Goal: Transaction & Acquisition: Book appointment/travel/reservation

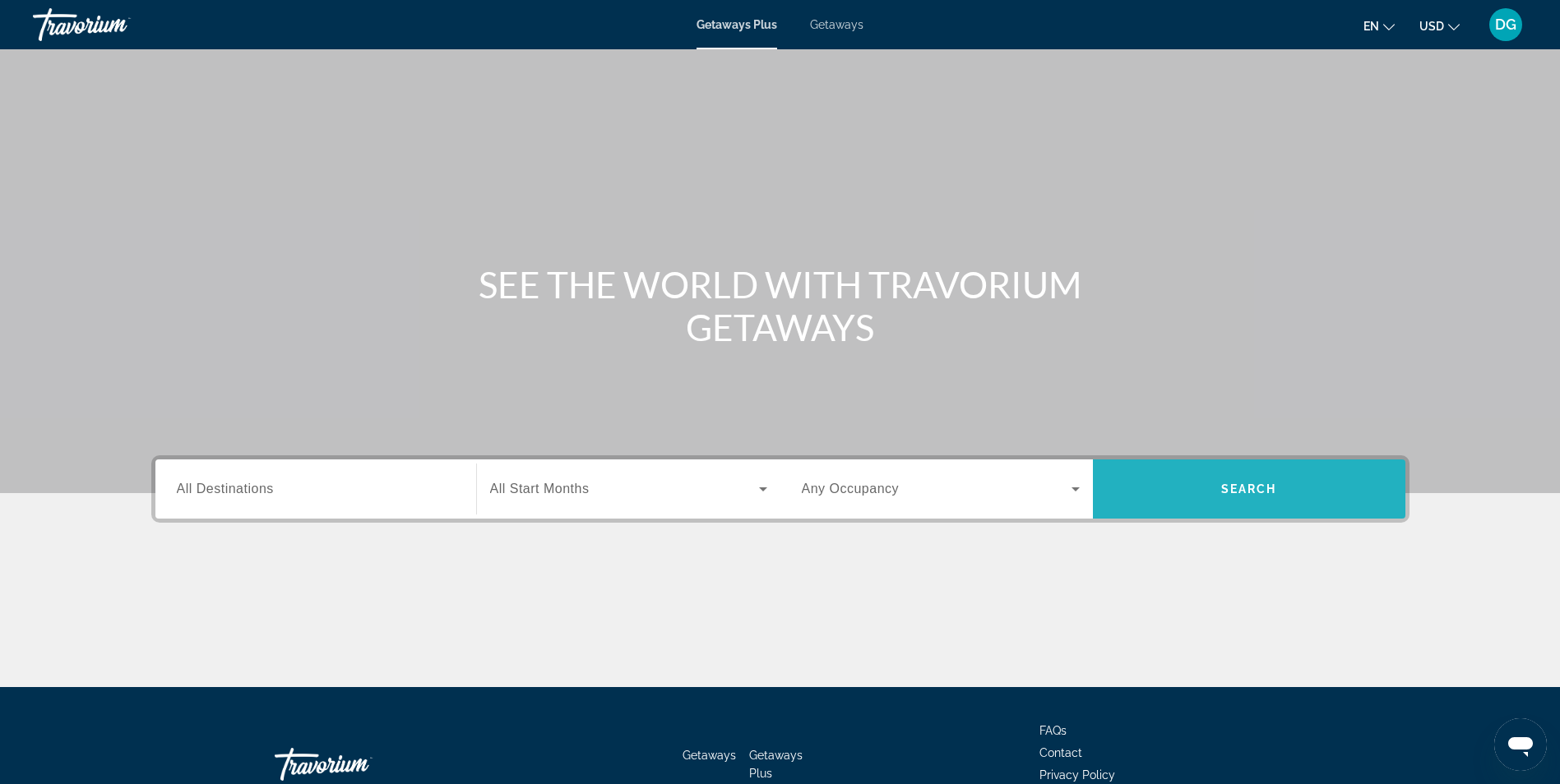
click at [1251, 489] on span "Search" at bounding box center [1248, 489] width 56 height 13
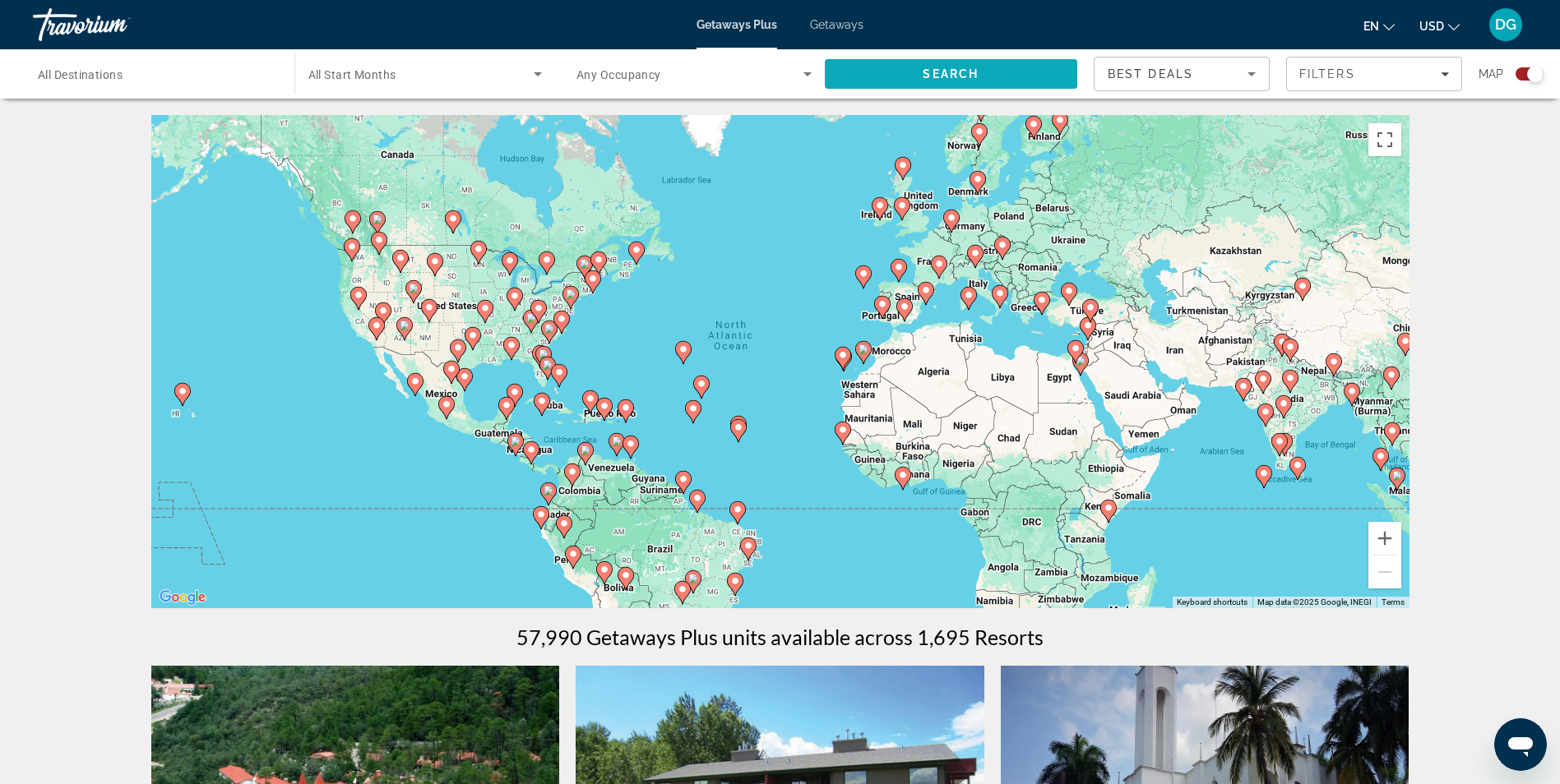
click at [911, 78] on span "Search" at bounding box center [951, 73] width 254 height 39
click at [871, 81] on span "Search" at bounding box center [951, 73] width 254 height 39
click at [916, 67] on span "Search" at bounding box center [951, 73] width 254 height 39
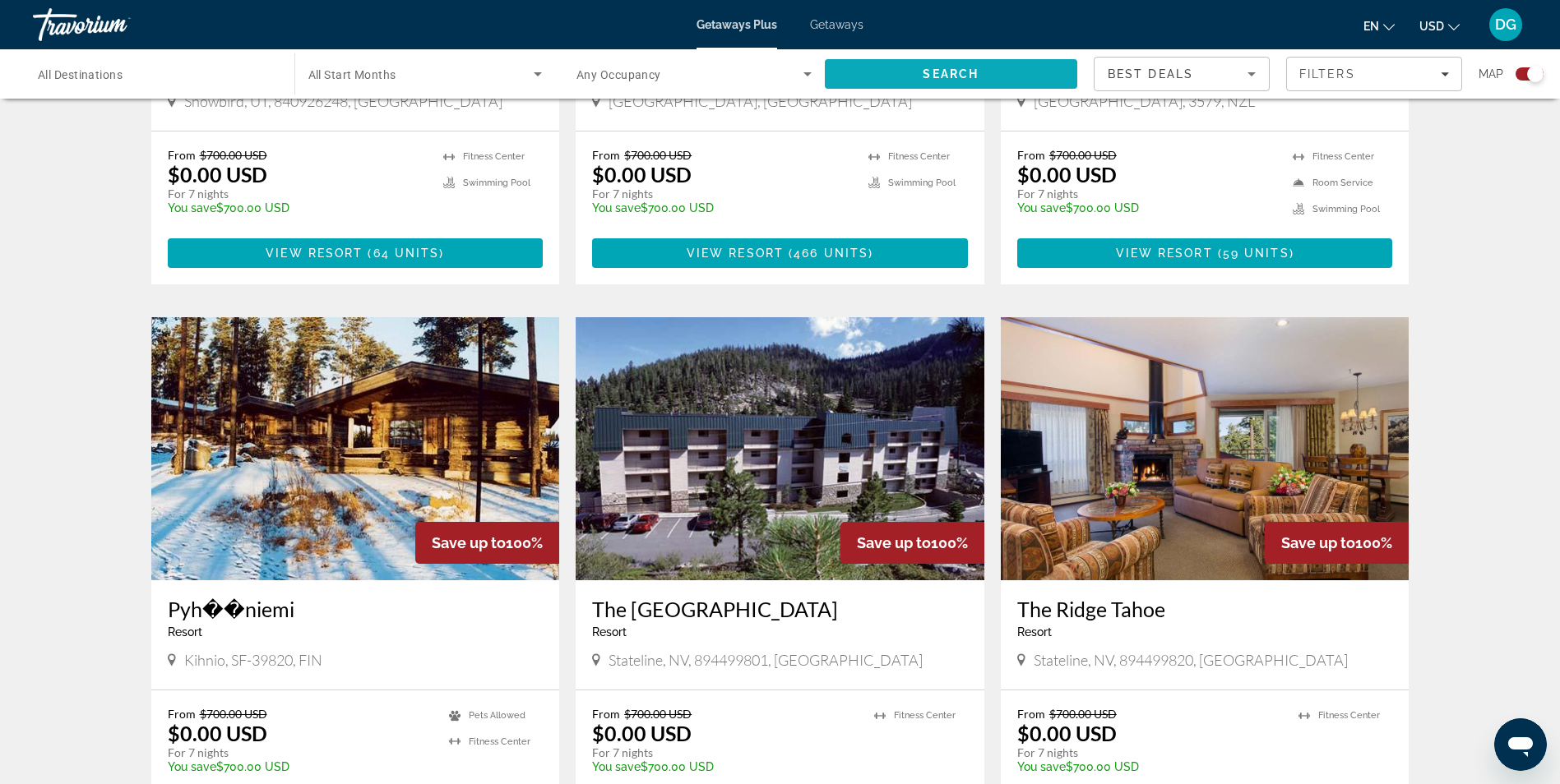
scroll to position [1555, 0]
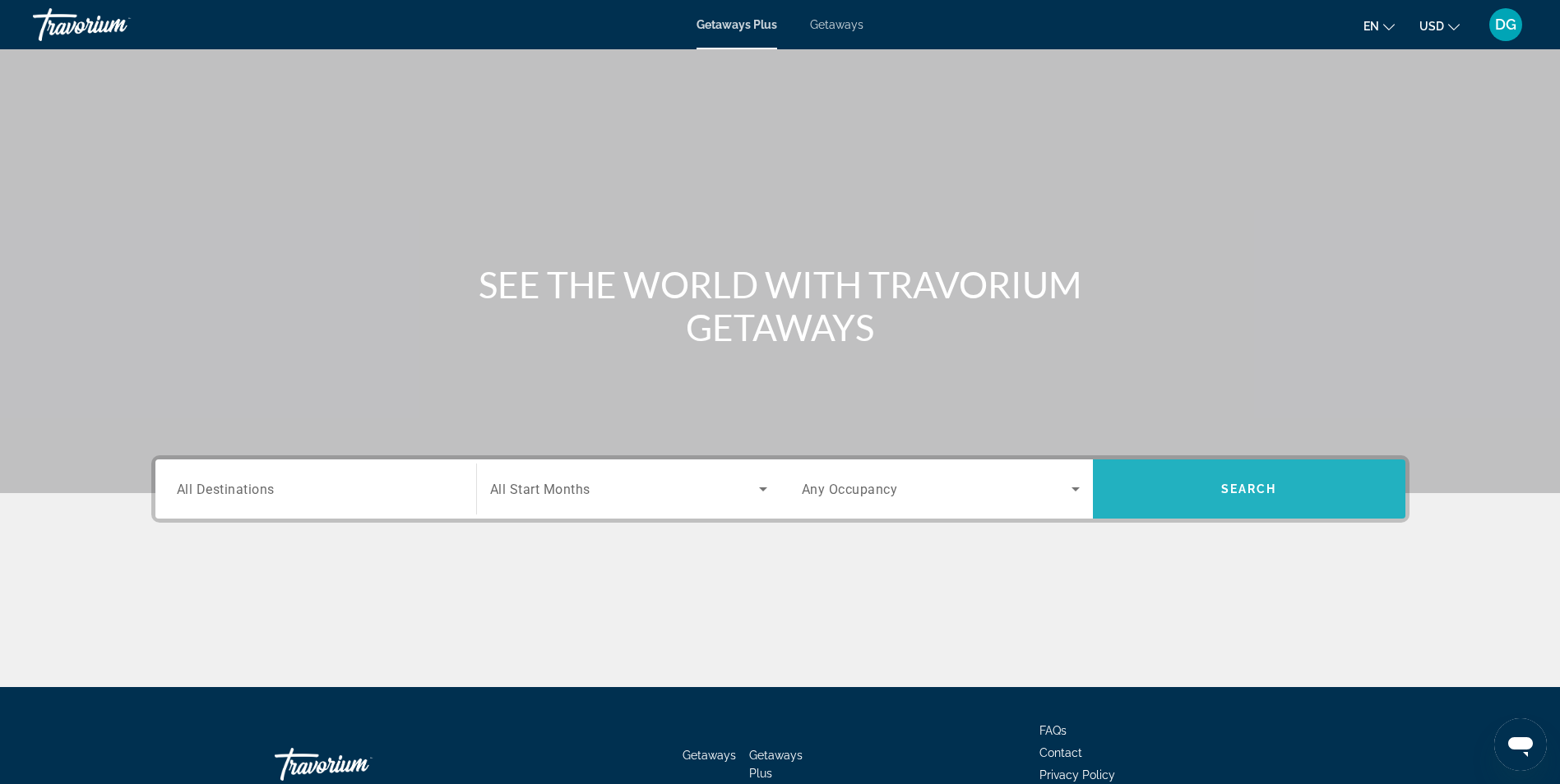
click at [1181, 476] on span "Search" at bounding box center [1249, 489] width 313 height 39
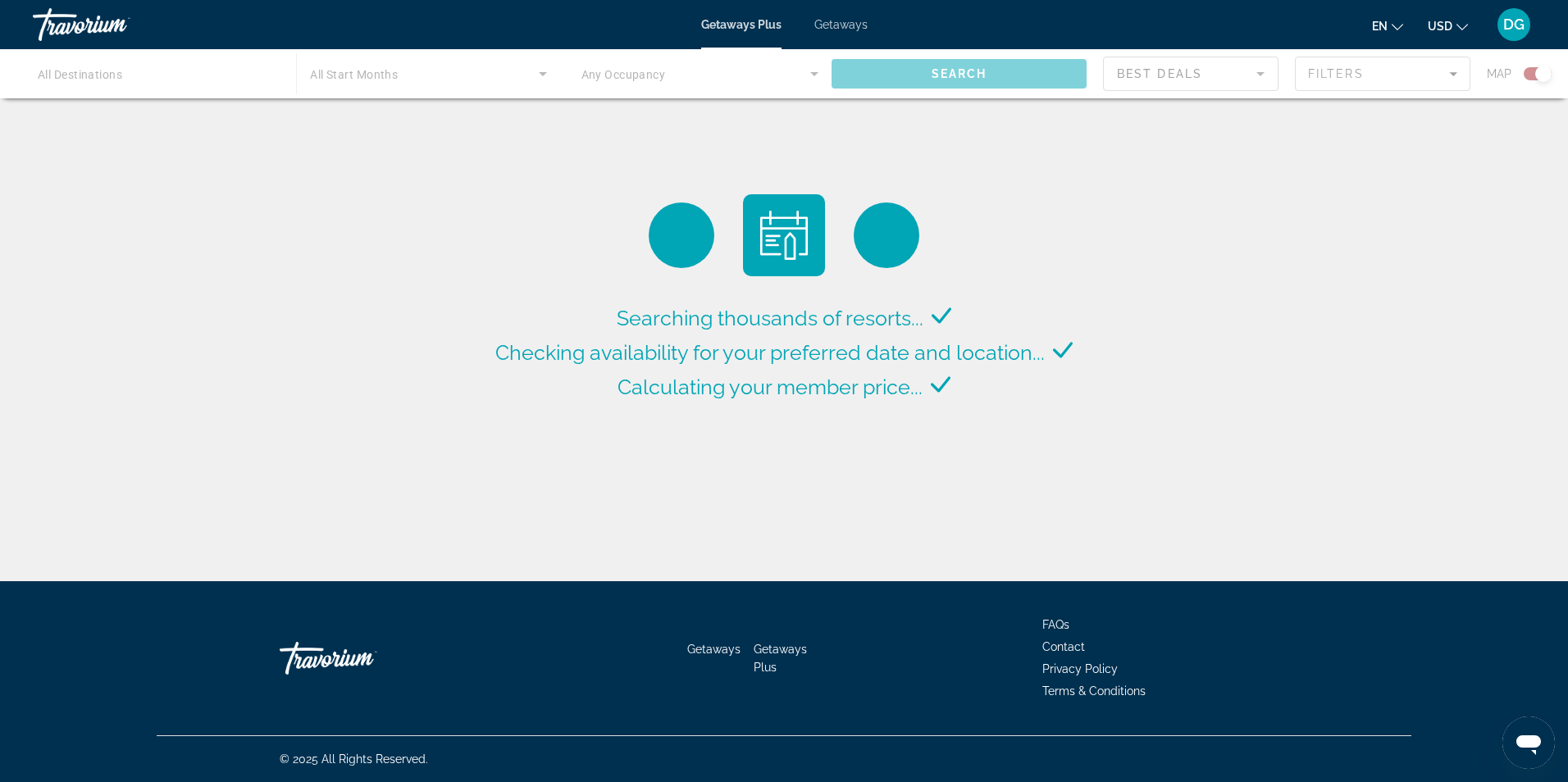
click at [903, 78] on div "Main content" at bounding box center [784, 73] width 1568 height 49
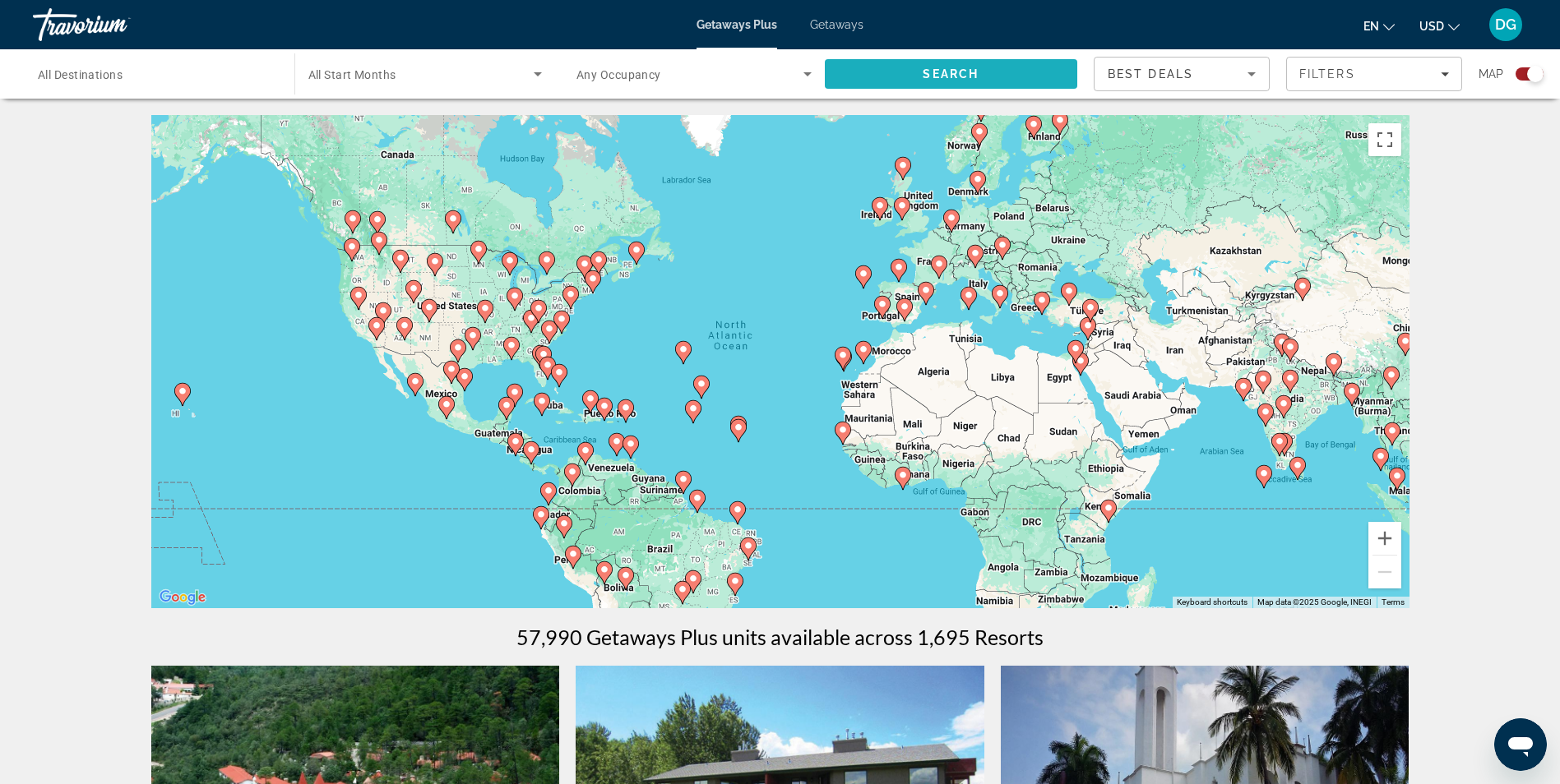
click at [965, 88] on span "Search" at bounding box center [951, 73] width 254 height 39
click at [1251, 74] on icon "Sort by" at bounding box center [1251, 74] width 8 height 4
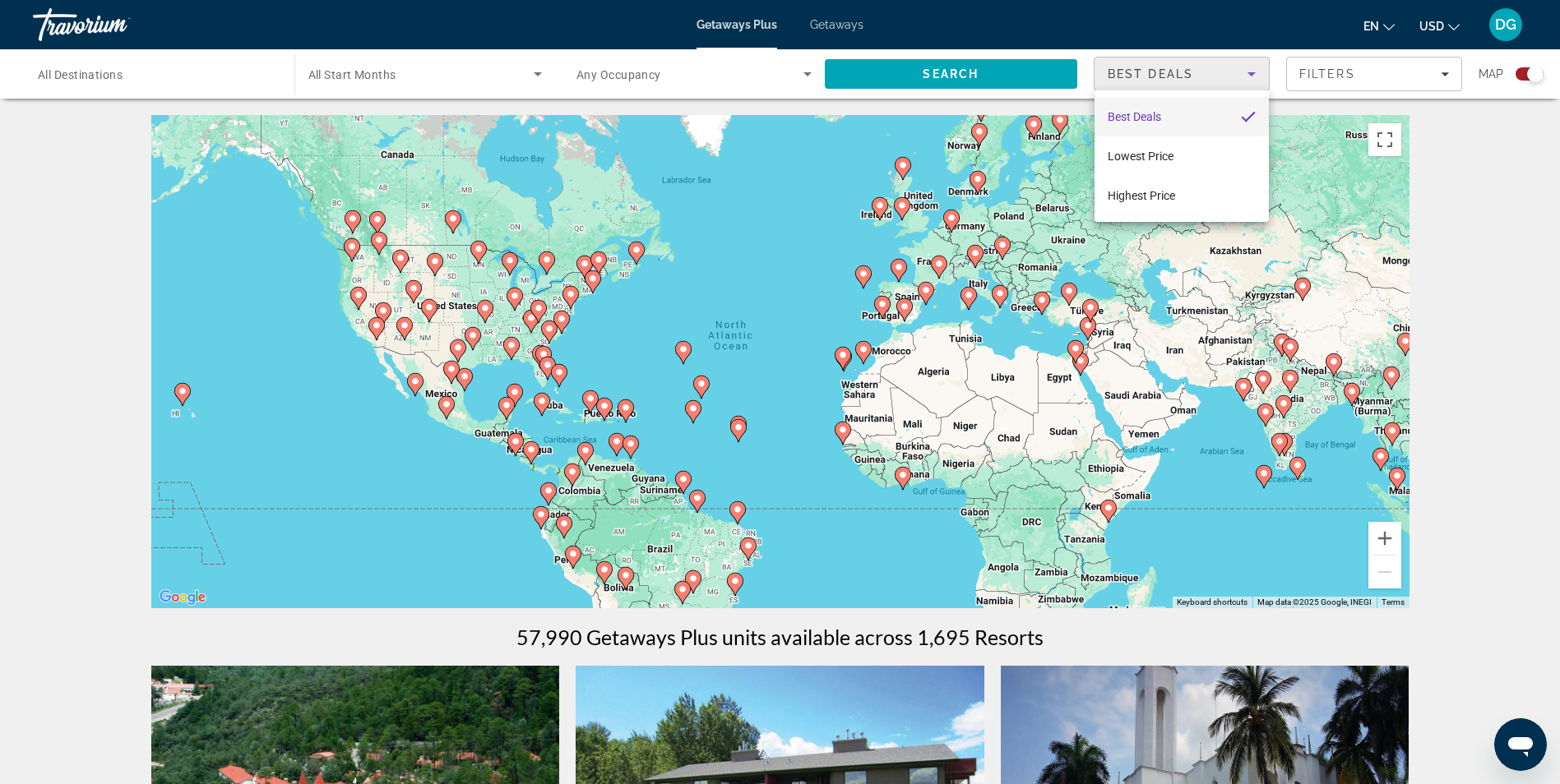
click at [1212, 122] on mat-option "Best Deals" at bounding box center [1182, 116] width 175 height 39
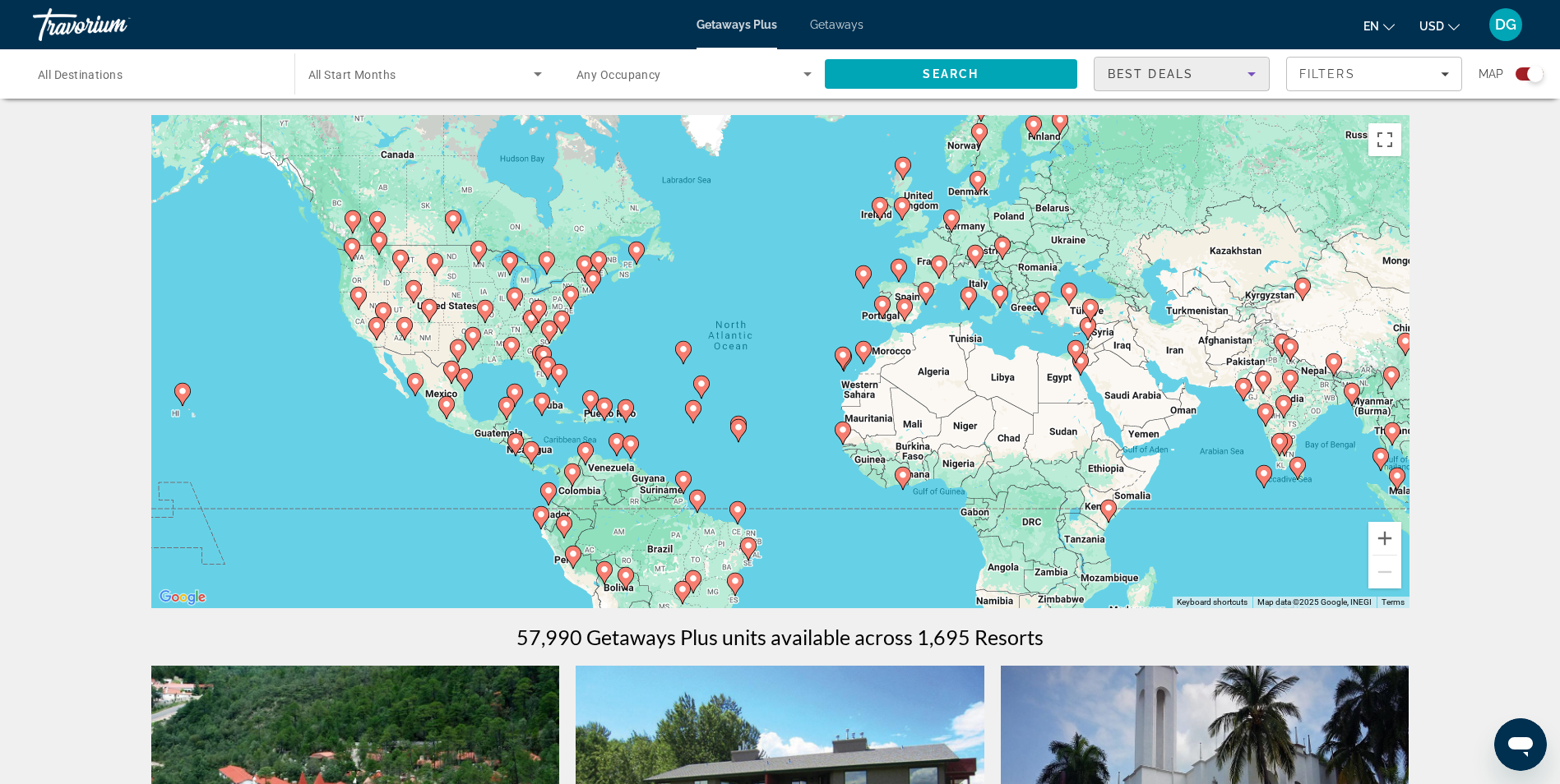
click at [833, 27] on span "Getaways" at bounding box center [837, 25] width 53 height 13
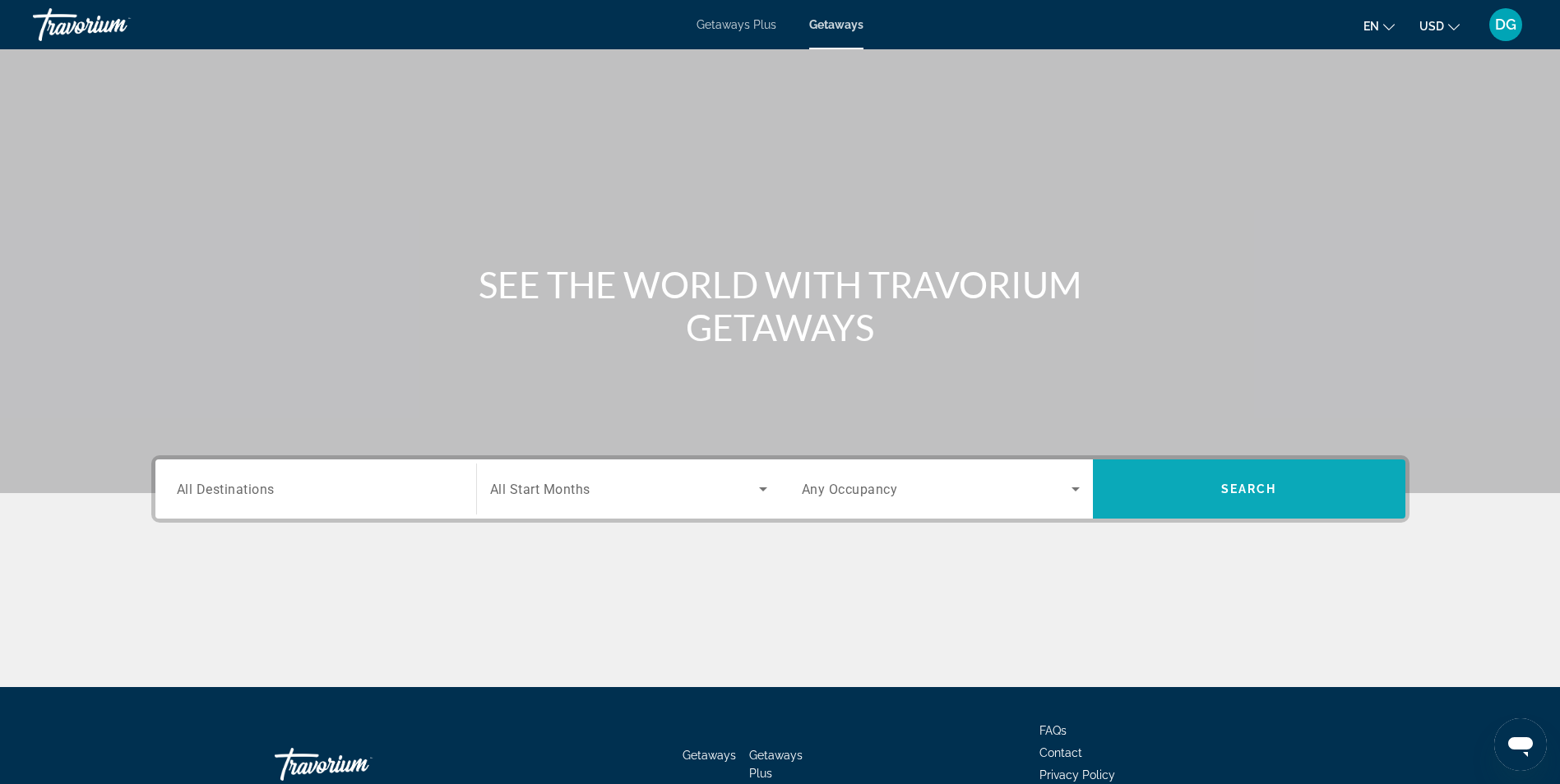
click at [1163, 505] on span "Search" at bounding box center [1249, 489] width 313 height 39
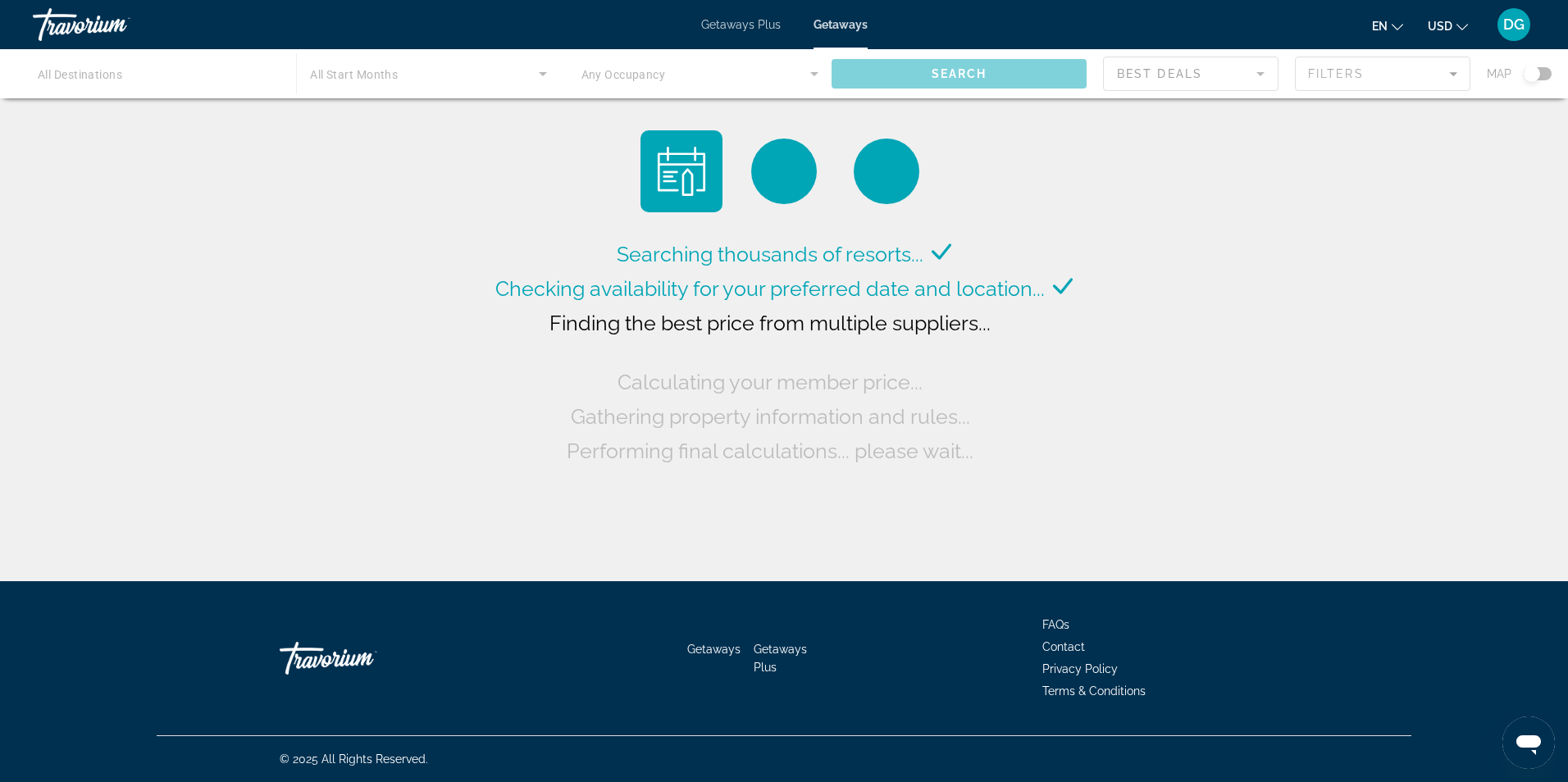
click at [942, 75] on div "Main content" at bounding box center [784, 73] width 1568 height 49
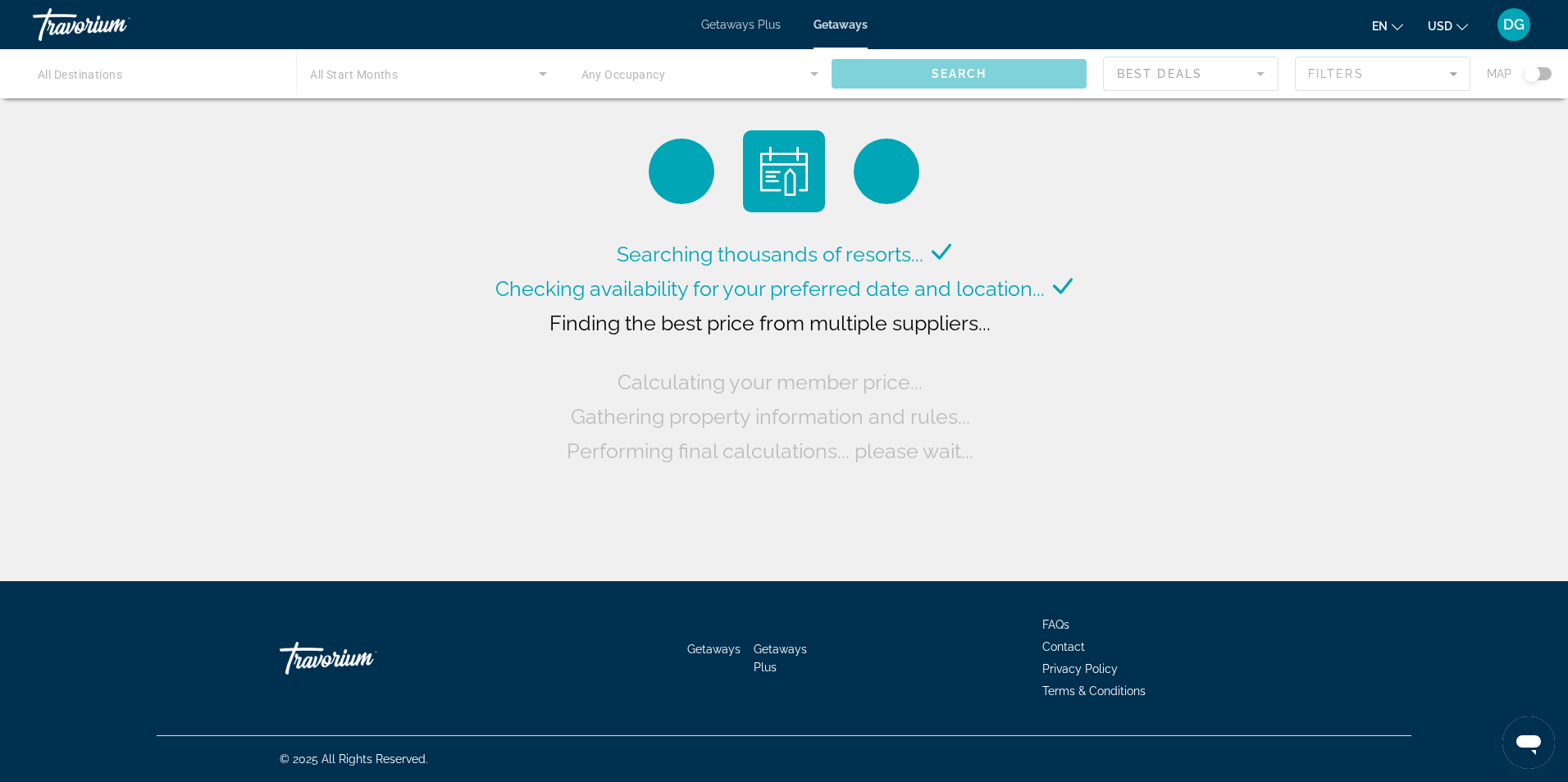
click at [991, 83] on div "Main content" at bounding box center [784, 73] width 1568 height 49
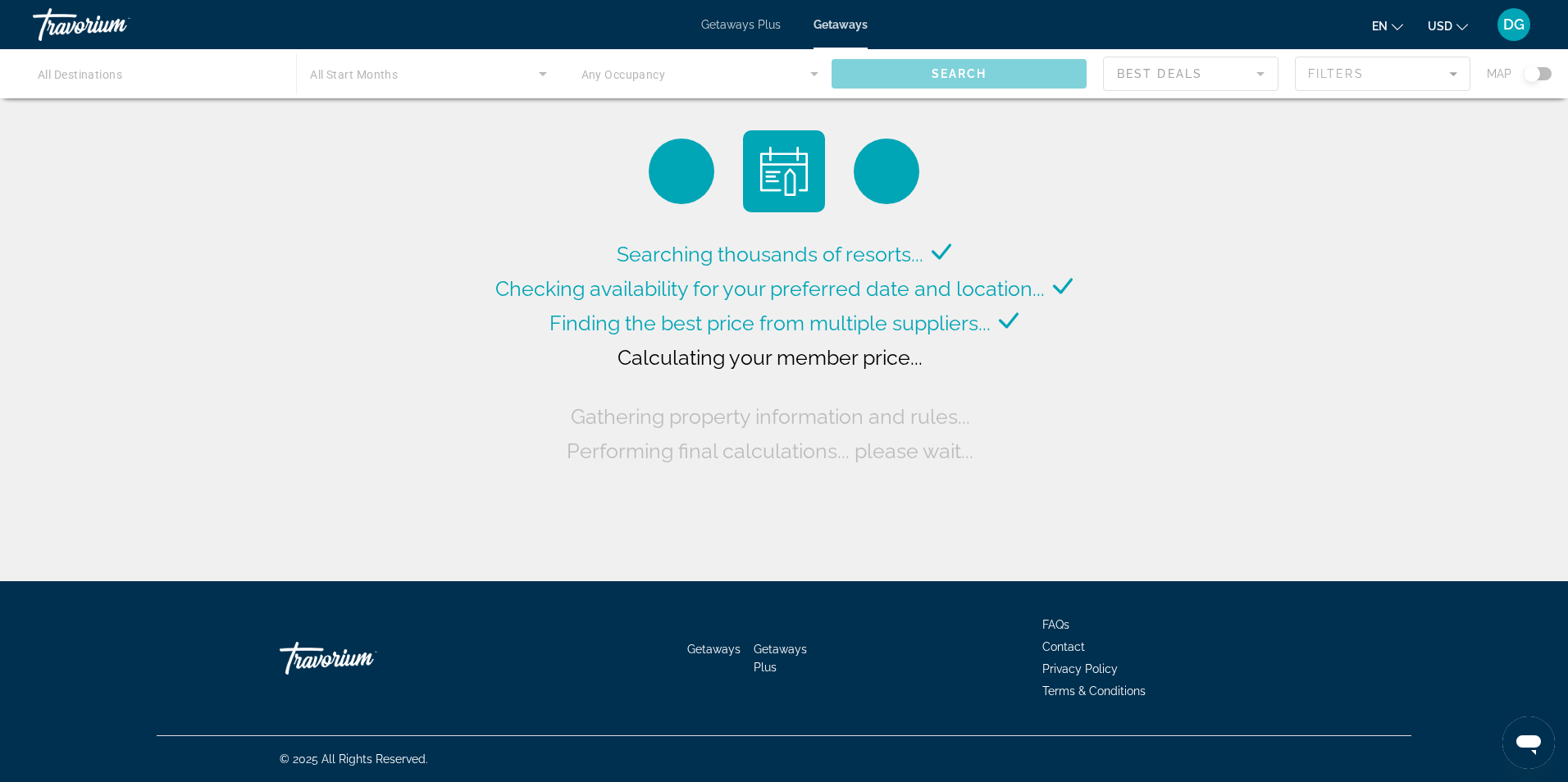
click at [893, 178] on div "Main content" at bounding box center [886, 171] width 66 height 66
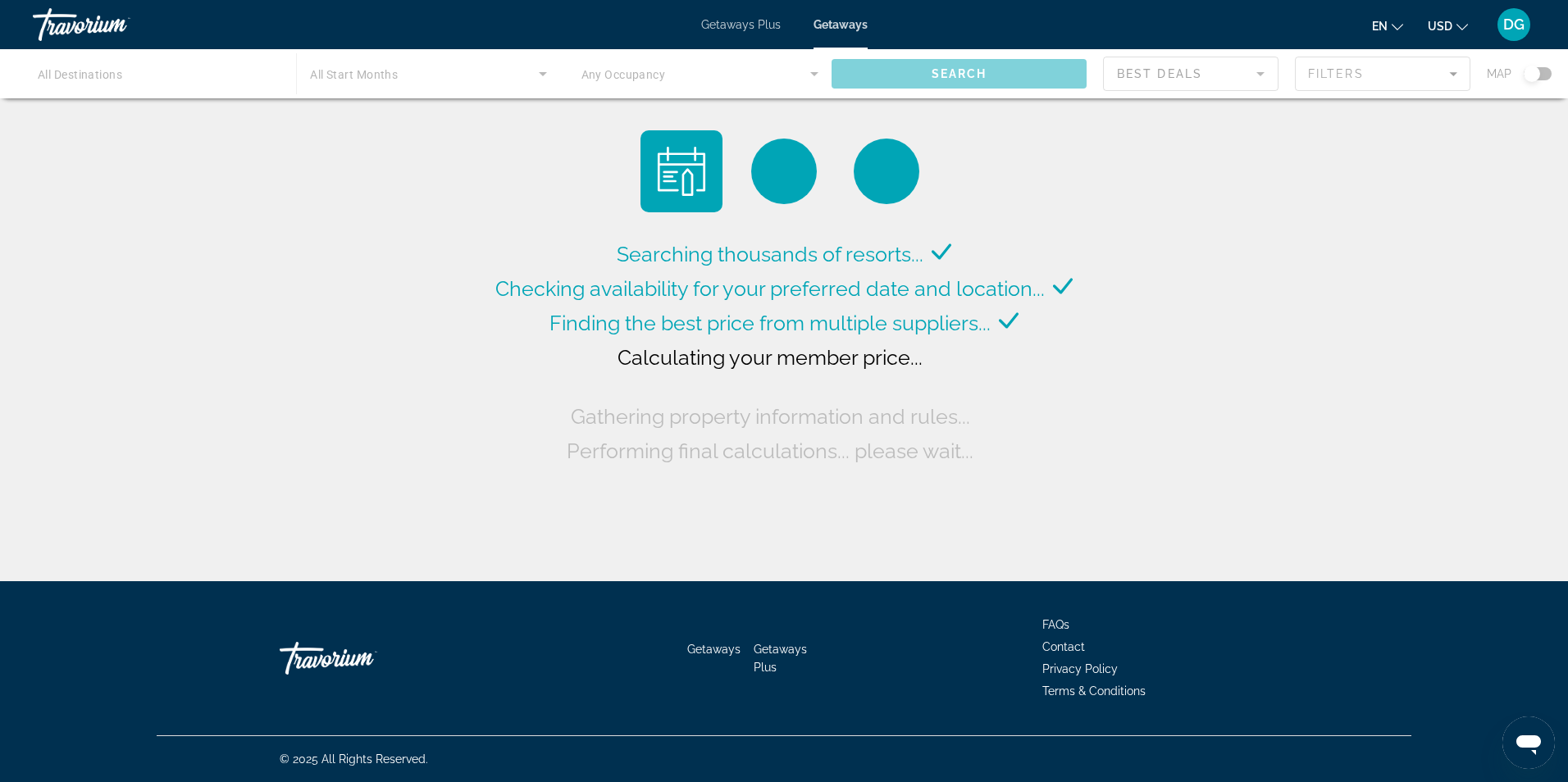
click at [787, 167] on div "Main content" at bounding box center [784, 171] width 66 height 66
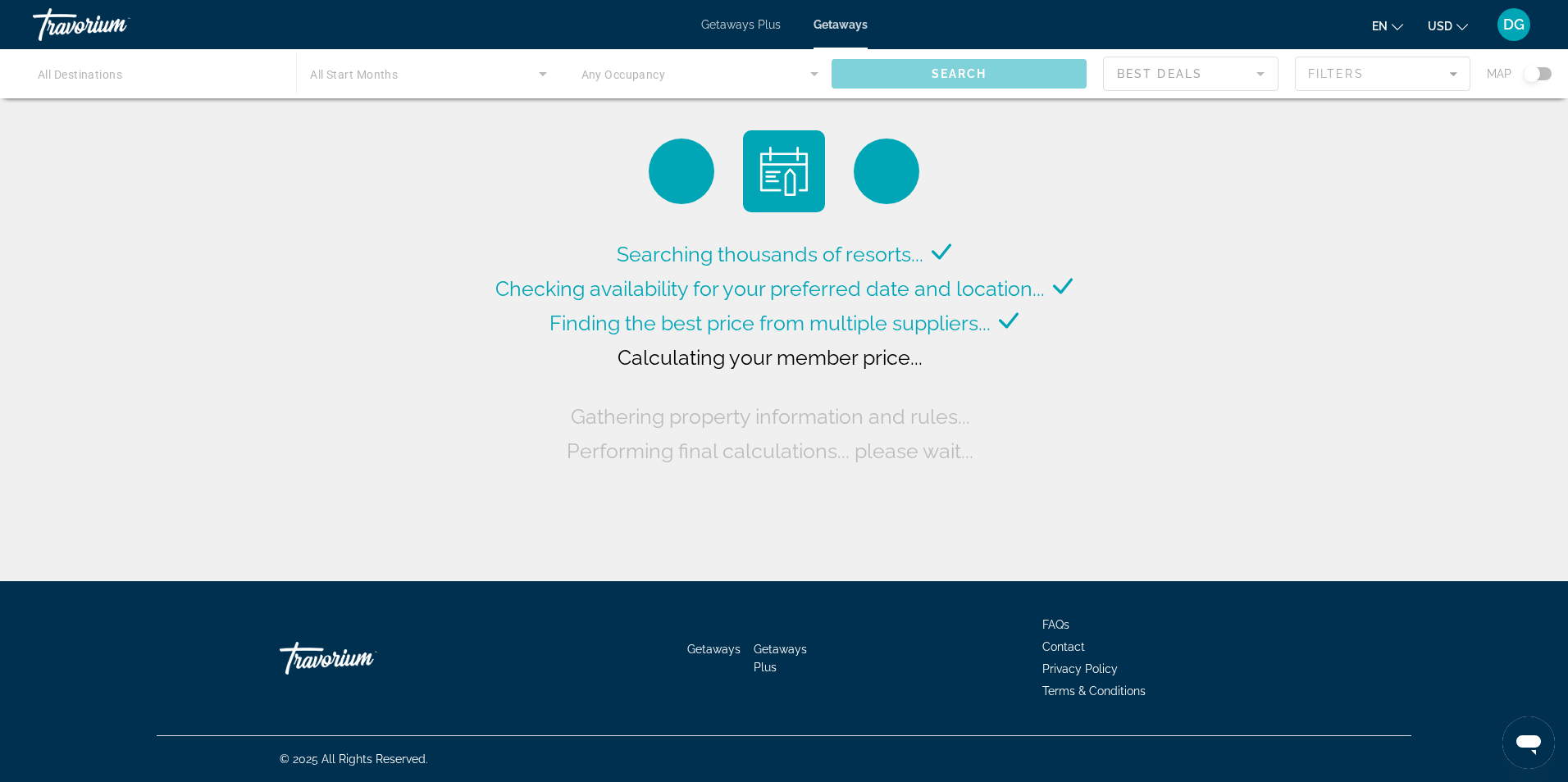
click at [697, 179] on div "Main content" at bounding box center [681, 171] width 66 height 66
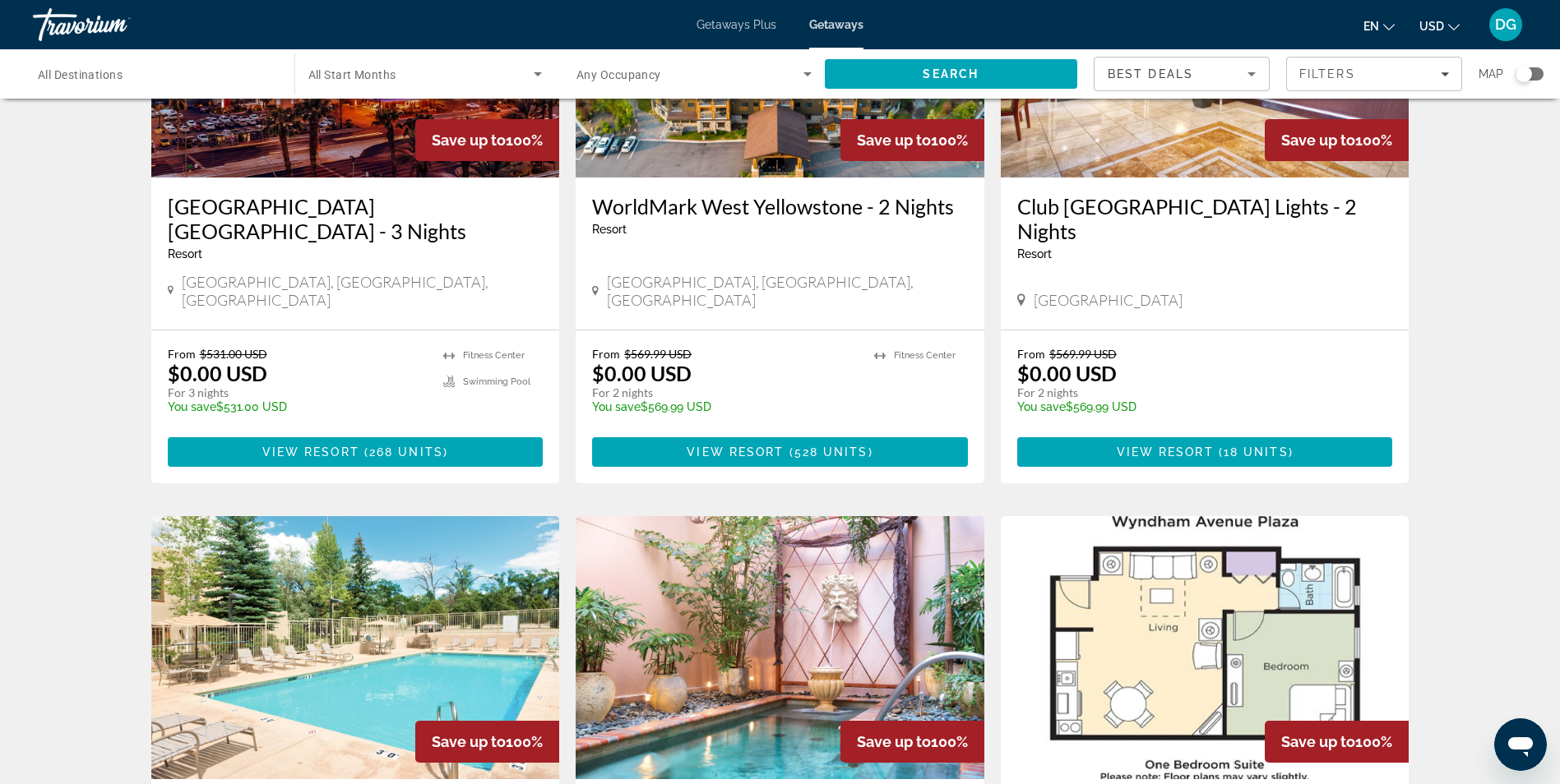
scroll to position [213, 0]
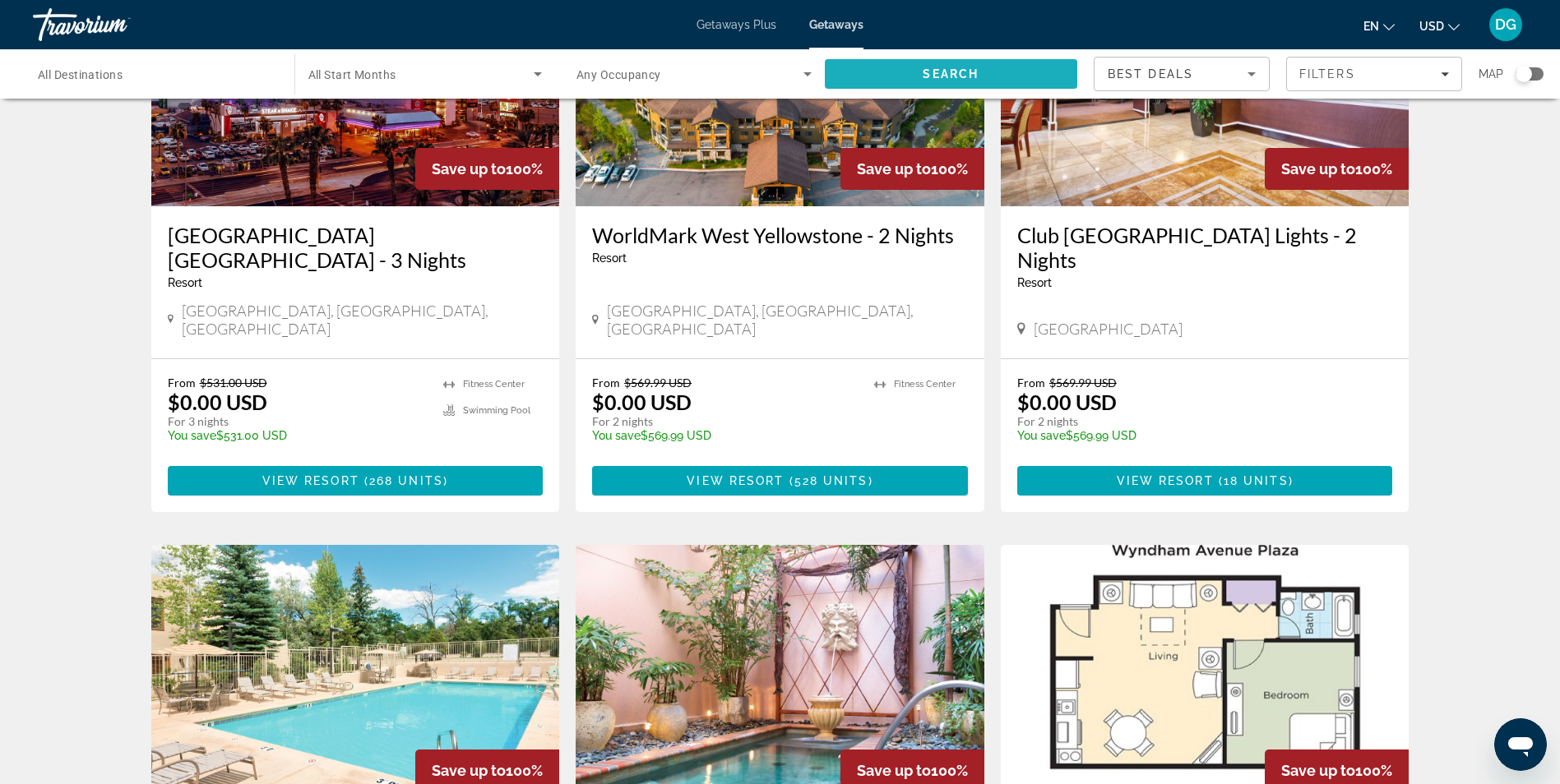
click at [953, 88] on span "Search" at bounding box center [951, 73] width 254 height 39
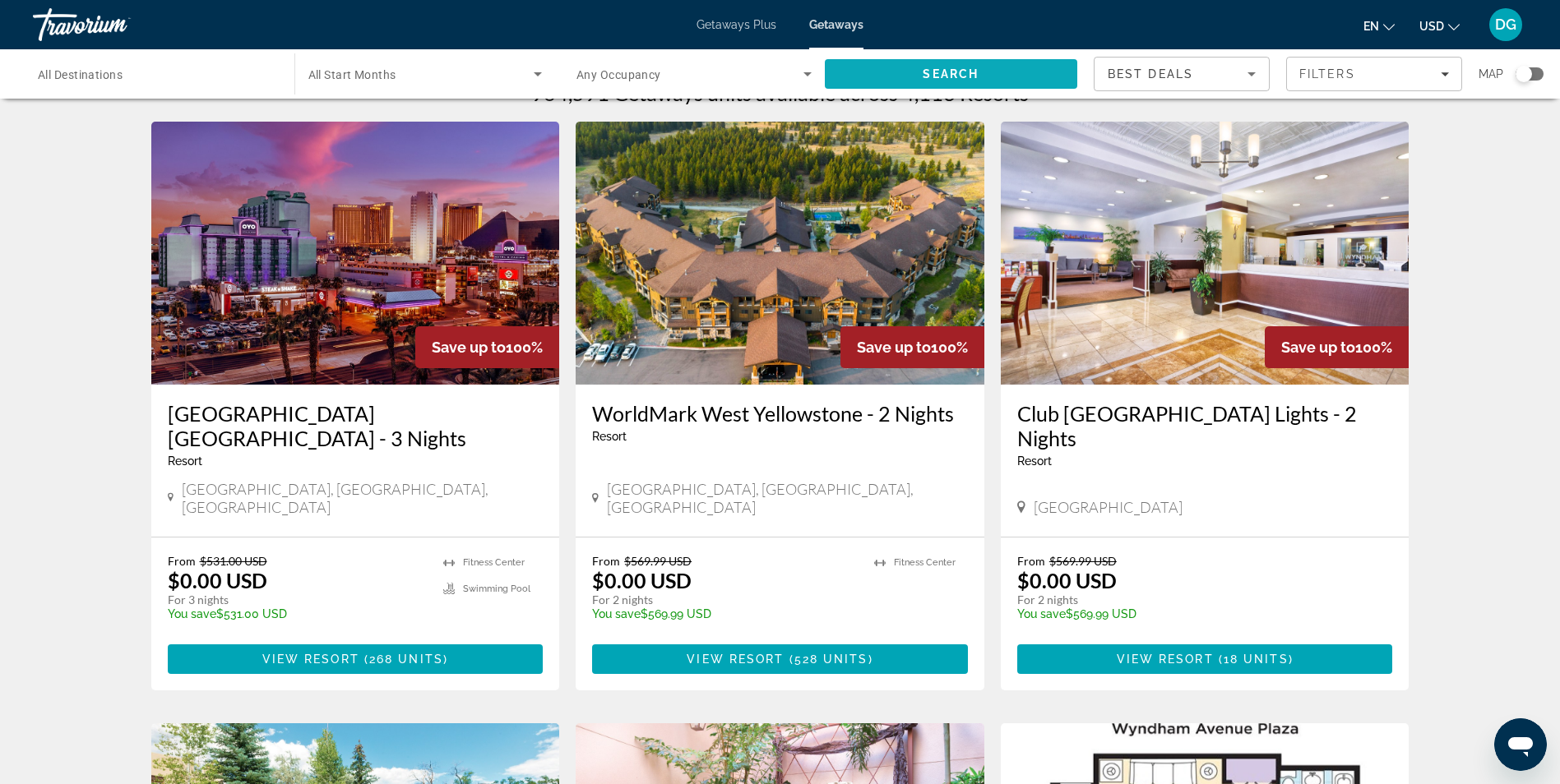
scroll to position [0, 0]
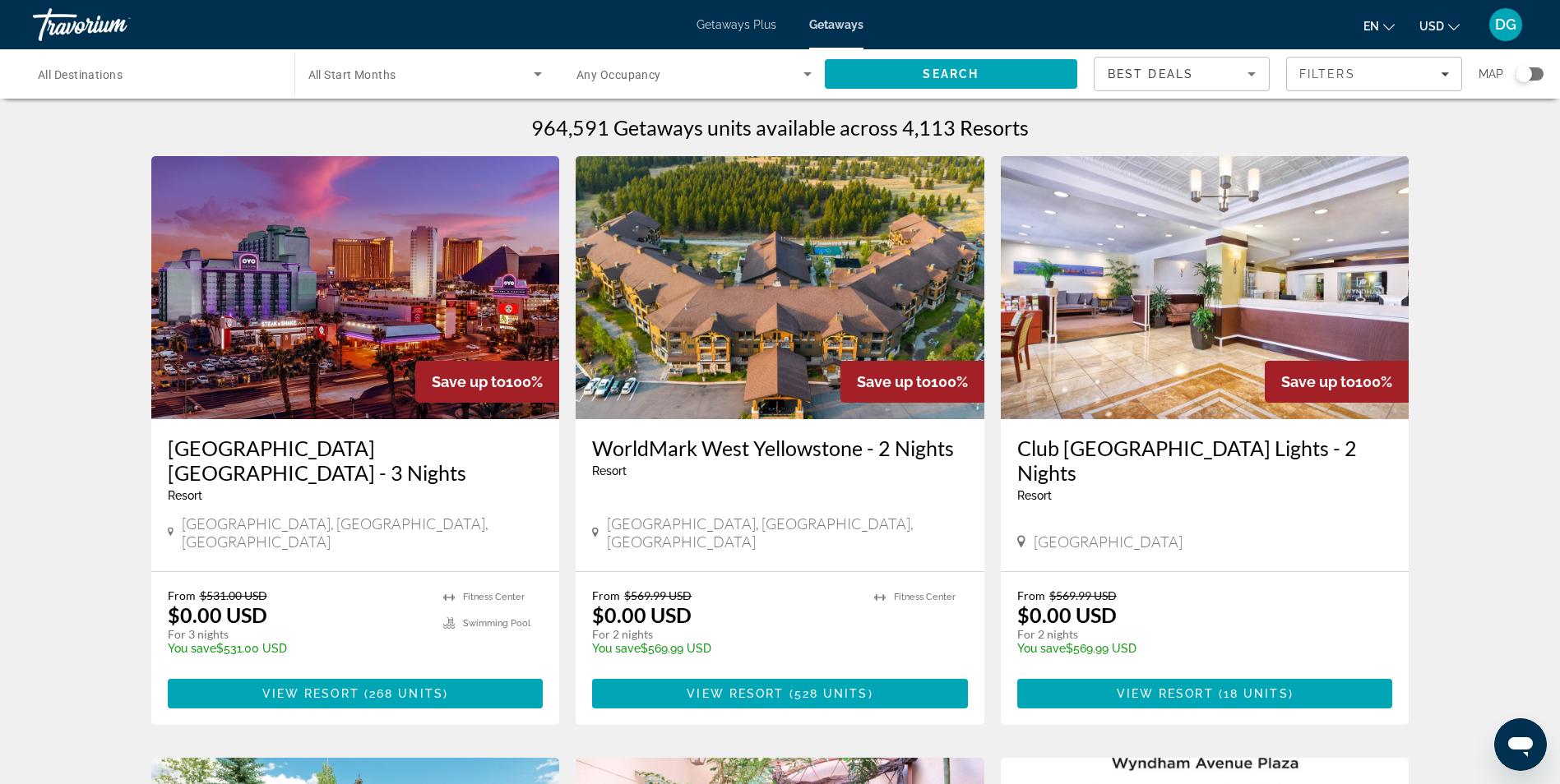
click at [87, 76] on span "All Destinations" at bounding box center [80, 75] width 85 height 13
click at [87, 76] on input "Destination All Destinations" at bounding box center [155, 75] width 235 height 20
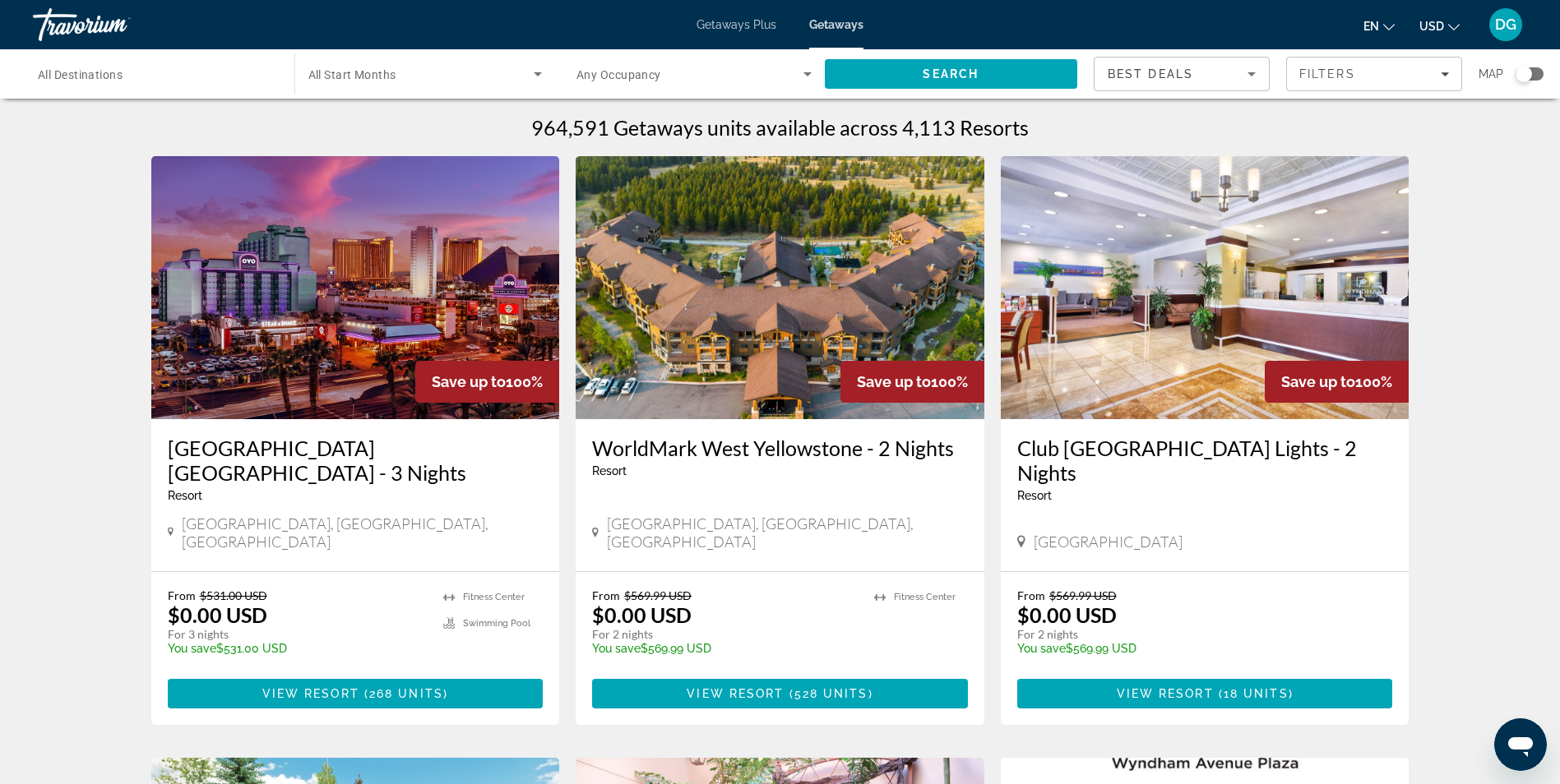
click at [56, 81] on span "All Destinations" at bounding box center [80, 75] width 85 height 13
click at [56, 81] on input "Destination All Destinations" at bounding box center [155, 75] width 235 height 20
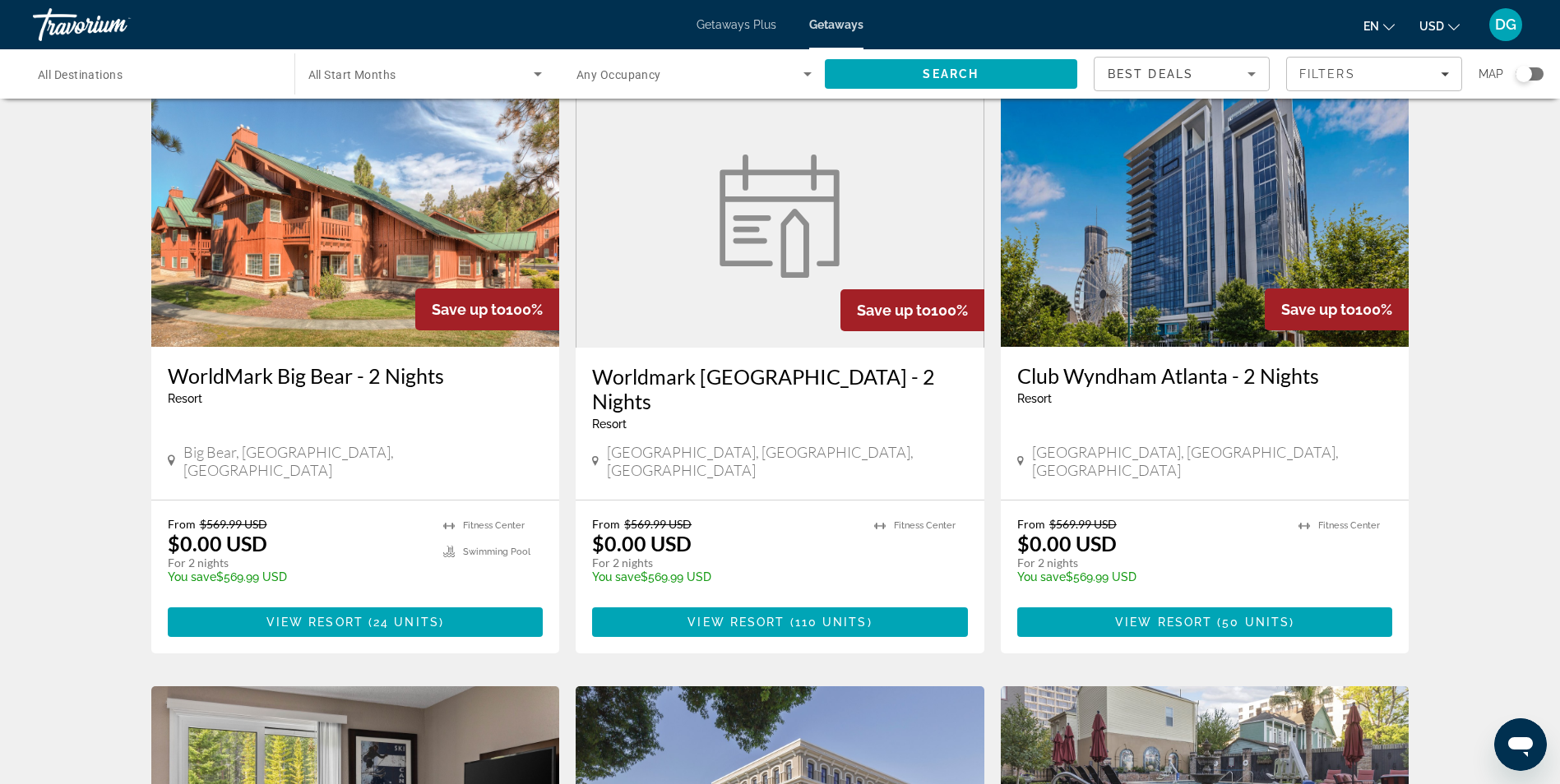
scroll to position [1289, 0]
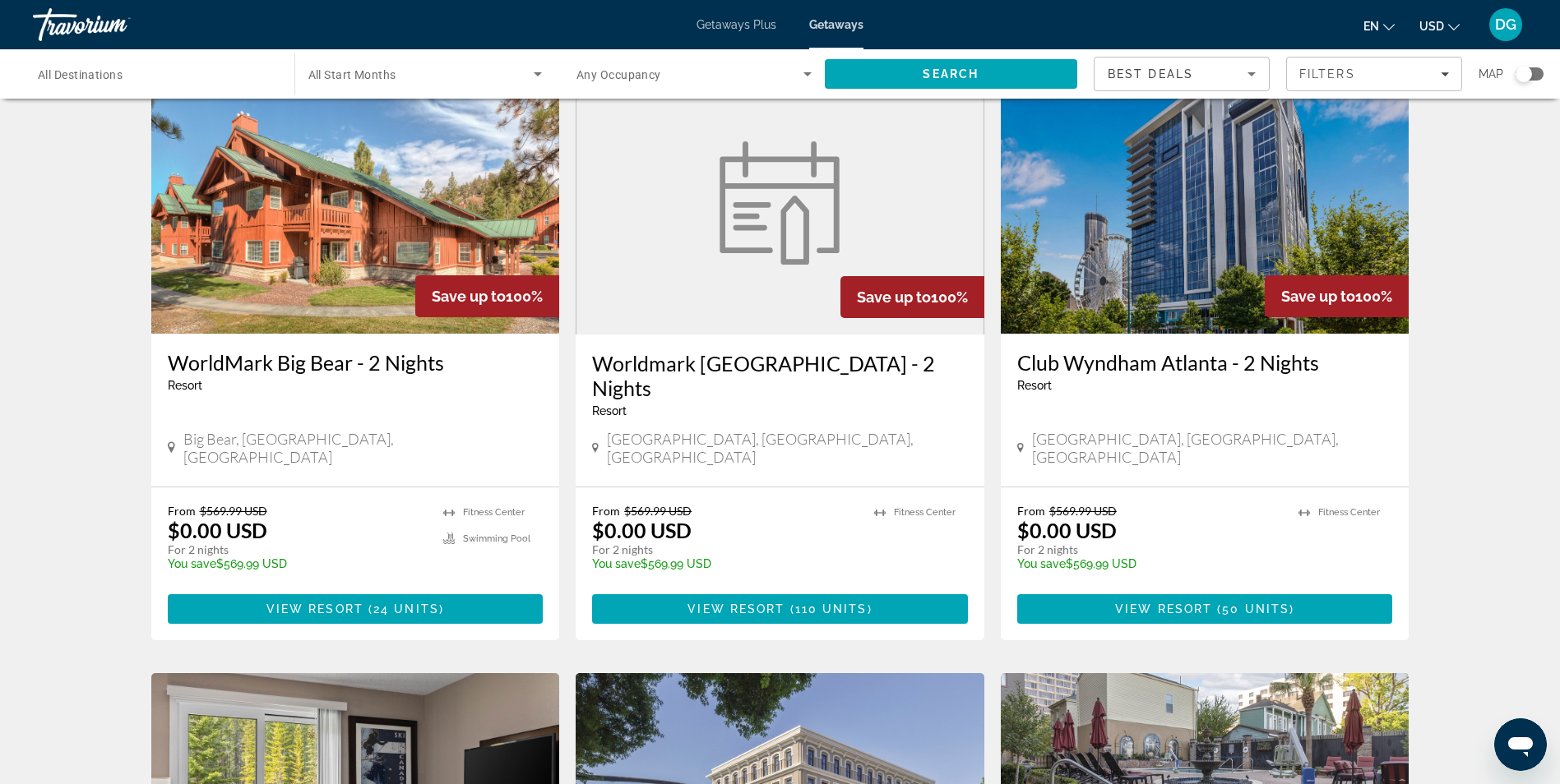
click at [72, 269] on div "964,591 Getaways units available across 4,113 Resorts Save up to 100% OYO Hotel…" at bounding box center [780, 54] width 1560 height 2457
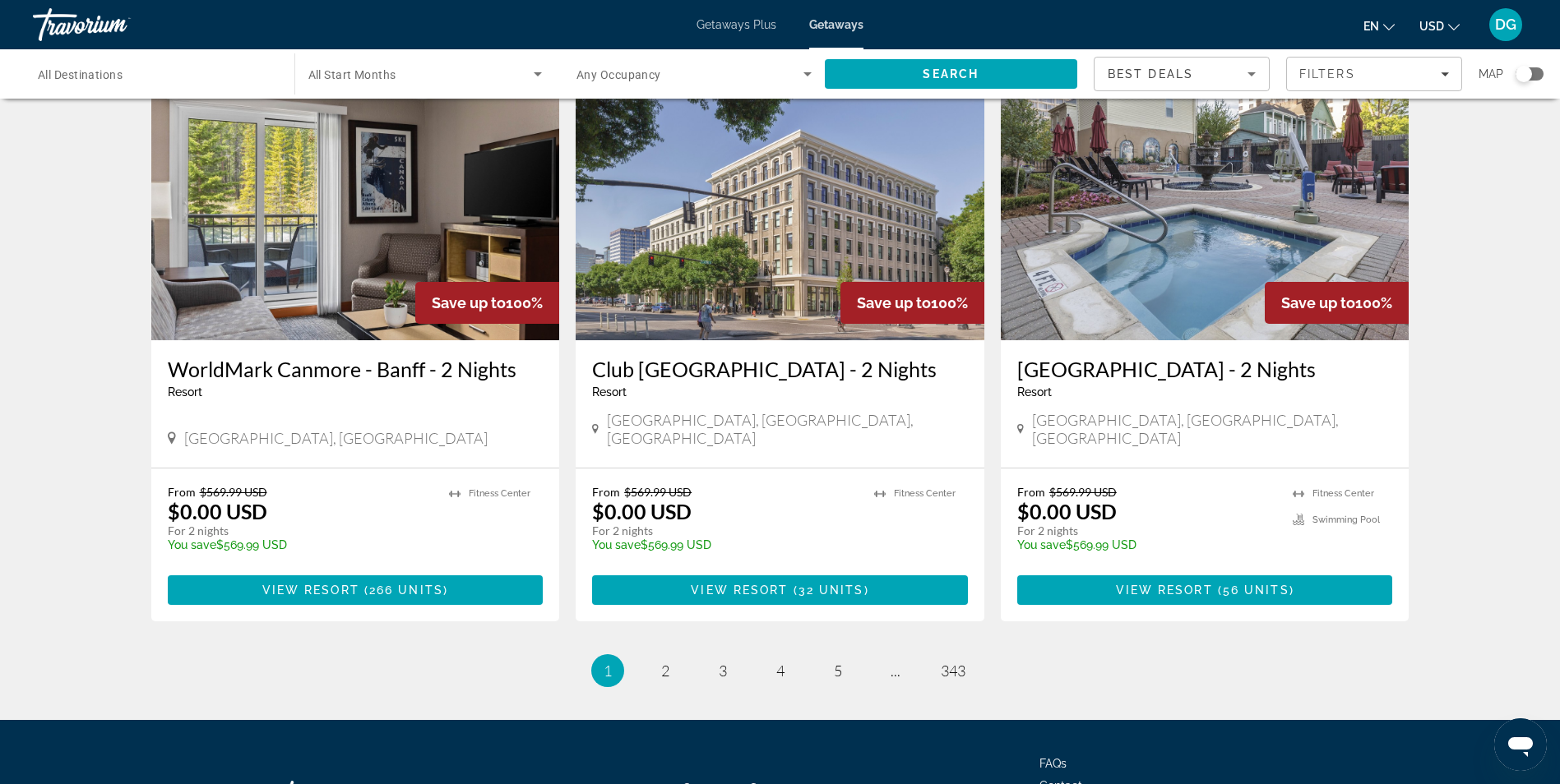
scroll to position [1896, 0]
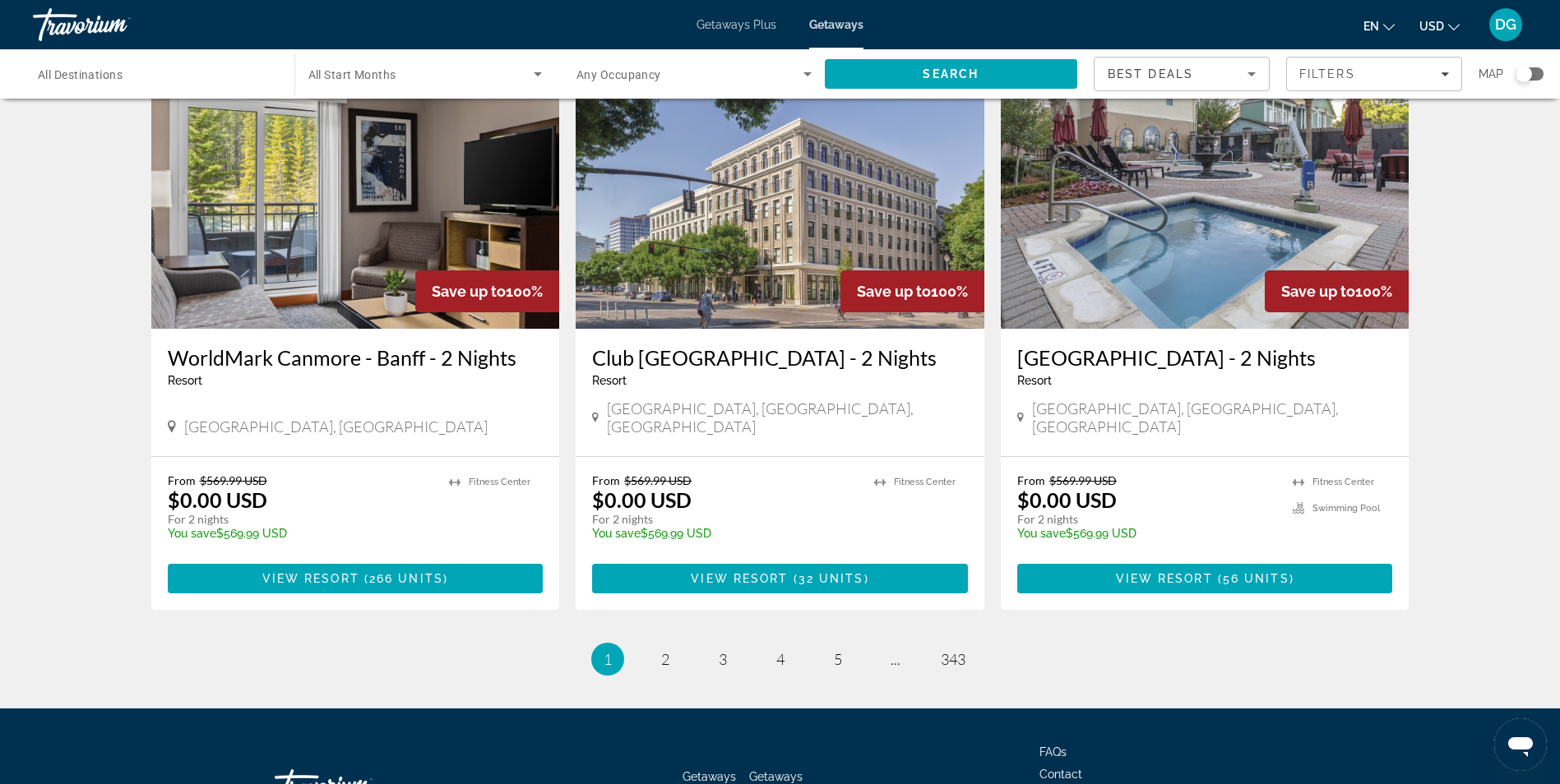
click at [715, 770] on span "Getaways" at bounding box center [709, 777] width 53 height 13
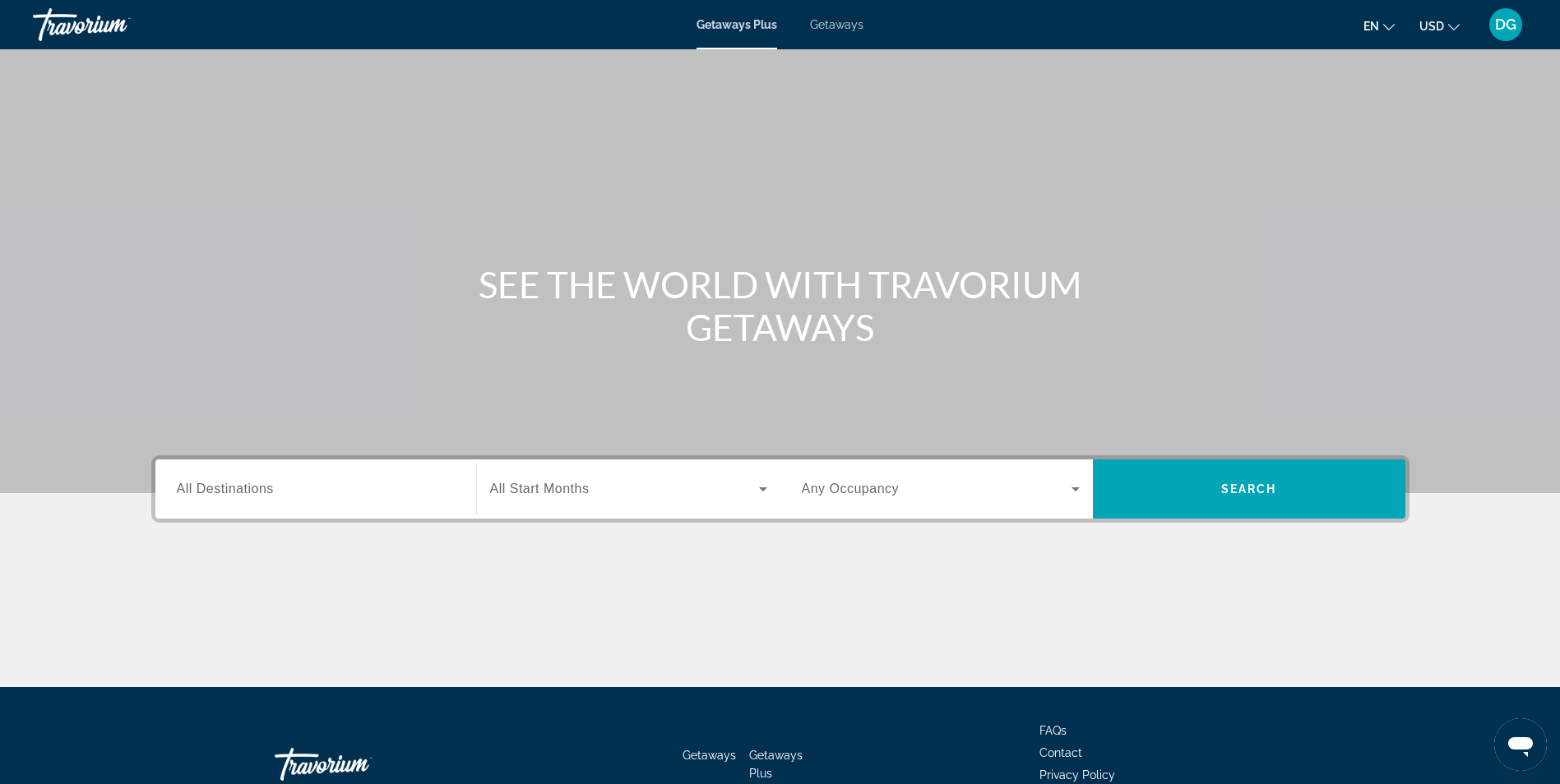
click at [1437, 28] on span "USD" at bounding box center [1432, 27] width 25 height 13
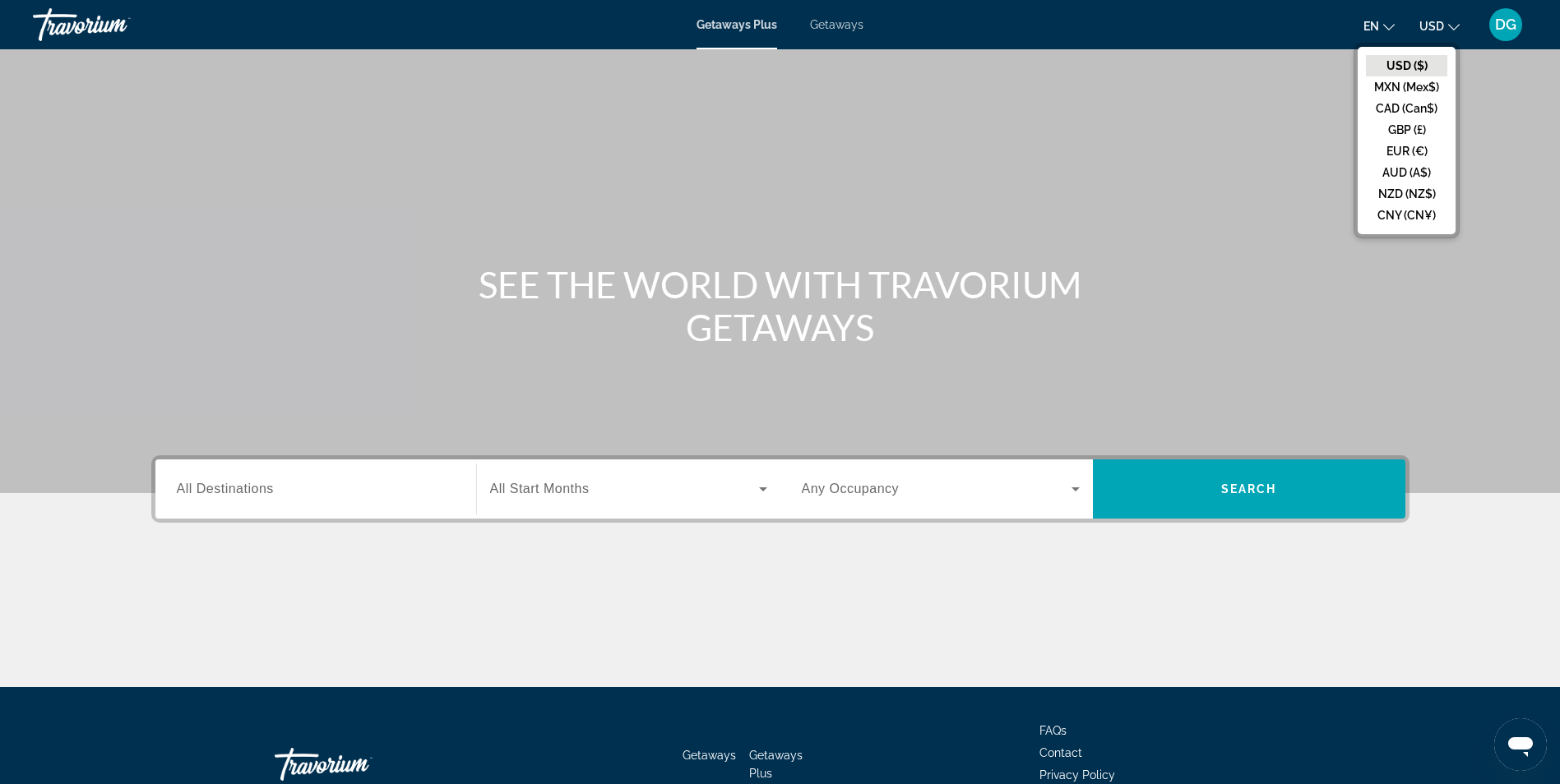
click at [1418, 62] on button "USD ($)" at bounding box center [1406, 66] width 81 height 22
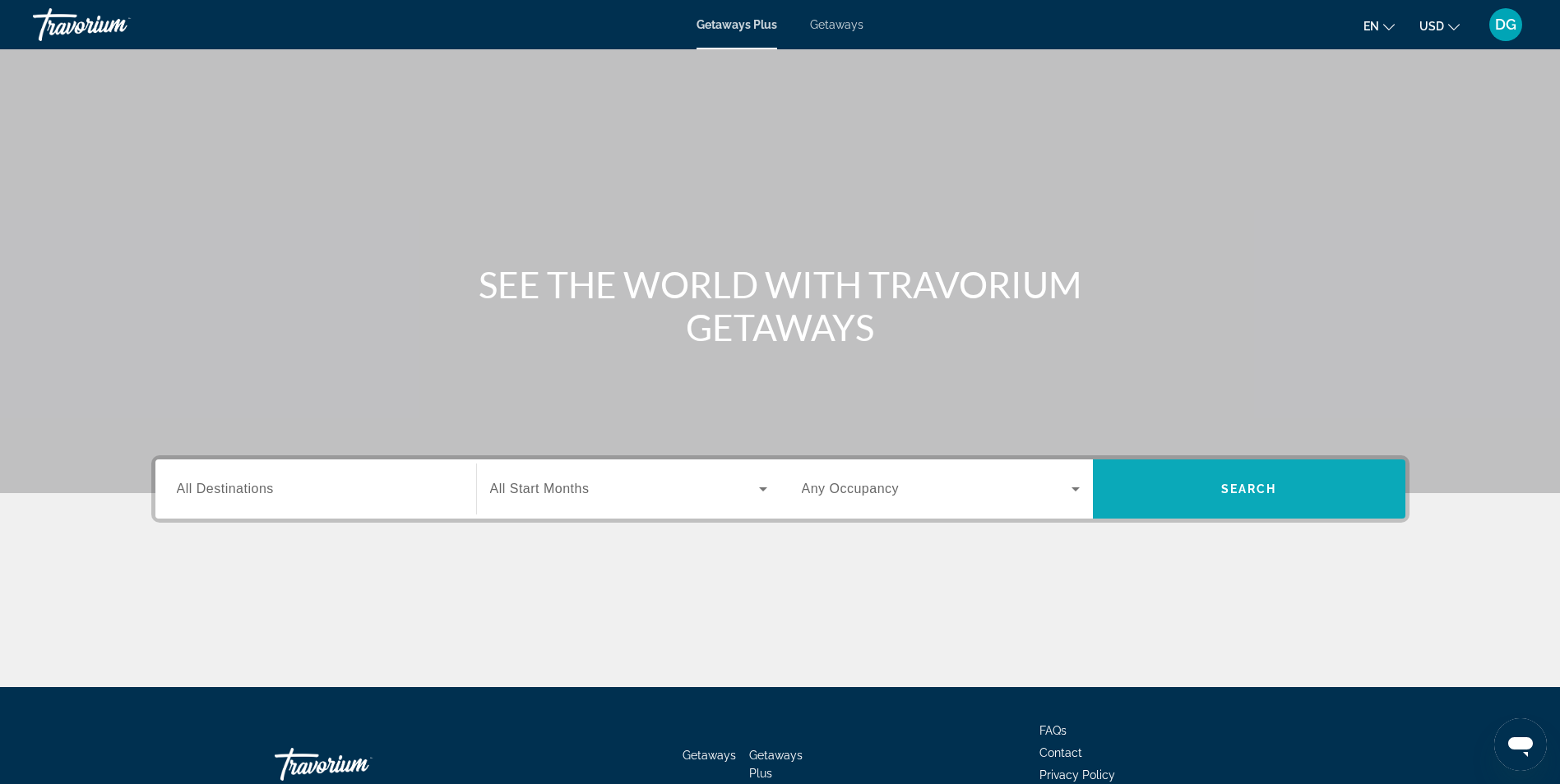
click at [1261, 505] on span "Search" at bounding box center [1249, 489] width 313 height 39
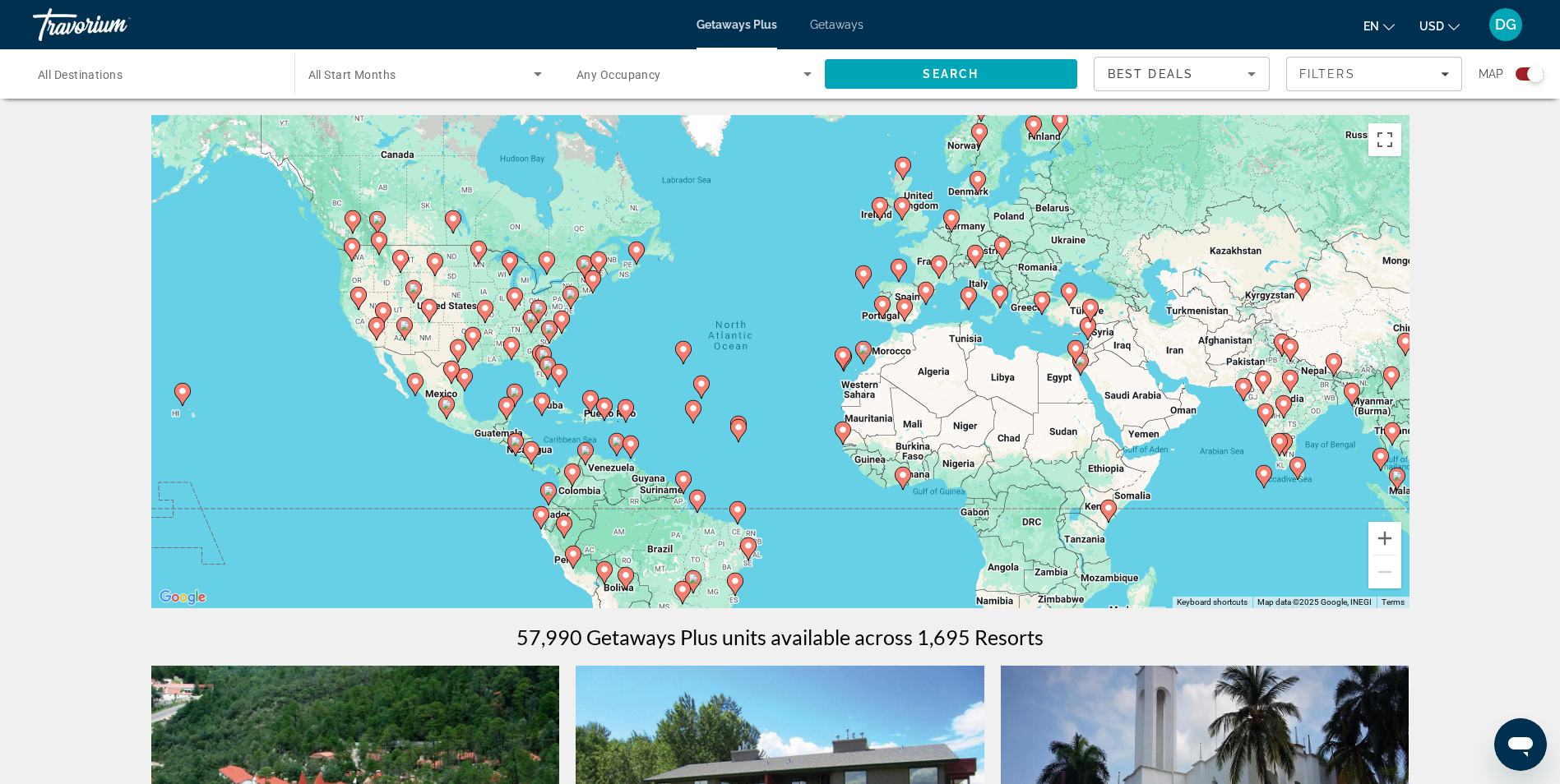
click at [807, 80] on icon "Search widget" at bounding box center [807, 74] width 20 height 20
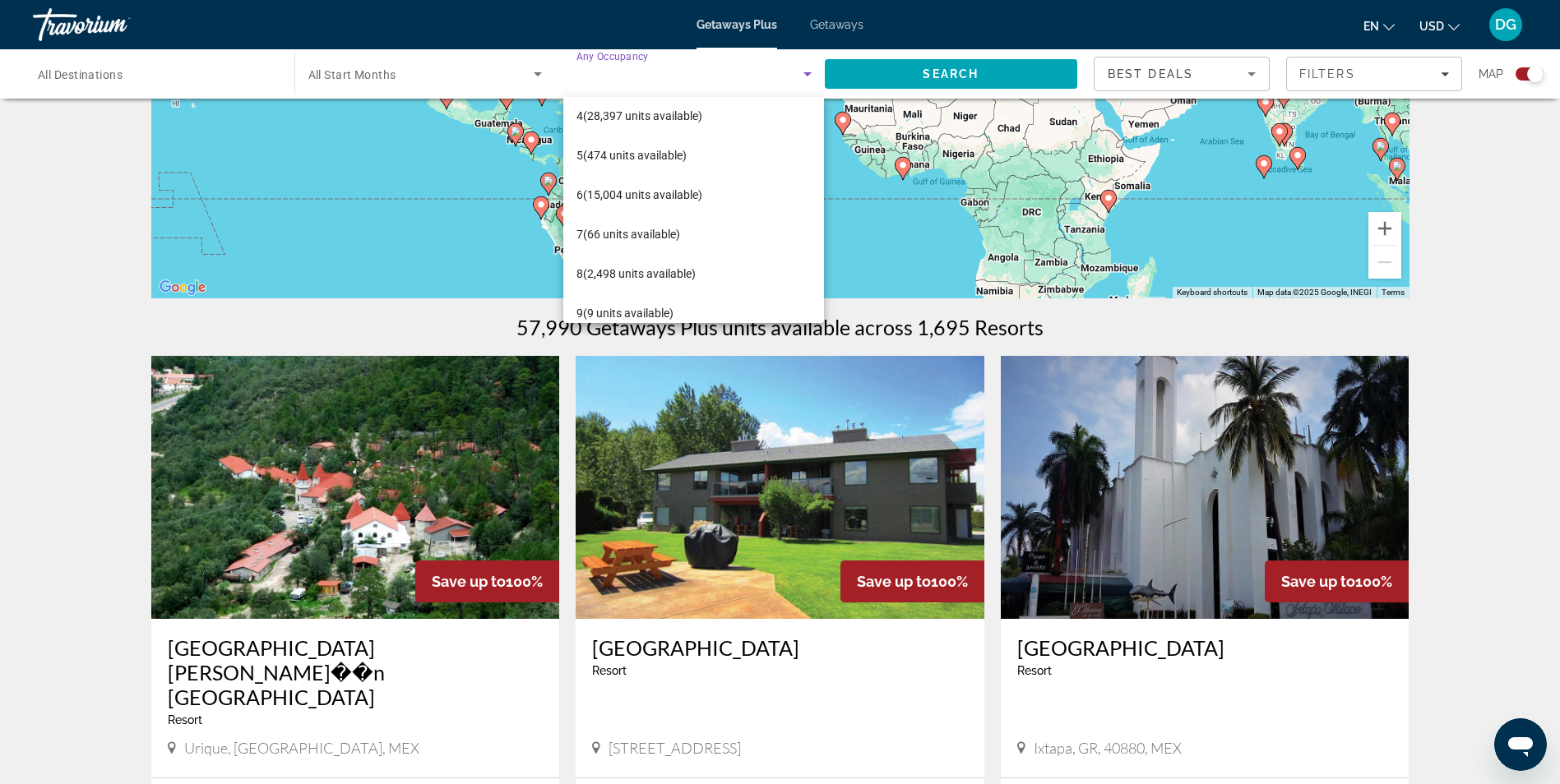
scroll to position [121, 0]
click at [487, 347] on div at bounding box center [780, 392] width 1560 height 784
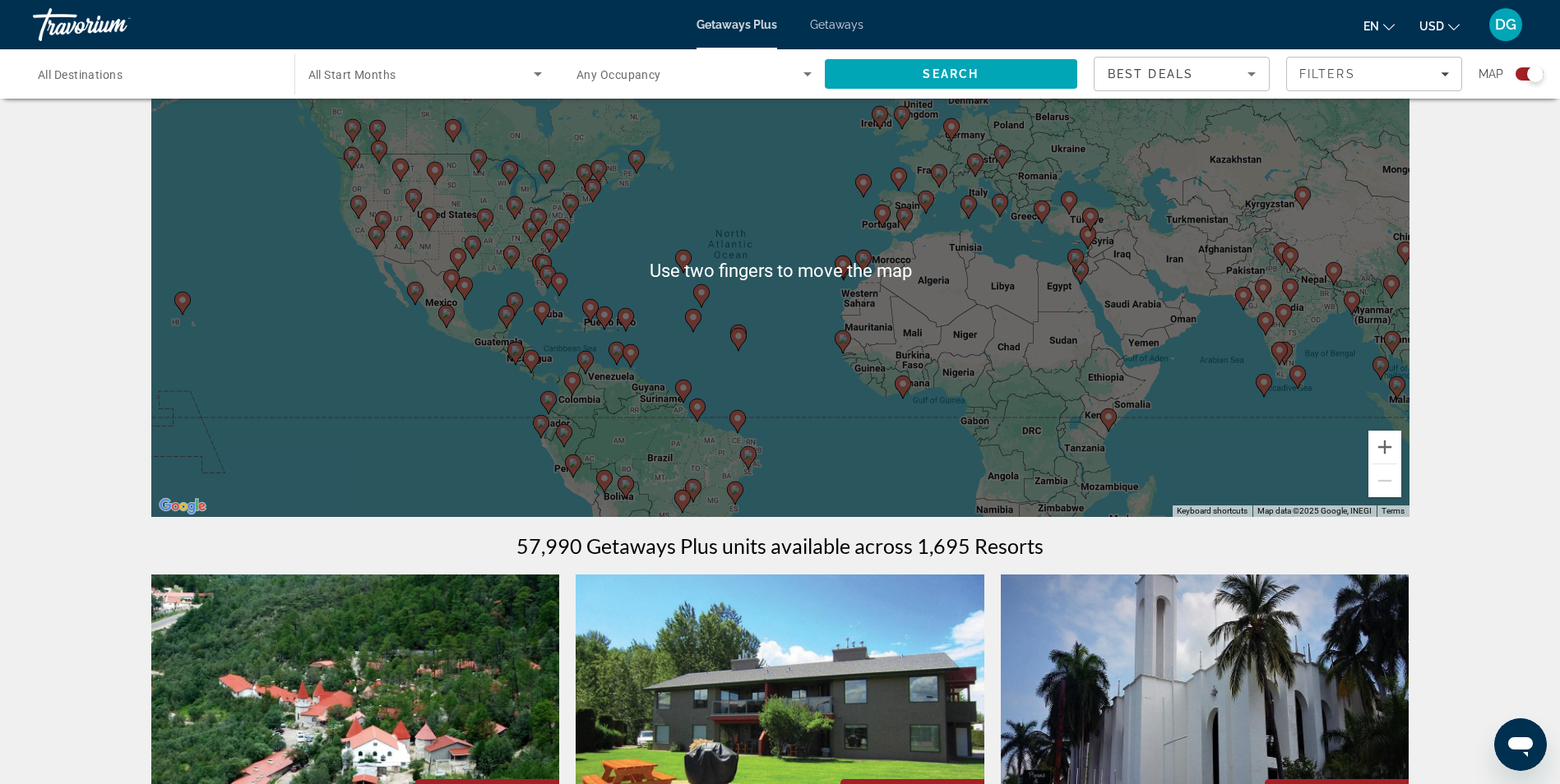
scroll to position [91, 0]
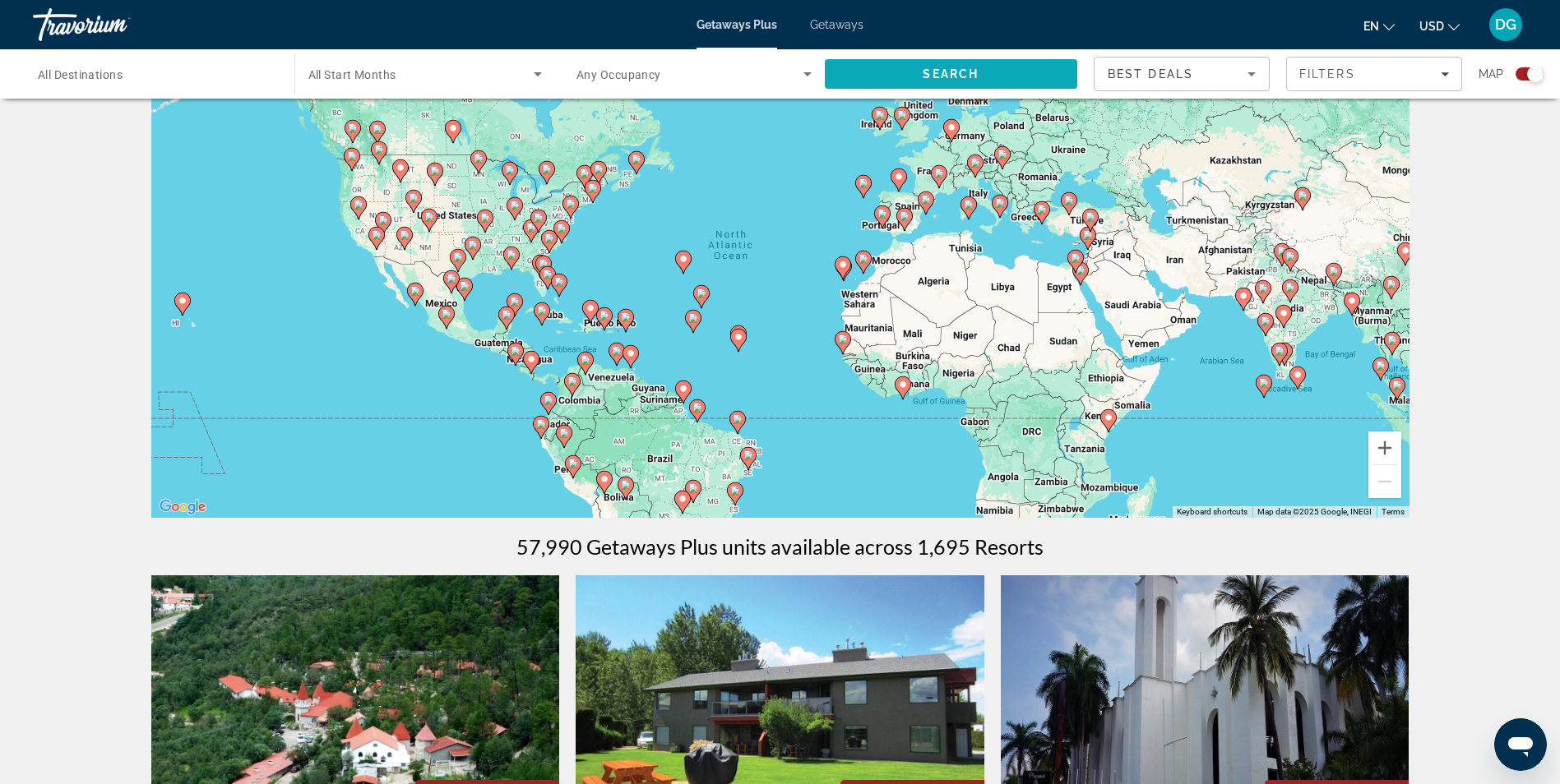
click at [1016, 76] on span "Search" at bounding box center [951, 73] width 254 height 39
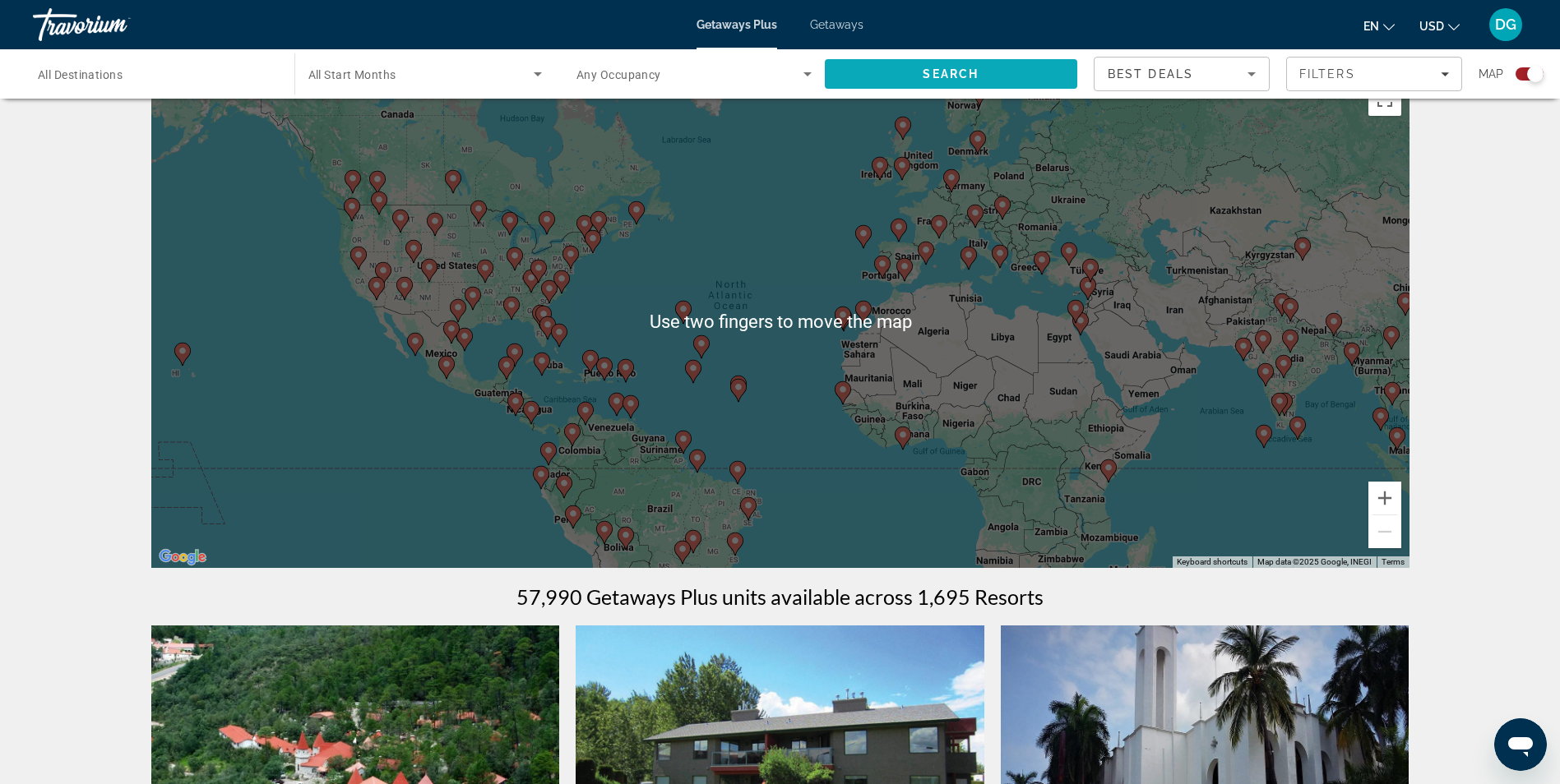
scroll to position [39, 0]
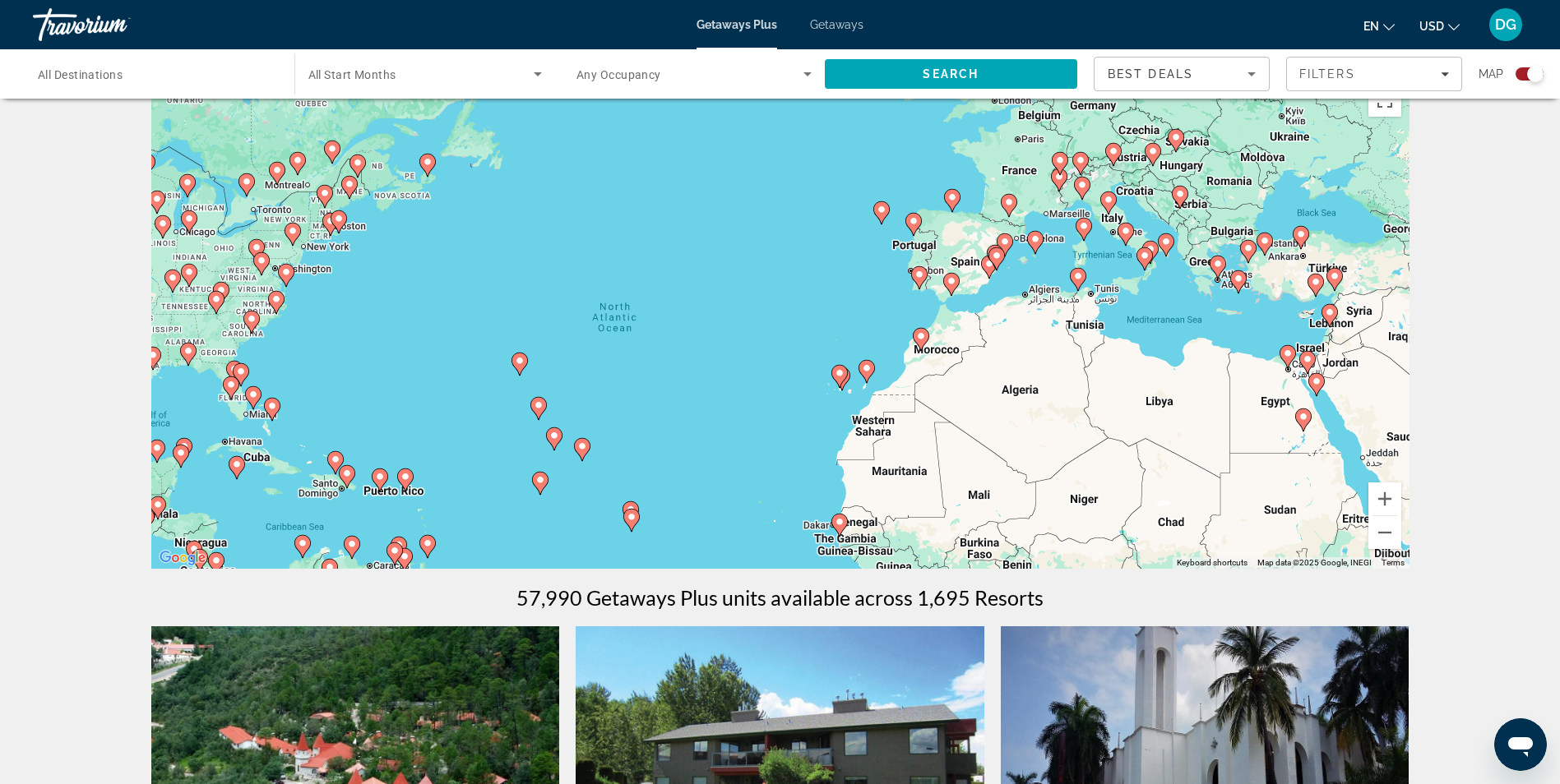
click at [820, 299] on div "To activate drag with keyboard, press Alt + Enter. Once in keyboard drag state,…" at bounding box center [780, 322] width 1258 height 493
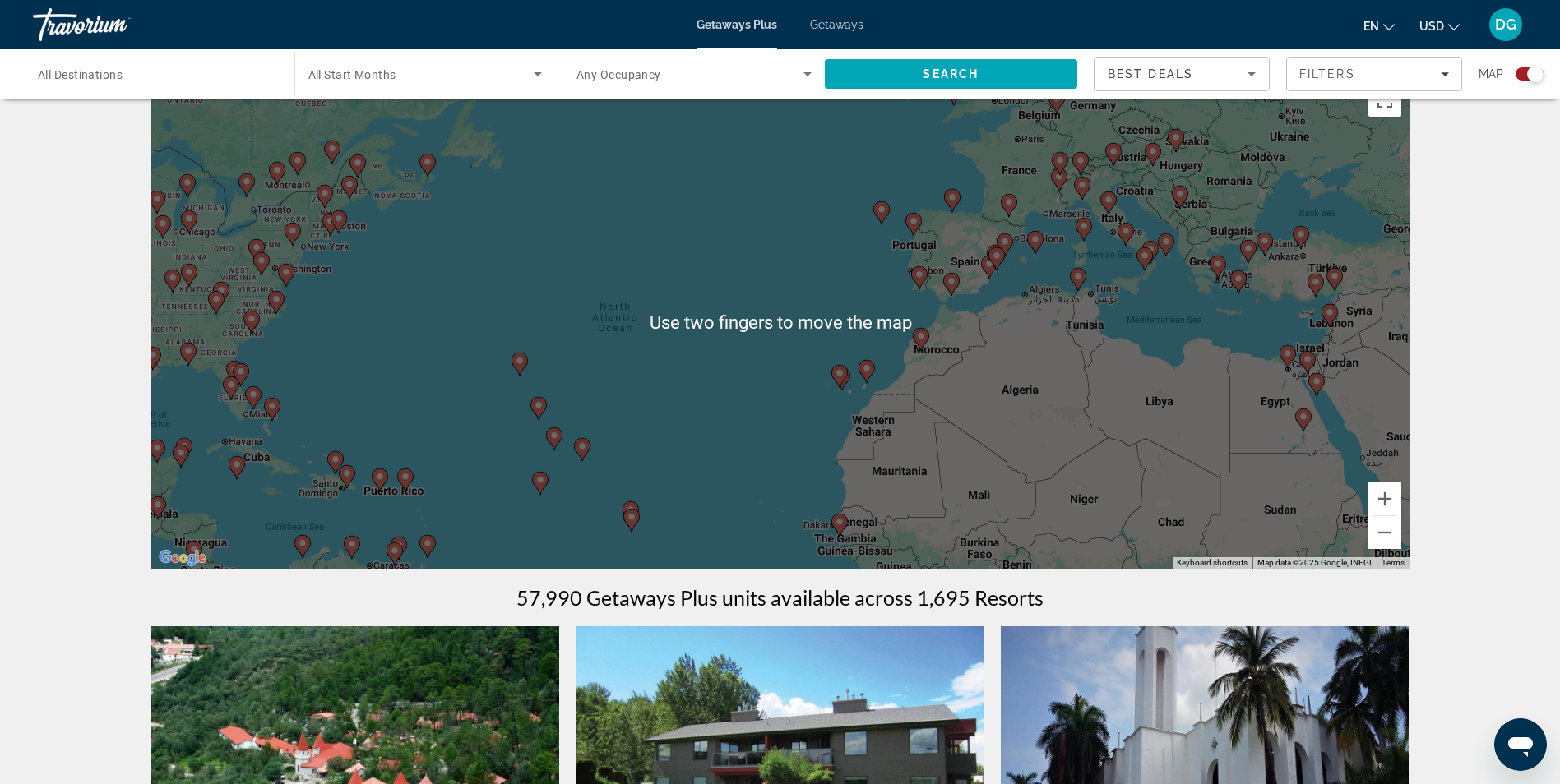
click at [757, 361] on div "To activate drag with keyboard, press Alt + Enter. Once in keyboard drag state,…" at bounding box center [780, 322] width 1258 height 493
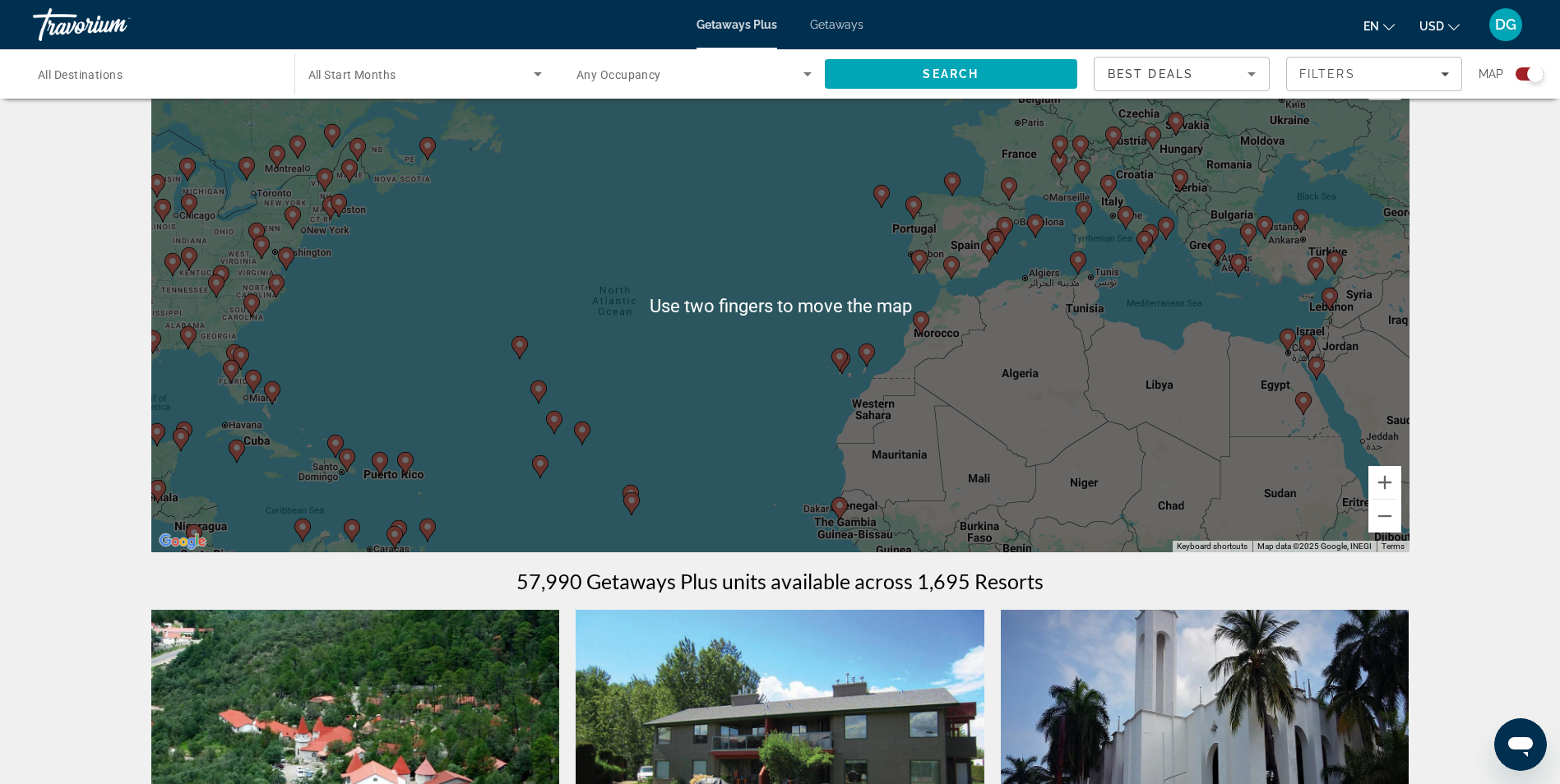
scroll to position [45, 0]
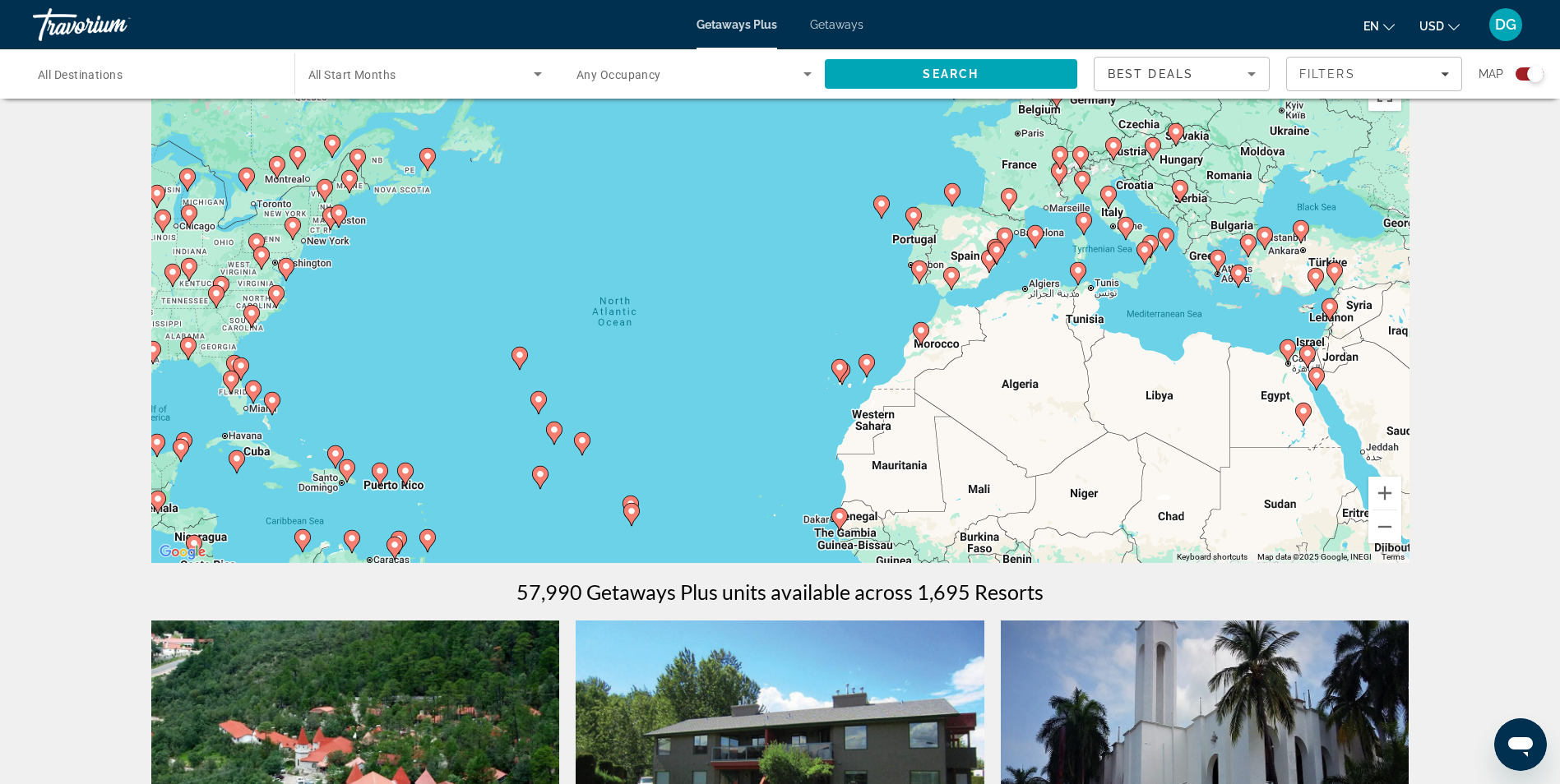
click at [658, 196] on div "To activate drag with keyboard, press Alt + Enter. Once in keyboard drag state,…" at bounding box center [780, 316] width 1258 height 493
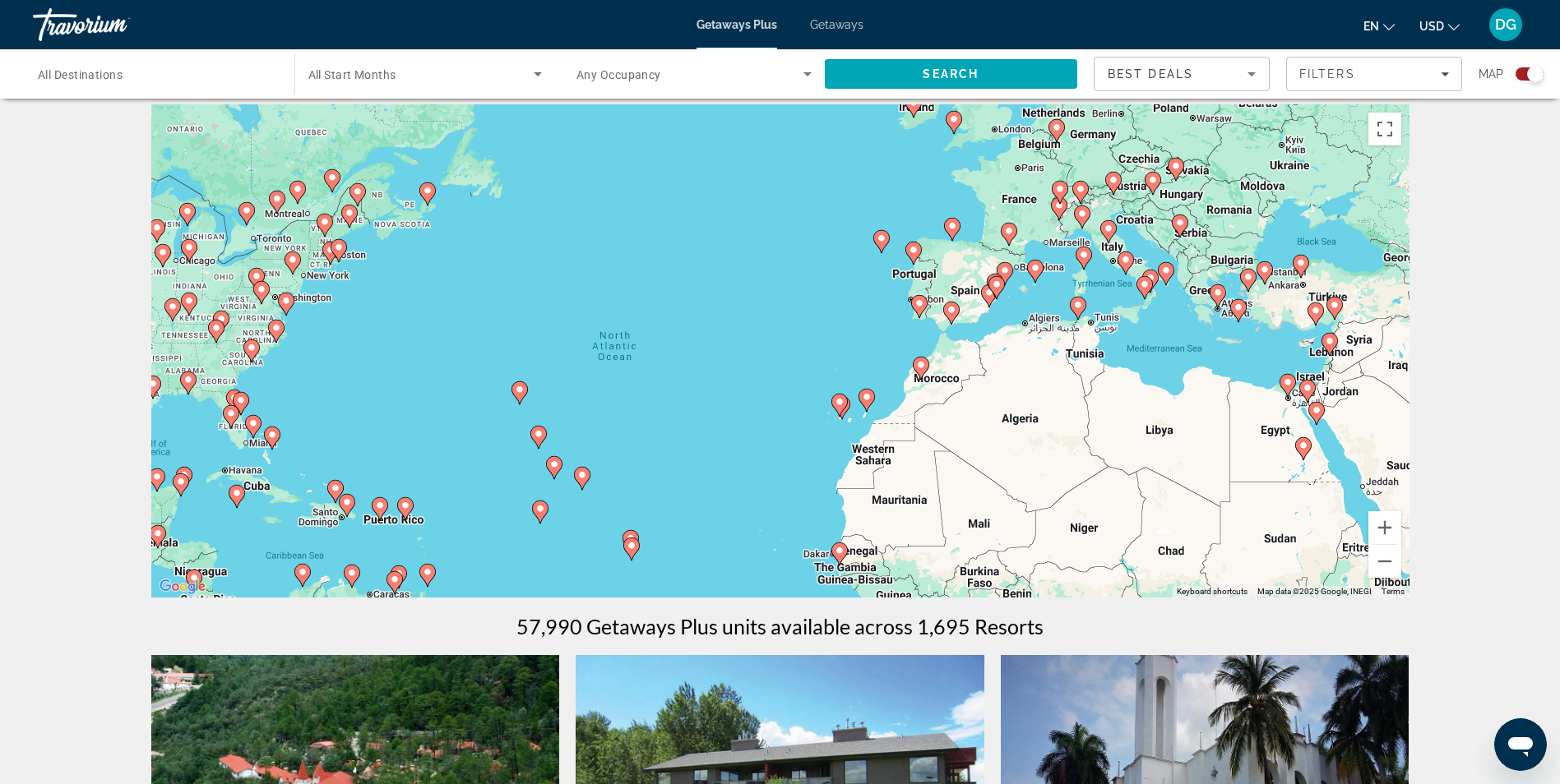
scroll to position [0, 0]
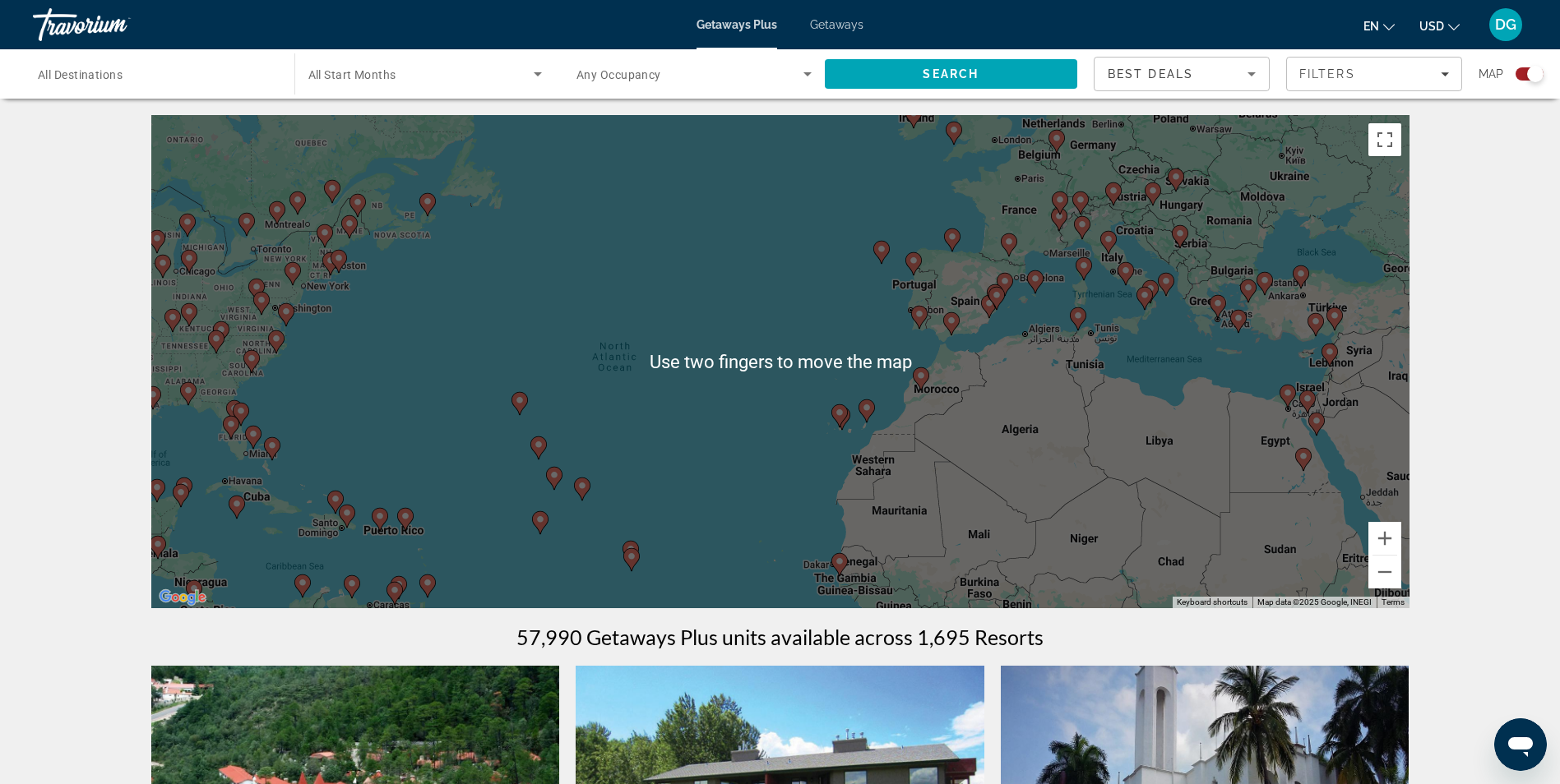
click at [425, 415] on div "To activate drag with keyboard, press Alt + Enter. Once in keyboard drag state,…" at bounding box center [780, 361] width 1258 height 493
click at [510, 362] on div "To activate drag with keyboard, press Alt + Enter. Once in keyboard drag state,…" at bounding box center [780, 361] width 1258 height 493
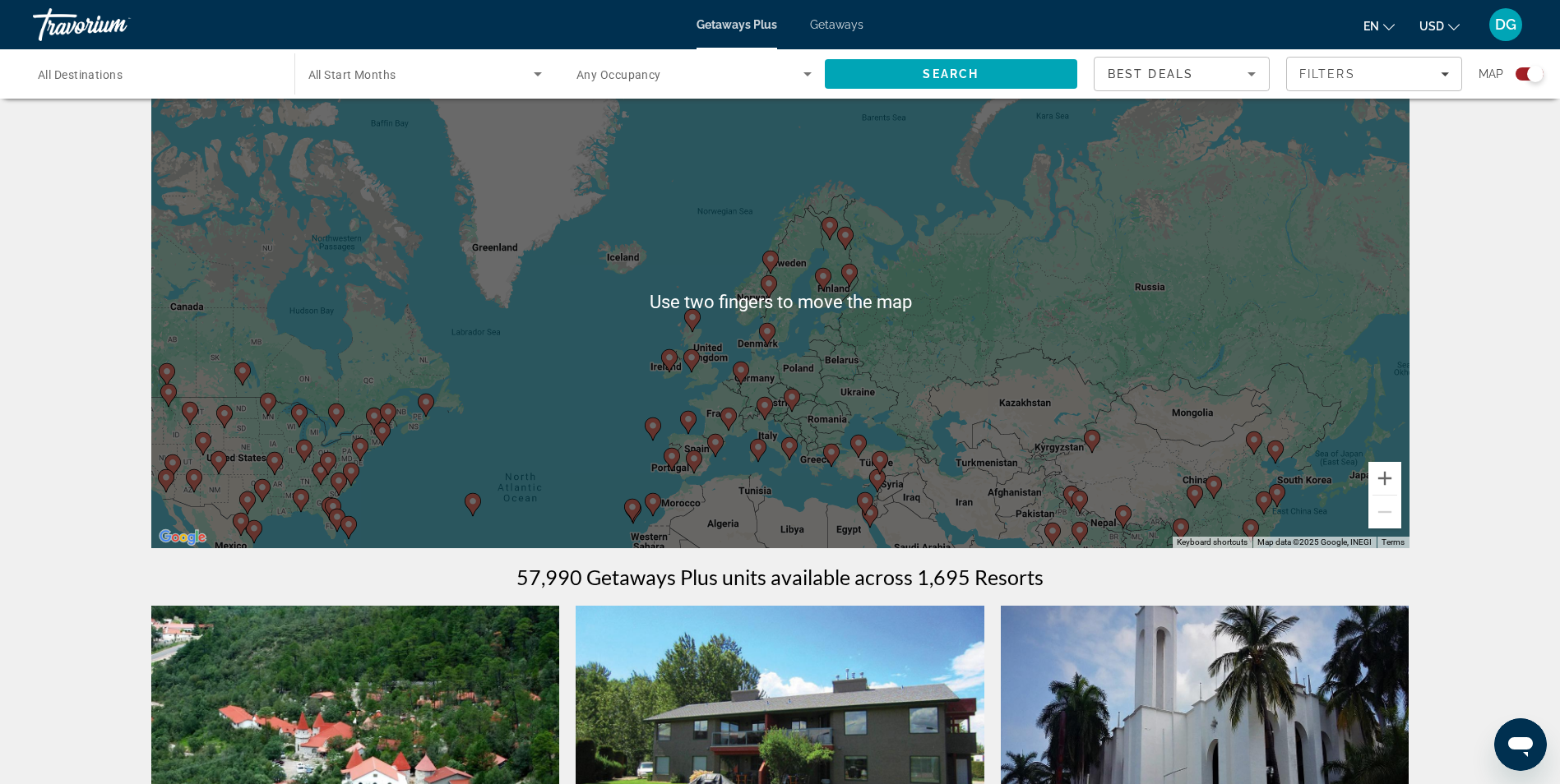
scroll to position [61, 0]
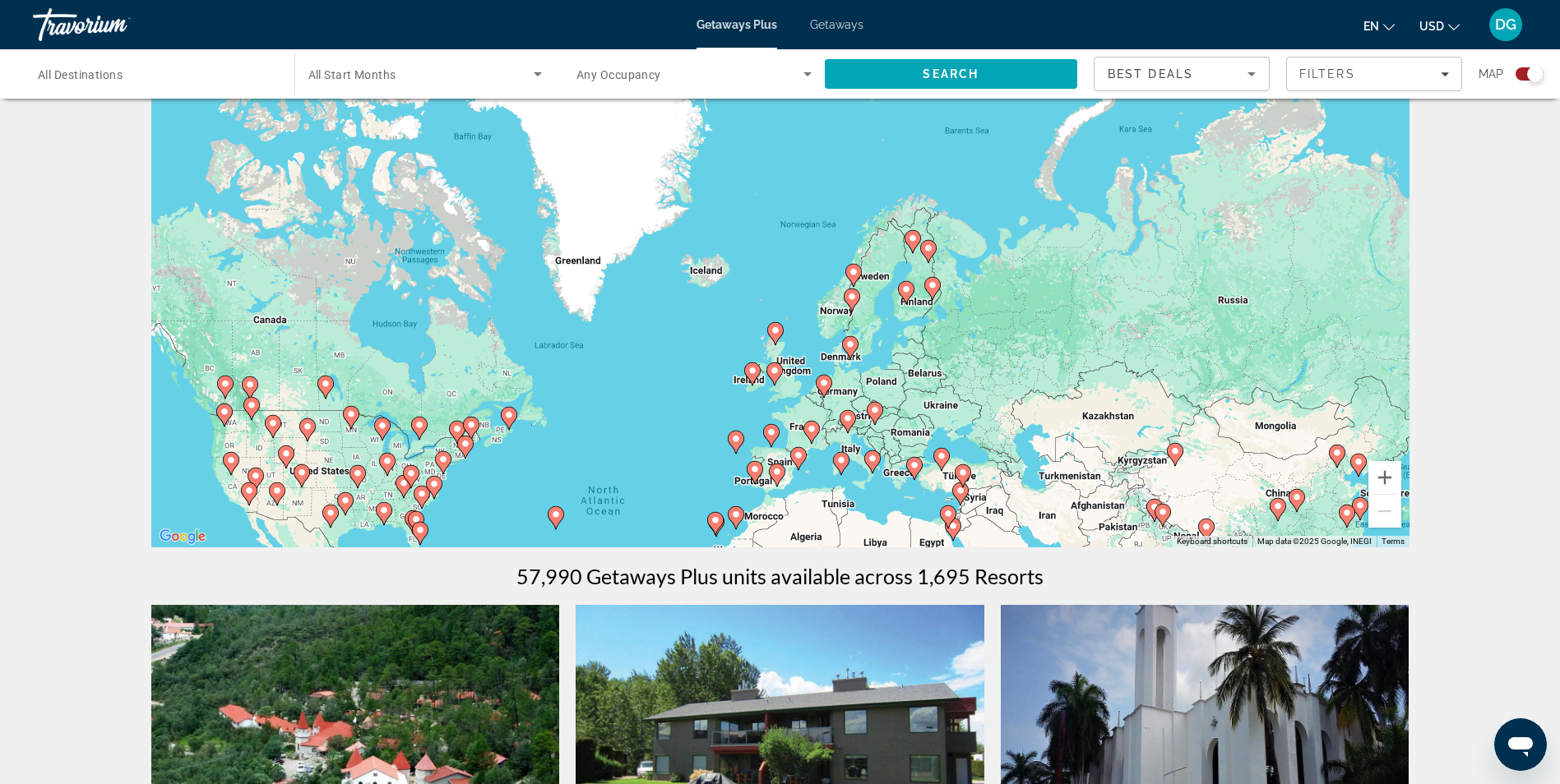
click at [309, 474] on div "To activate drag with keyboard, press Alt + Enter. Once in keyboard drag state,…" at bounding box center [780, 300] width 1258 height 493
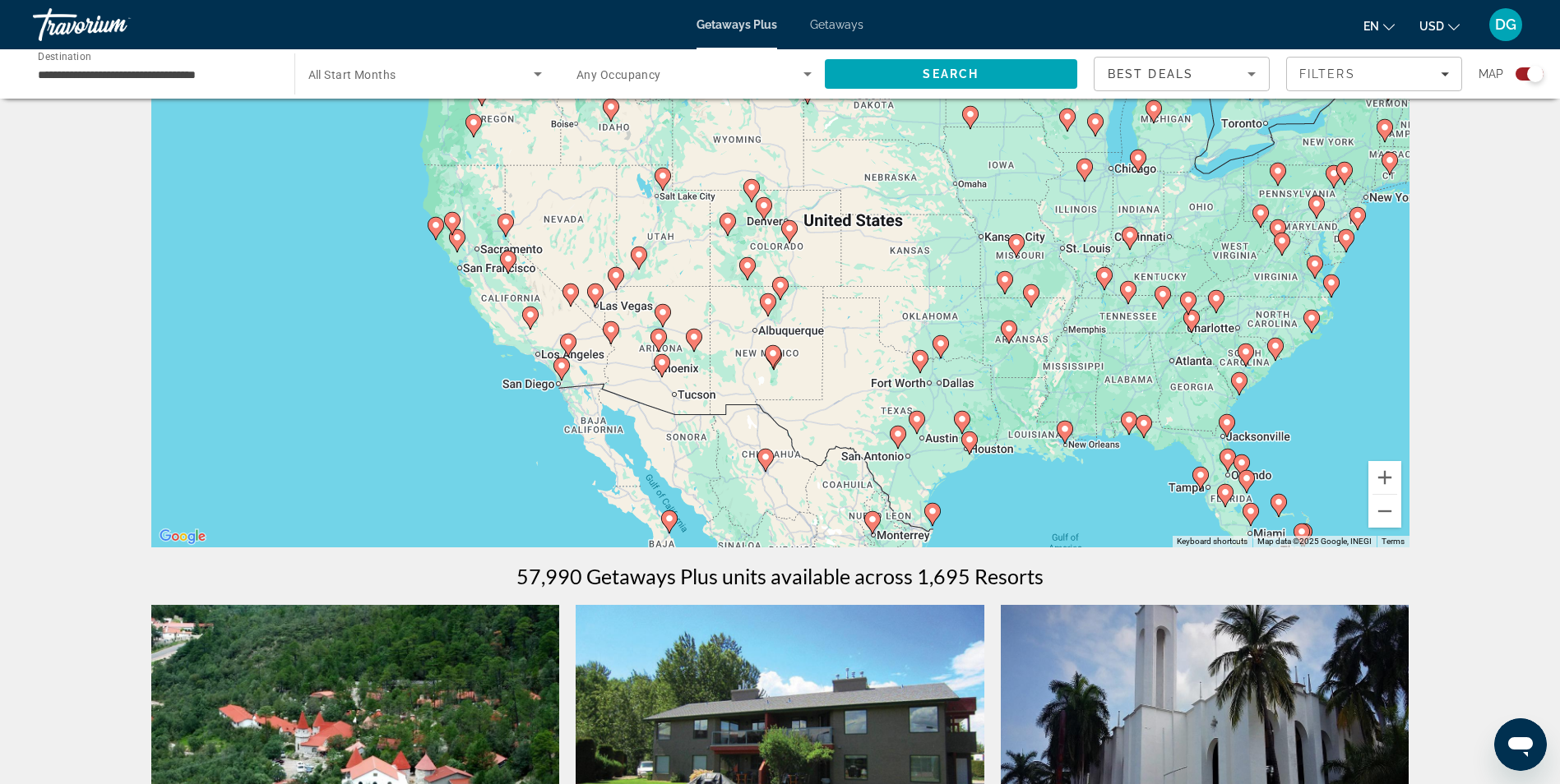
click at [1311, 318] on div "To activate drag with keyboard, press Alt + Enter. Once in keyboard drag state,…" at bounding box center [780, 300] width 1258 height 493
type input "**********"
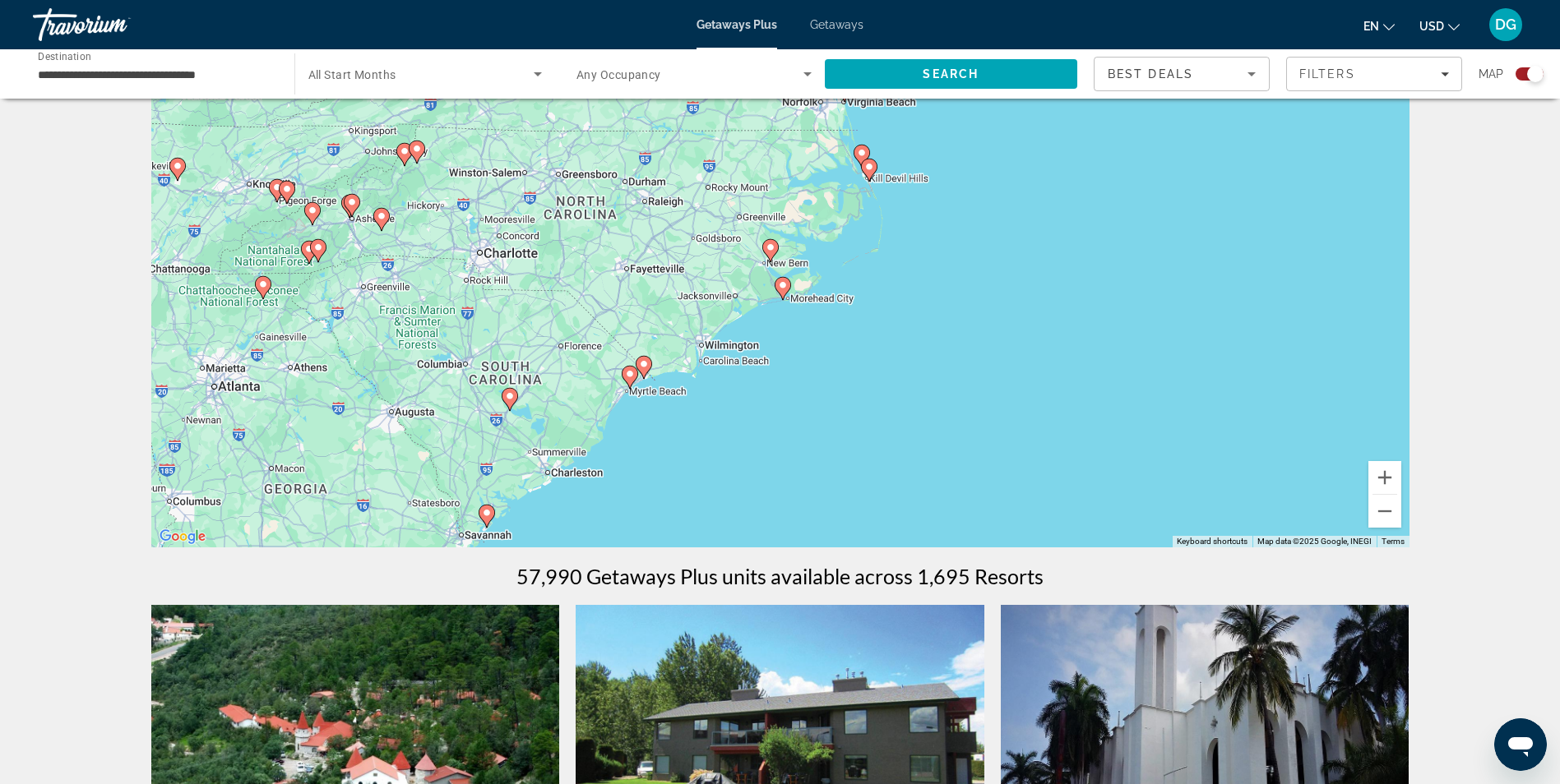
click at [649, 195] on div "To activate drag with keyboard, press Alt + Enter. Once in keyboard drag state,…" at bounding box center [780, 300] width 1258 height 493
click at [662, 193] on div "To activate drag with keyboard, press Alt + Enter. Once in keyboard drag state,…" at bounding box center [780, 300] width 1258 height 493
click at [654, 196] on div "To activate drag with keyboard, press Alt + Enter. Once in keyboard drag state,…" at bounding box center [780, 300] width 1258 height 493
click at [657, 198] on div "To activate drag with keyboard, press Alt + Enter. Once in keyboard drag state,…" at bounding box center [780, 300] width 1258 height 493
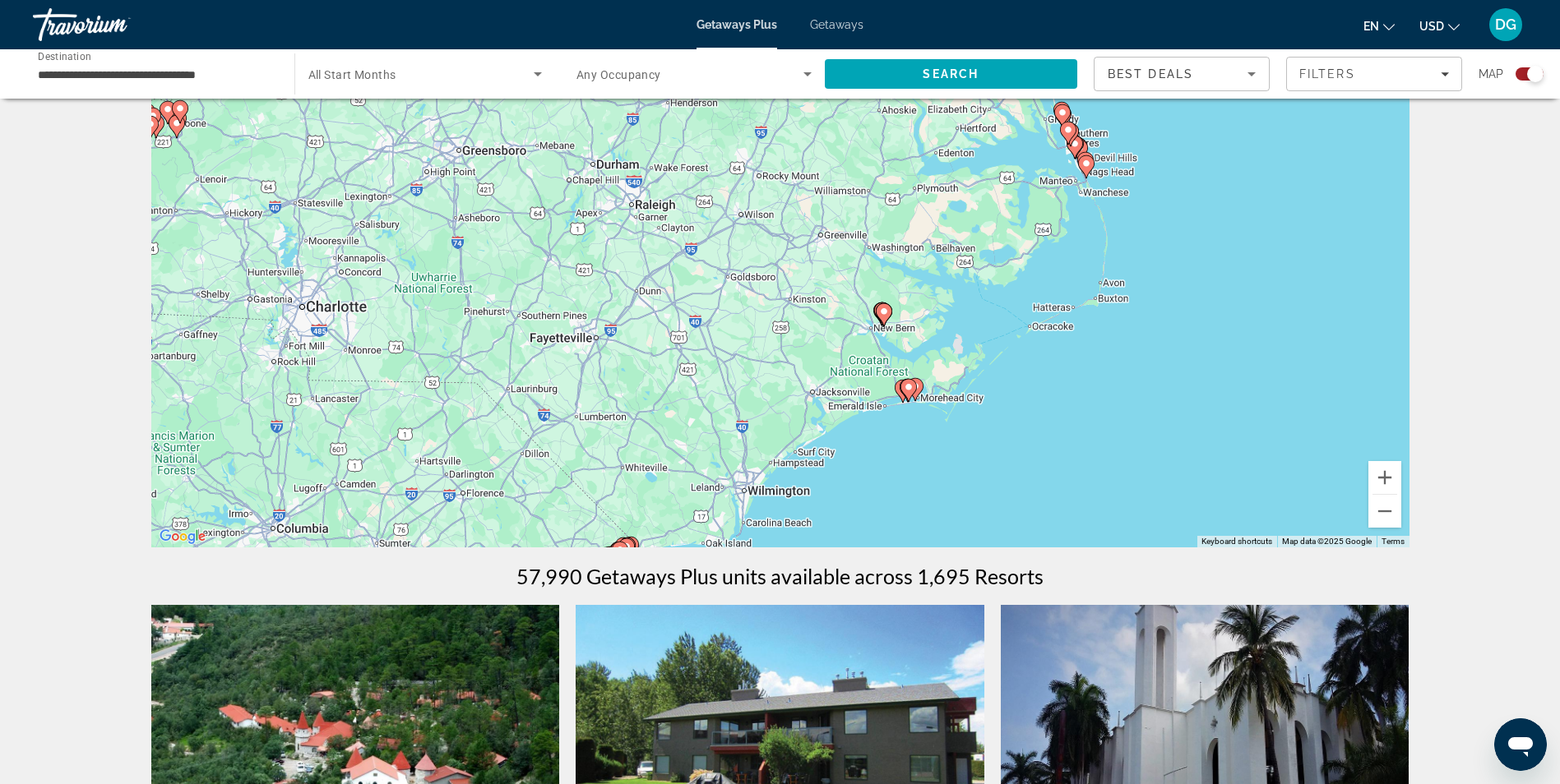
click at [652, 230] on div "To activate drag with keyboard, press Alt + Enter. Once in keyboard drag state,…" at bounding box center [780, 300] width 1258 height 493
click at [669, 211] on div "To activate drag with keyboard, press Alt + Enter. Once in keyboard drag state,…" at bounding box center [780, 300] width 1258 height 493
click at [666, 224] on div "To activate drag with keyboard, press Alt + Enter. Once in keyboard drag state,…" at bounding box center [780, 300] width 1258 height 493
click at [674, 224] on div "To activate drag with keyboard, press Alt + Enter. Once in keyboard drag state,…" at bounding box center [780, 300] width 1258 height 493
click at [677, 219] on div "To activate drag with keyboard, press Alt + Enter. Once in keyboard drag state,…" at bounding box center [780, 300] width 1258 height 493
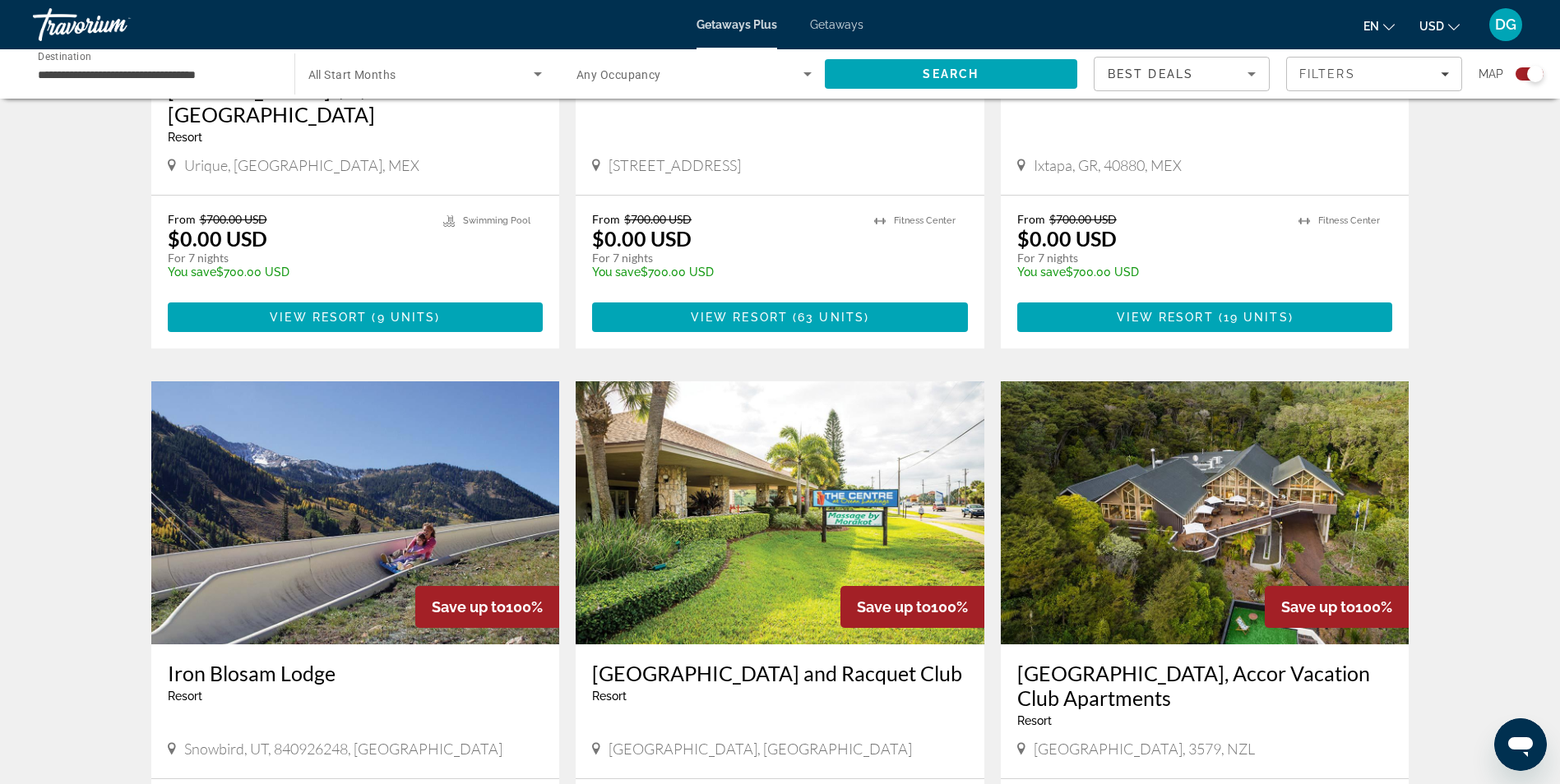
scroll to position [899, 0]
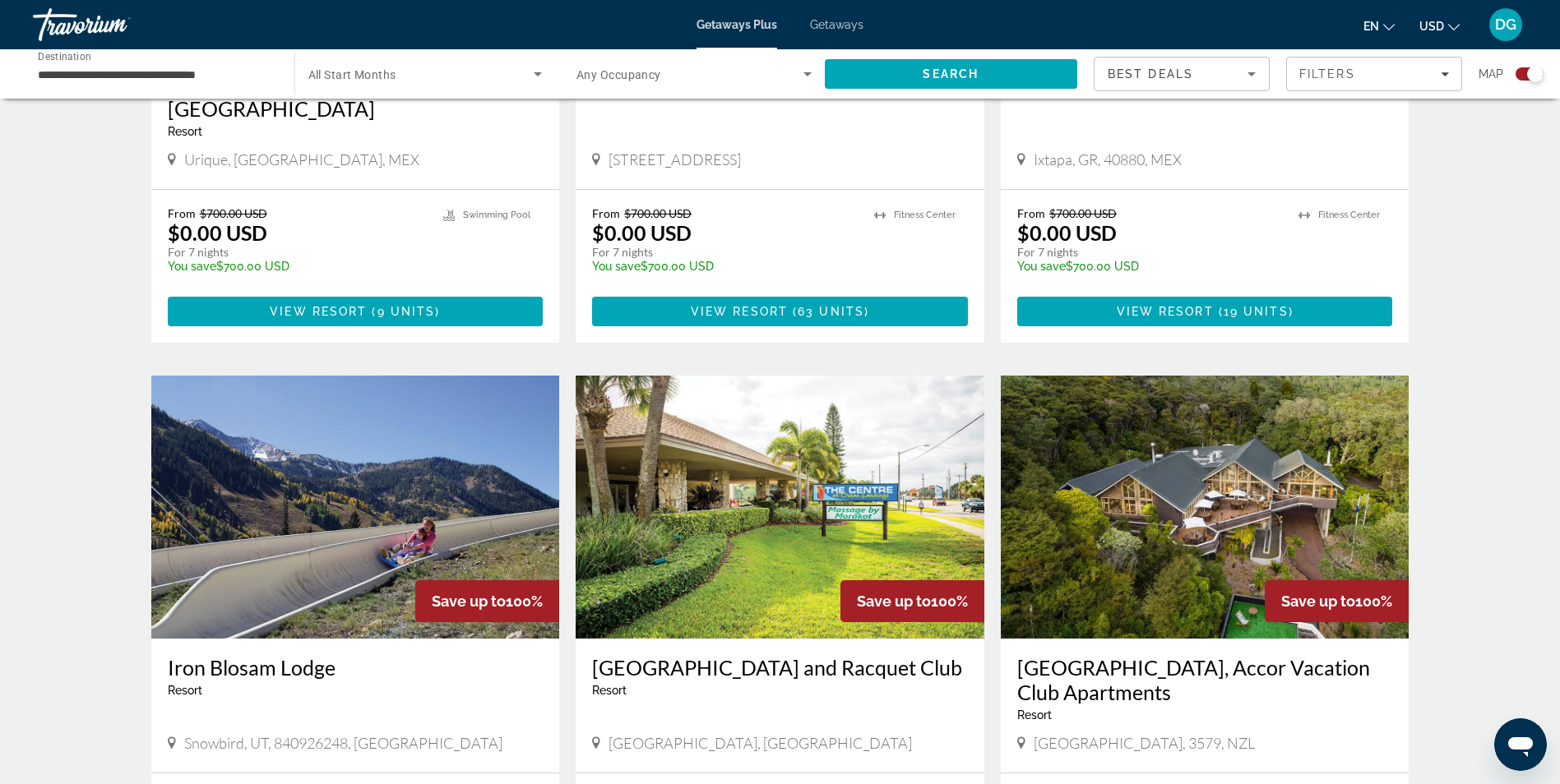
click at [506, 655] on h3 "Iron Blosam Lodge" at bounding box center [356, 668] width 376 height 25
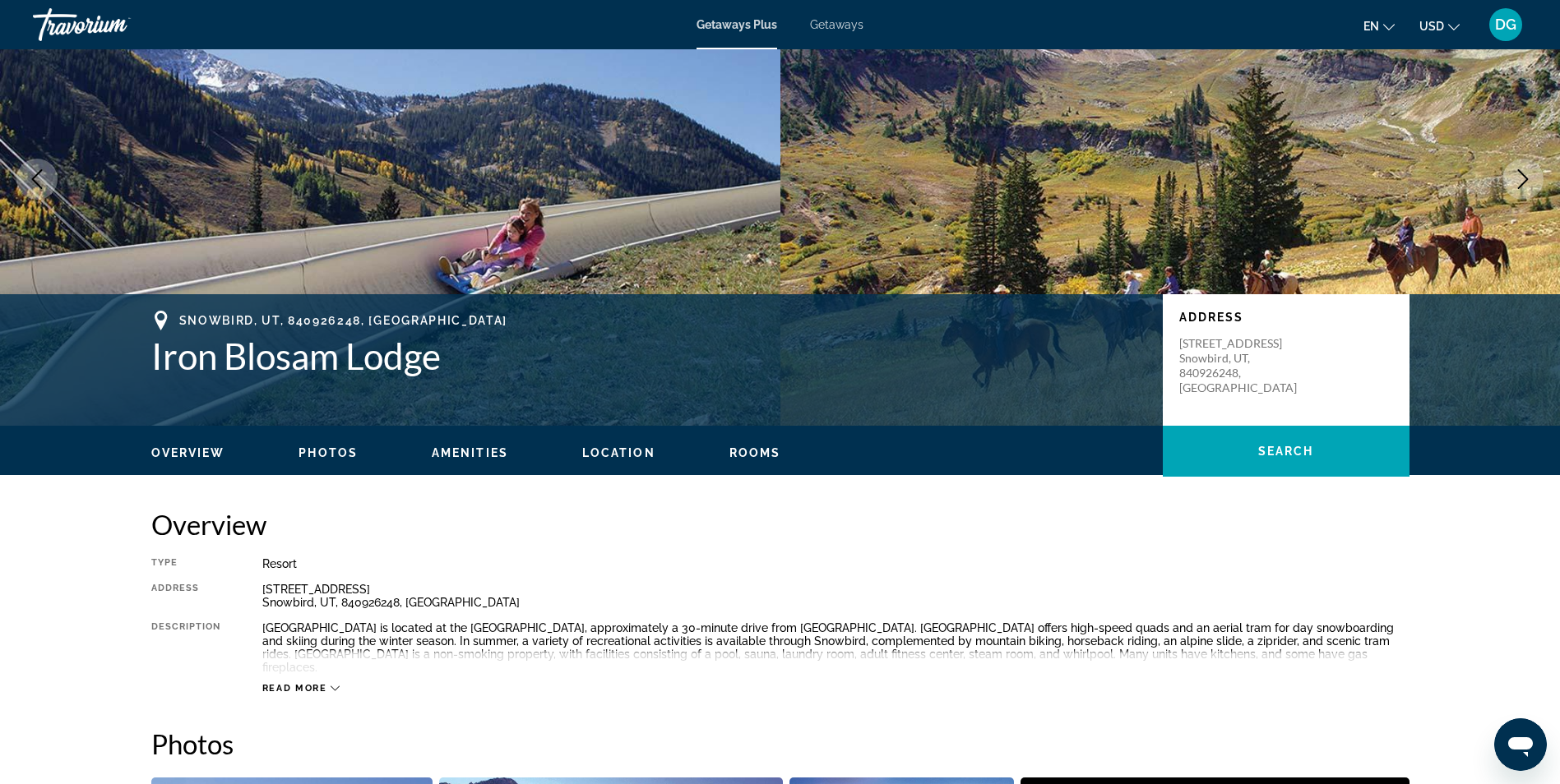
scroll to position [117, 0]
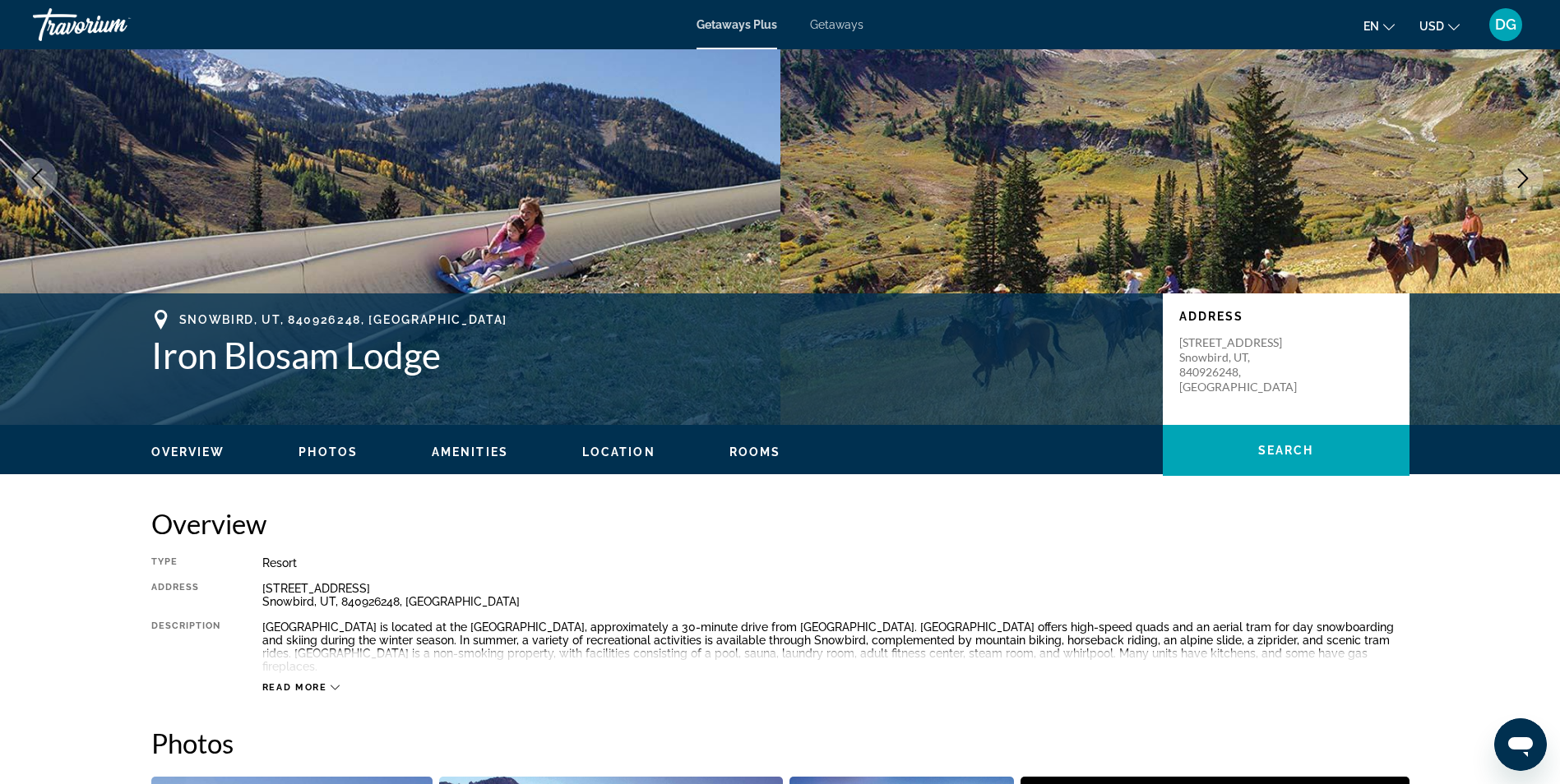
click at [620, 456] on span "Location" at bounding box center [619, 452] width 73 height 13
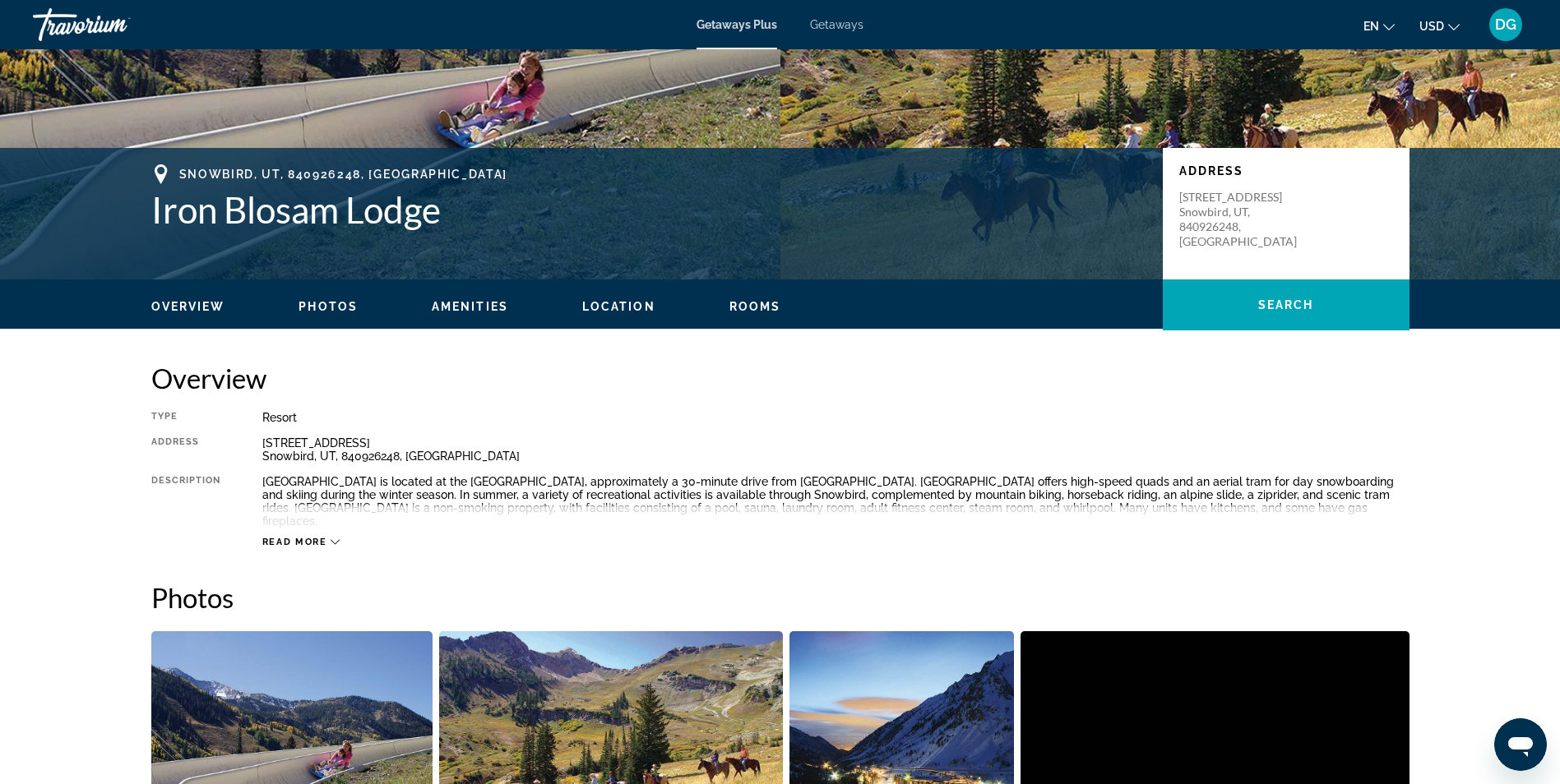
scroll to position [250, 0]
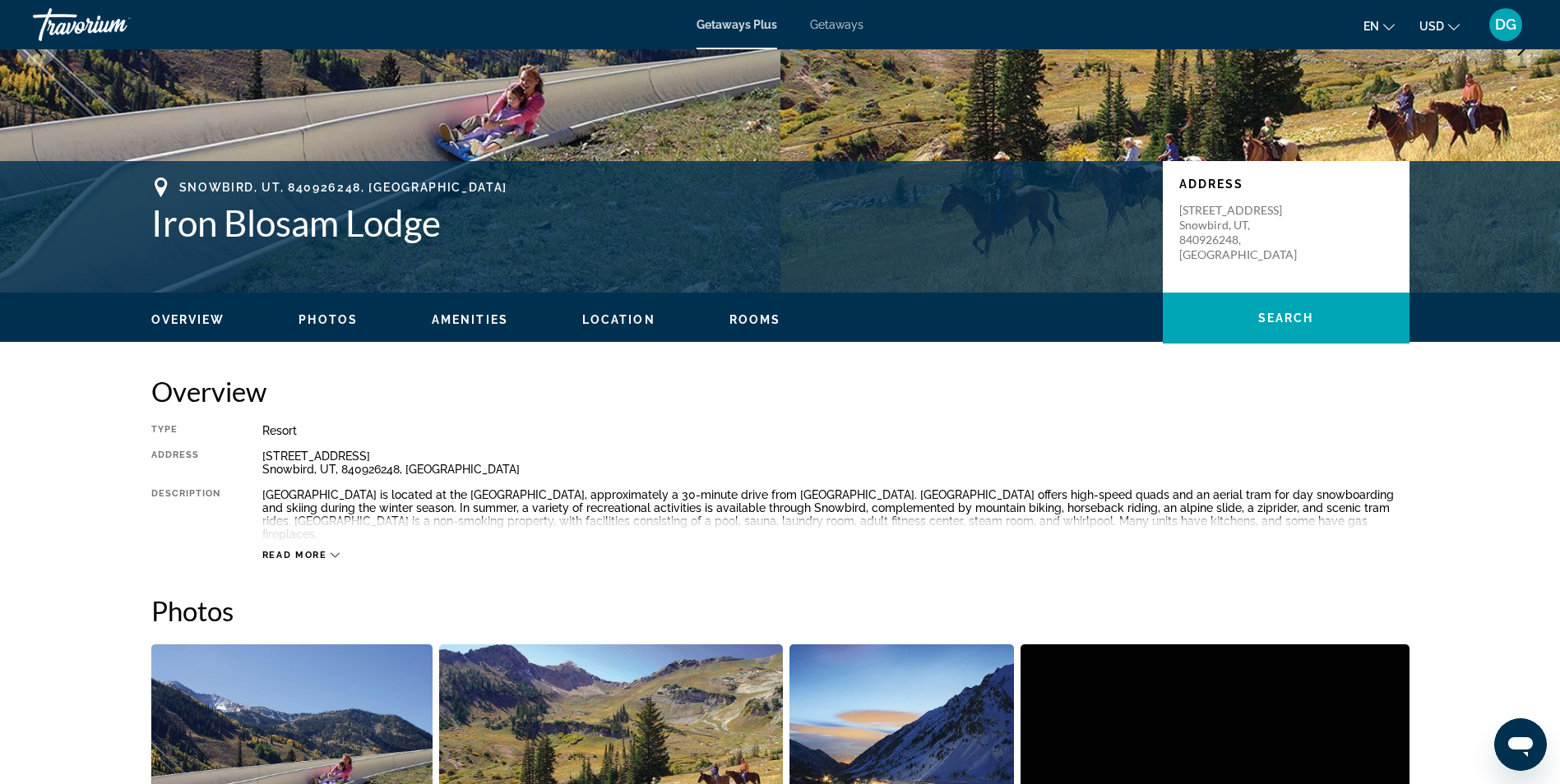
click at [1246, 94] on img "Main content" at bounding box center [1170, 46] width 780 height 493
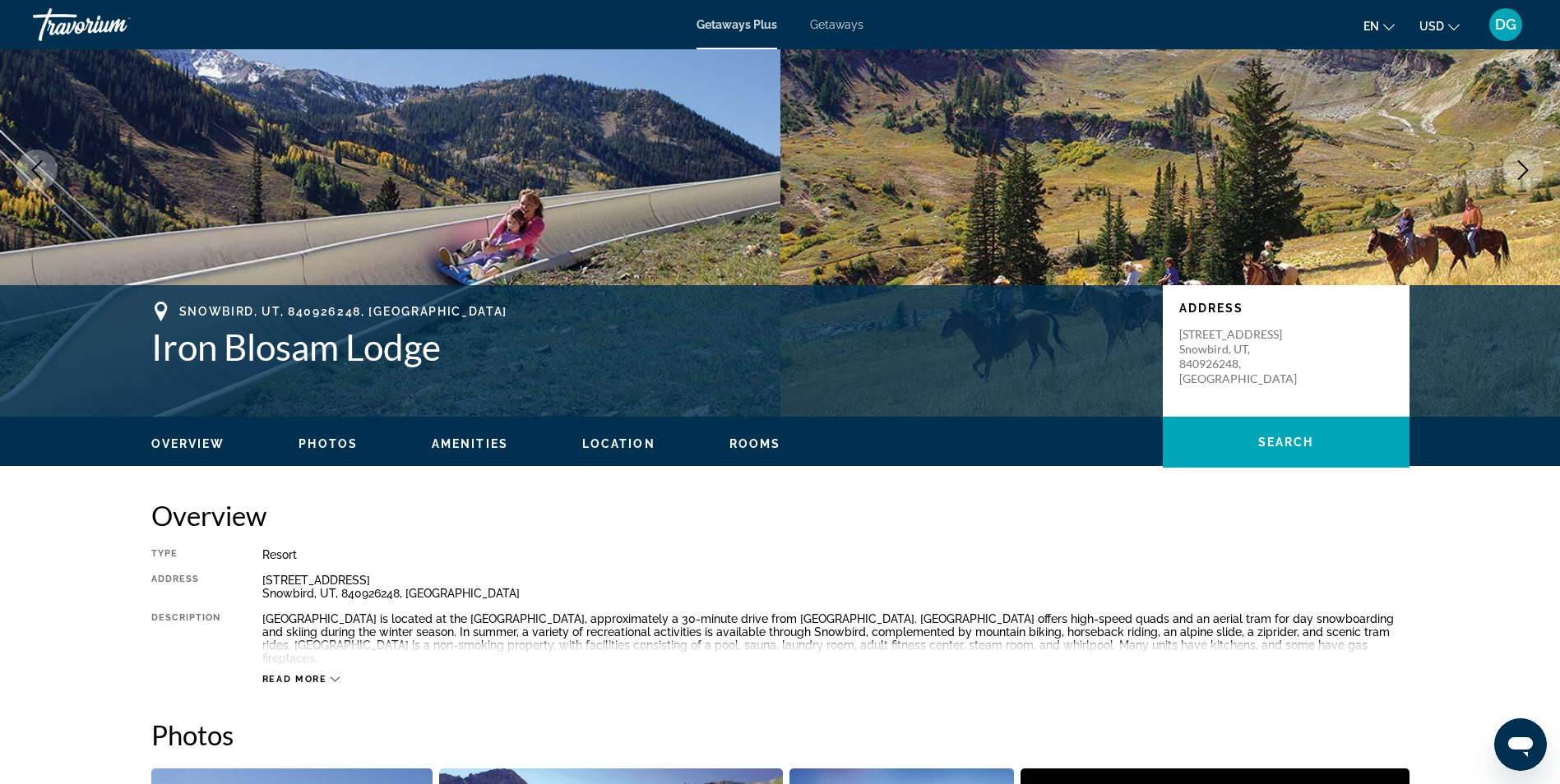
scroll to position [116, 0]
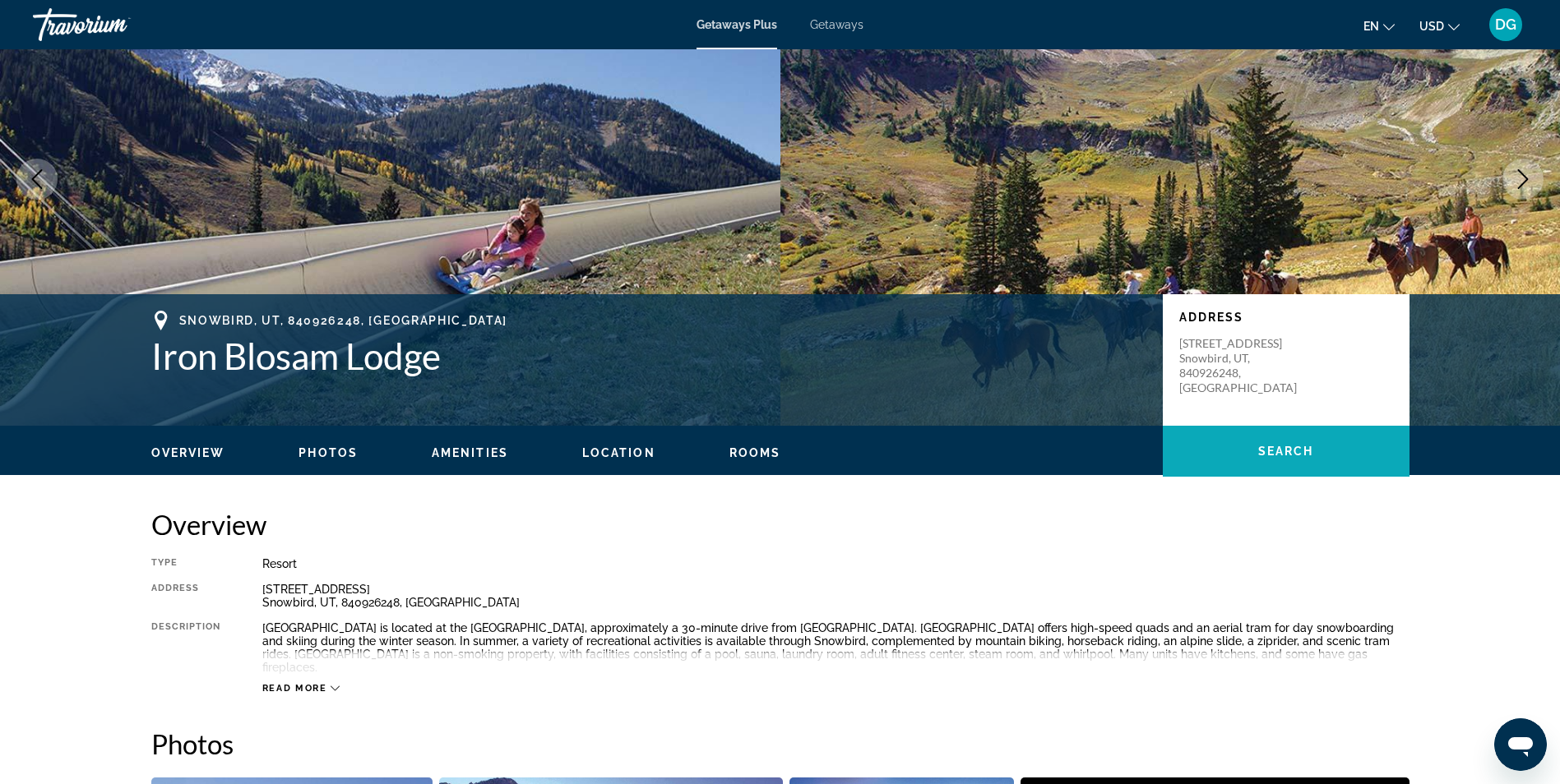
click at [1298, 459] on span "Main content" at bounding box center [1286, 451] width 247 height 39
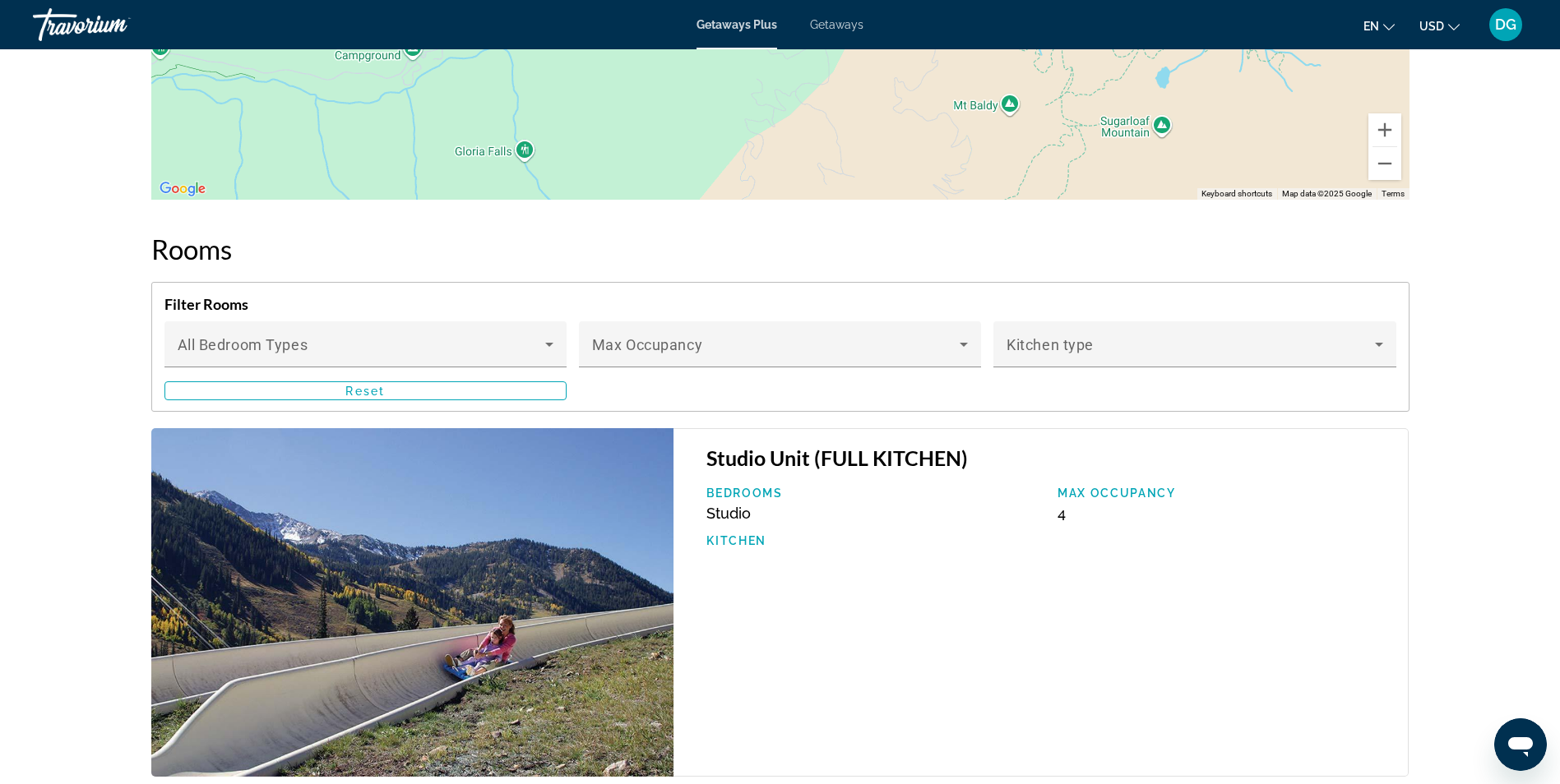
scroll to position [2278, 0]
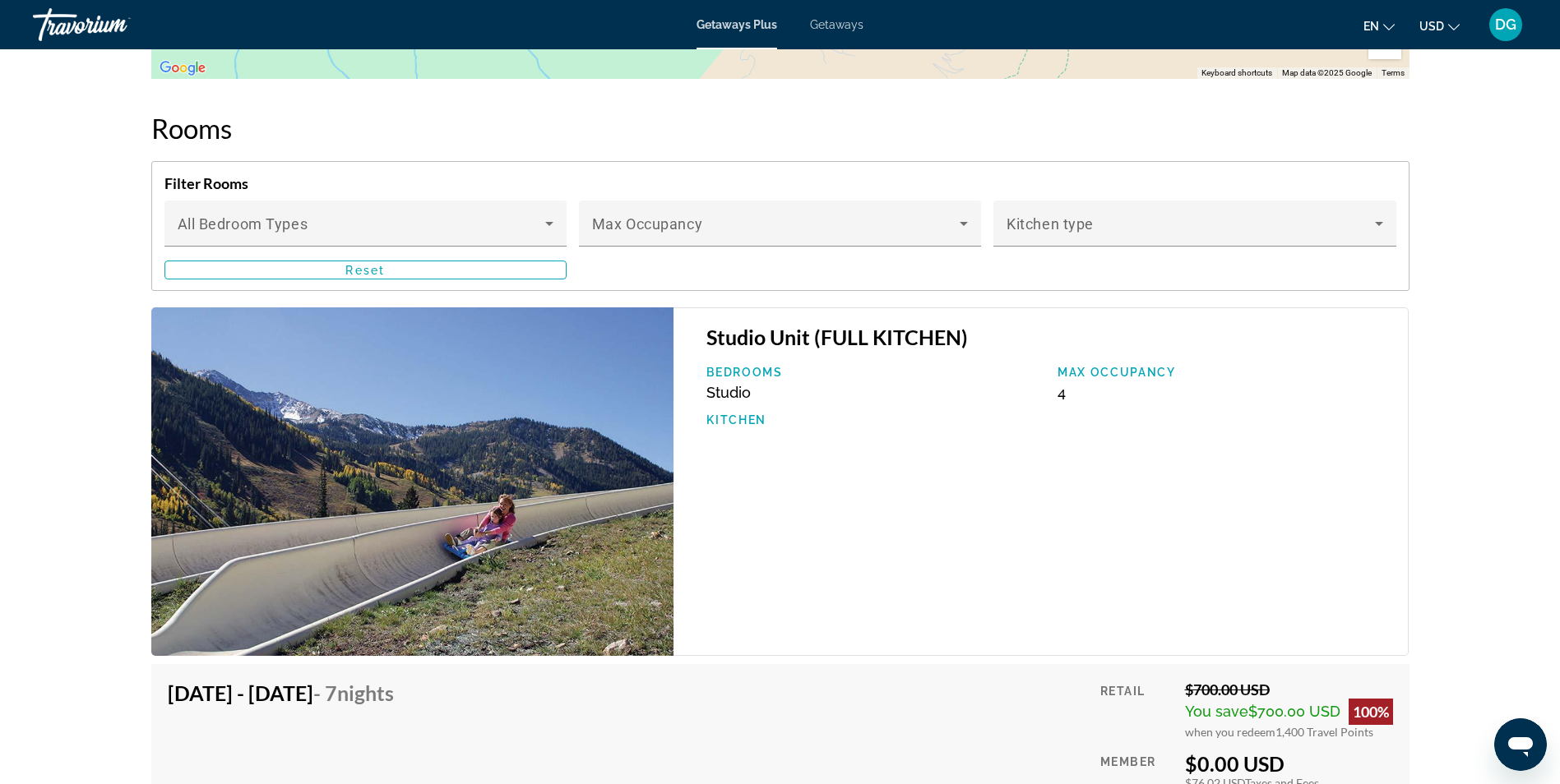
click at [1395, 604] on div "Studio Unit (FULL KITCHEN) Bedrooms Studio Max Occupancy 4 Kitchen" at bounding box center [1041, 481] width 735 height 348
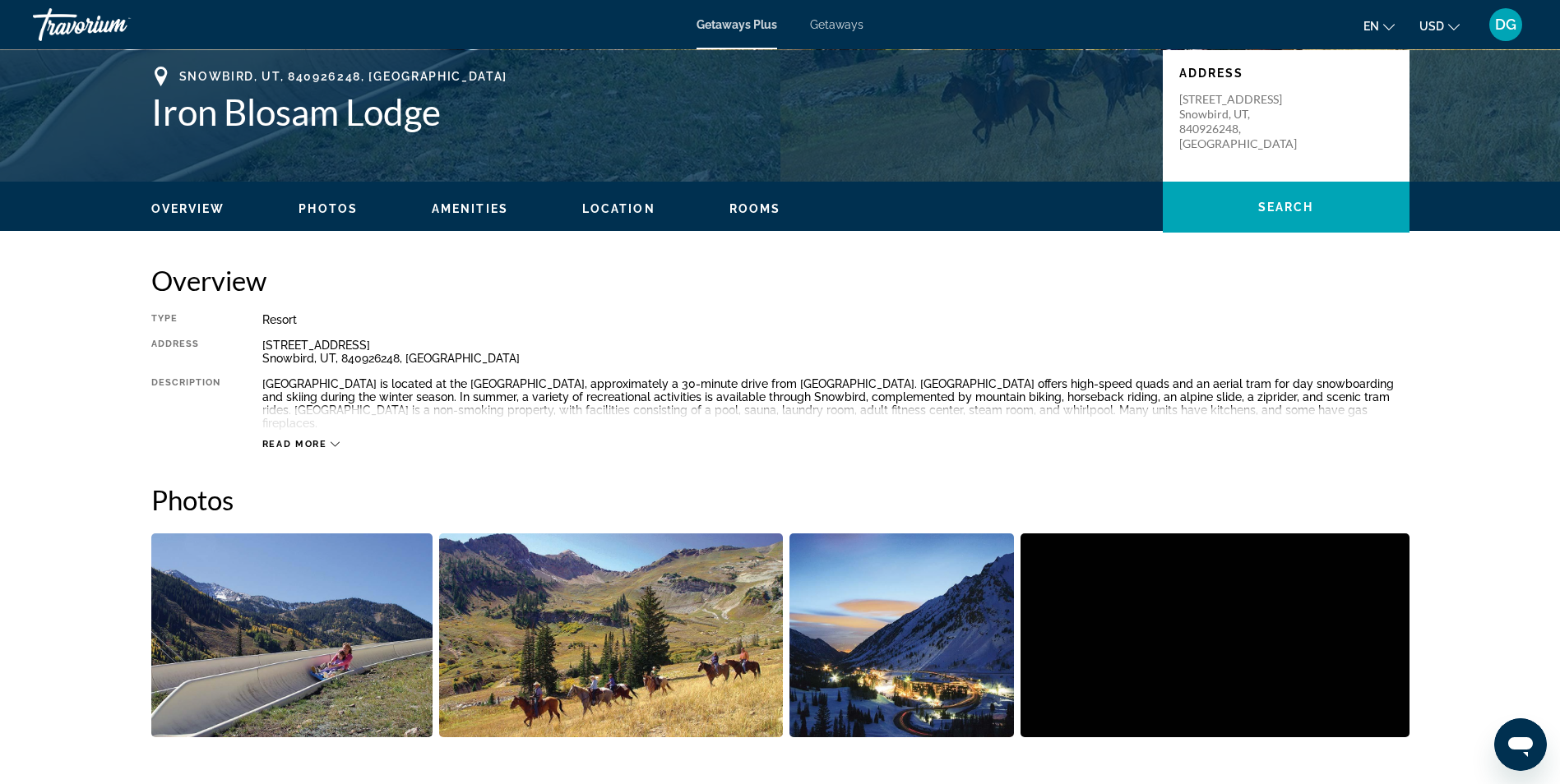
scroll to position [360, 0]
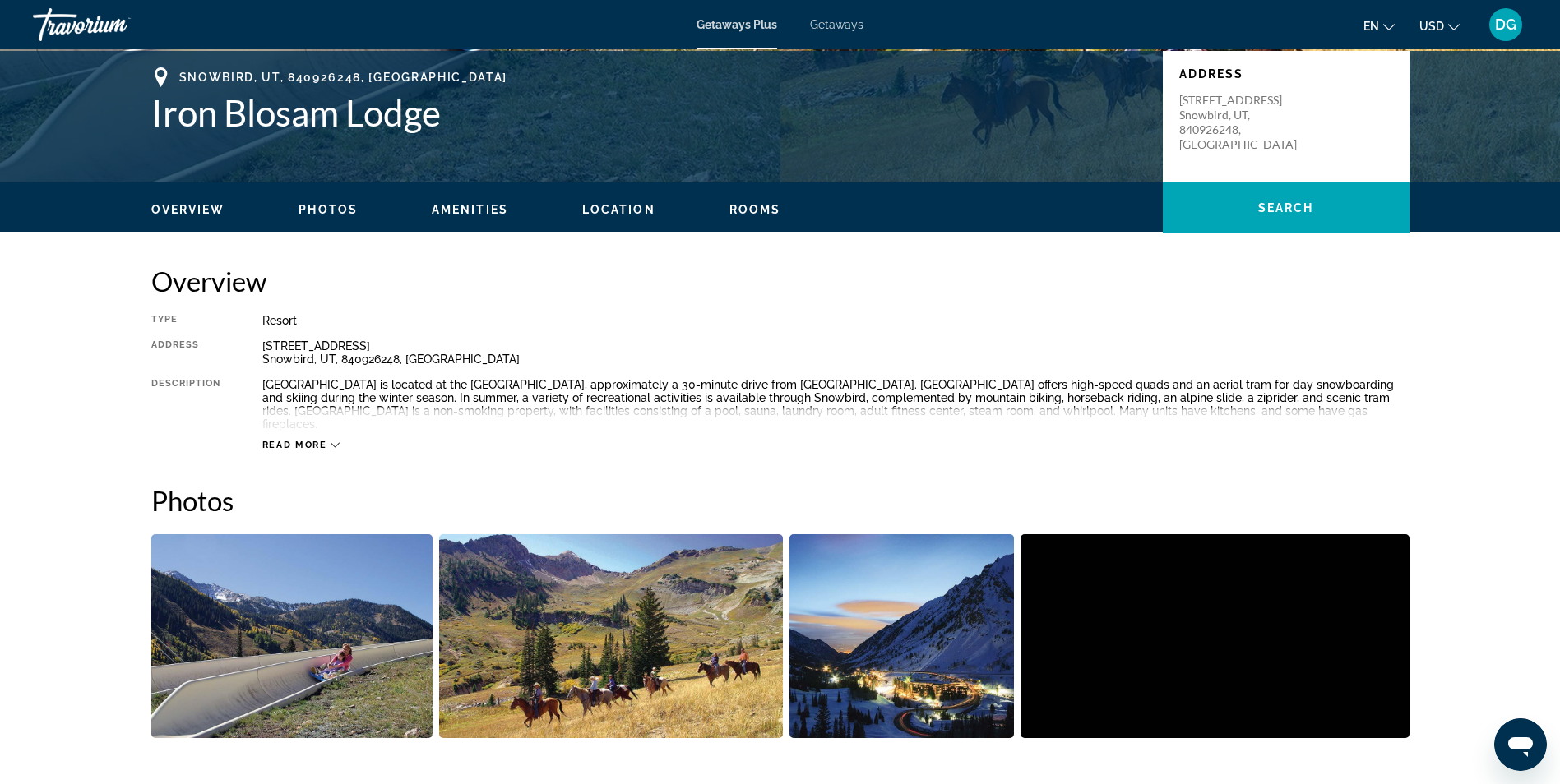
click at [158, 209] on span "Overview" at bounding box center [188, 210] width 74 height 13
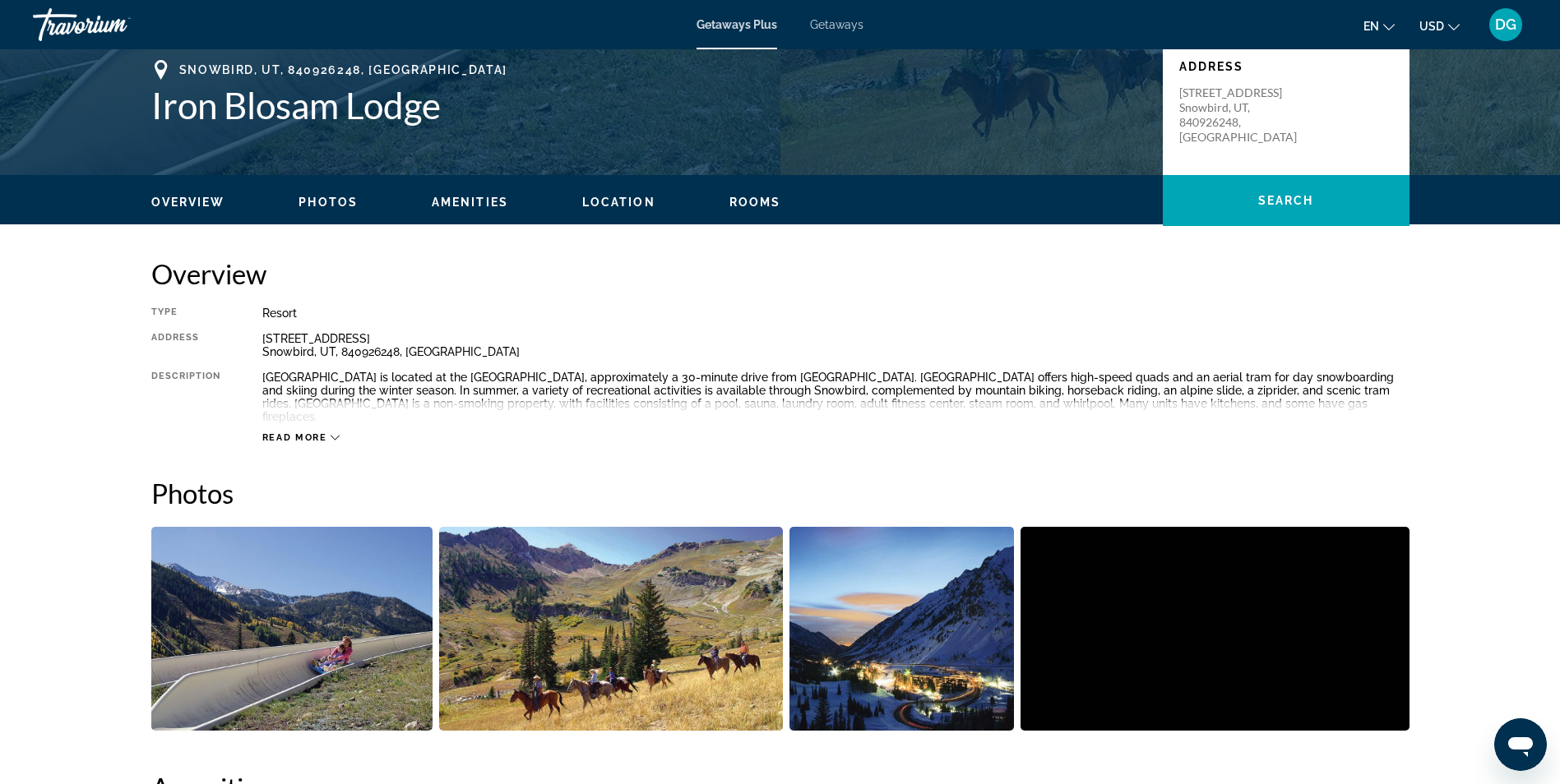
scroll to position [364, 0]
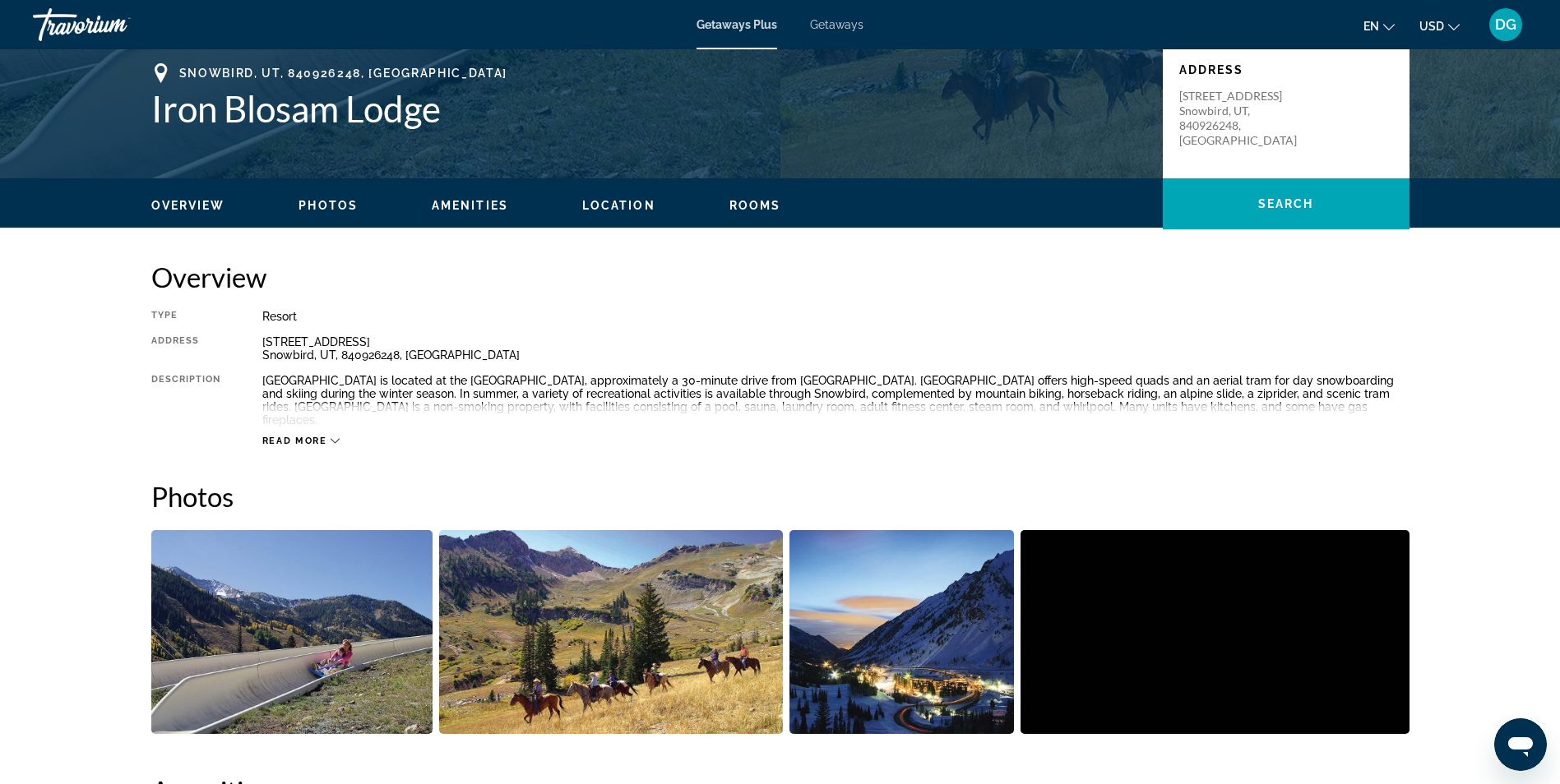
click at [612, 203] on span "Location" at bounding box center [619, 205] width 73 height 13
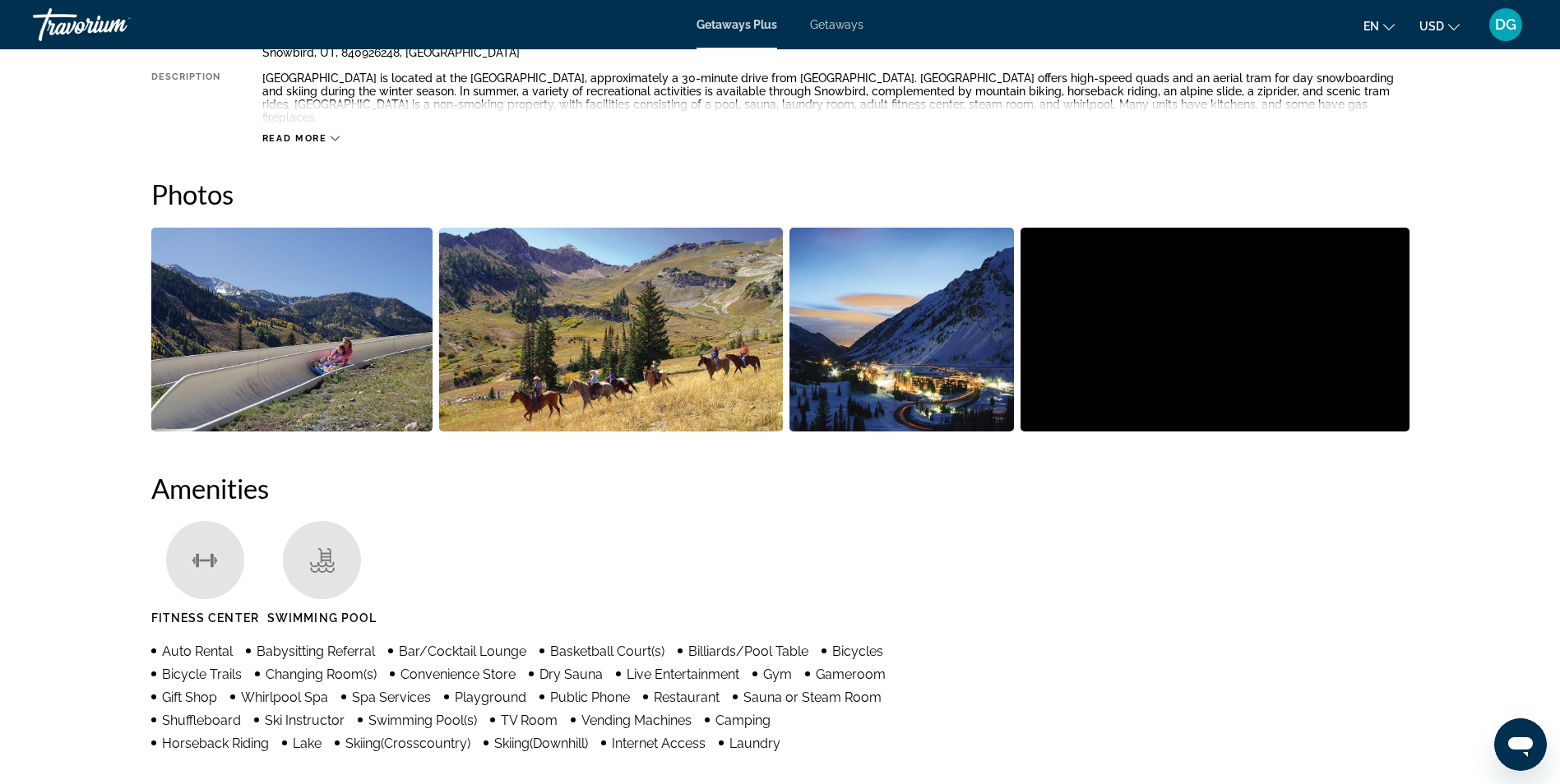
scroll to position [654, 0]
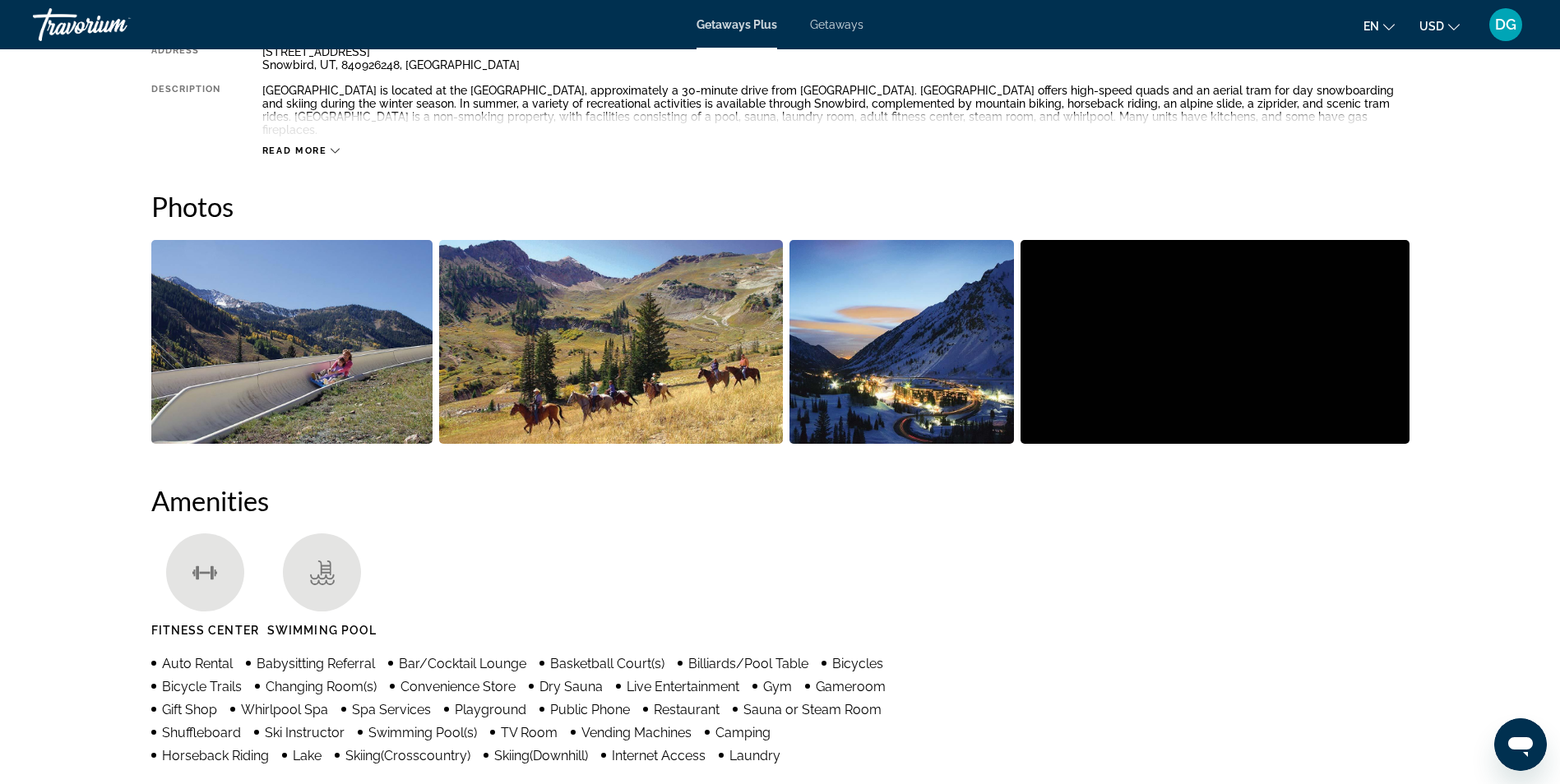
click at [1183, 283] on img "Open full-screen image slider" at bounding box center [1215, 342] width 389 height 204
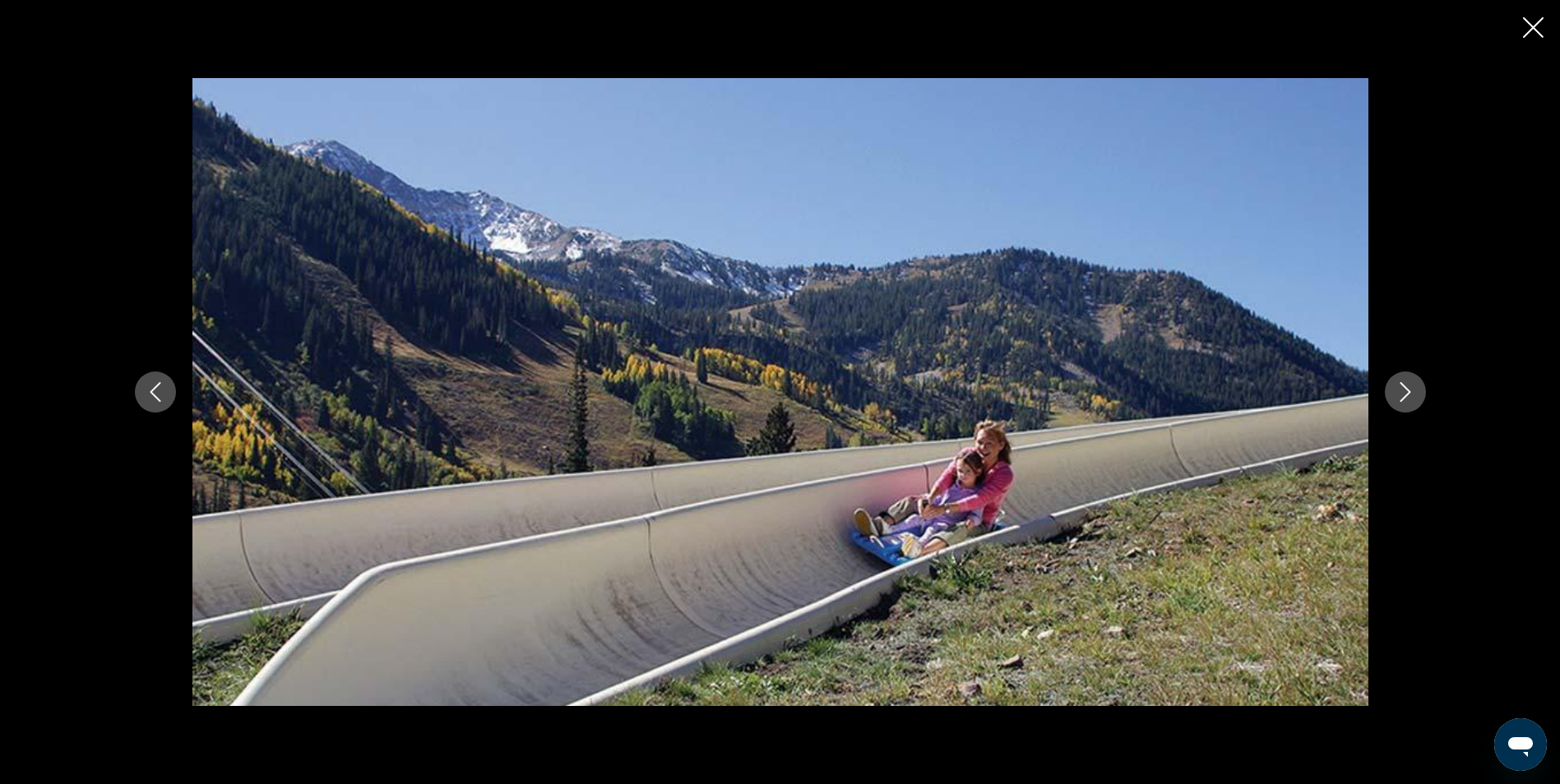
click at [1405, 404] on button "Next image" at bounding box center [1404, 392] width 41 height 41
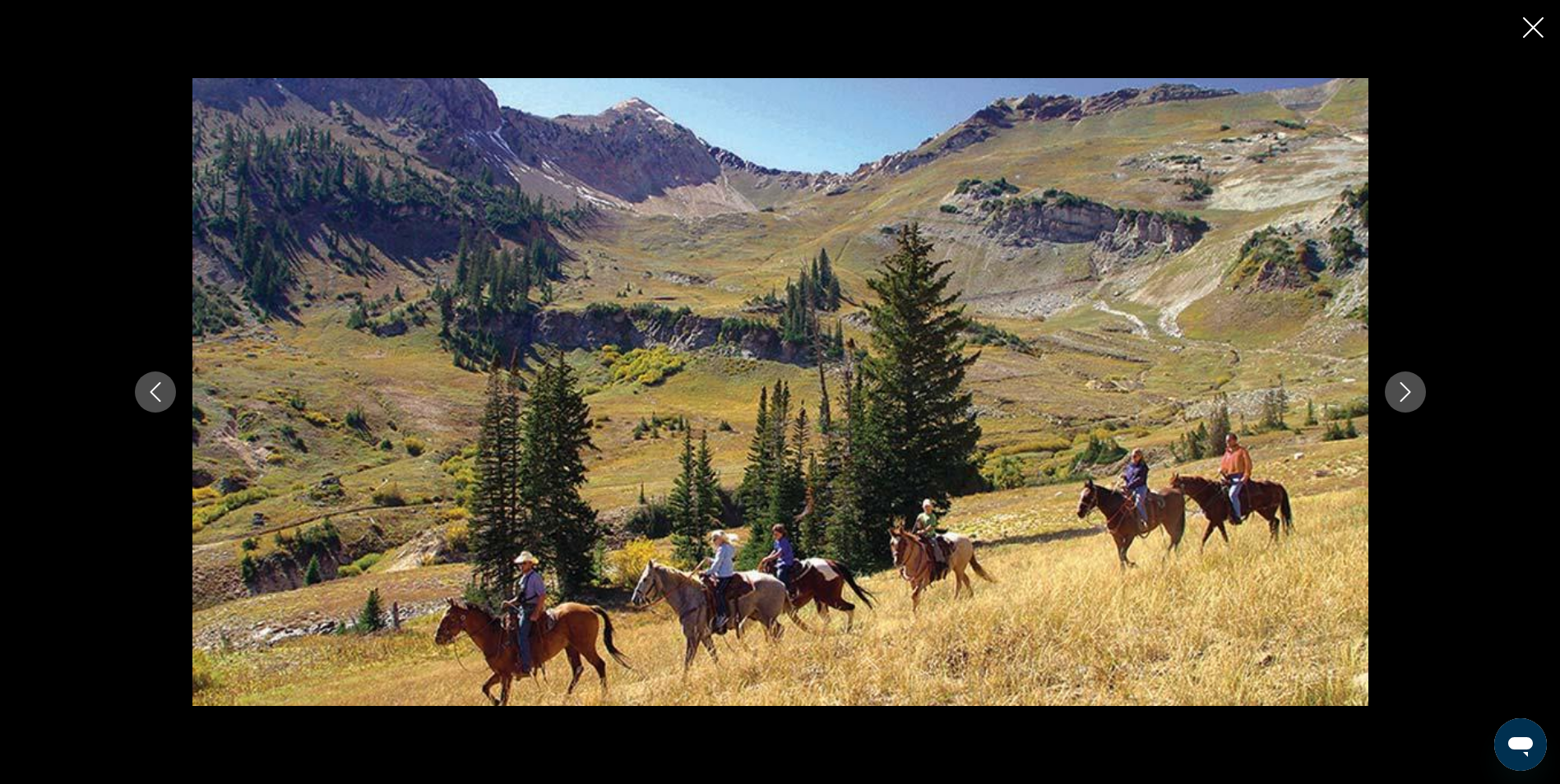
click at [158, 389] on icon "Previous image" at bounding box center [156, 392] width 20 height 20
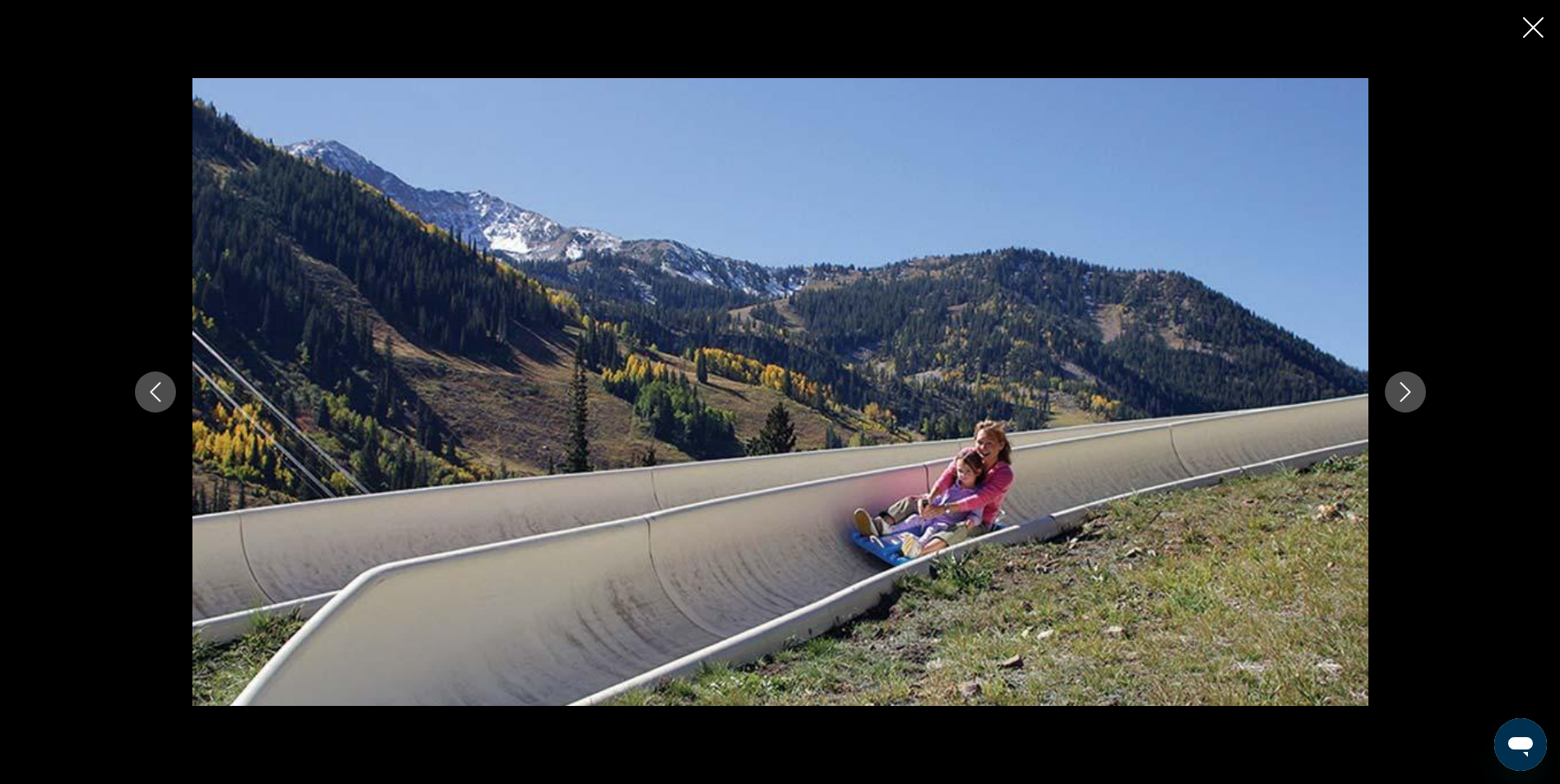
click at [163, 393] on icon "Previous image" at bounding box center [156, 392] width 20 height 20
click at [170, 395] on button "Previous image" at bounding box center [155, 392] width 41 height 41
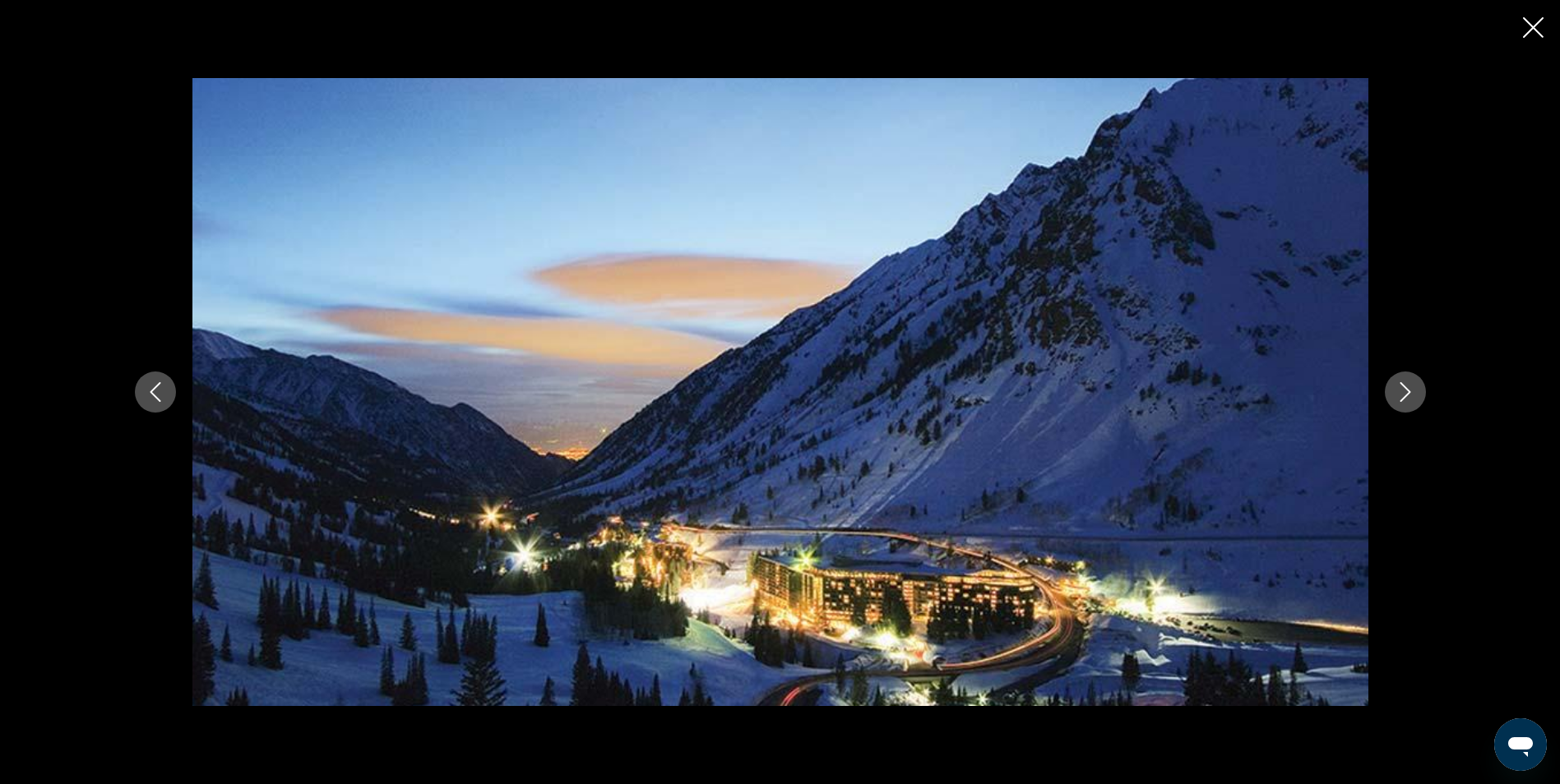
click at [166, 393] on button "Previous image" at bounding box center [155, 392] width 41 height 41
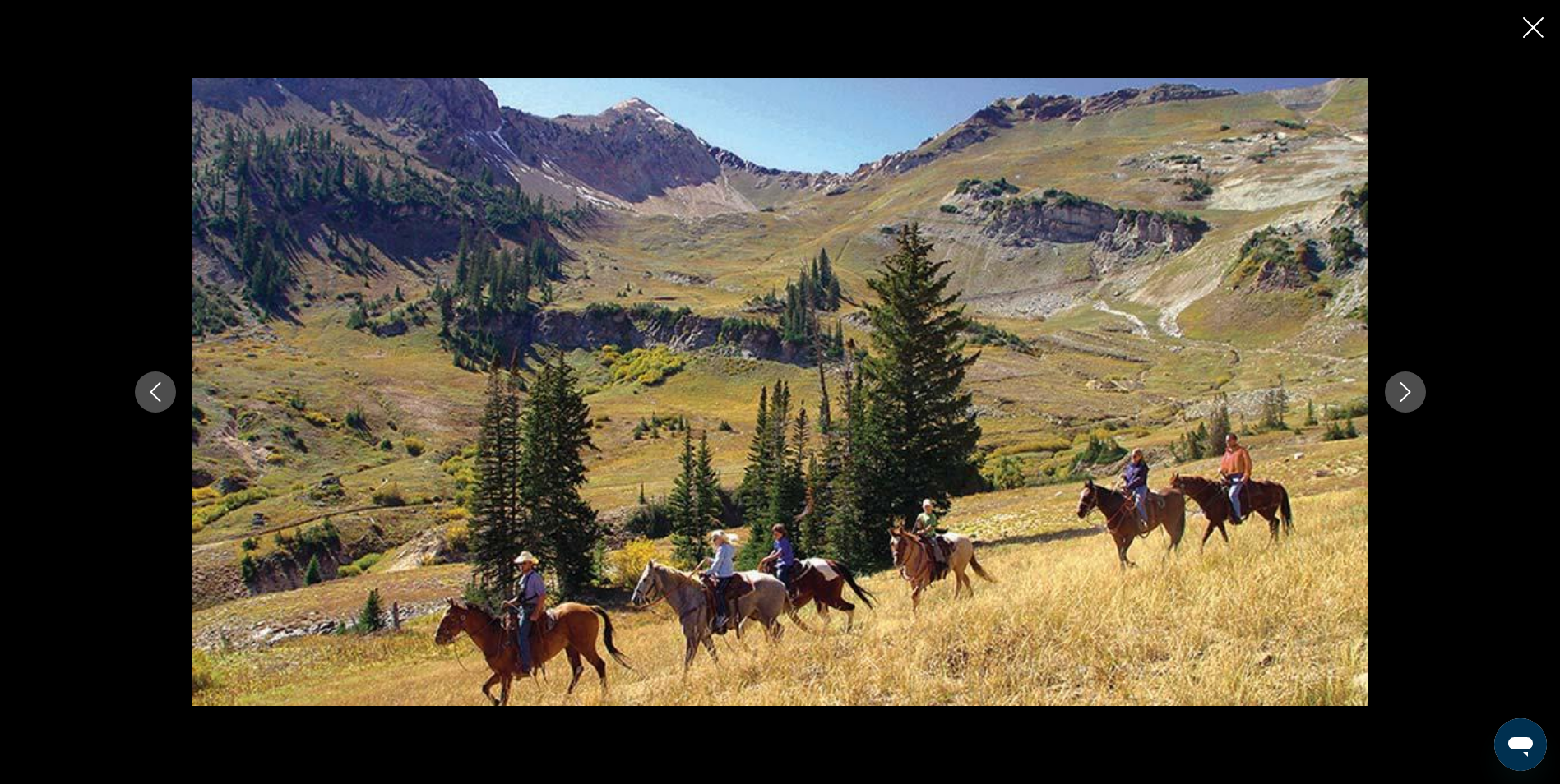
click at [180, 412] on div "prev next" at bounding box center [780, 392] width 1324 height 627
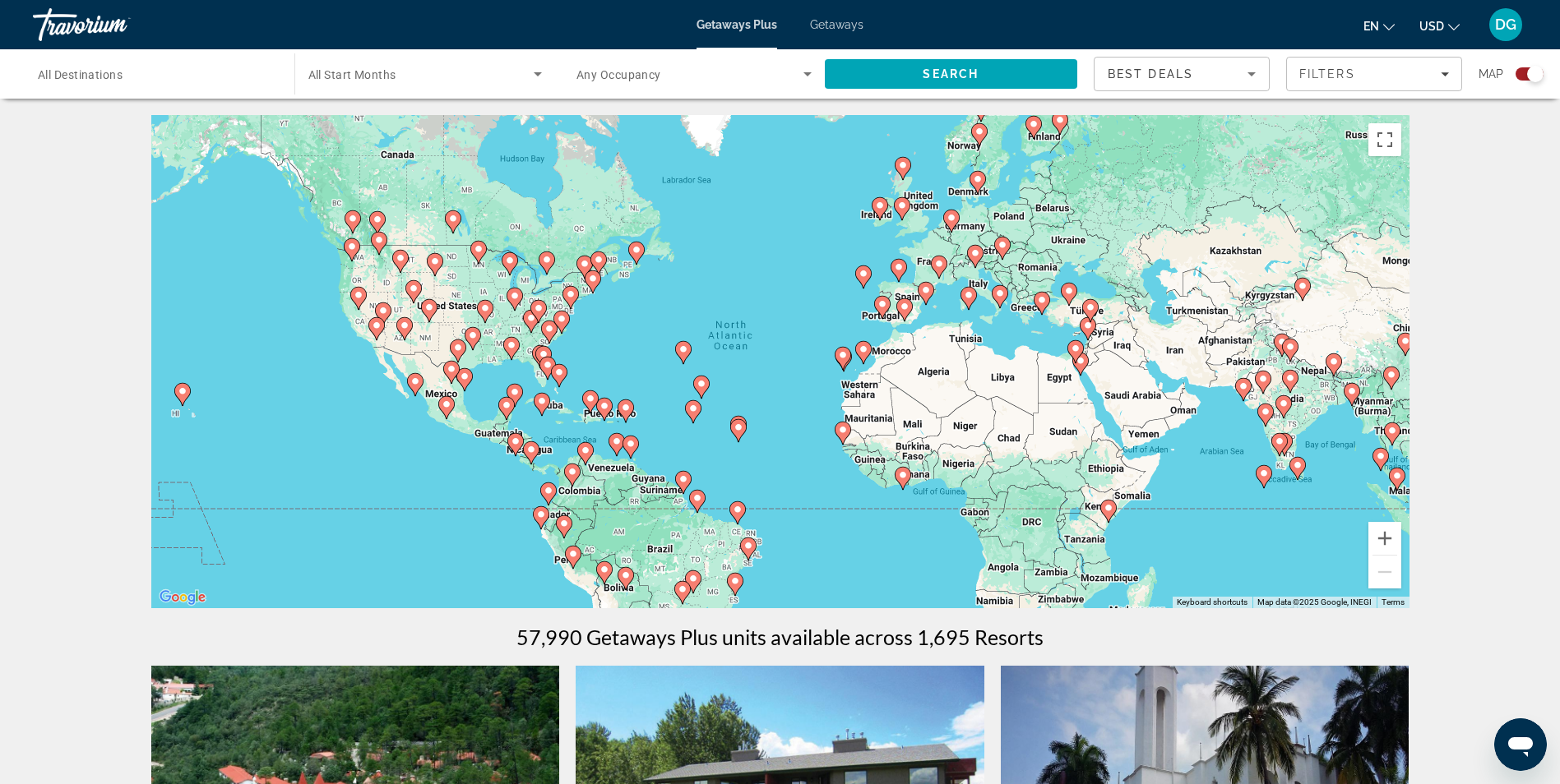
click at [1525, 747] on icon "Open messaging window" at bounding box center [1520, 747] width 25 height 20
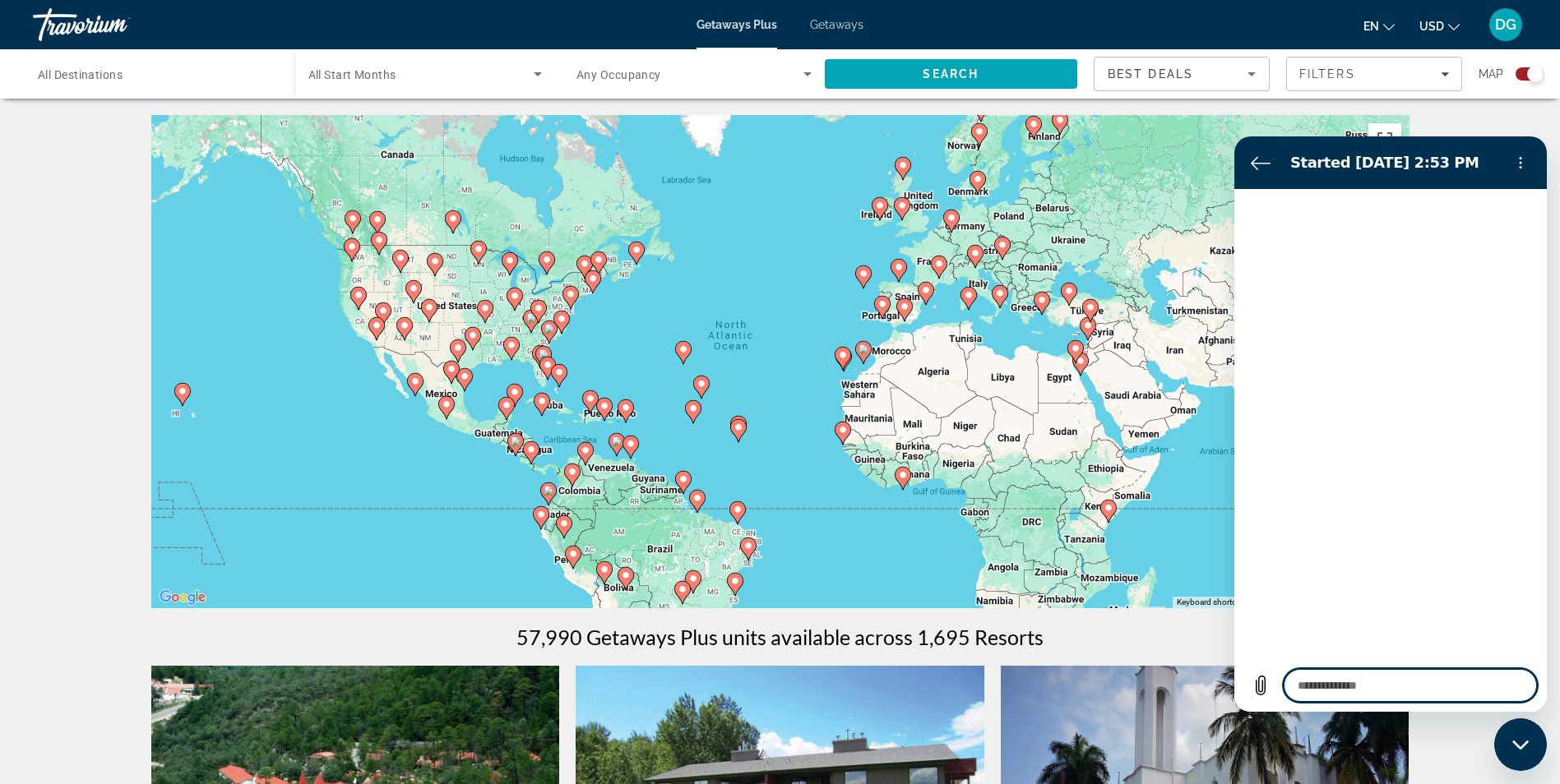
type textarea "*"
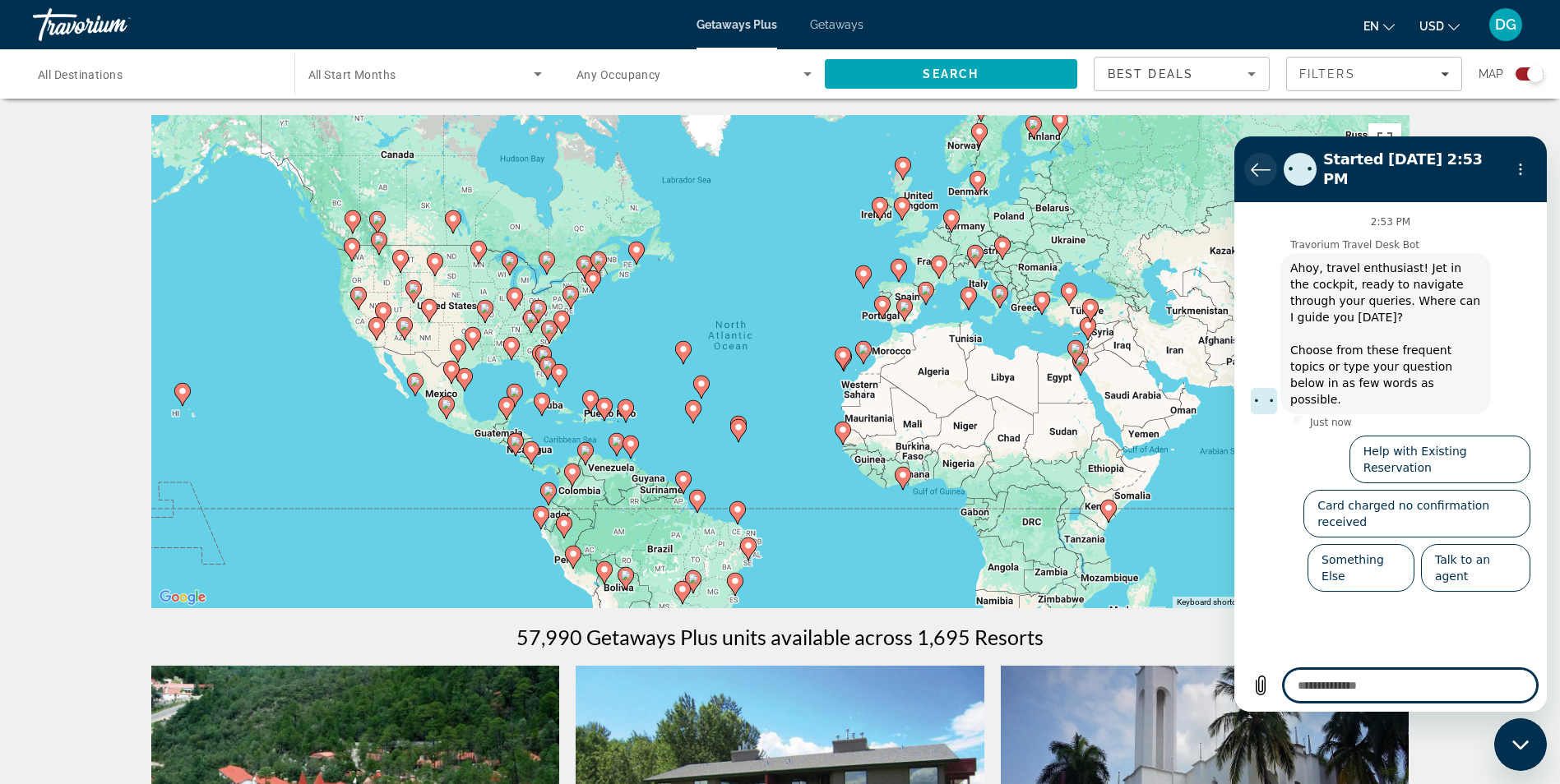
click at [1261, 160] on icon "Back to the conversation list" at bounding box center [1261, 170] width 20 height 20
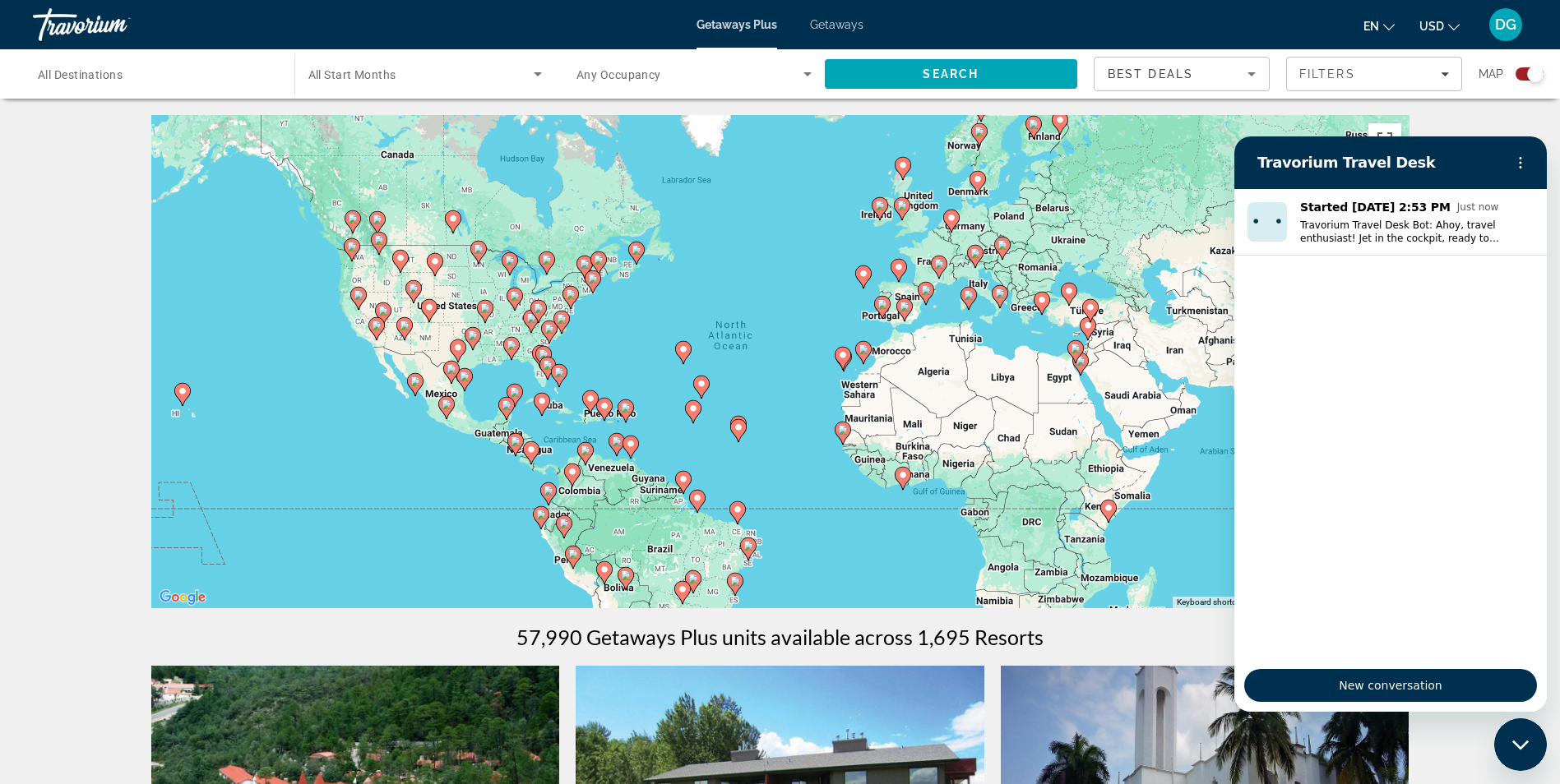
click at [1213, 470] on div "To activate drag with keyboard, press Alt + Enter. Once in keyboard drag state,…" at bounding box center [780, 361] width 1258 height 493
click at [949, 80] on span "Search" at bounding box center [950, 74] width 56 height 13
click at [60, 75] on span "All Destinations" at bounding box center [80, 75] width 85 height 13
click at [60, 75] on input "Destination All Destinations" at bounding box center [155, 75] width 235 height 20
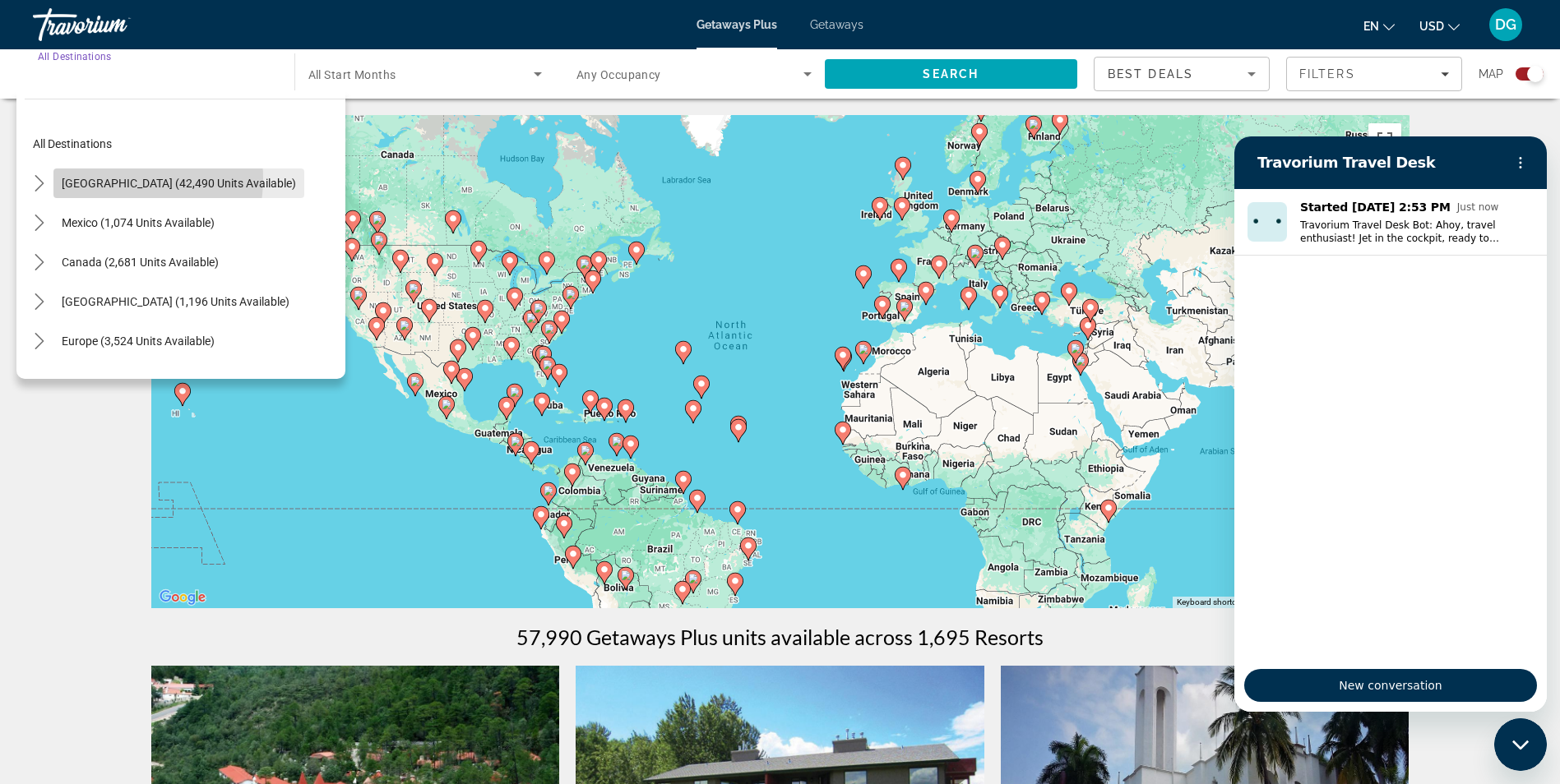
click at [108, 179] on span "United States (42,490 units available)" at bounding box center [179, 184] width 234 height 13
type input "**********"
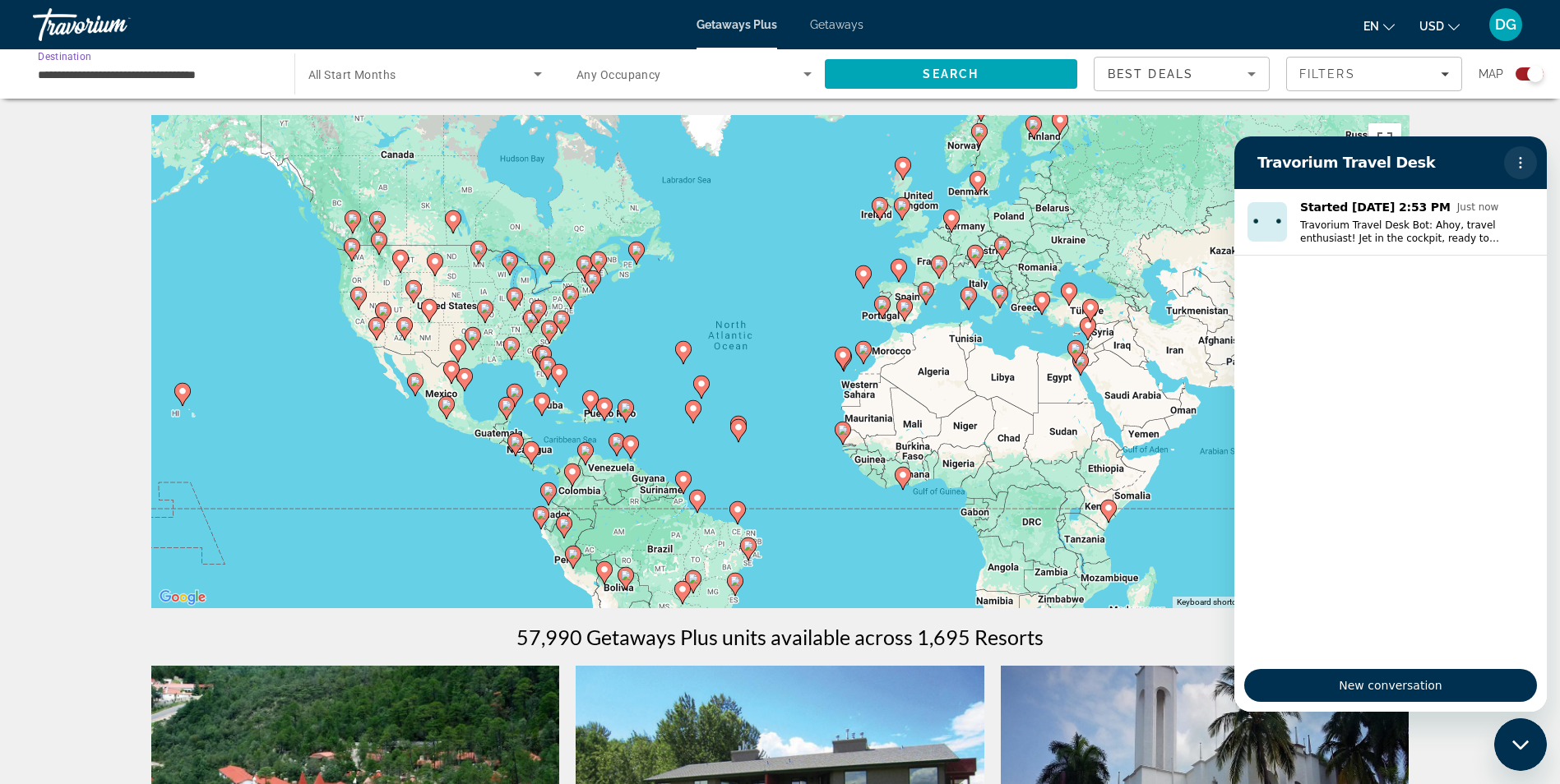
click at [1524, 163] on icon "Options menu" at bounding box center [1520, 163] width 13 height 13
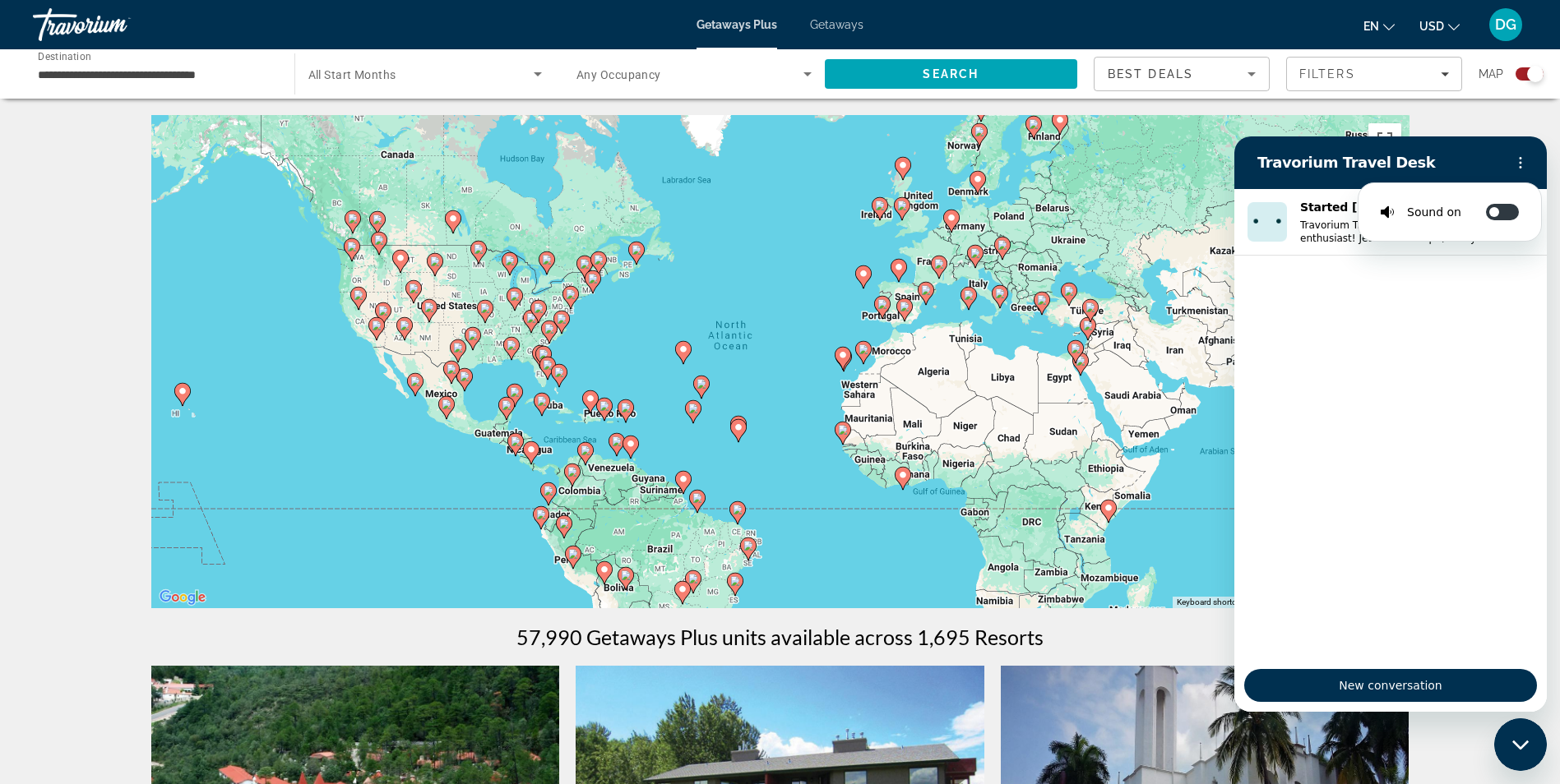
click at [1198, 452] on div "To activate drag with keyboard, press Alt + Enter. Once in keyboard drag state,…" at bounding box center [780, 361] width 1258 height 493
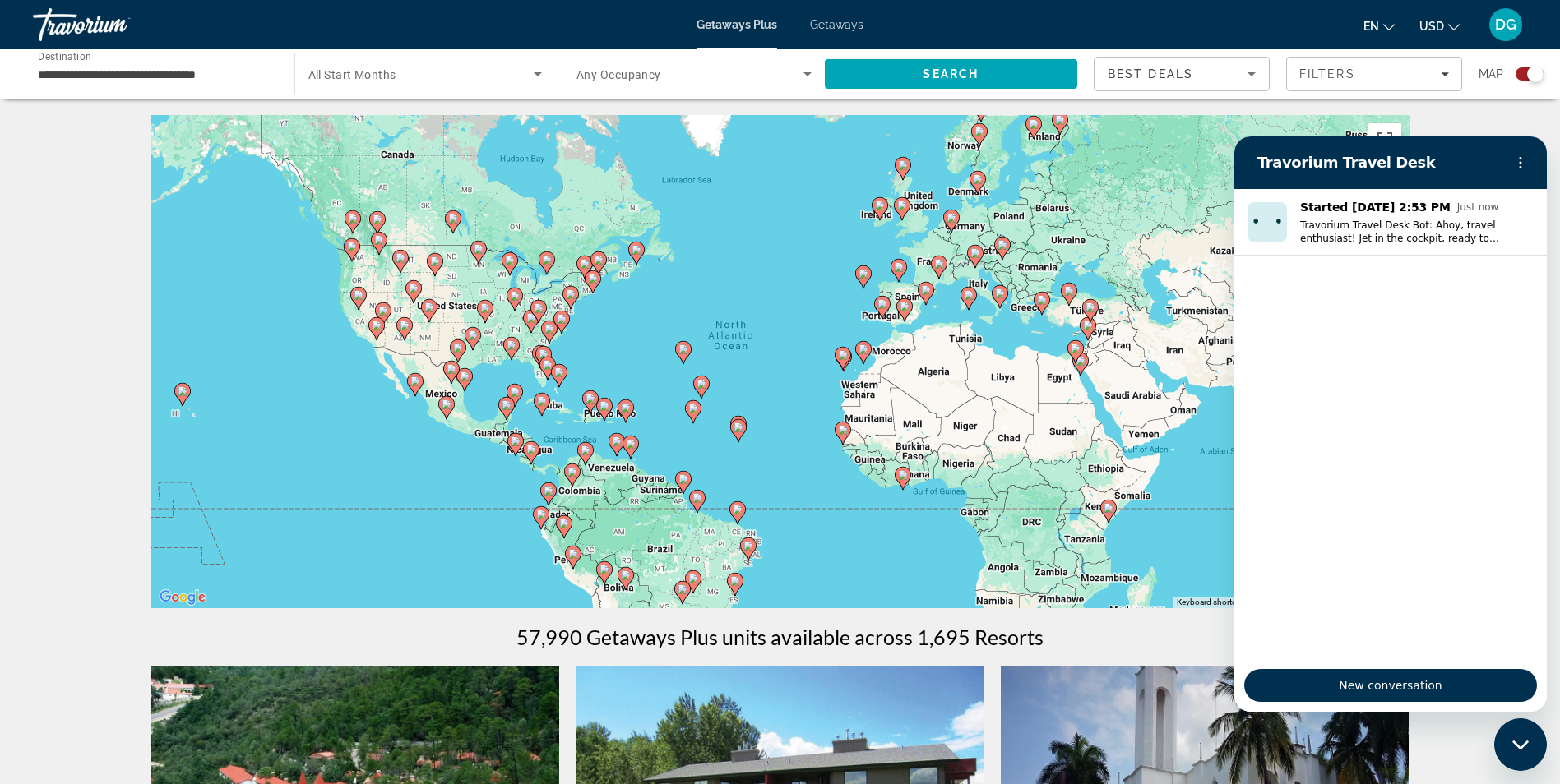
click at [1528, 742] on icon "Close messaging window" at bounding box center [1519, 744] width 17 height 9
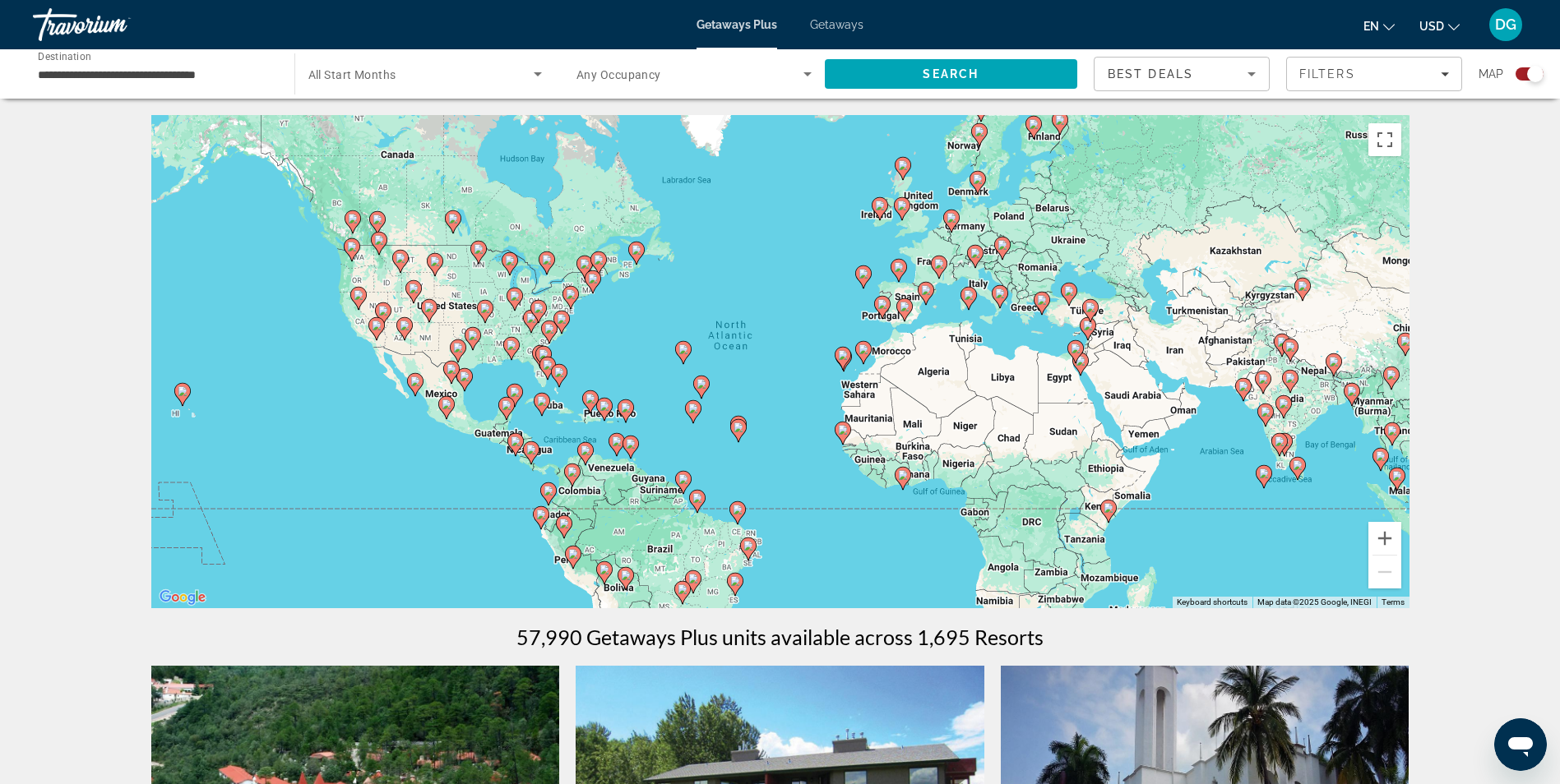
click at [1453, 27] on icon "Change currency" at bounding box center [1454, 27] width 12 height 12
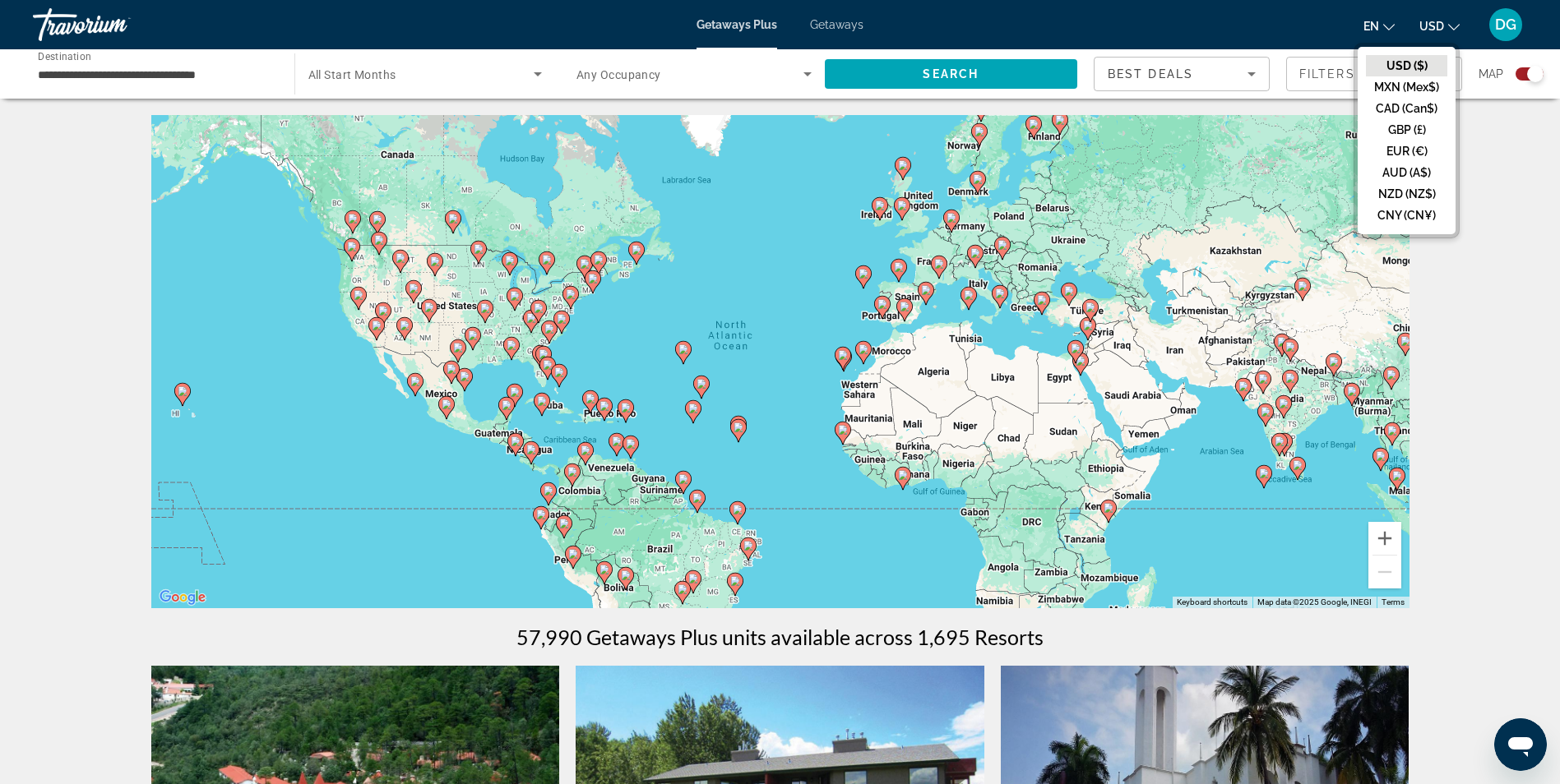
click at [1421, 76] on button "USD ($)" at bounding box center [1406, 66] width 81 height 22
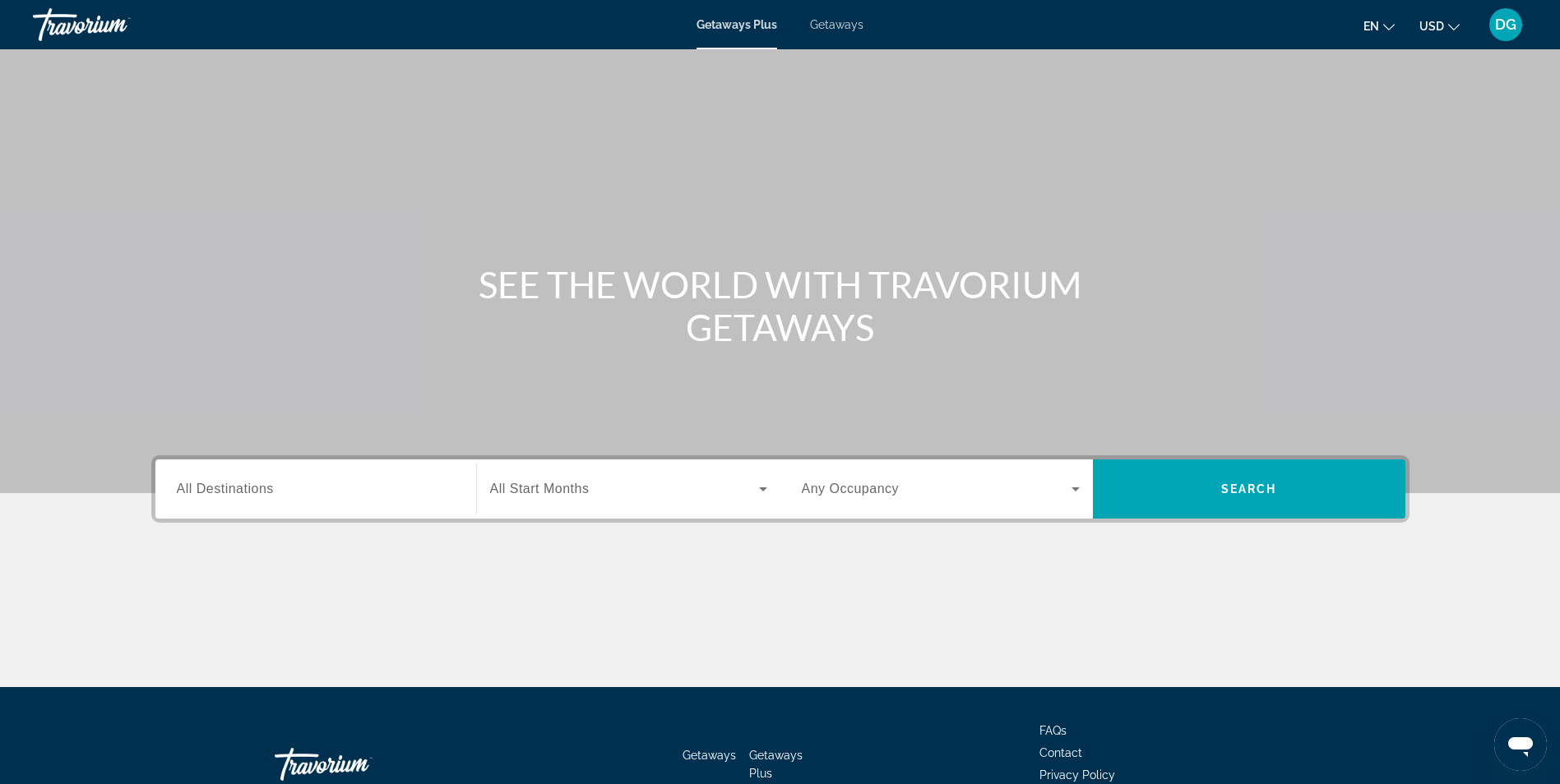
click at [1071, 491] on icon "Search widget" at bounding box center [1075, 489] width 20 height 20
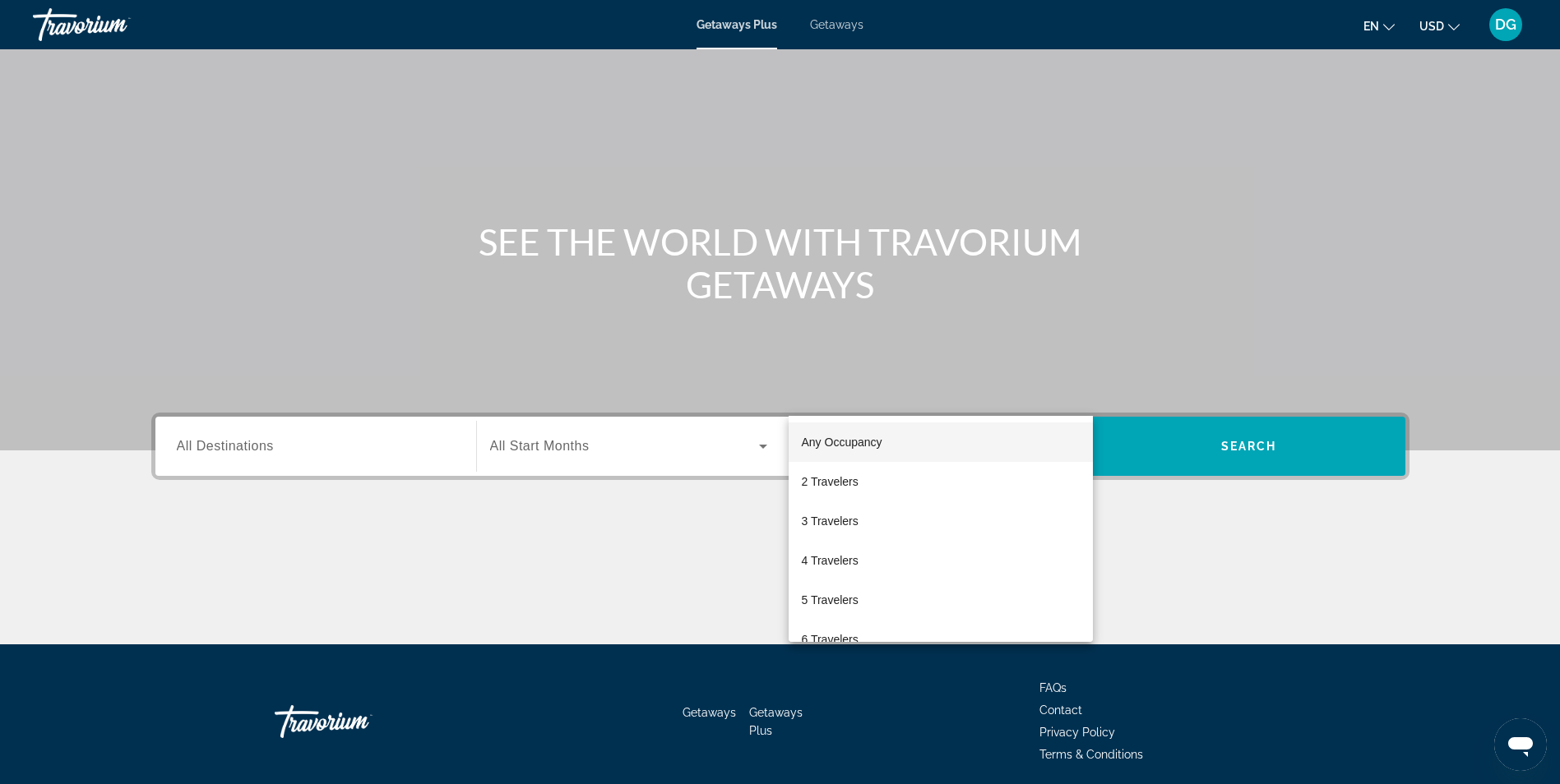
scroll to position [105, 0]
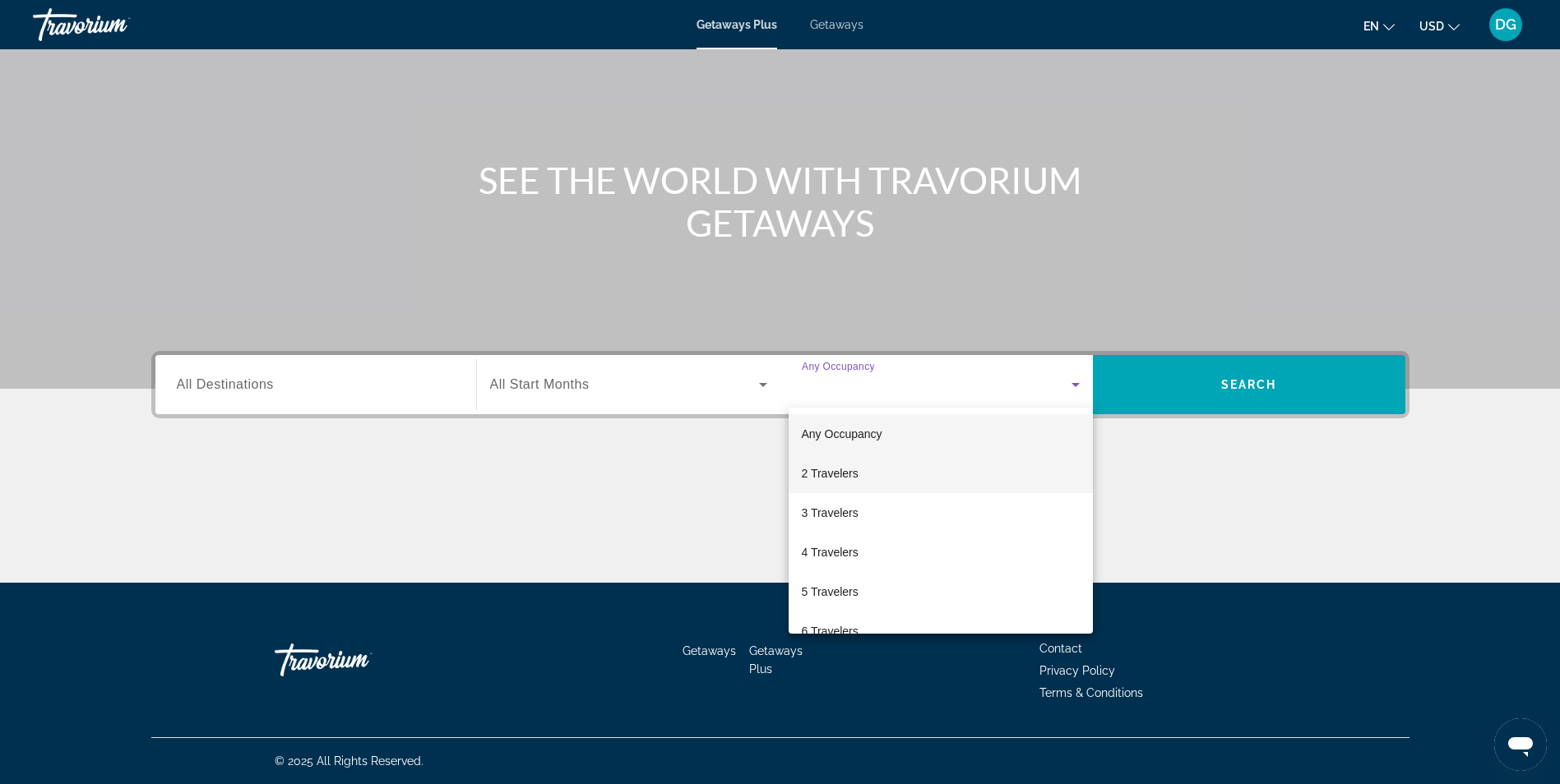
click at [1014, 476] on mat-option "2 Travelers" at bounding box center [940, 473] width 304 height 39
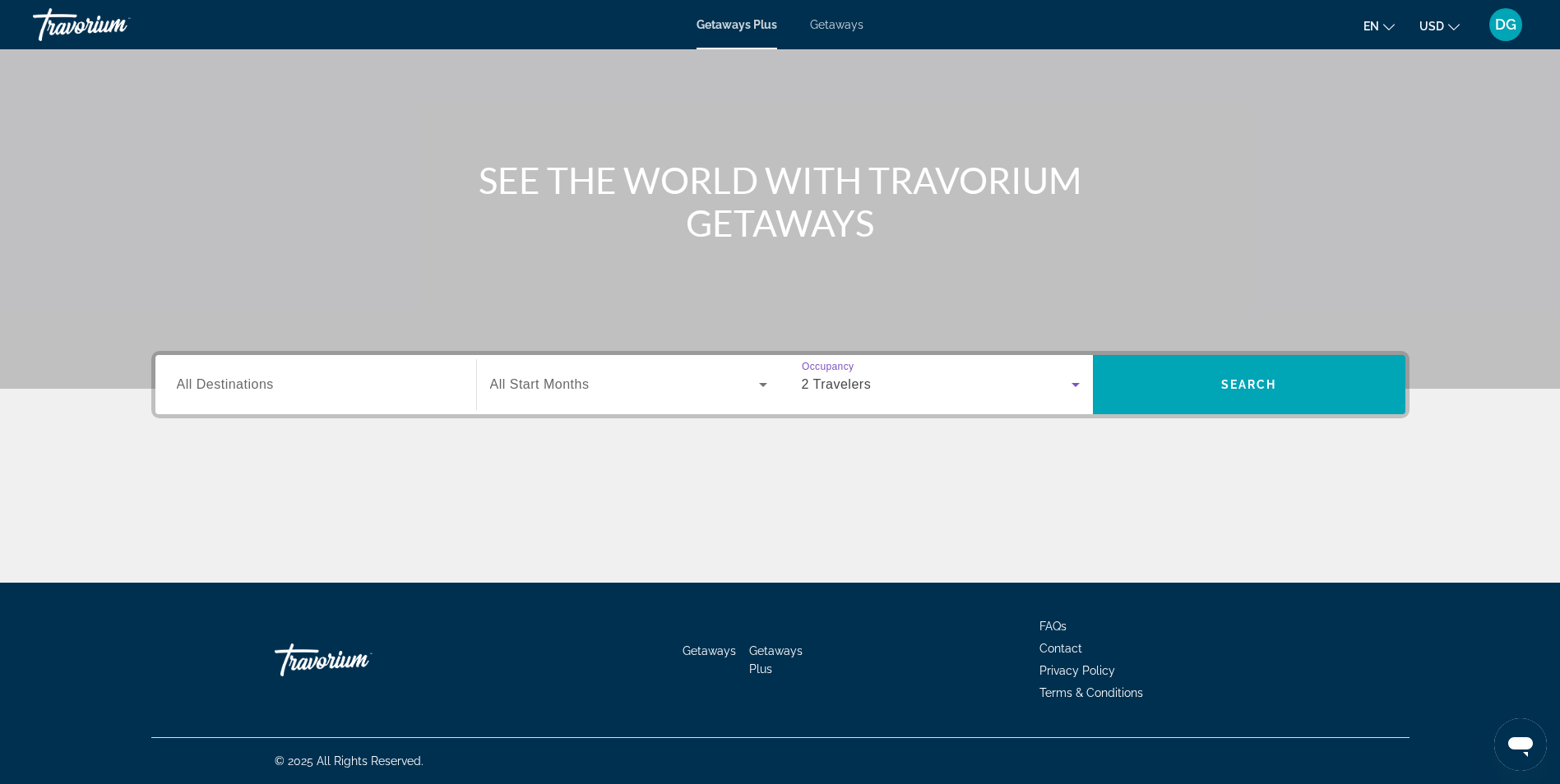
click at [571, 390] on span "All Start Months" at bounding box center [540, 384] width 100 height 14
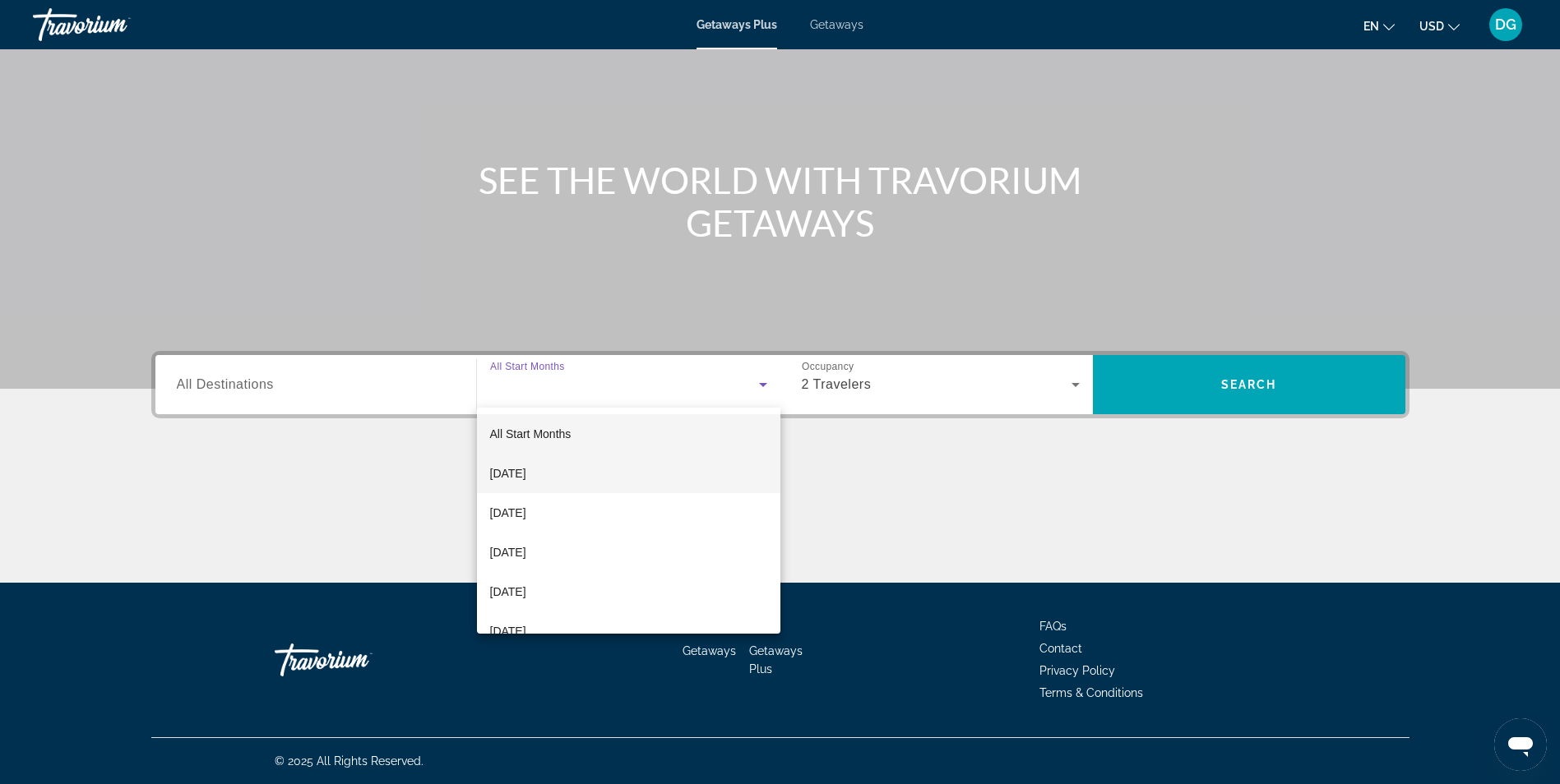
click at [585, 471] on mat-option "October 2025" at bounding box center [628, 473] width 304 height 39
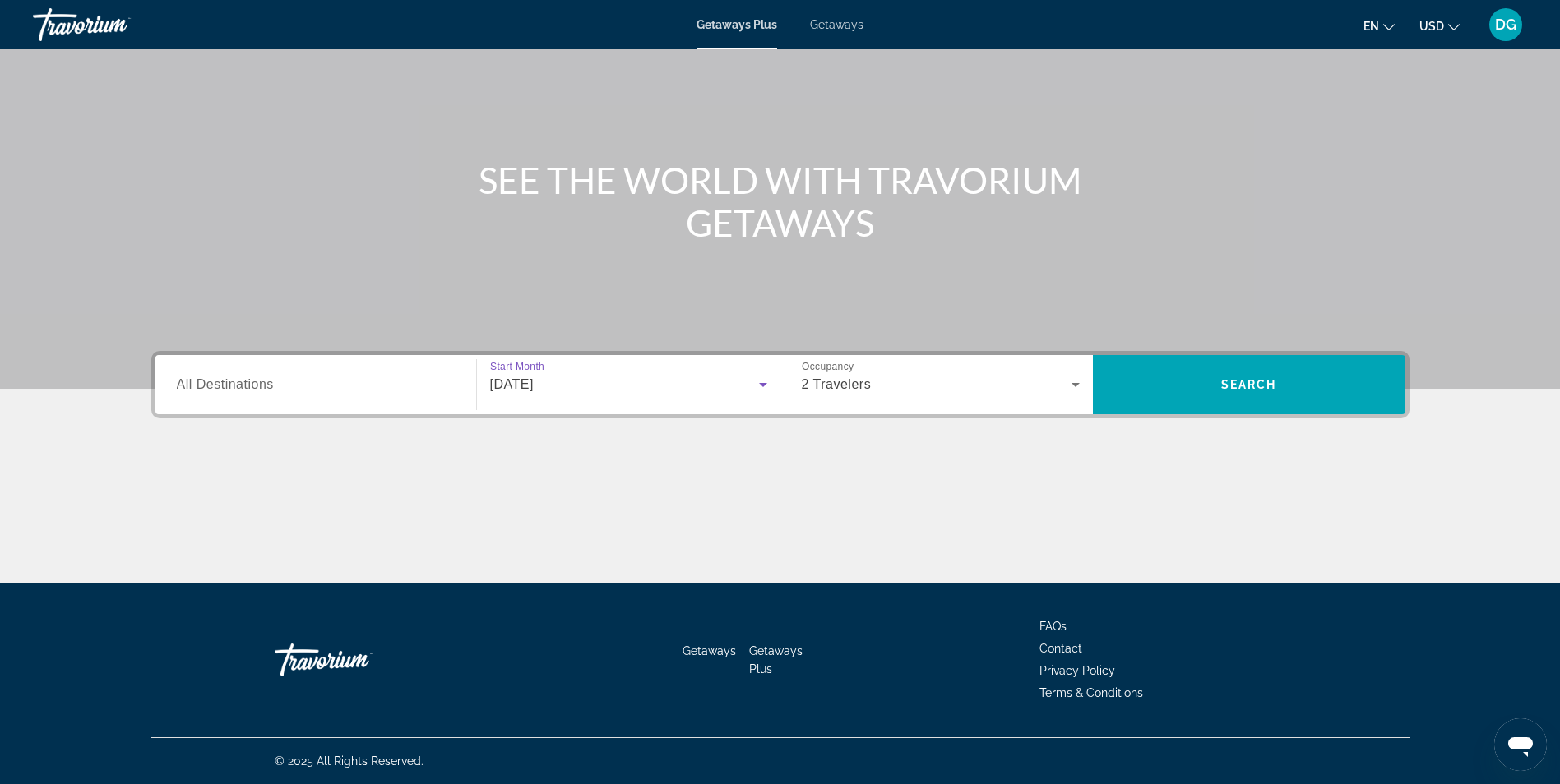
click at [763, 385] on icon "Search widget" at bounding box center [763, 385] width 8 height 4
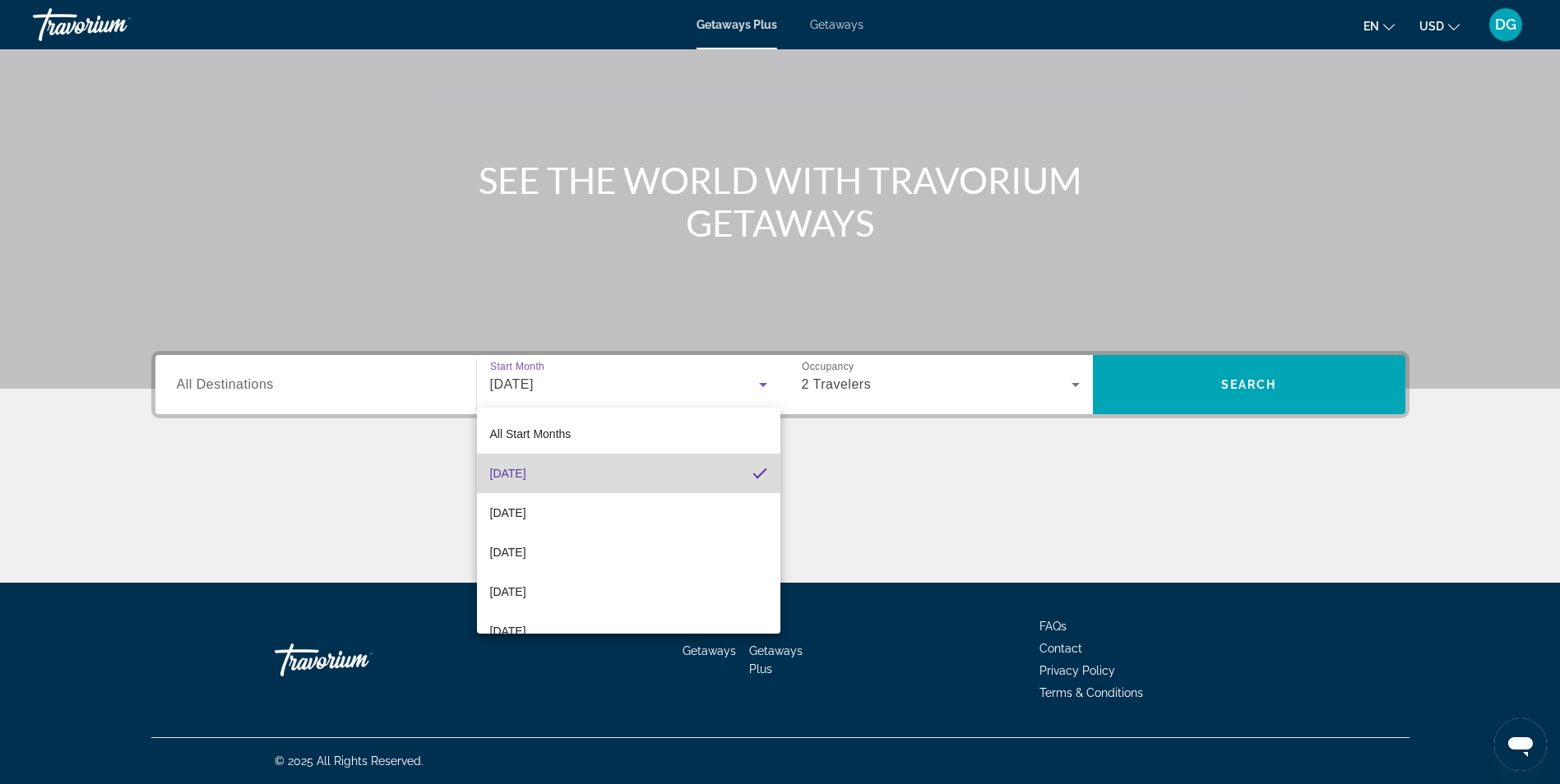
click at [712, 481] on mat-option "October 2025" at bounding box center [628, 473] width 304 height 39
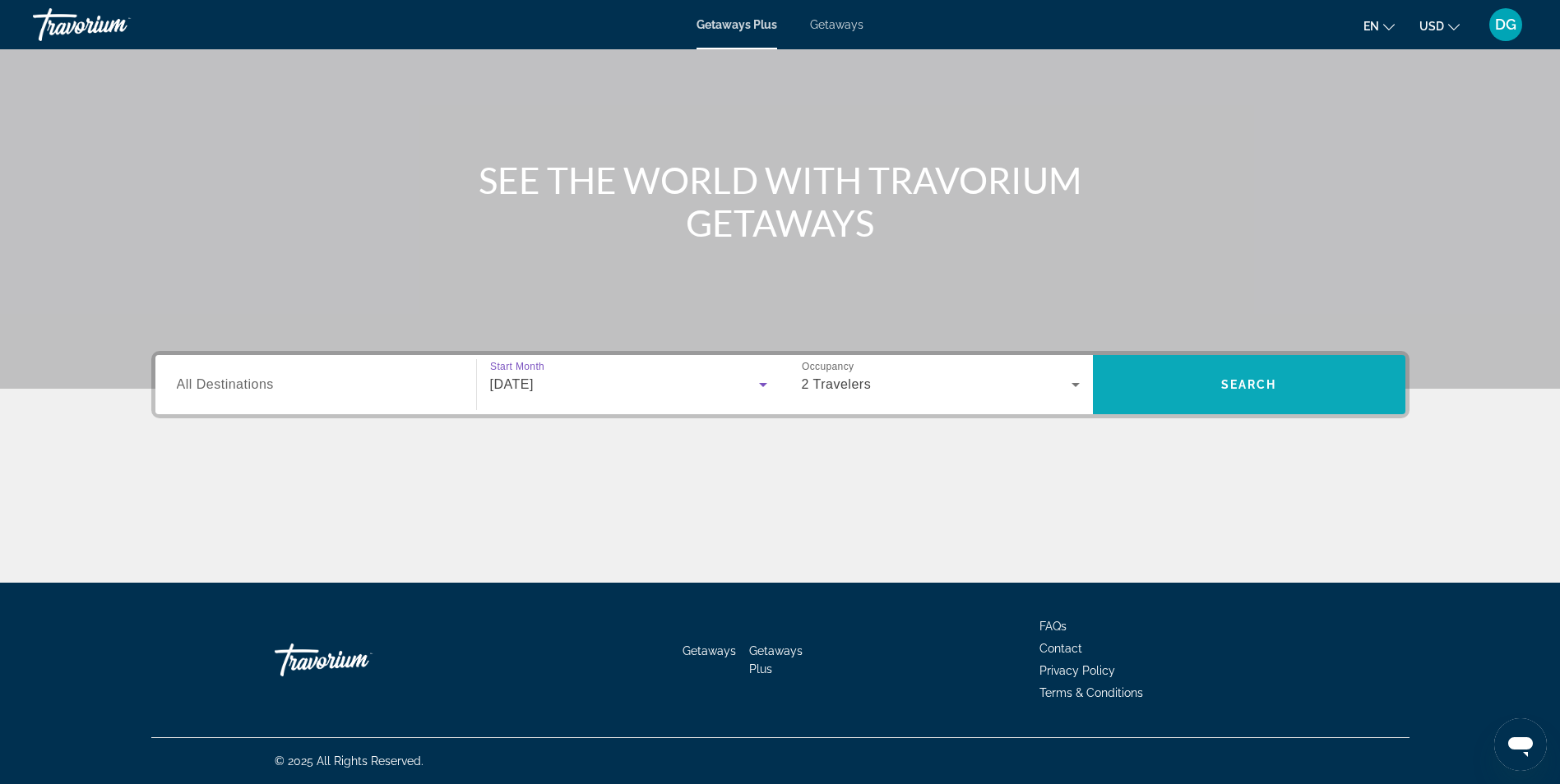
click at [1223, 396] on span "Search" at bounding box center [1249, 384] width 313 height 39
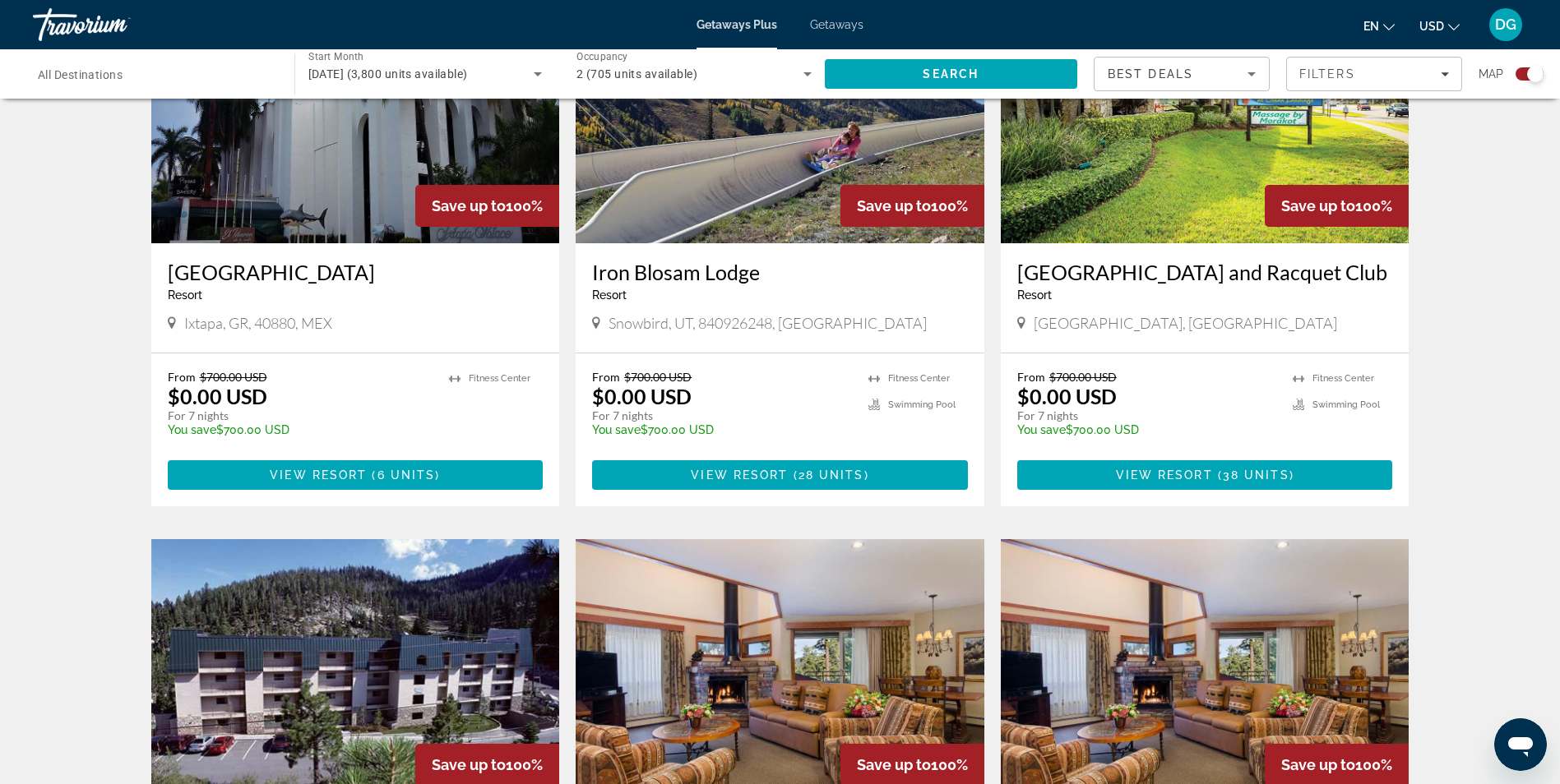
scroll to position [1603, 0]
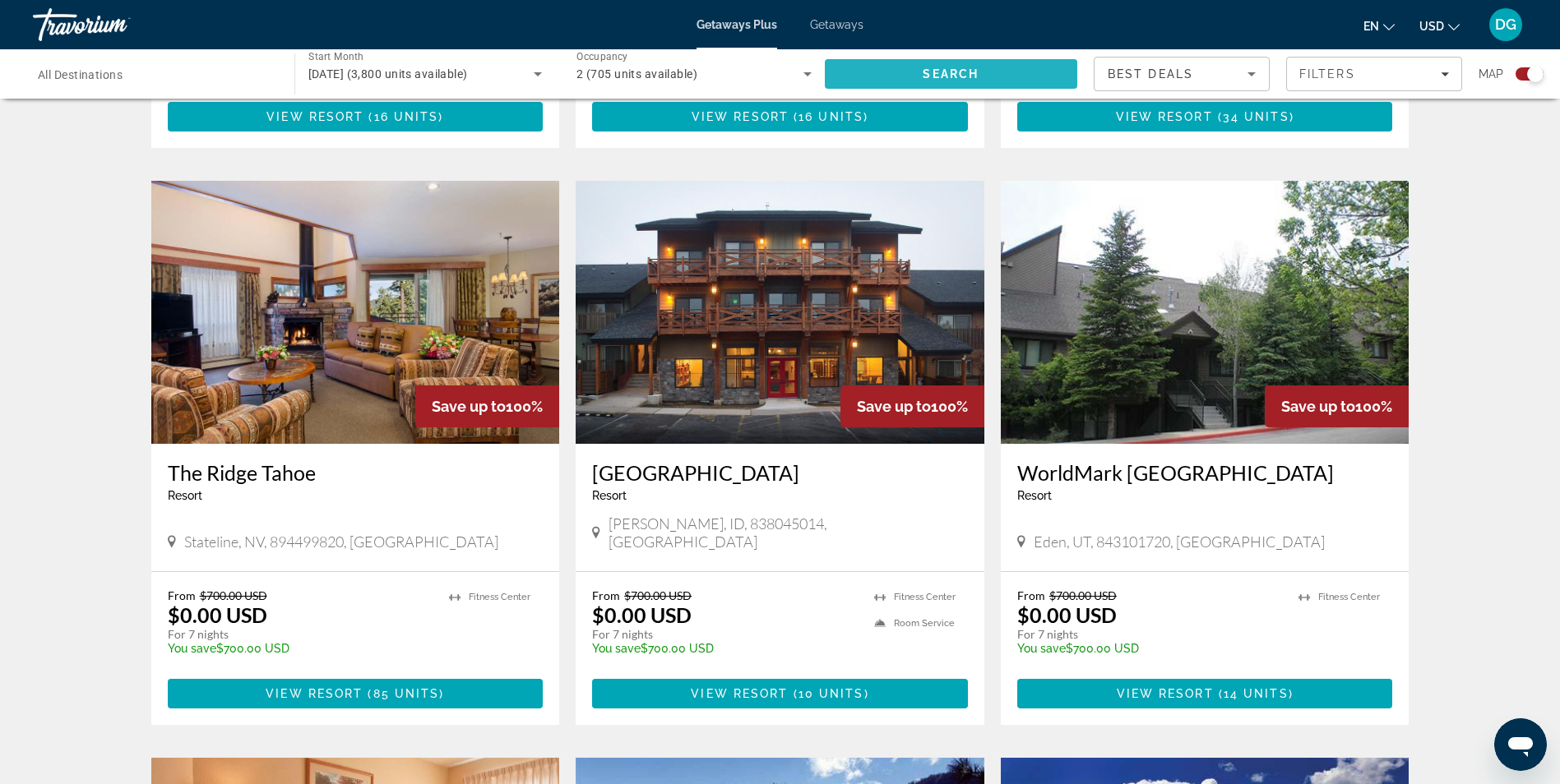
click at [955, 75] on span "Search" at bounding box center [950, 74] width 56 height 13
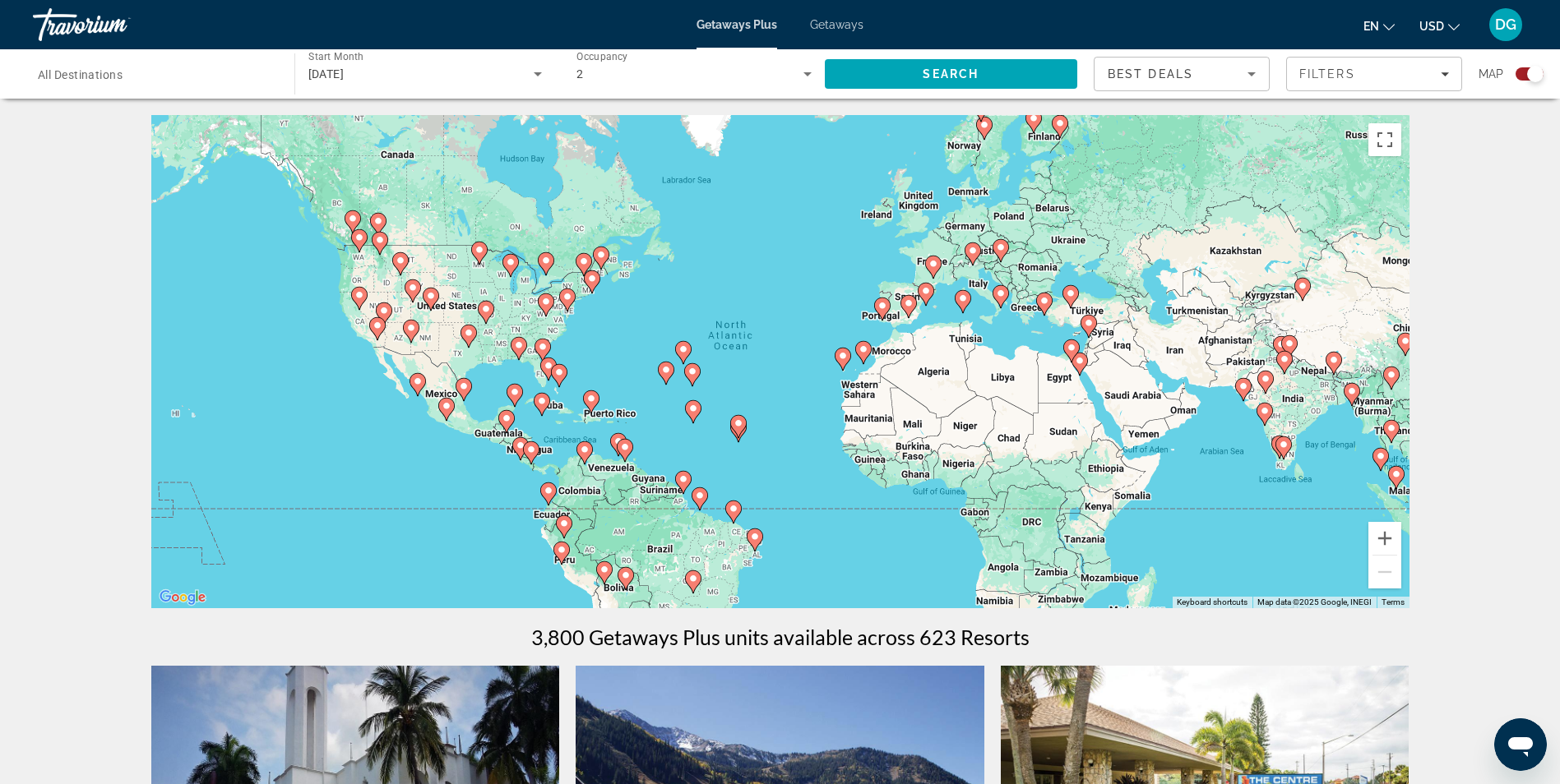
click at [807, 74] on icon "Search widget" at bounding box center [807, 74] width 8 height 4
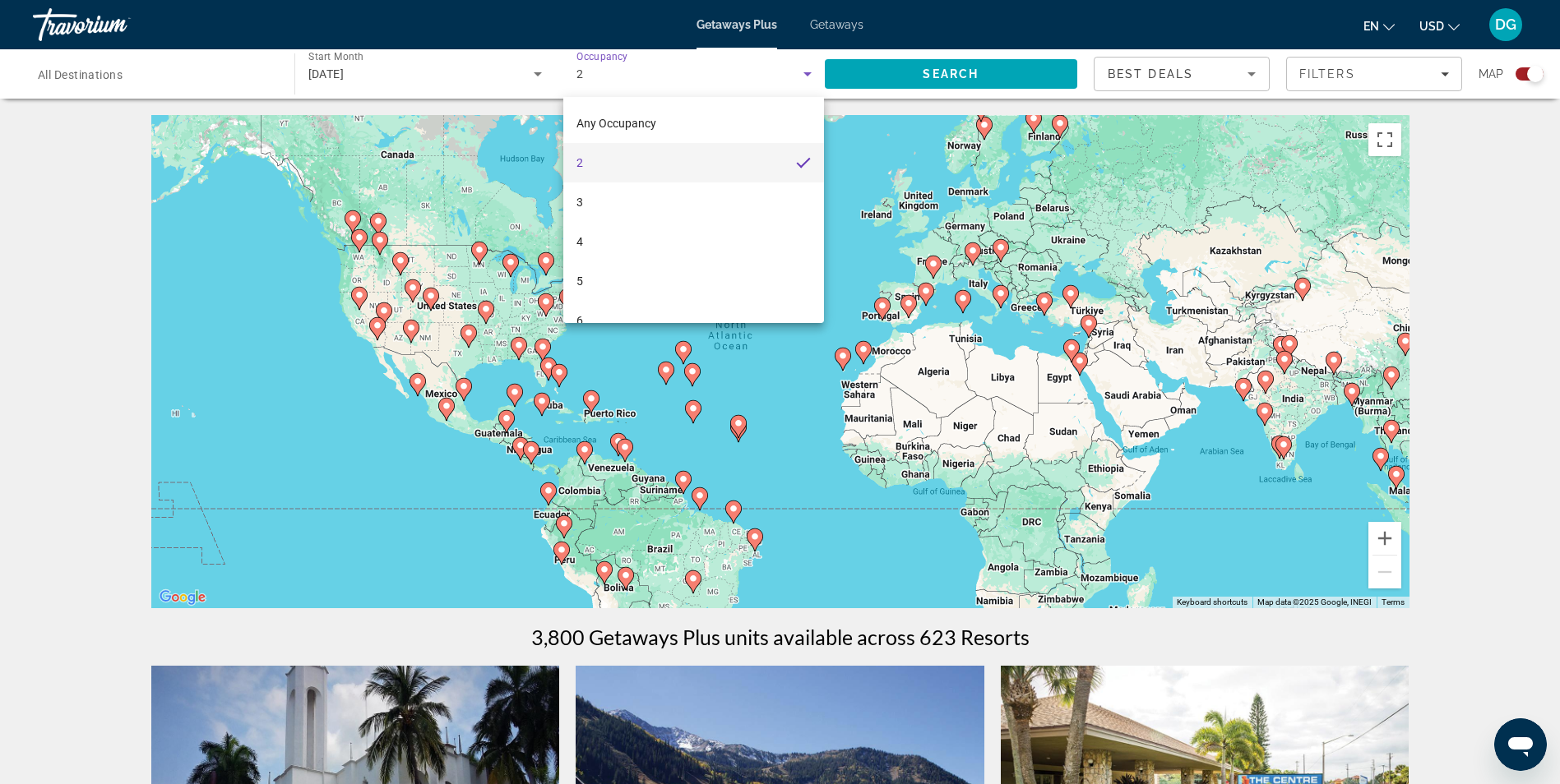
click at [915, 76] on div at bounding box center [780, 392] width 1560 height 784
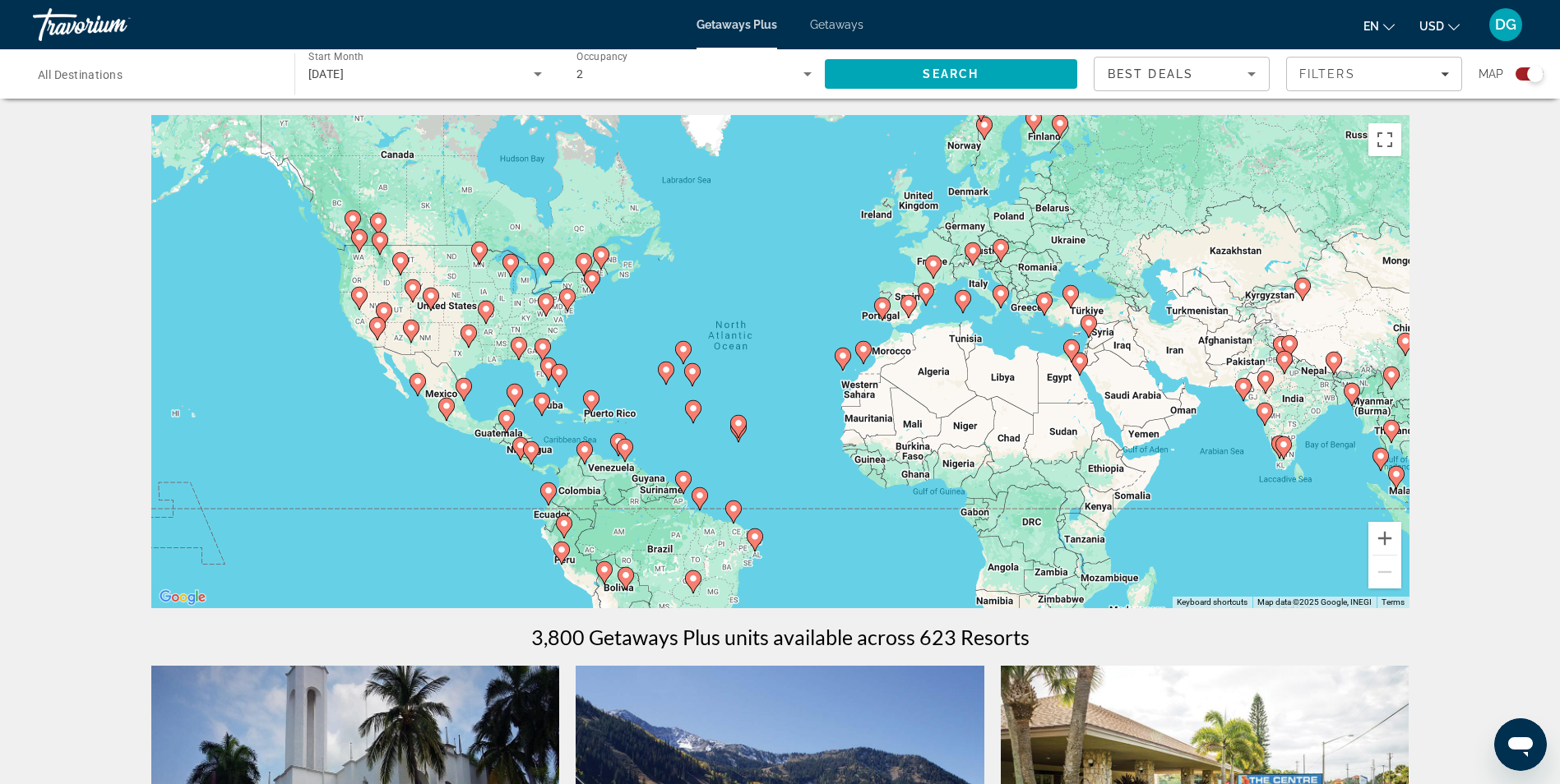
click at [170, 78] on input "Destination All Destinations" at bounding box center [155, 75] width 235 height 20
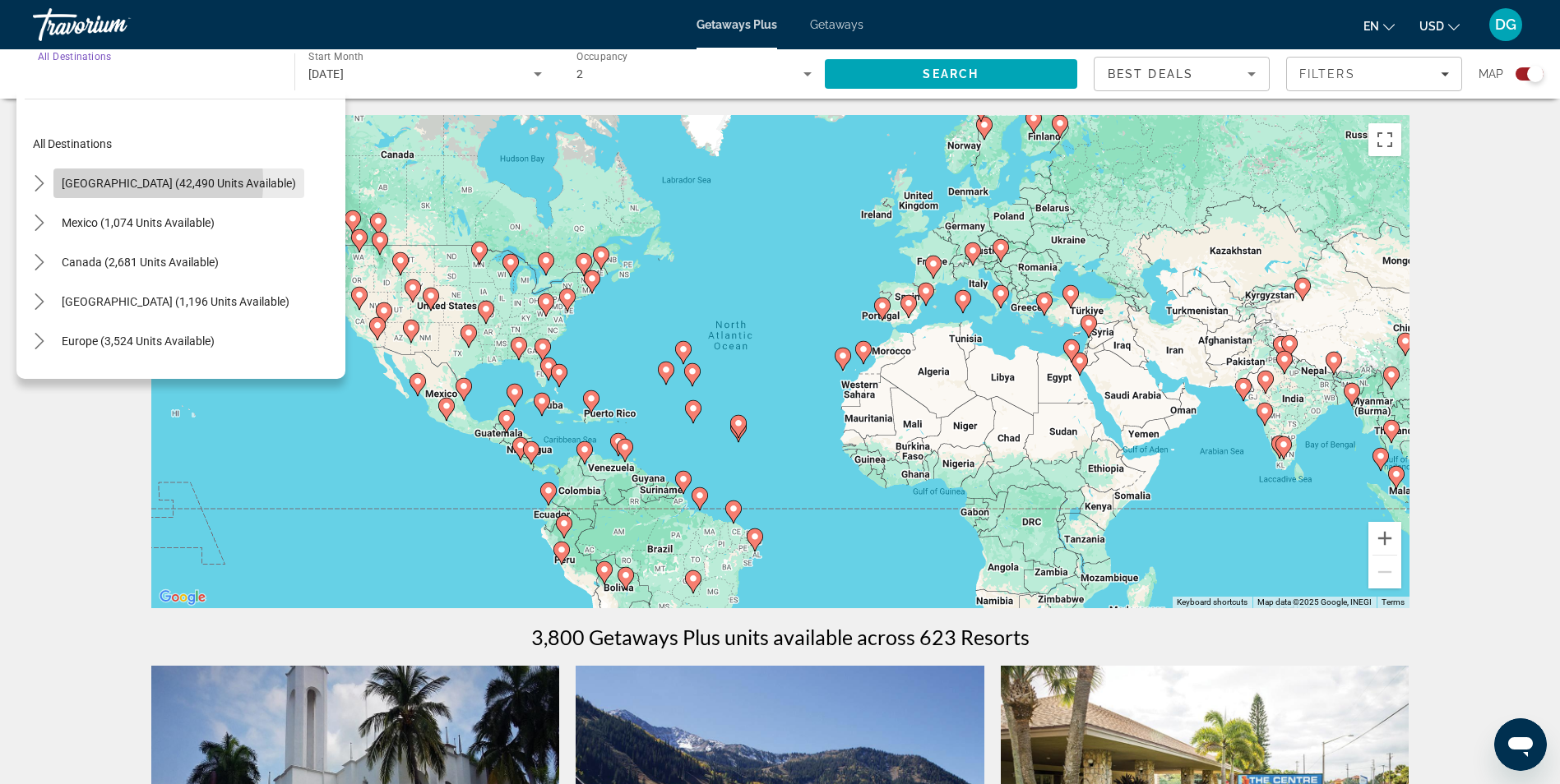
click at [91, 182] on span "United States (42,490 units available)" at bounding box center [179, 184] width 234 height 13
type input "**********"
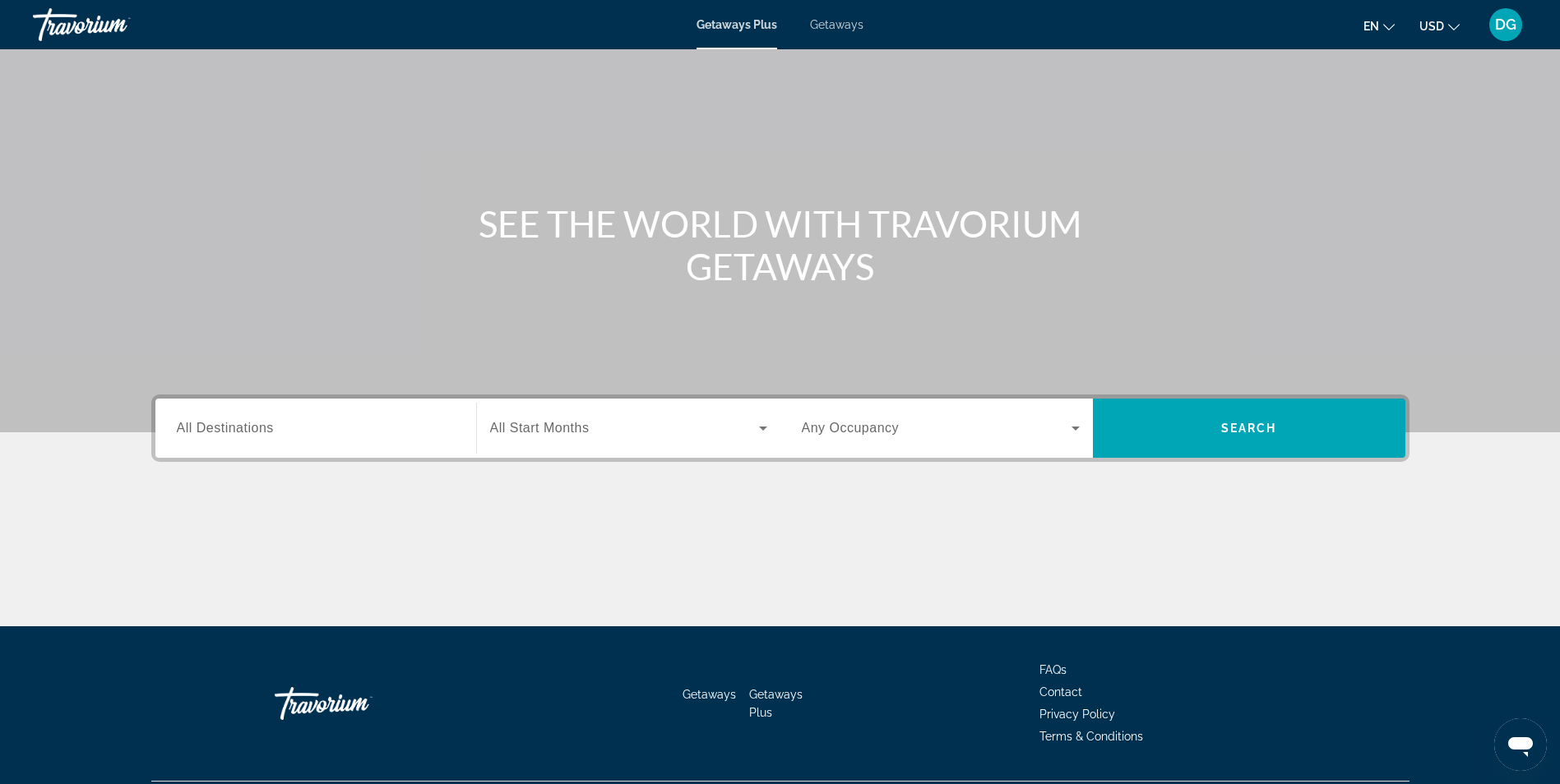
scroll to position [59, 0]
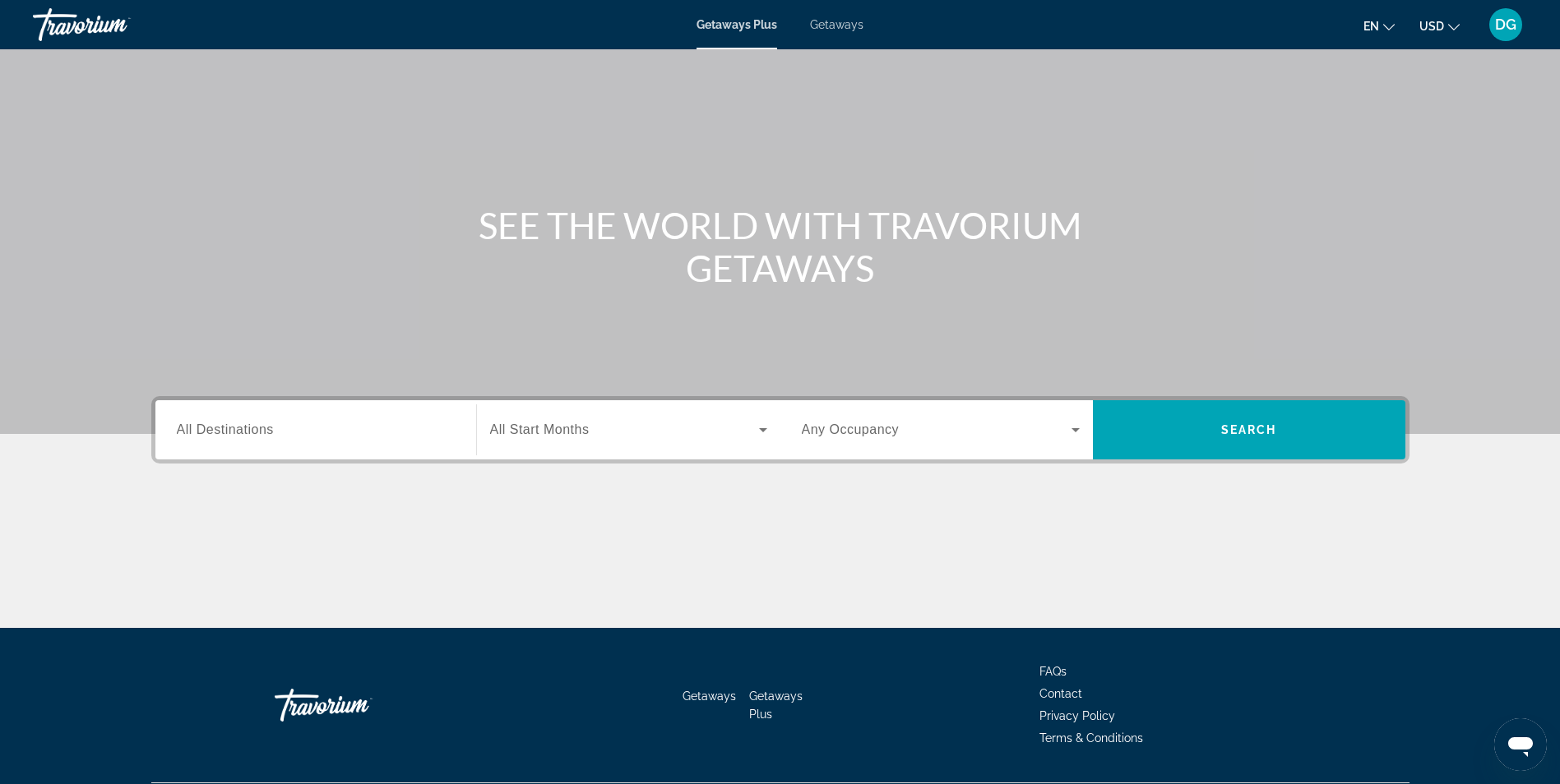
click at [846, 27] on span "Getaways" at bounding box center [837, 25] width 53 height 13
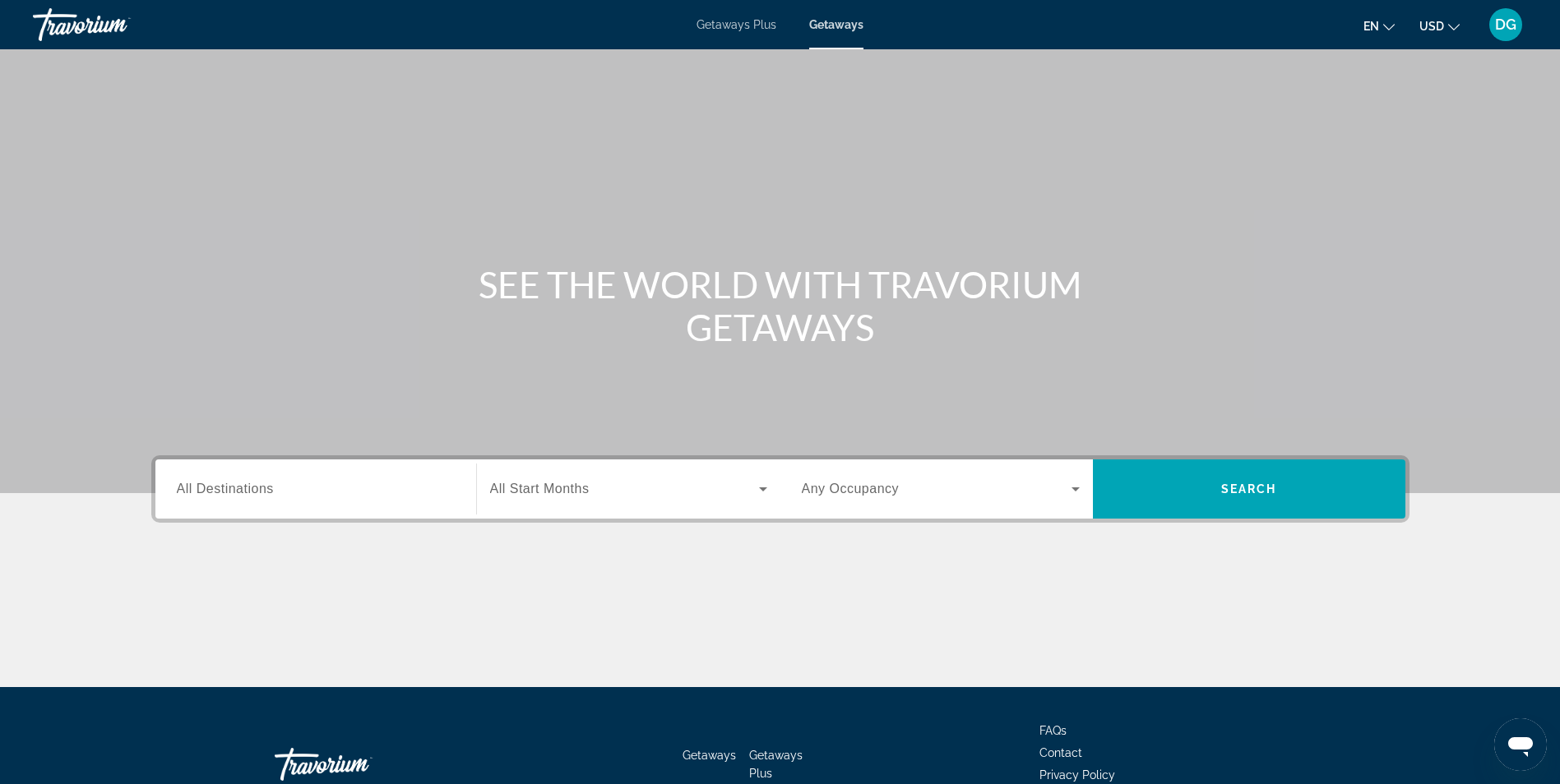
click at [763, 489] on icon "Search widget" at bounding box center [763, 489] width 8 height 4
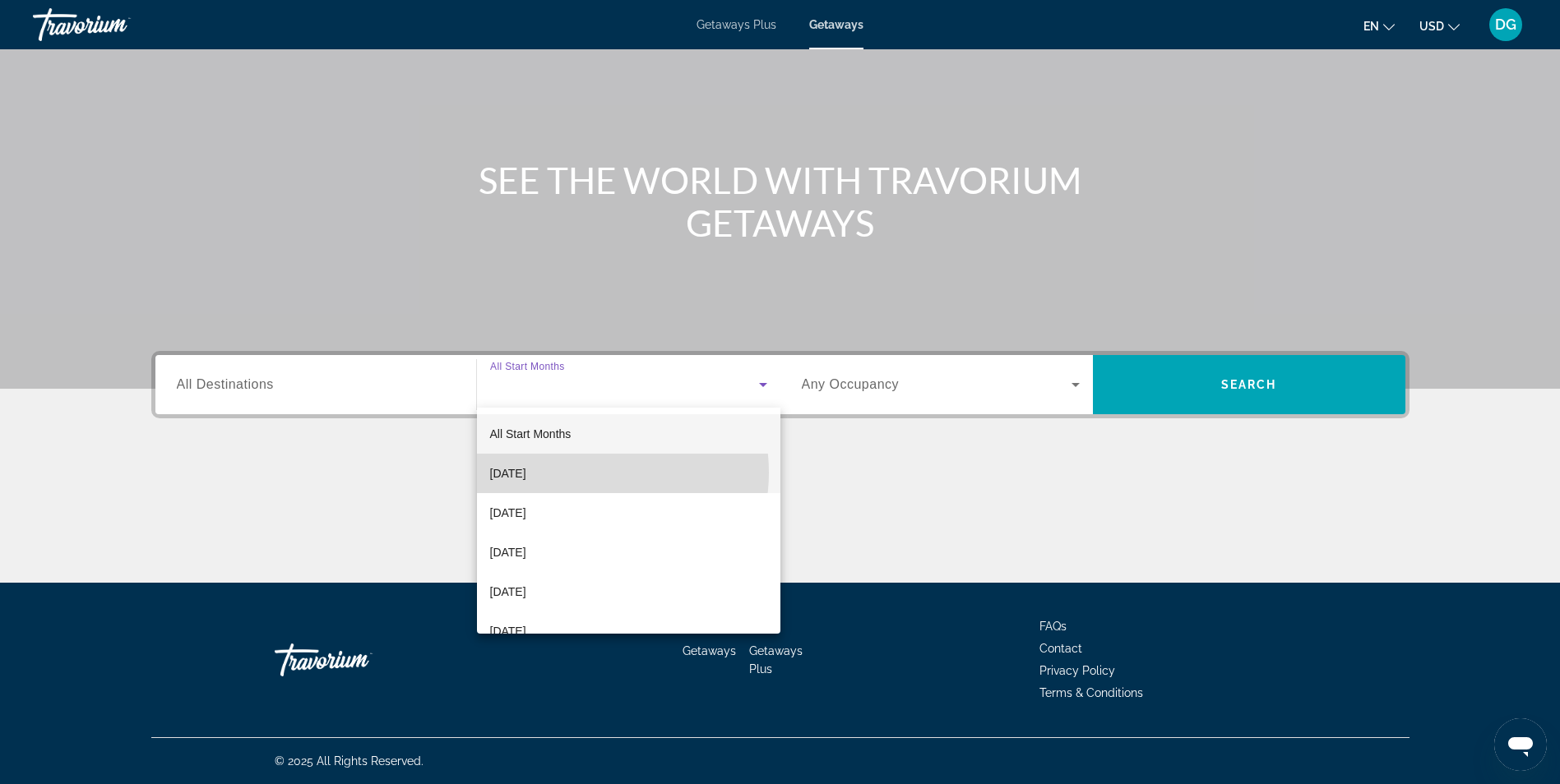
click at [590, 473] on mat-option "[DATE]" at bounding box center [628, 473] width 304 height 39
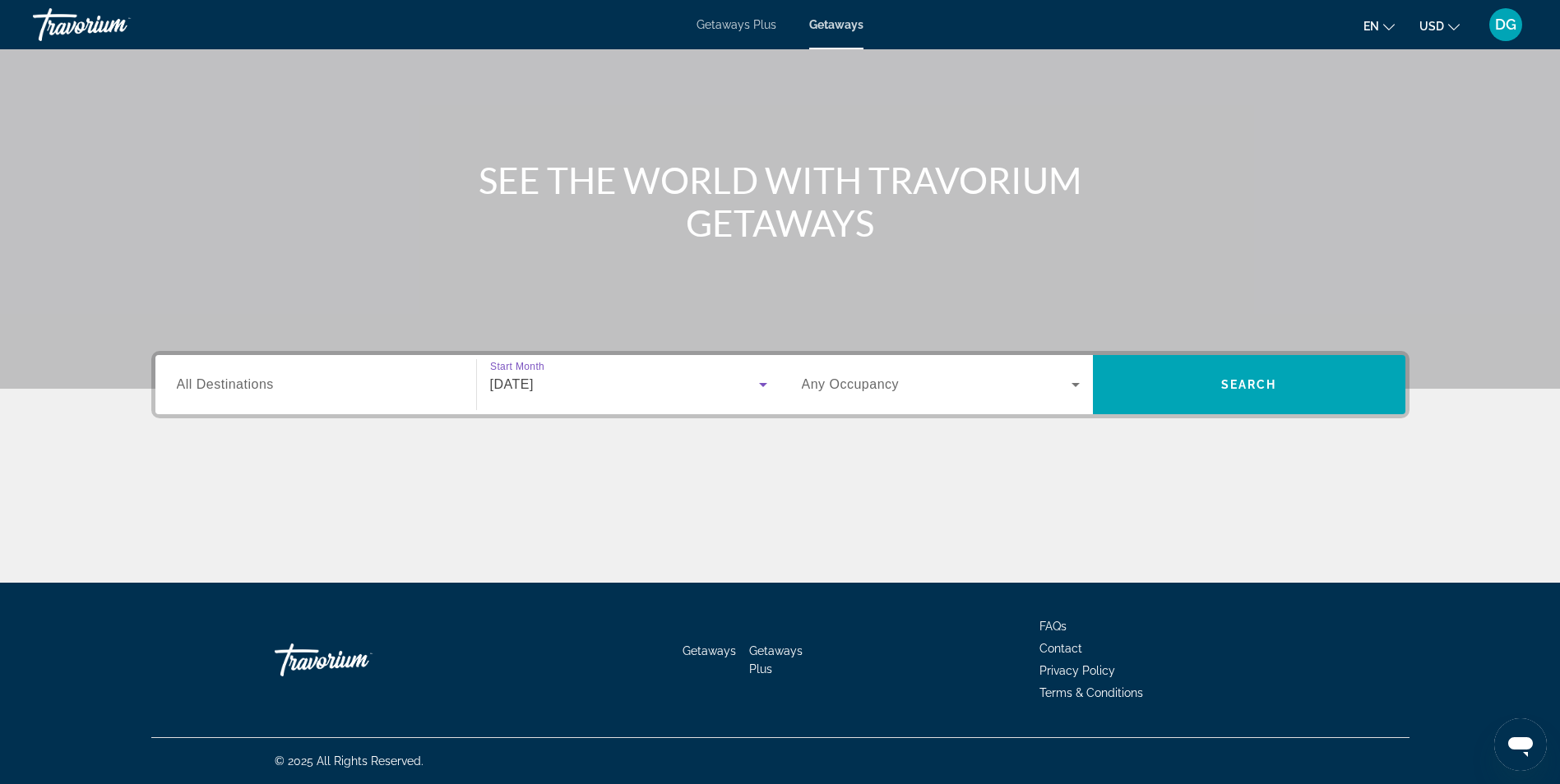
click at [1077, 387] on icon "Search widget" at bounding box center [1075, 385] width 20 height 20
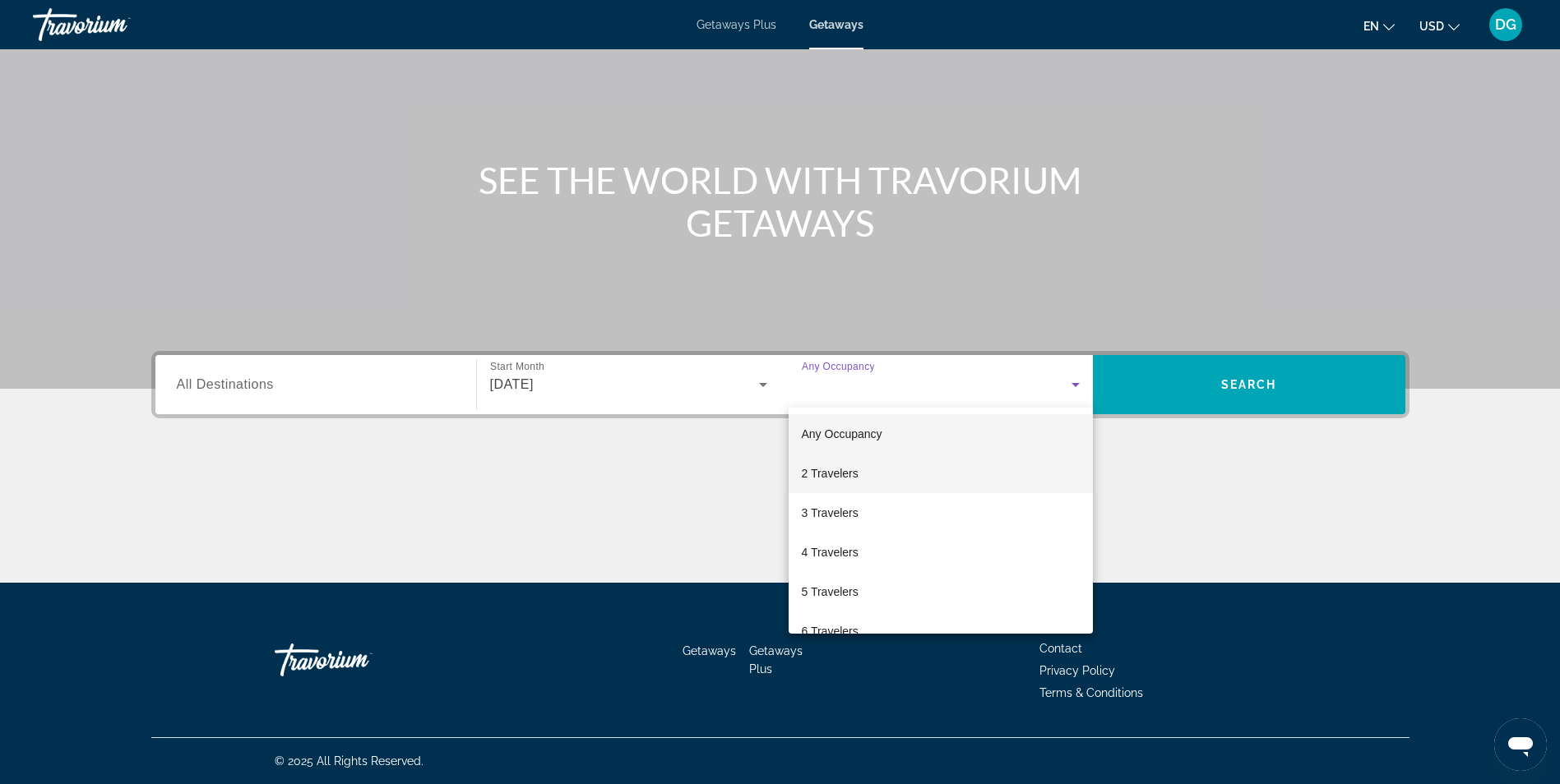
click at [889, 472] on mat-option "2 Travelers" at bounding box center [940, 473] width 304 height 39
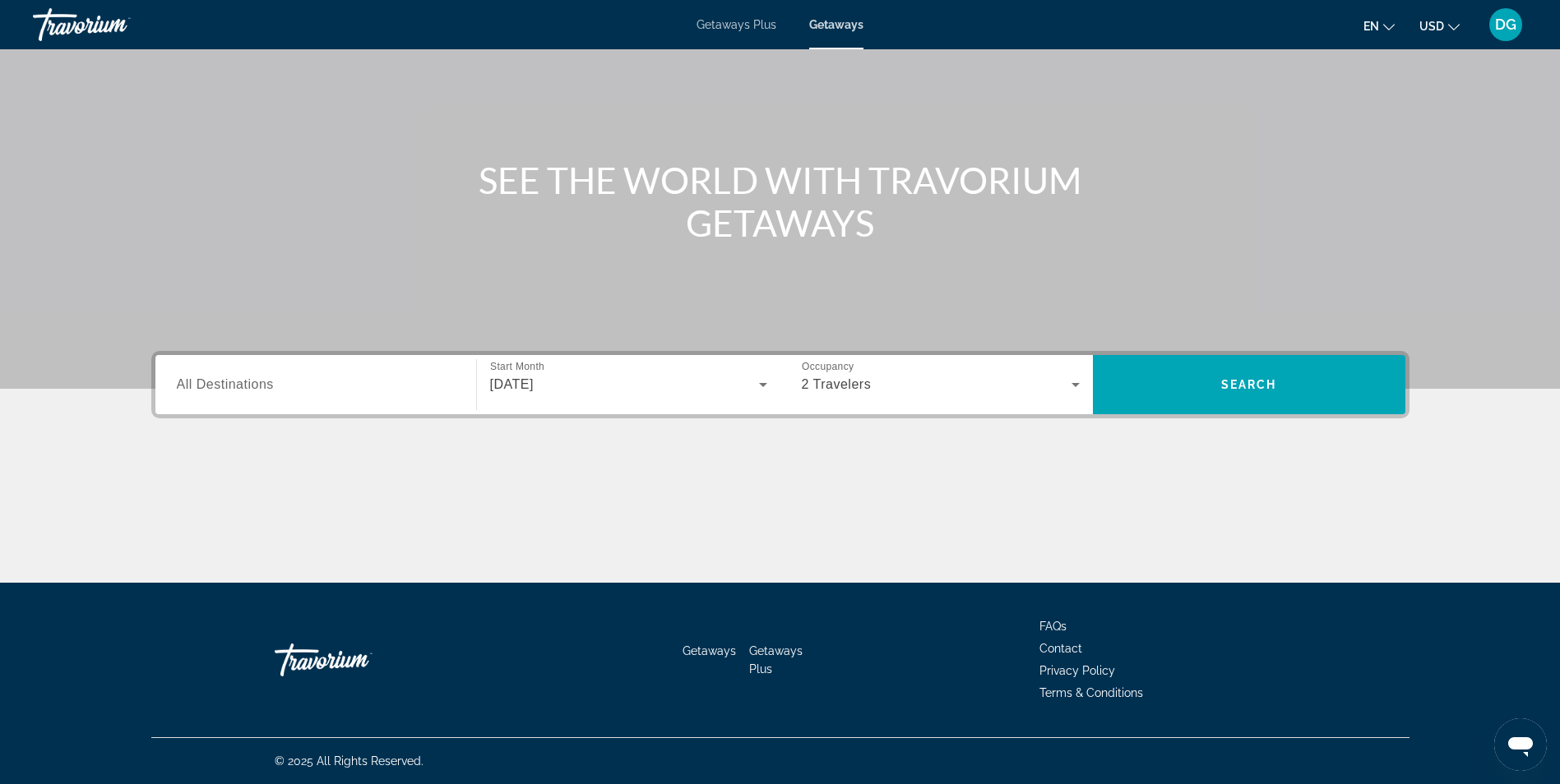
click at [281, 389] on input "Destination All Destinations" at bounding box center [316, 386] width 278 height 20
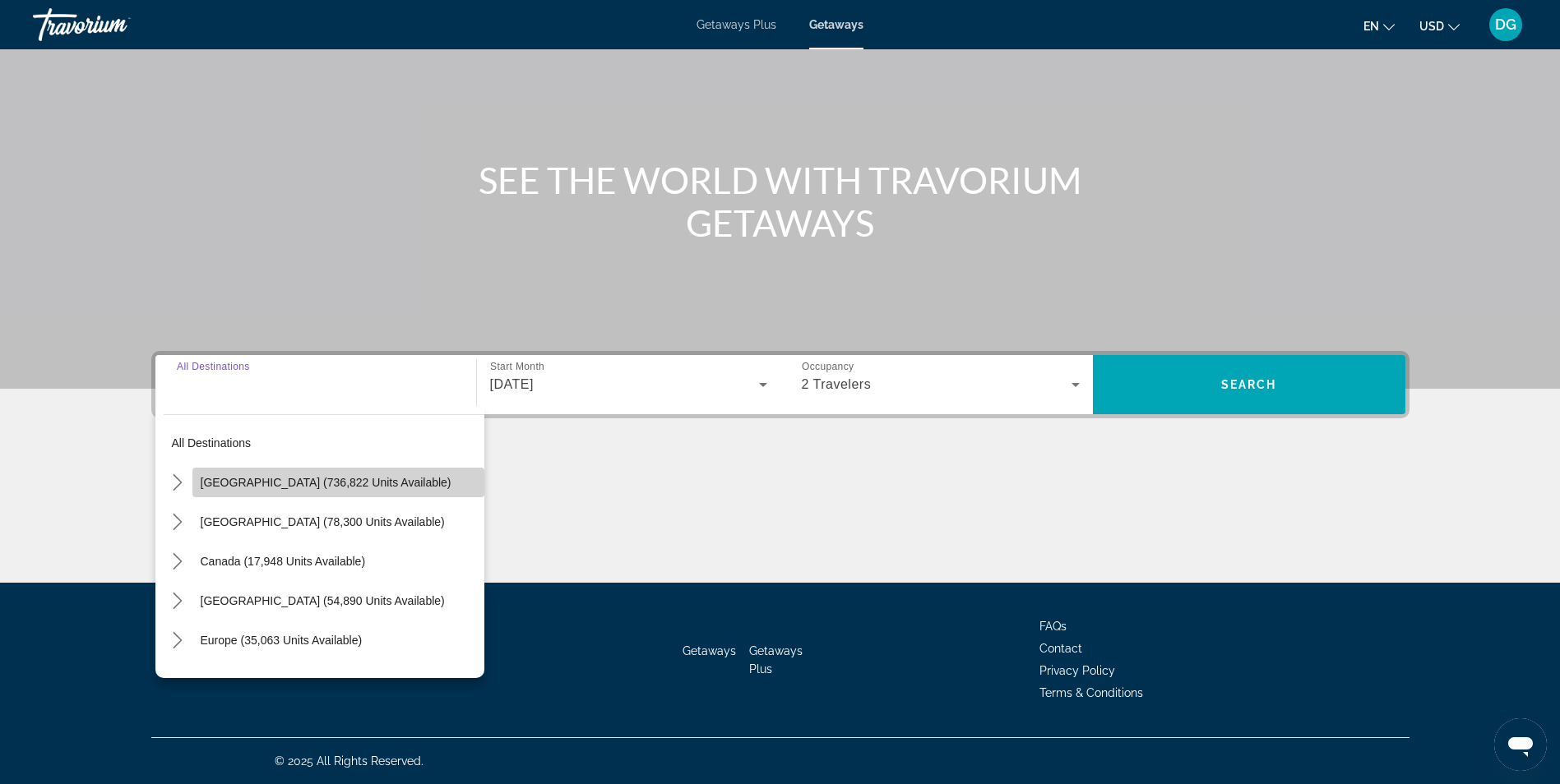
click at [359, 492] on span "Select destination: United States (736,822 units available)" at bounding box center [338, 482] width 292 height 39
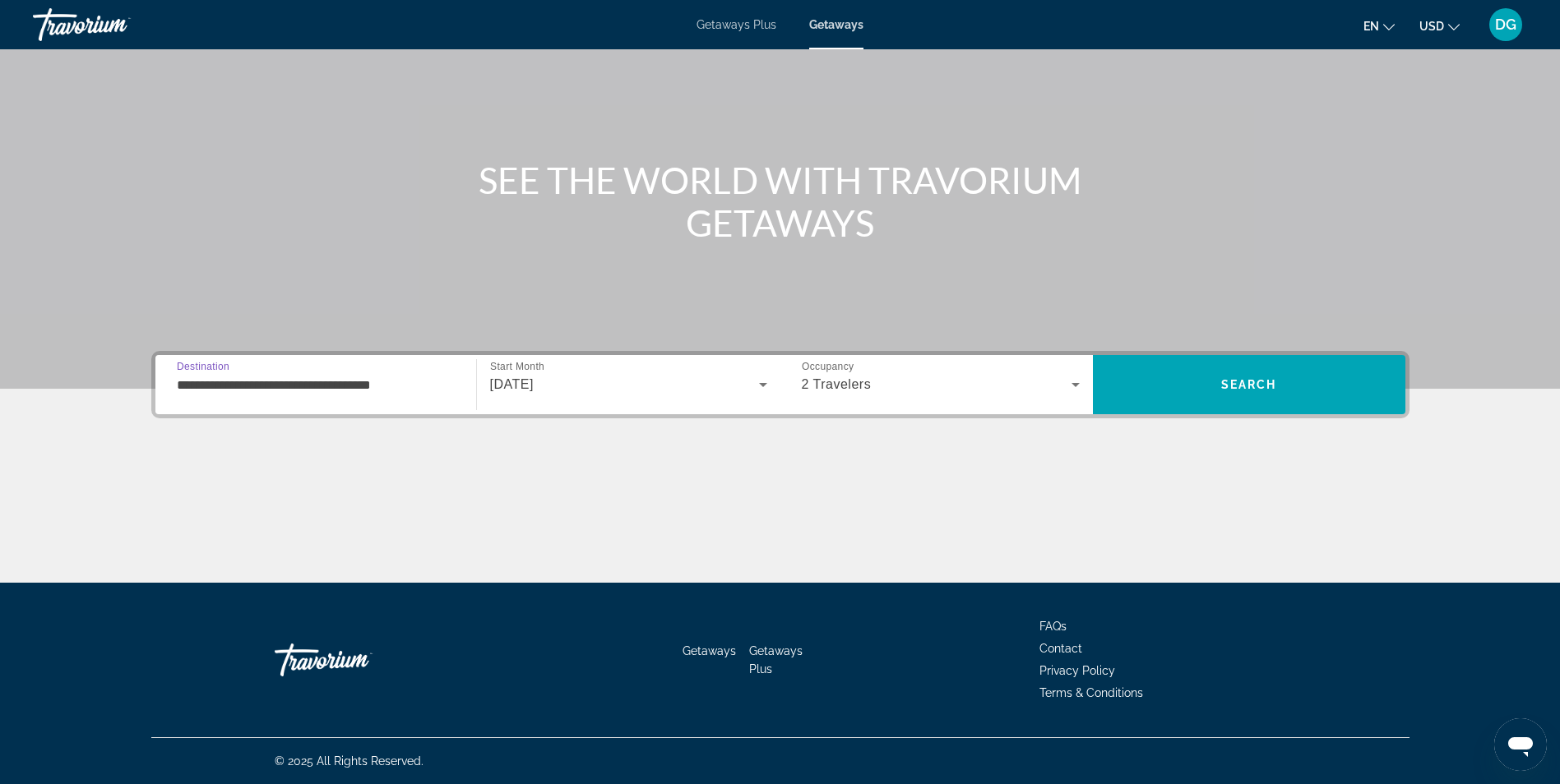
click at [426, 390] on input "**********" at bounding box center [316, 386] width 278 height 20
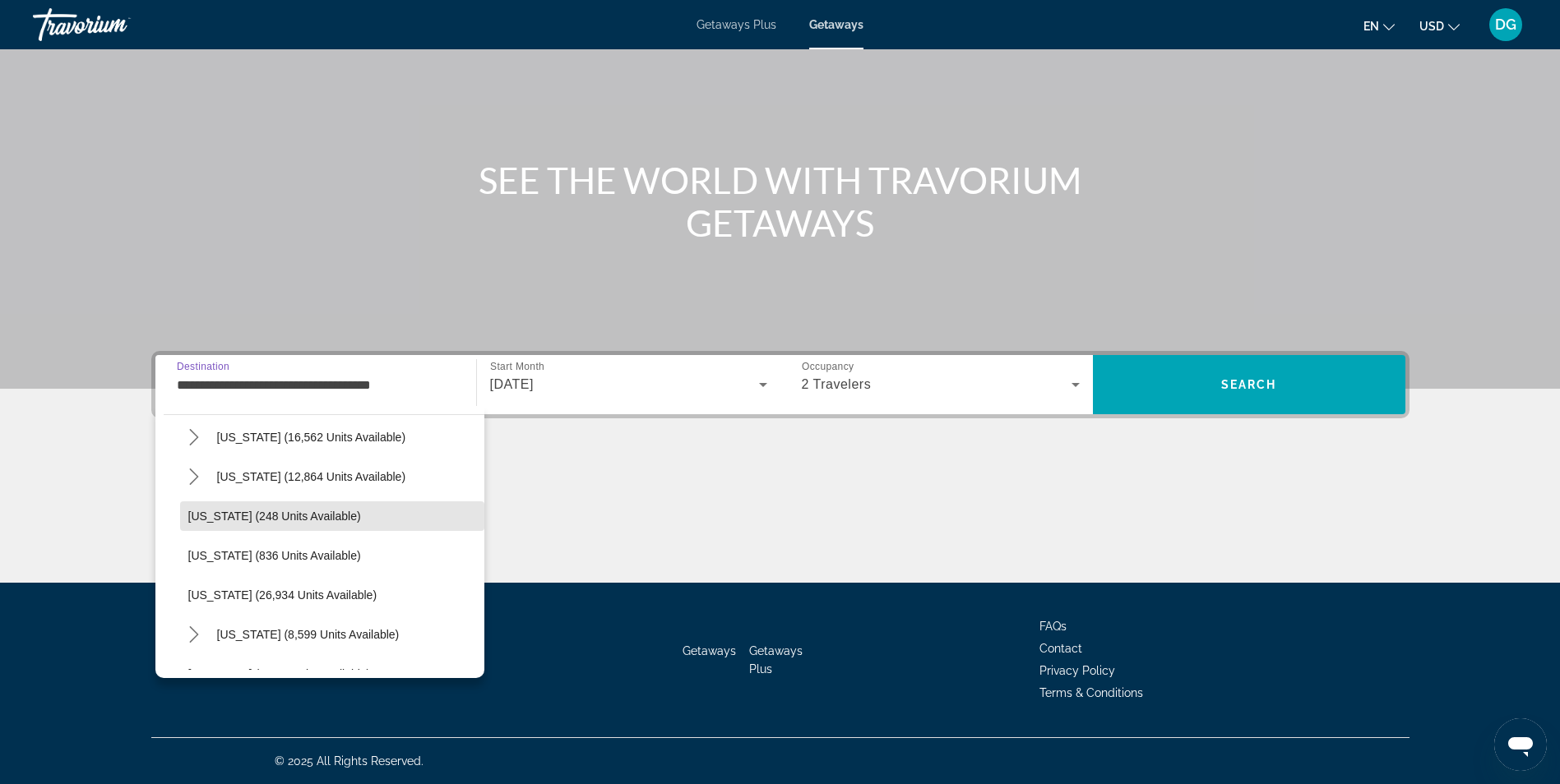
scroll to position [1142, 0]
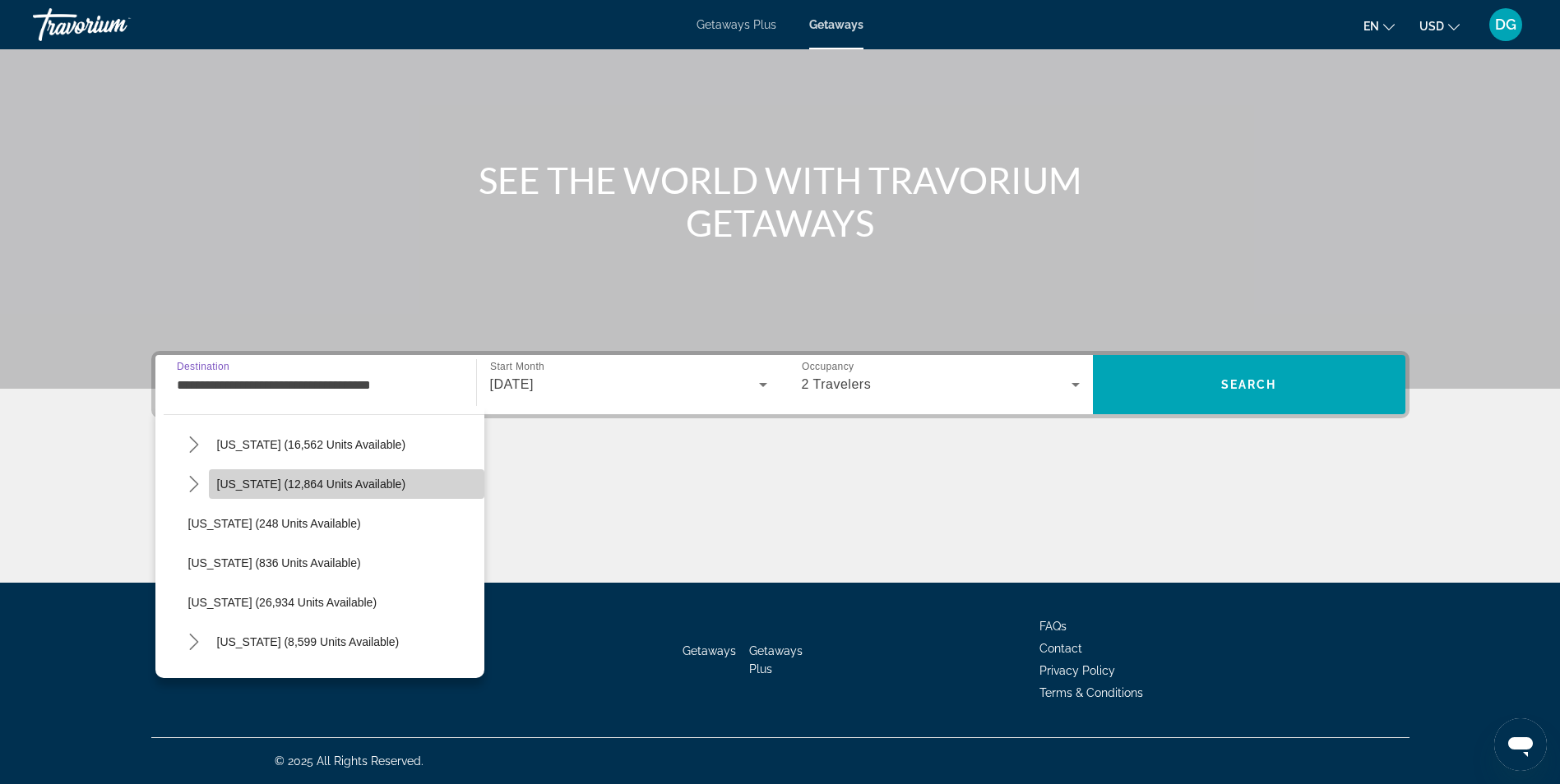
click at [357, 484] on span "[US_STATE] (12,864 units available)" at bounding box center [311, 484] width 189 height 13
type input "**********"
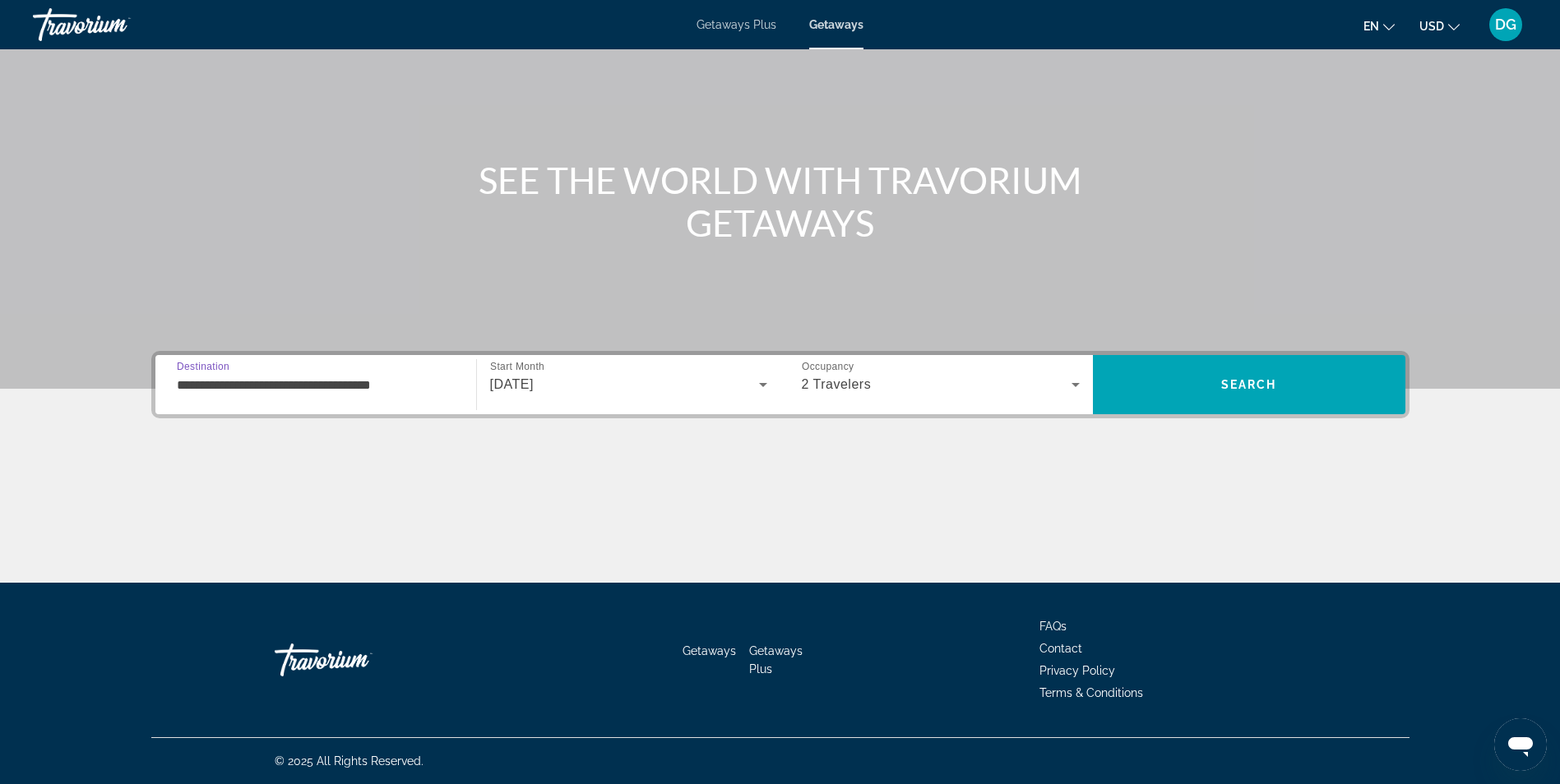
click at [442, 390] on input "**********" at bounding box center [316, 386] width 278 height 20
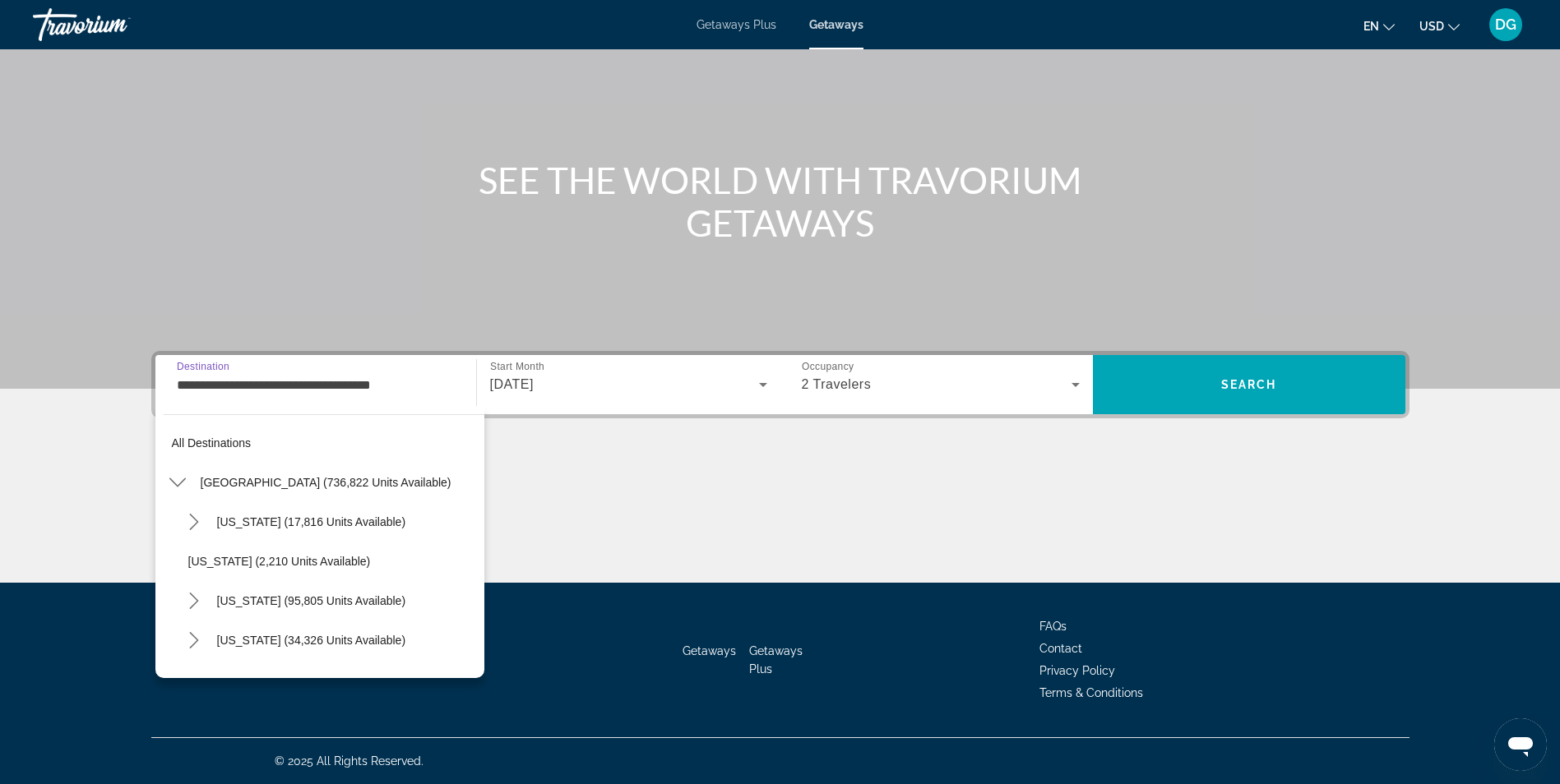
scroll to position [1084, 0]
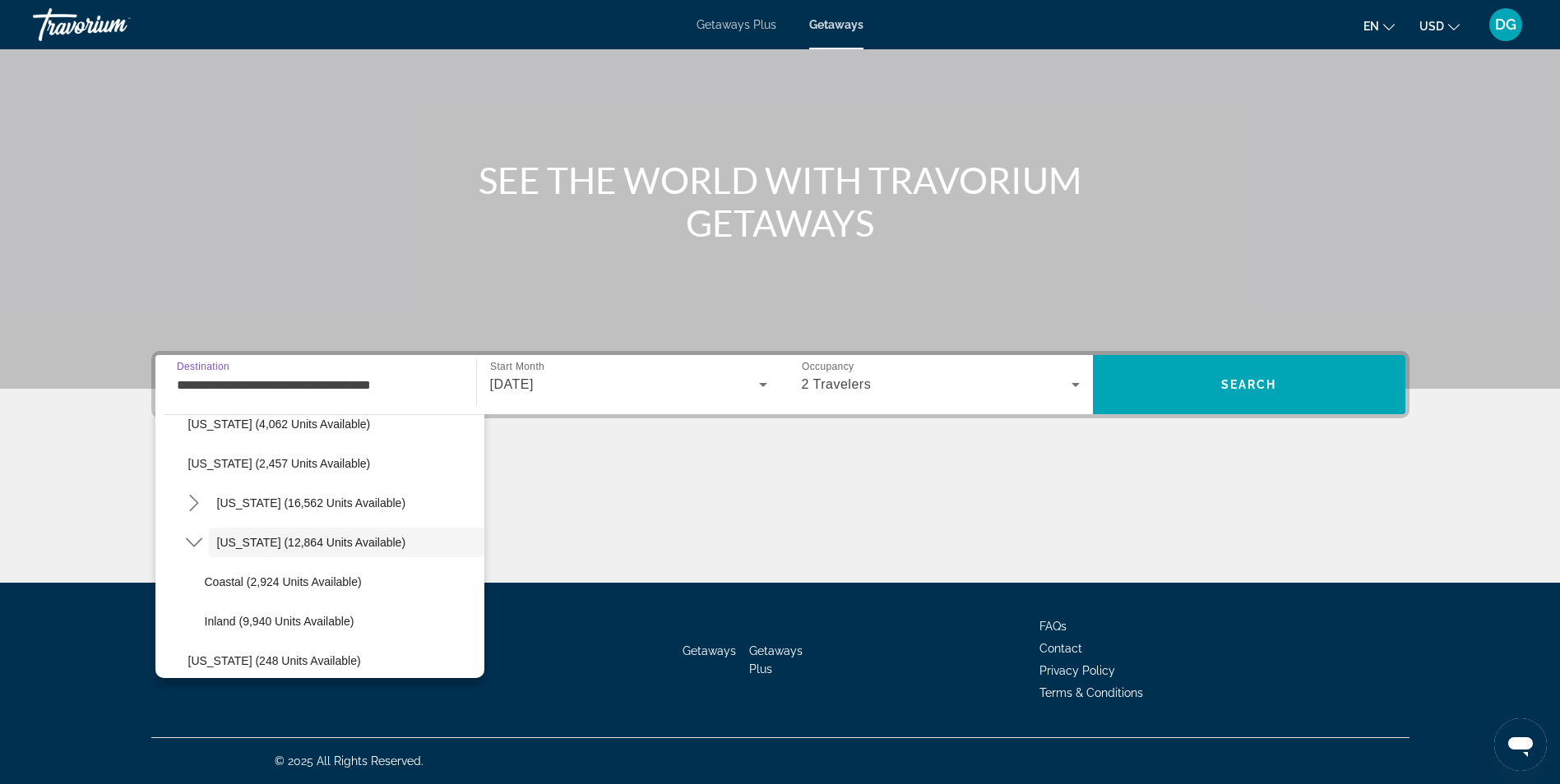
click at [437, 384] on input "**********" at bounding box center [316, 386] width 278 height 20
click at [442, 385] on input "**********" at bounding box center [316, 386] width 278 height 20
click at [603, 467] on div "Main content" at bounding box center [780, 521] width 1258 height 123
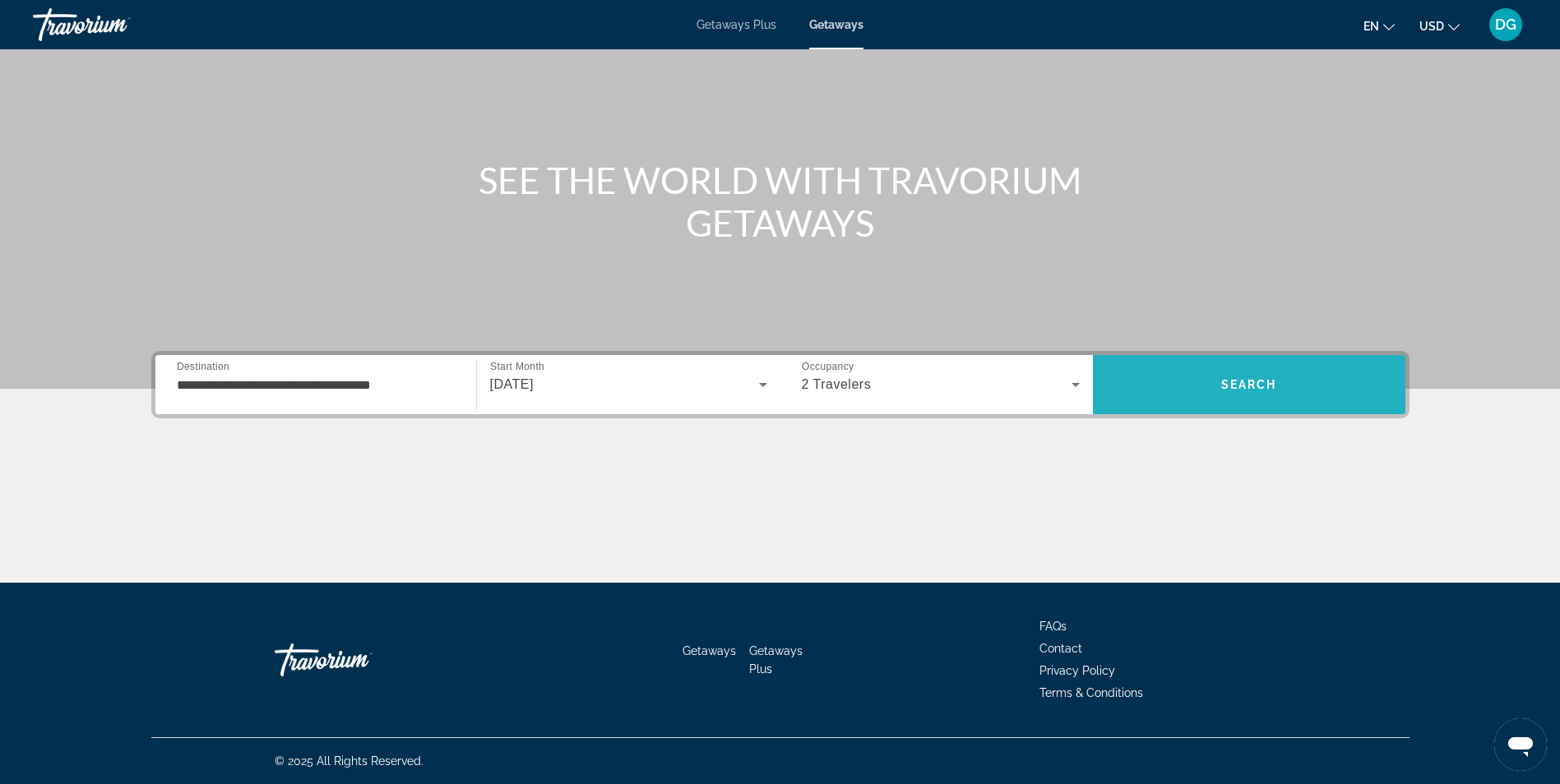
click at [1253, 392] on span "Search" at bounding box center [1249, 384] width 313 height 39
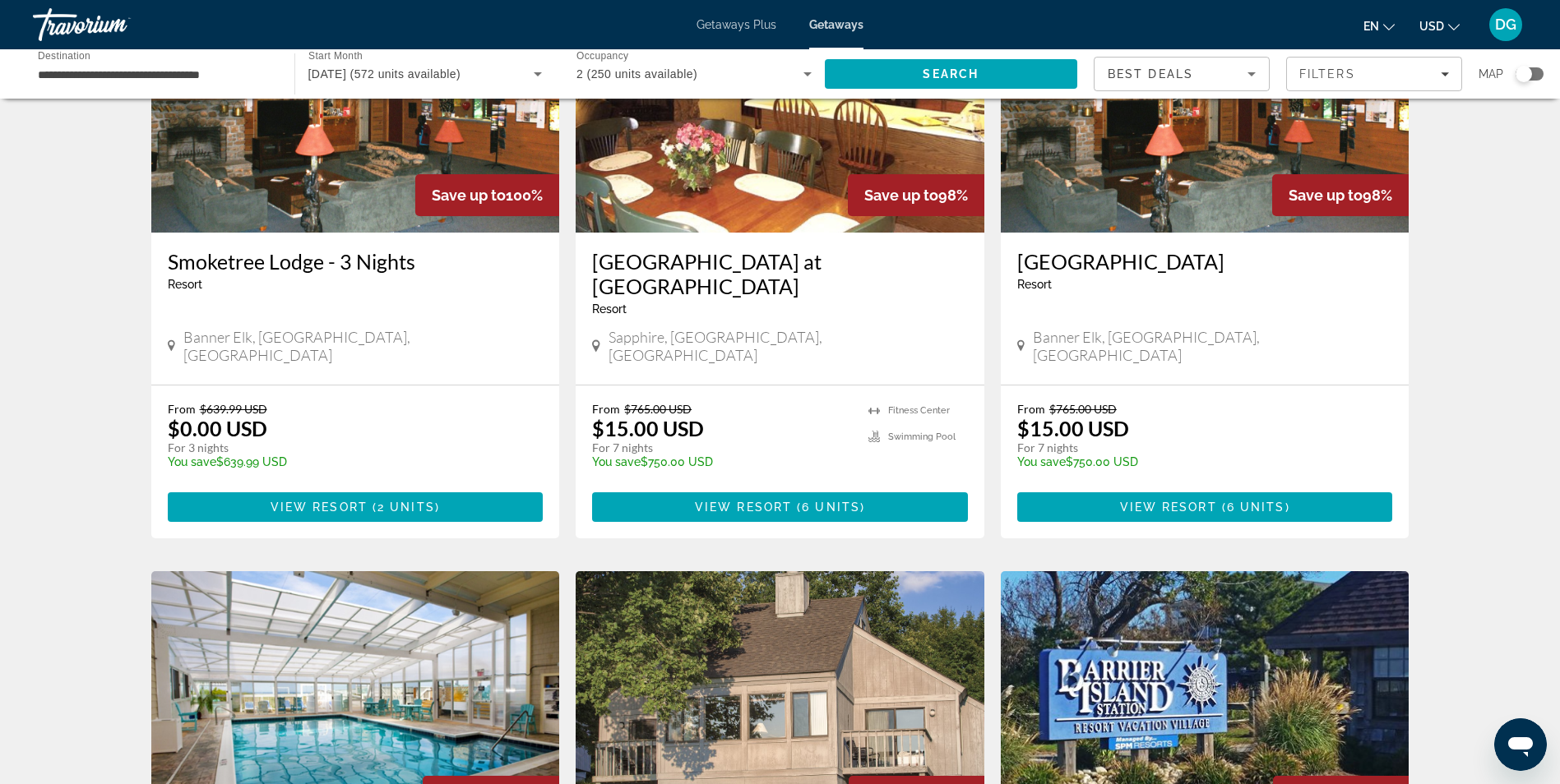
scroll to position [212, 0]
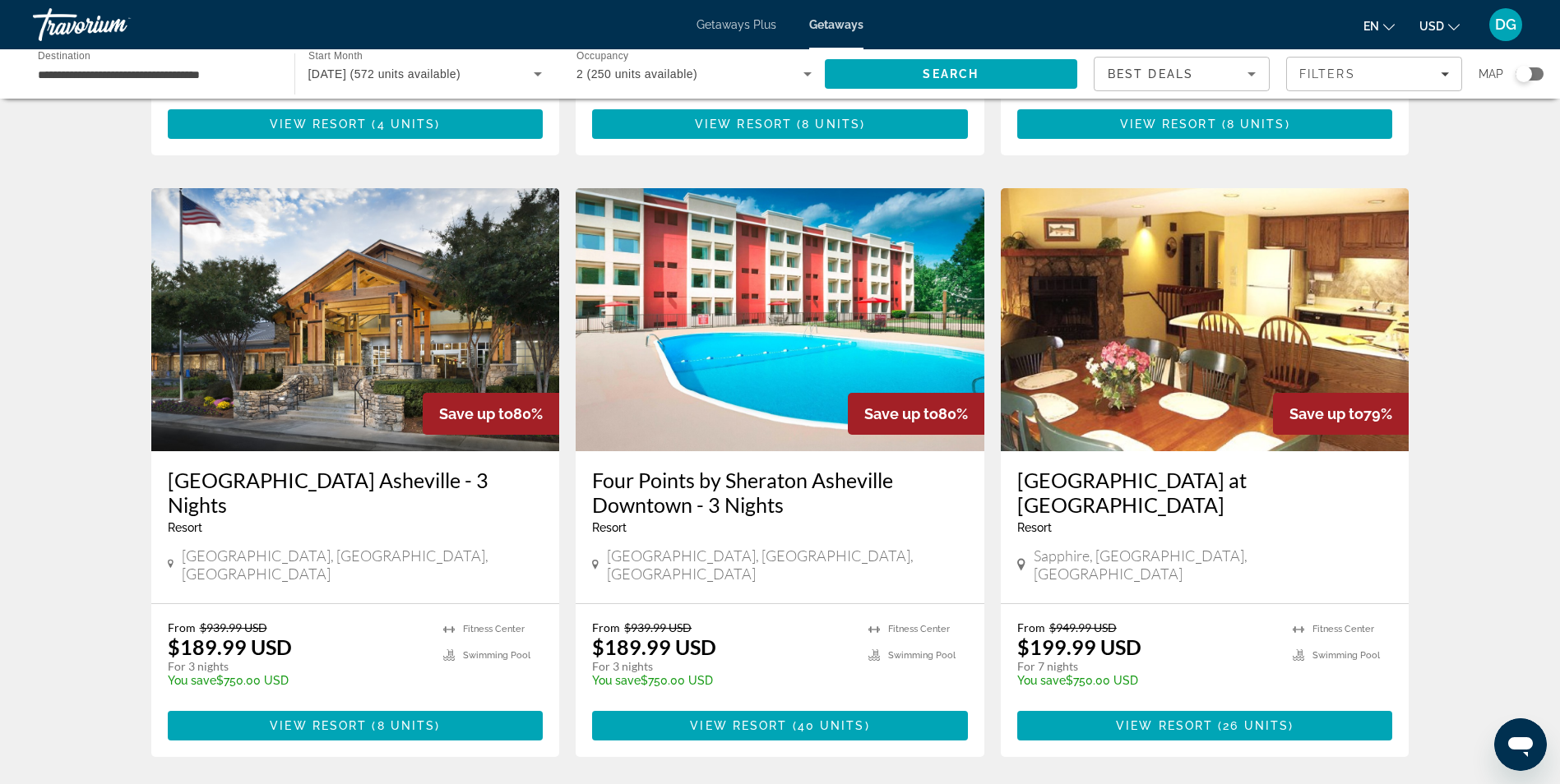
scroll to position [1754, 0]
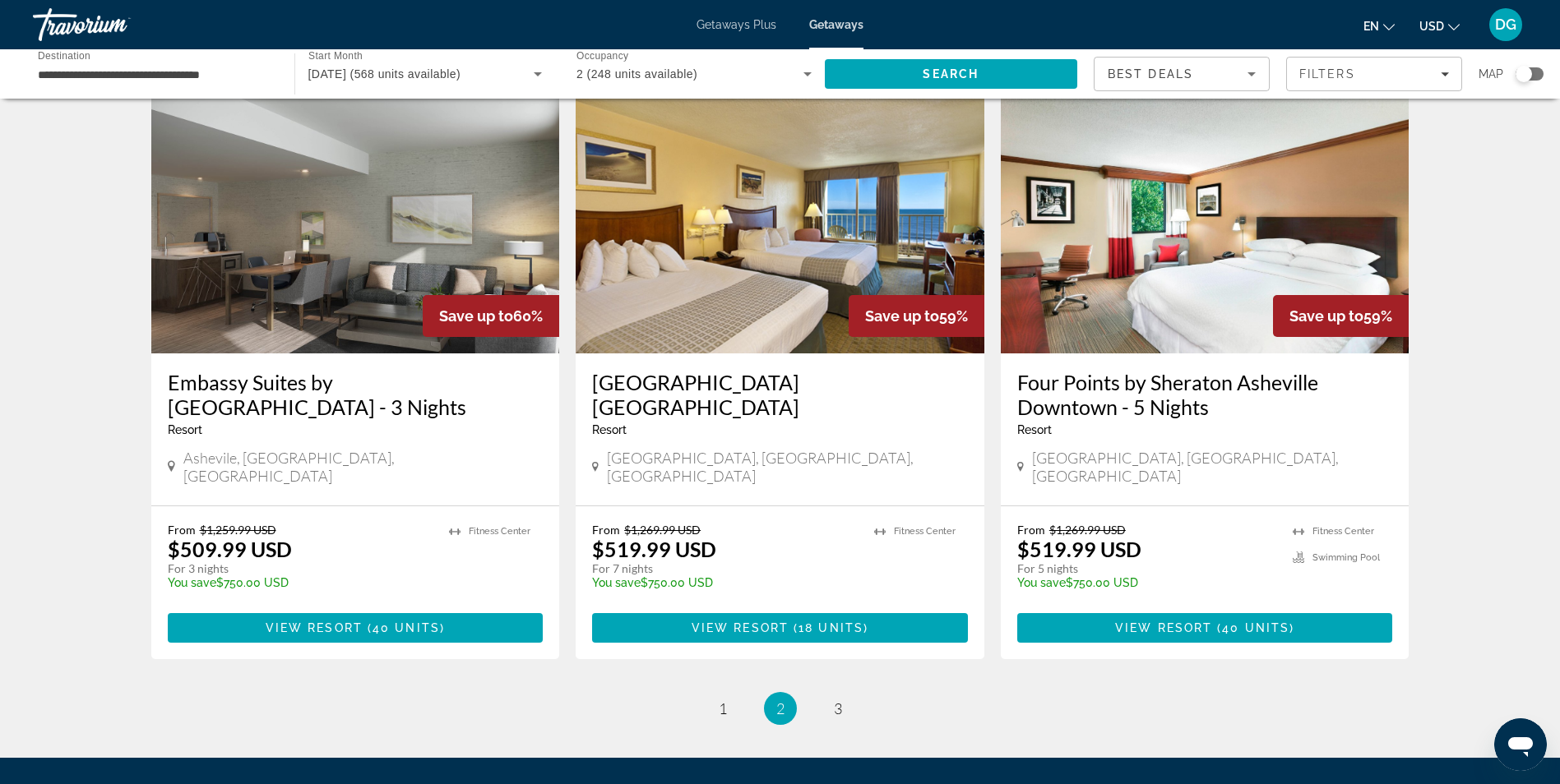
scroll to position [1868, 0]
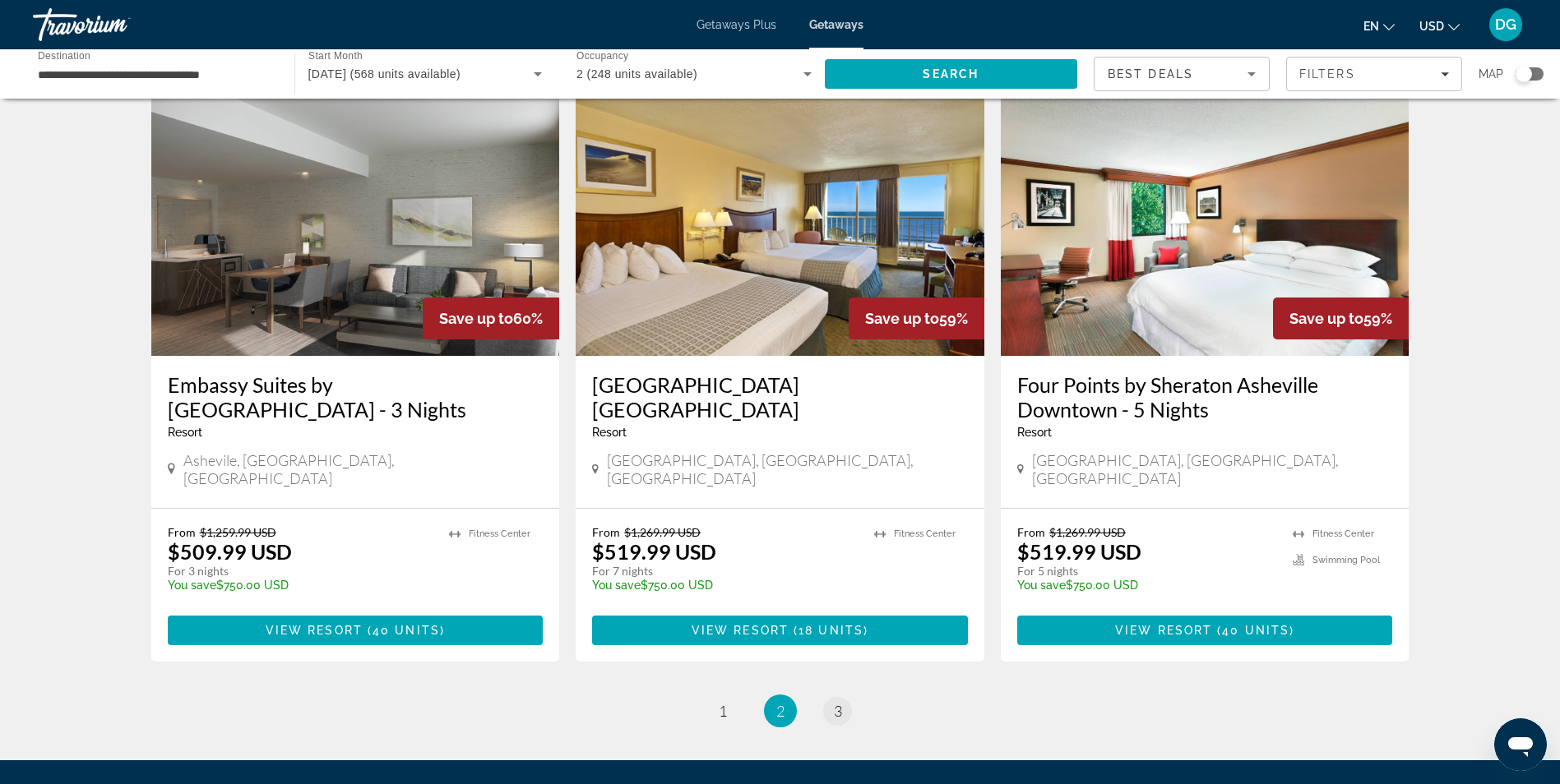
click at [837, 702] on span "3" at bounding box center [838, 711] width 8 height 18
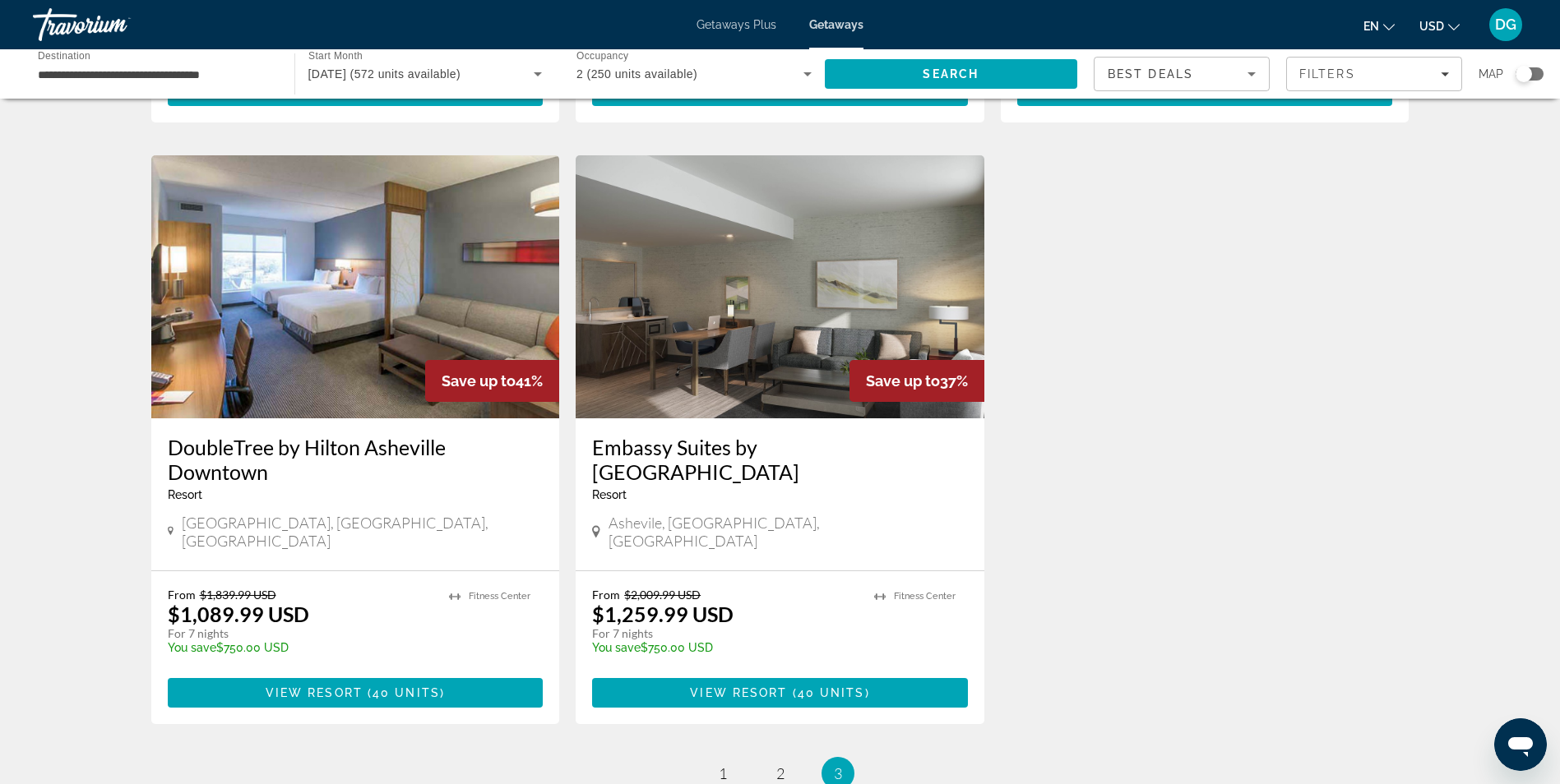
scroll to position [1256, 0]
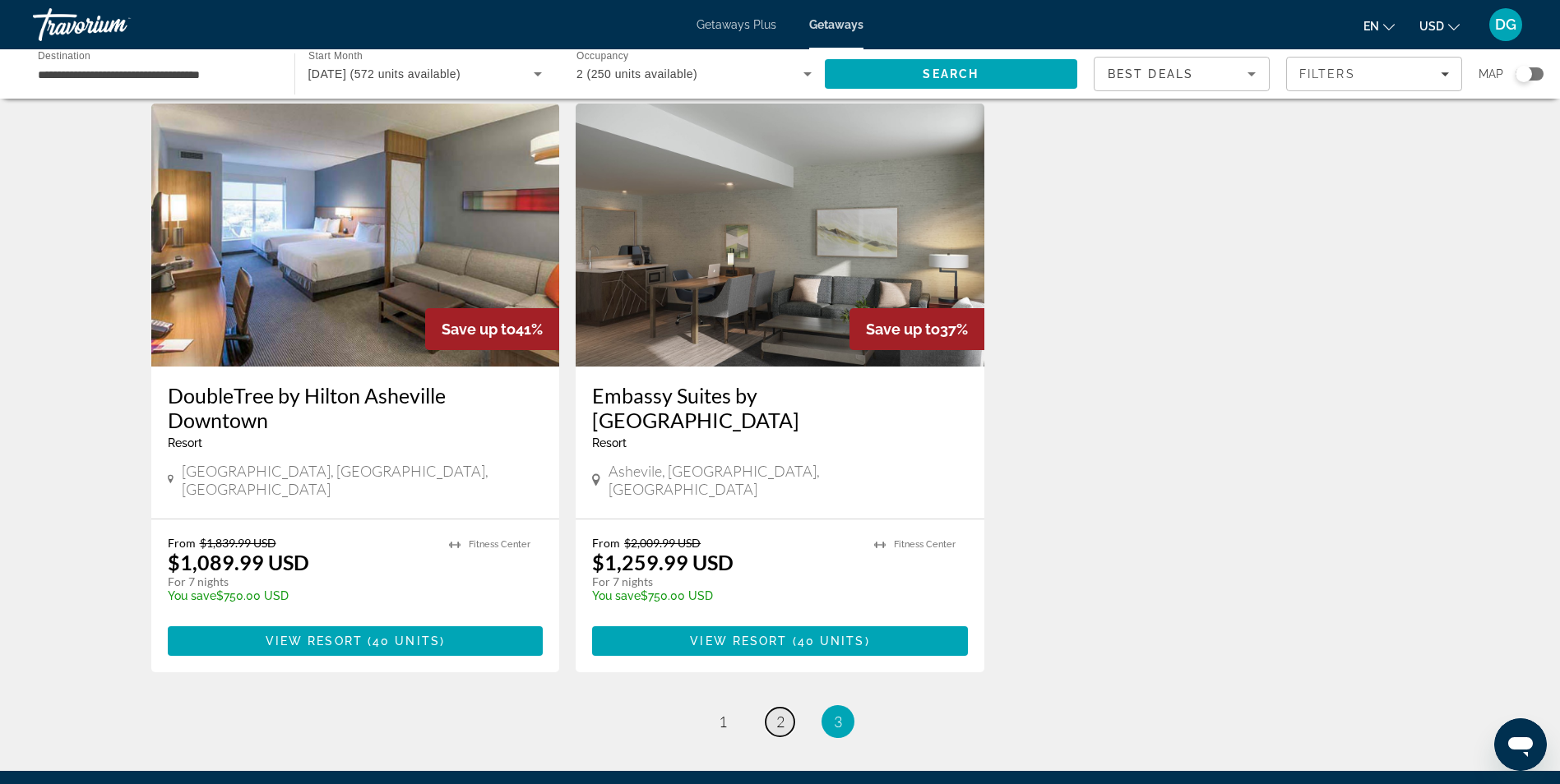
click at [779, 713] on span "2" at bounding box center [780, 722] width 8 height 18
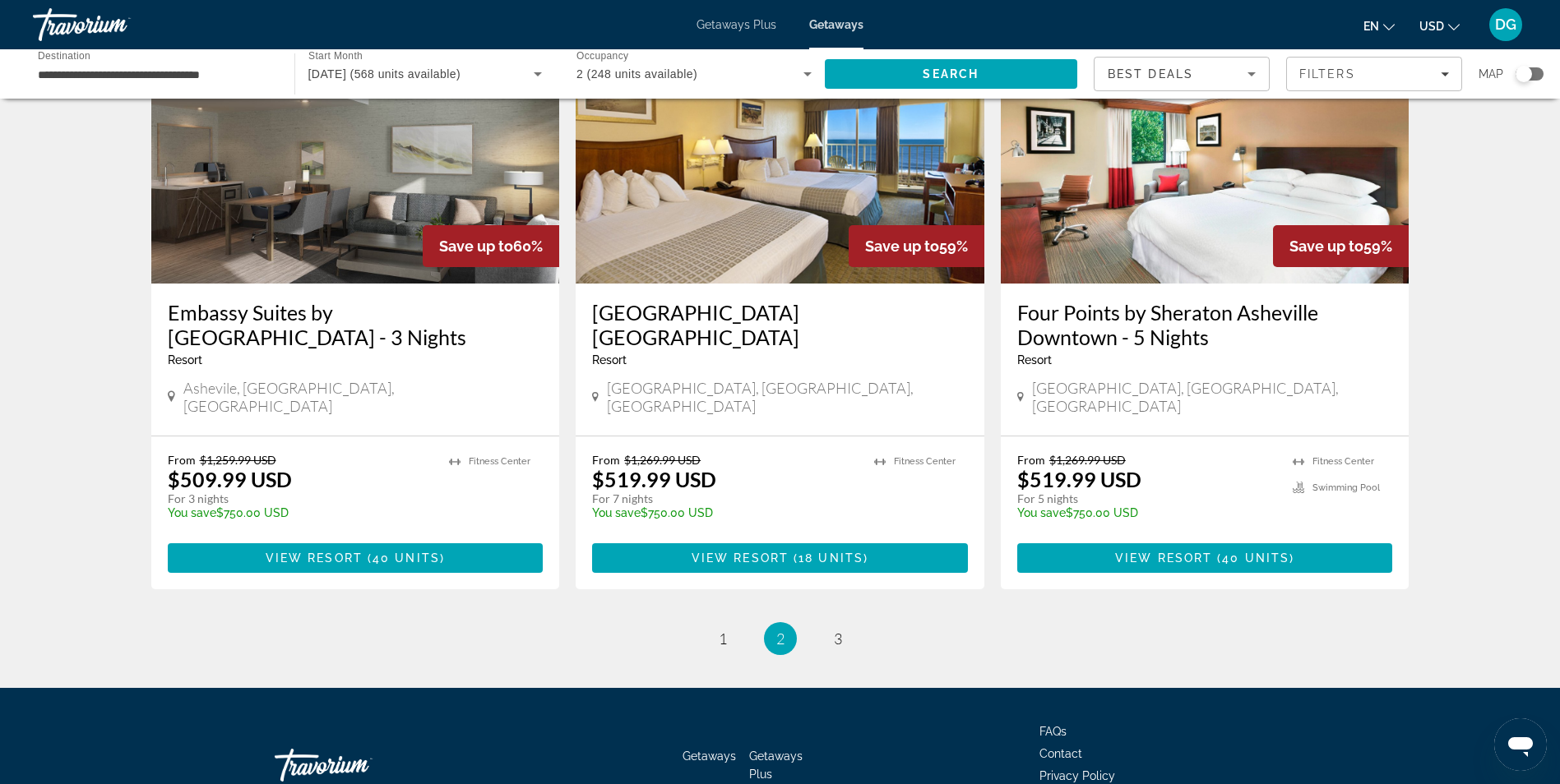
scroll to position [1929, 0]
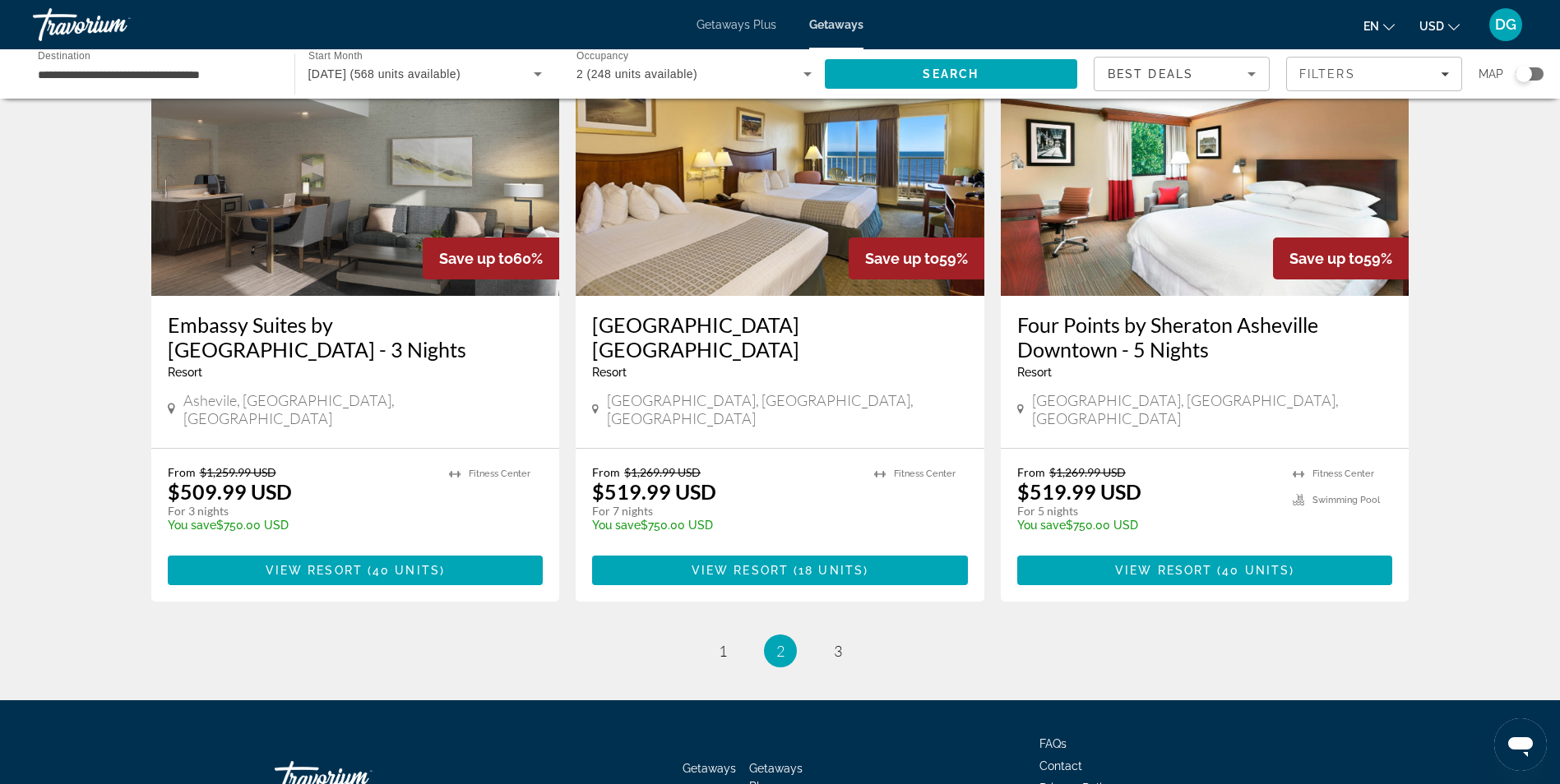
click at [722, 642] on span "1" at bounding box center [723, 651] width 8 height 18
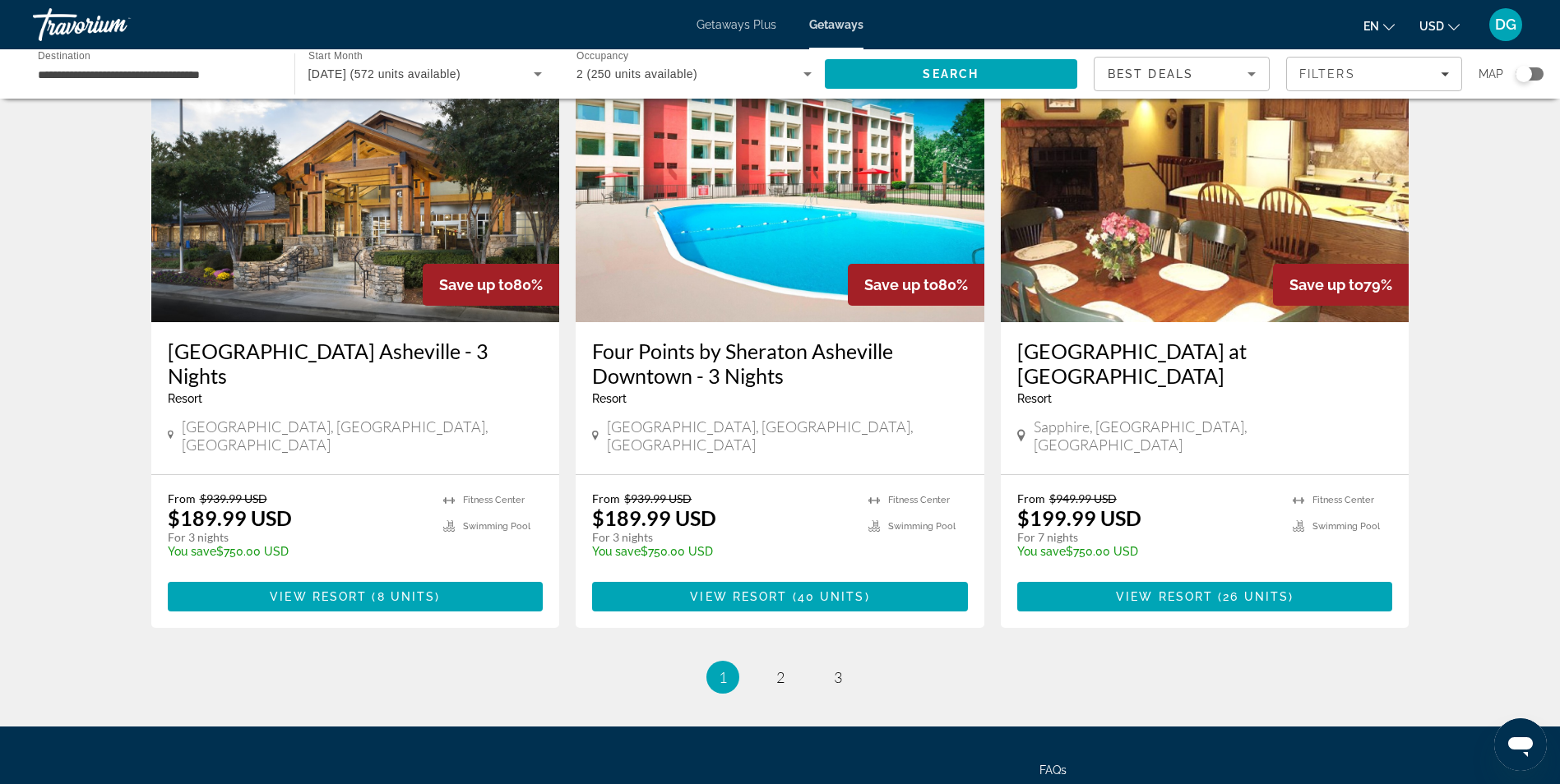
scroll to position [1879, 0]
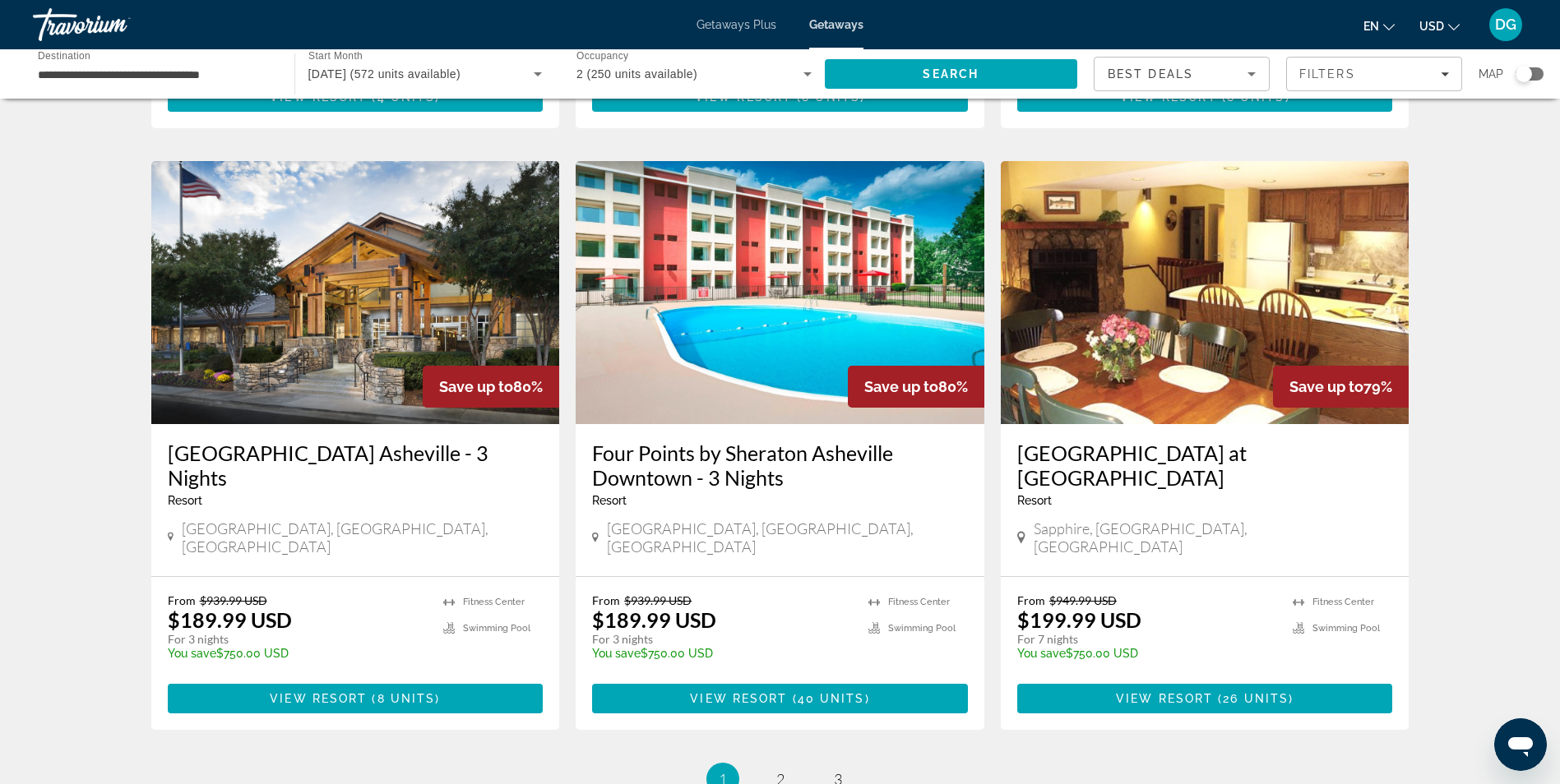
scroll to position [1788, 0]
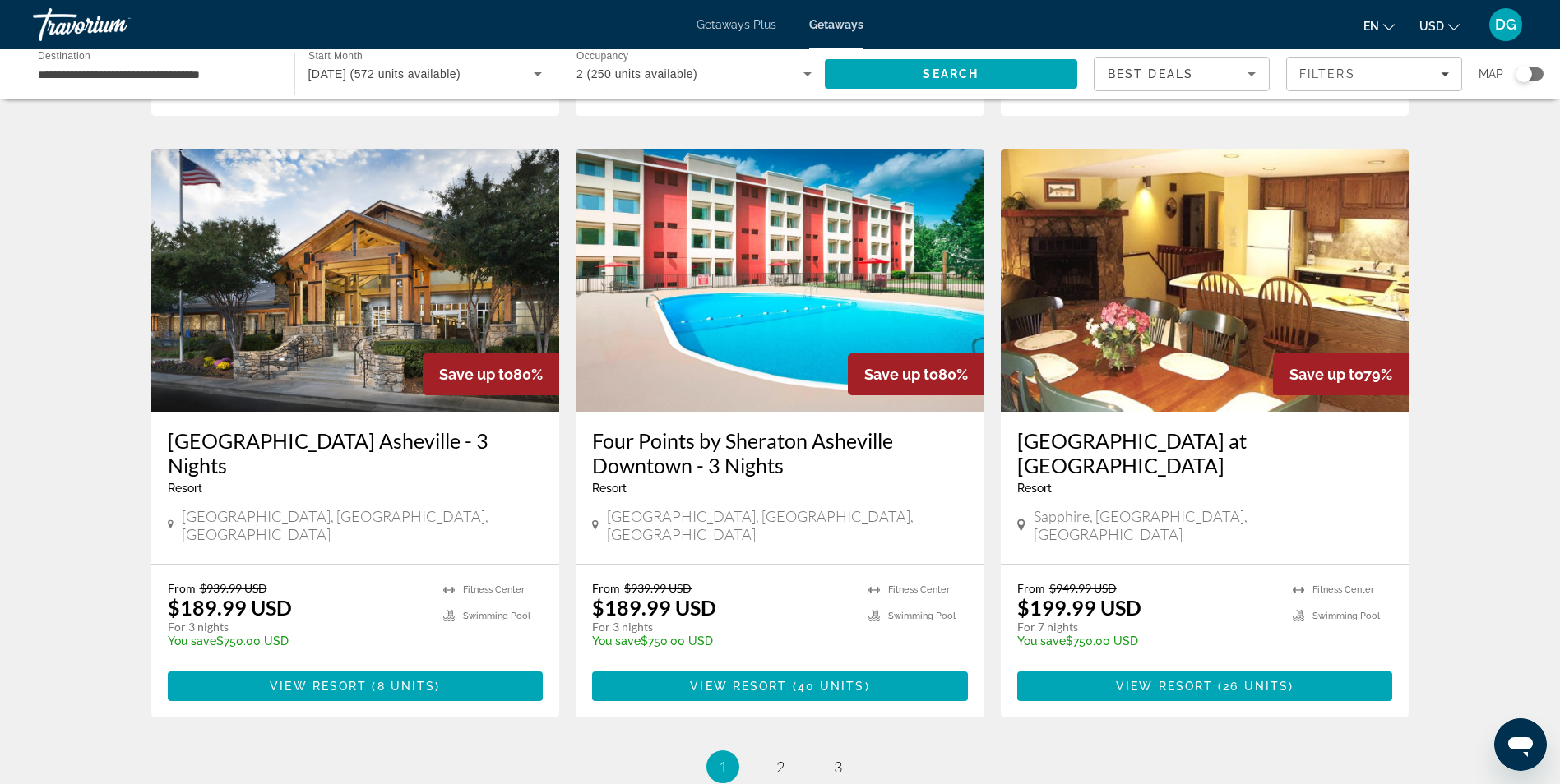
click at [353, 254] on img "Main content" at bounding box center [355, 280] width 408 height 263
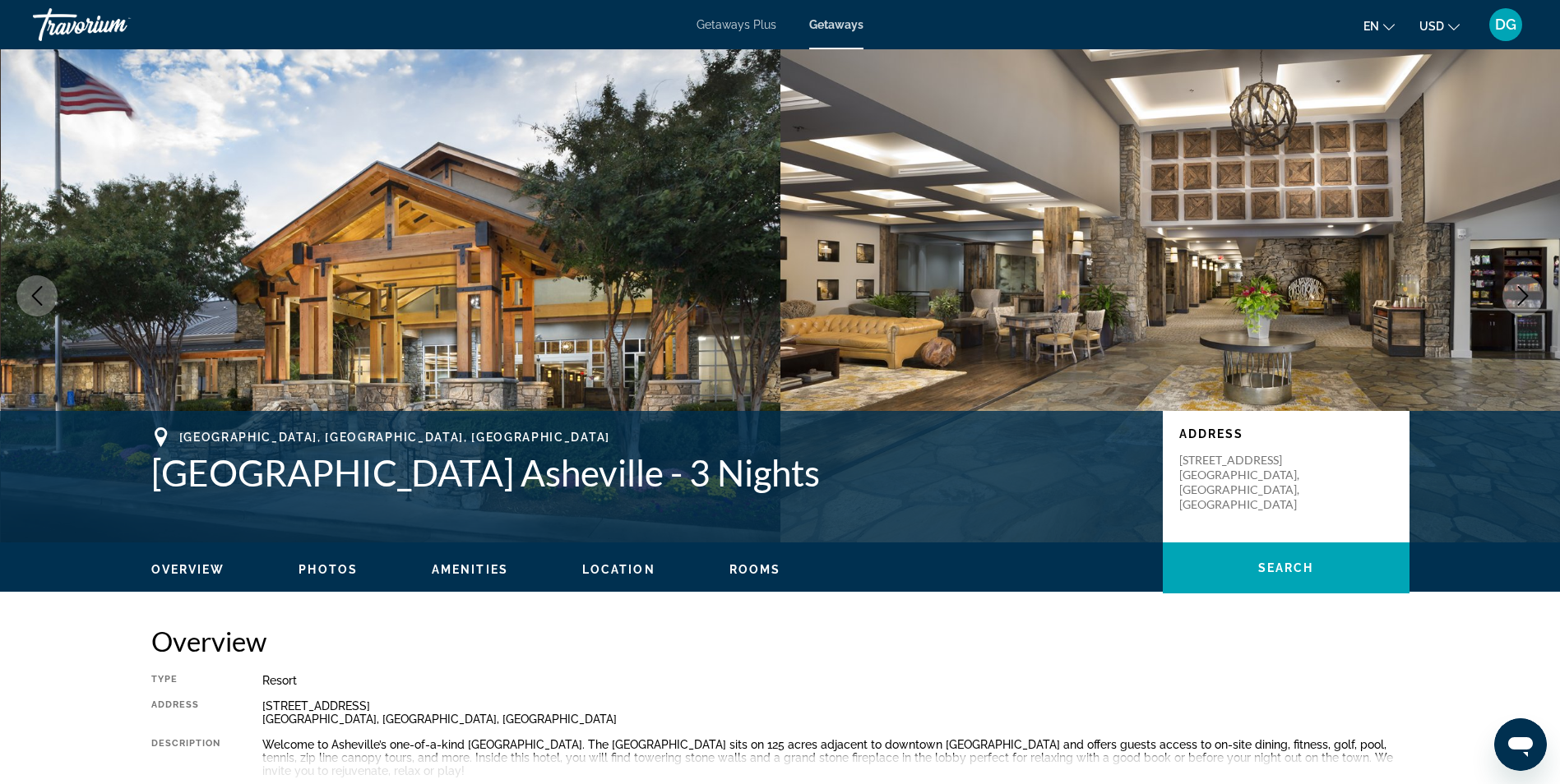
click at [1523, 290] on icon "Next image" at bounding box center [1523, 296] width 20 height 20
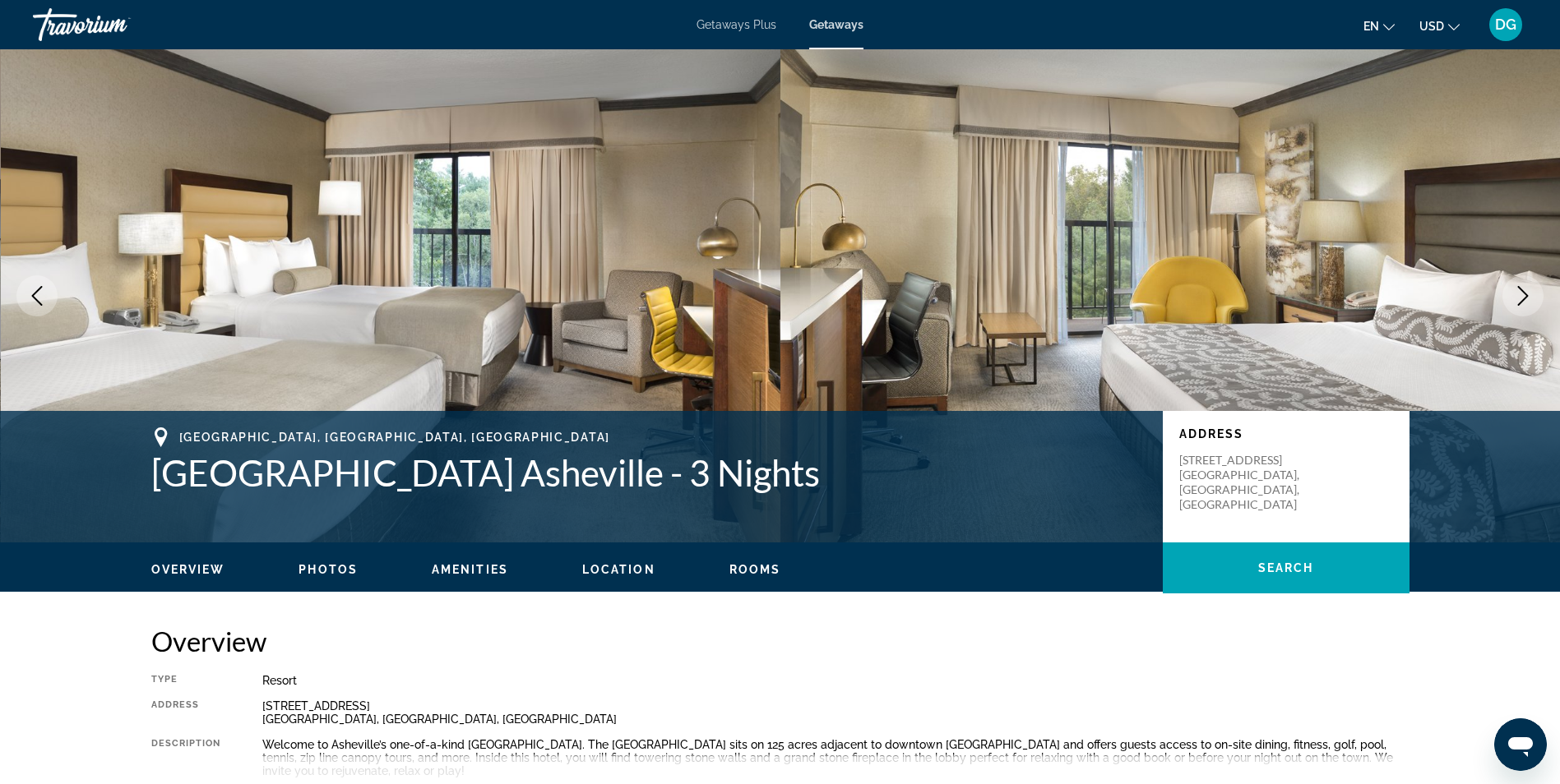
click at [1520, 296] on icon "Next image" at bounding box center [1523, 296] width 20 height 20
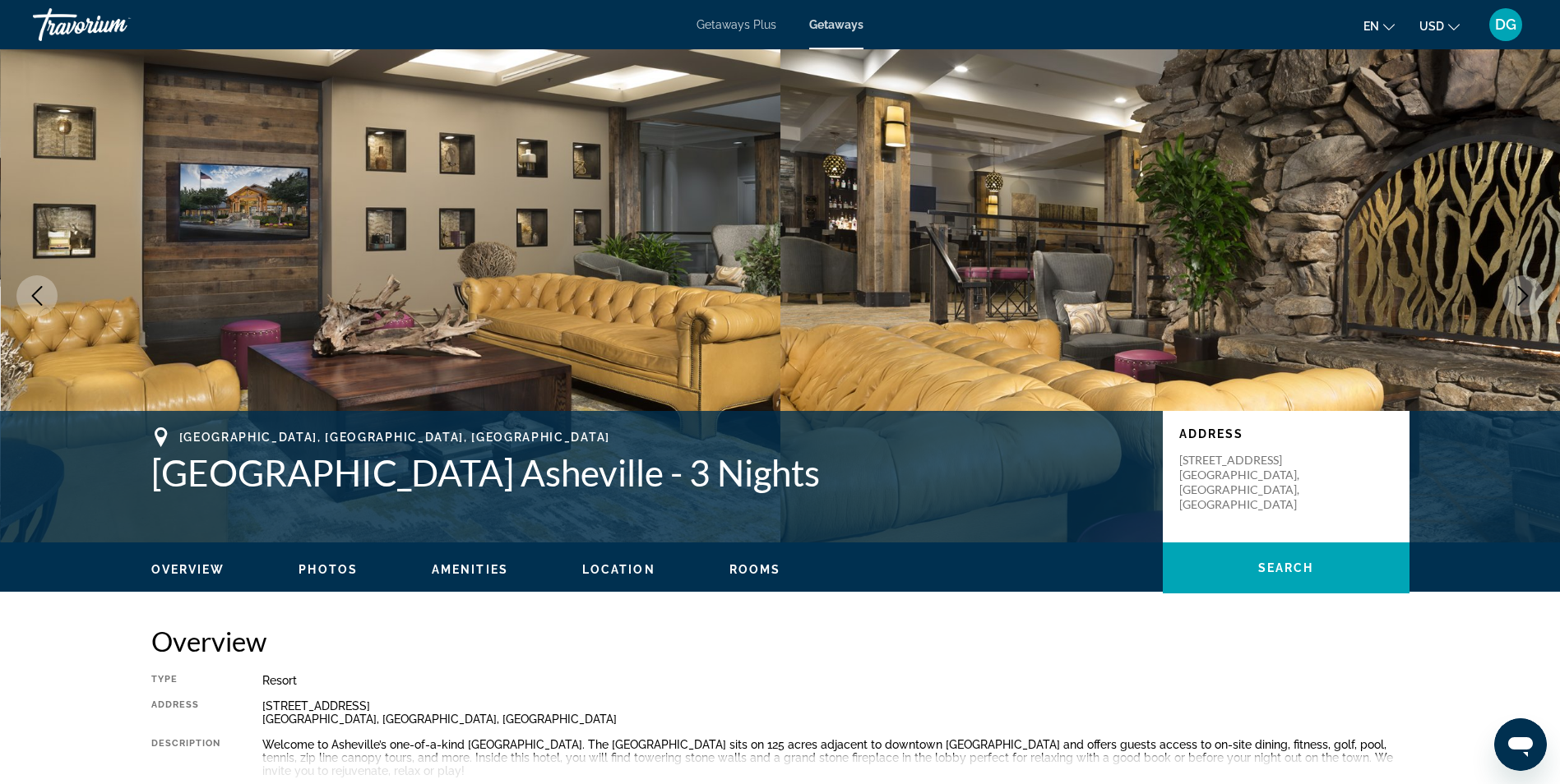
click at [1508, 298] on button "Next image" at bounding box center [1522, 295] width 41 height 41
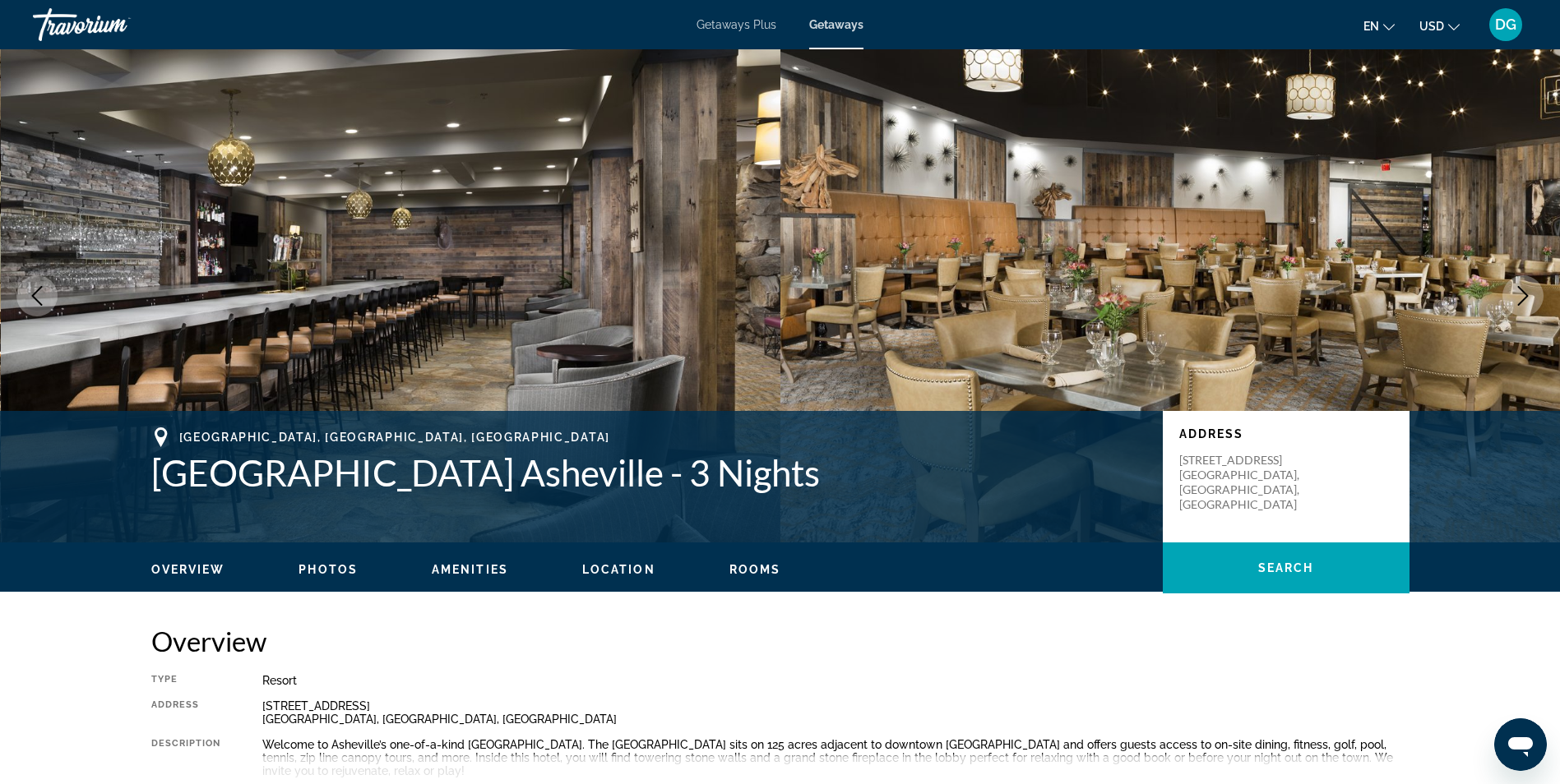
click at [1524, 296] on icon "Next image" at bounding box center [1523, 296] width 20 height 20
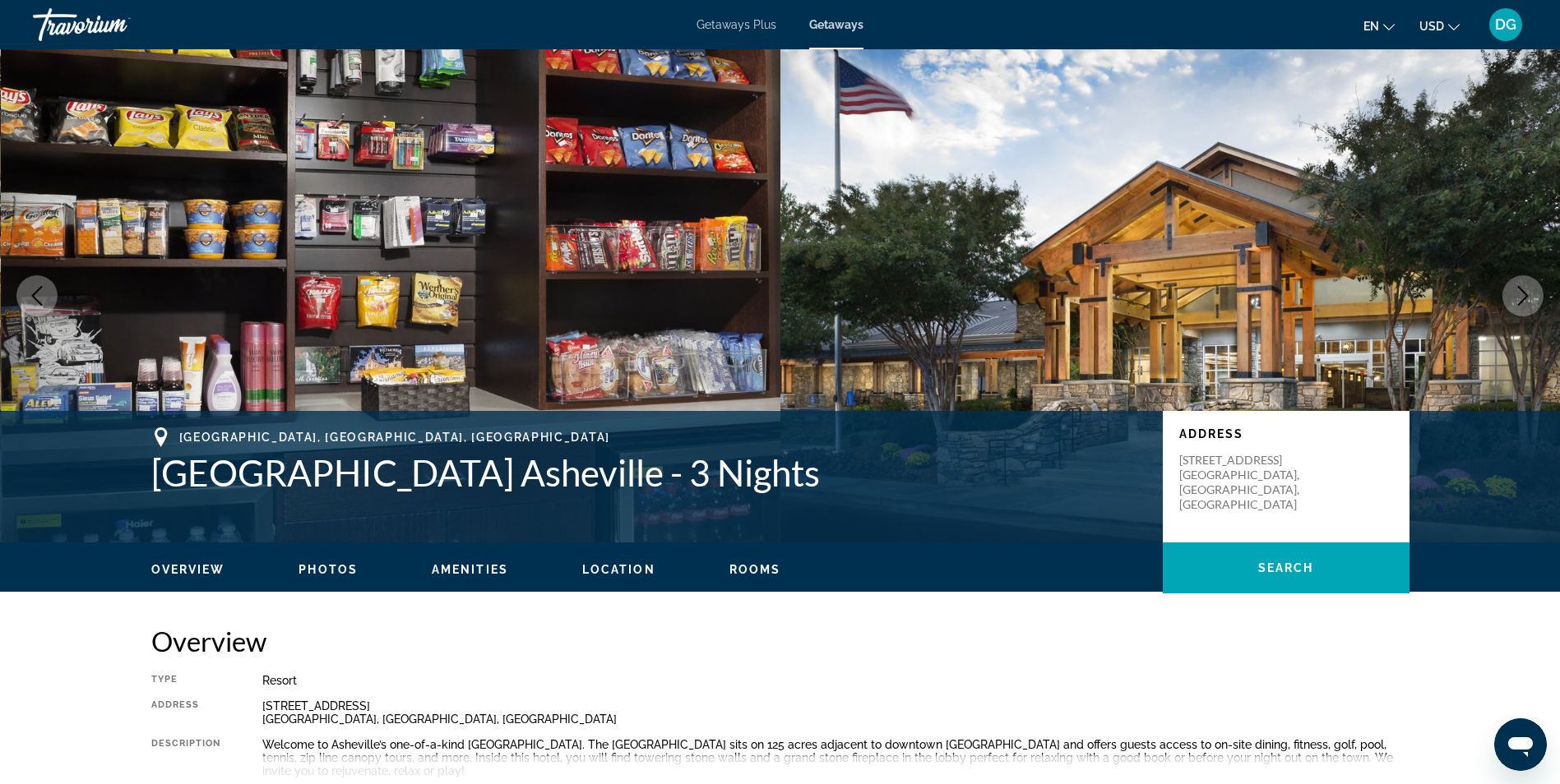
click at [1518, 307] on button "Next image" at bounding box center [1522, 295] width 41 height 41
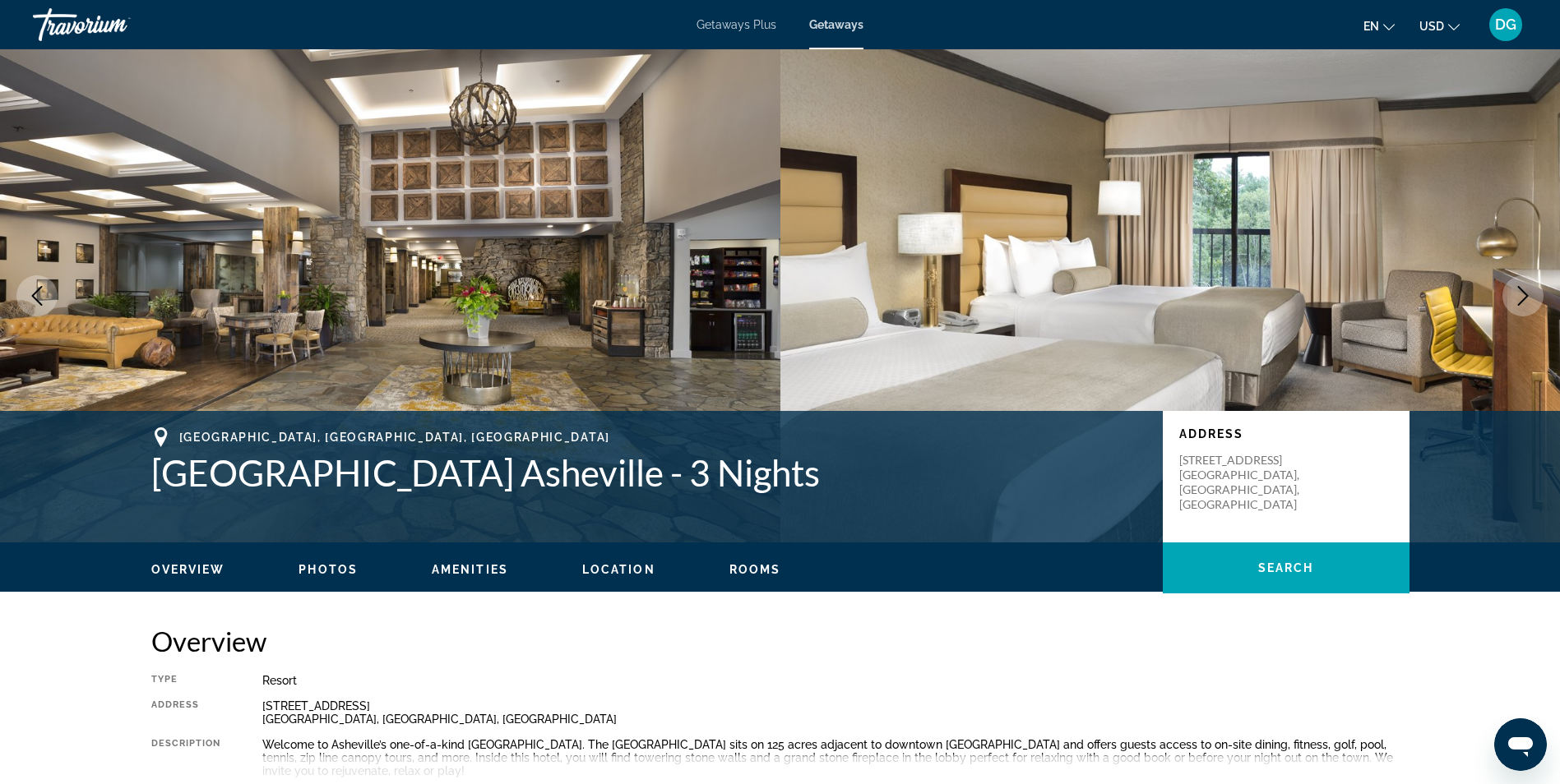
click at [1557, 291] on img "Main content" at bounding box center [1170, 295] width 780 height 493
click at [1516, 299] on icon "Next image" at bounding box center [1523, 296] width 20 height 20
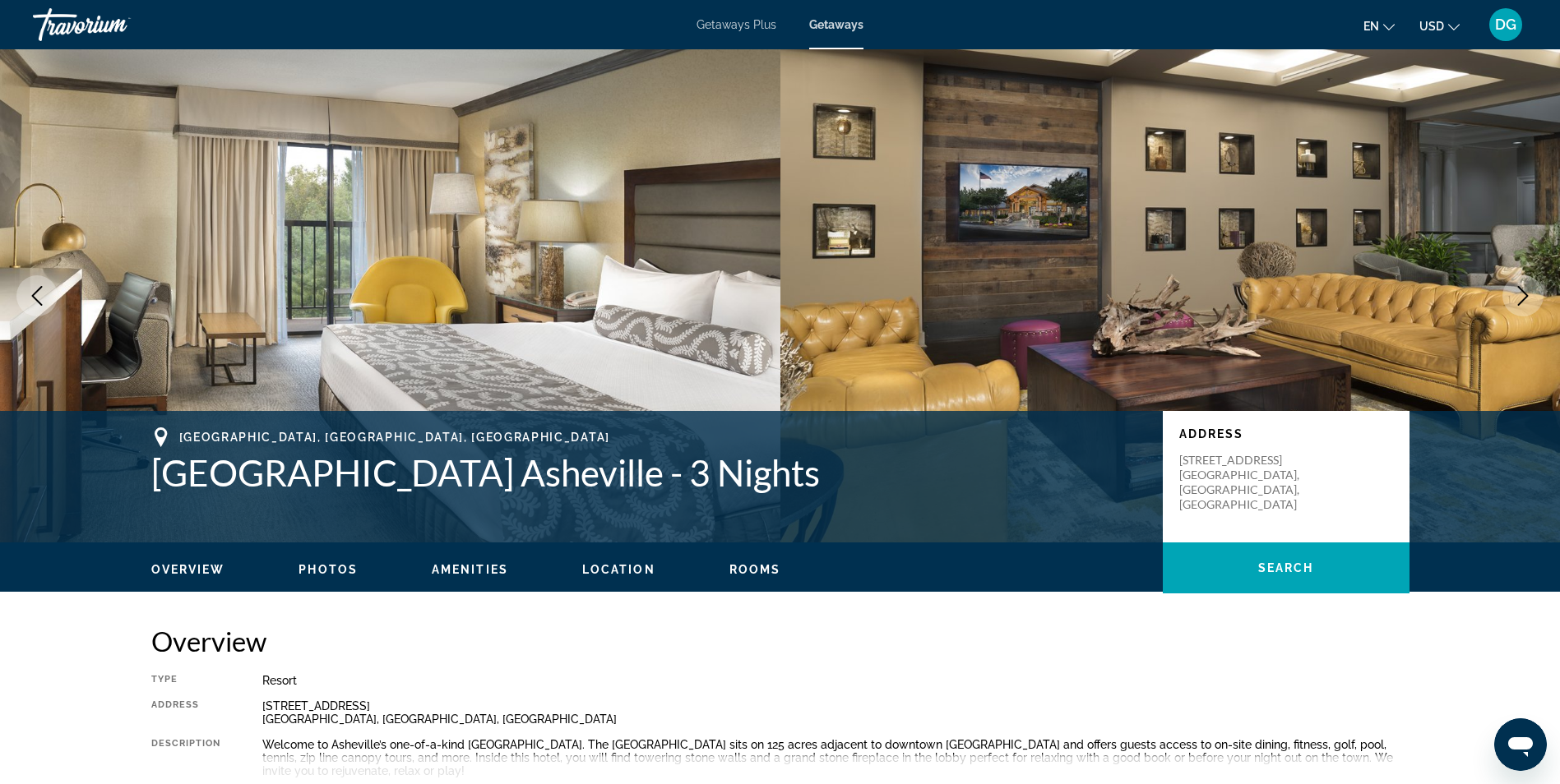
click at [1525, 291] on icon "Next image" at bounding box center [1523, 296] width 20 height 20
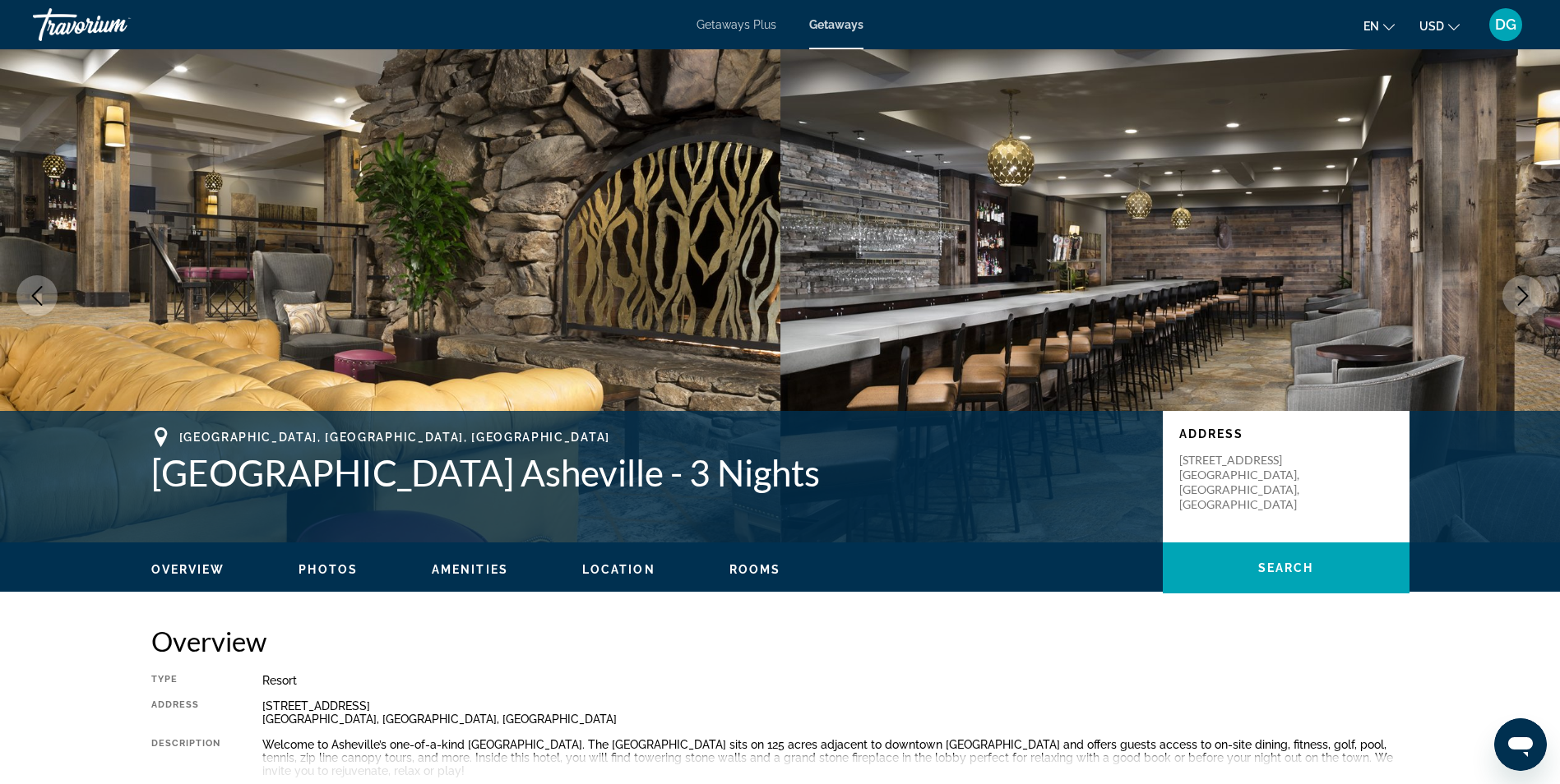
click at [1528, 296] on icon "Next image" at bounding box center [1523, 296] width 11 height 20
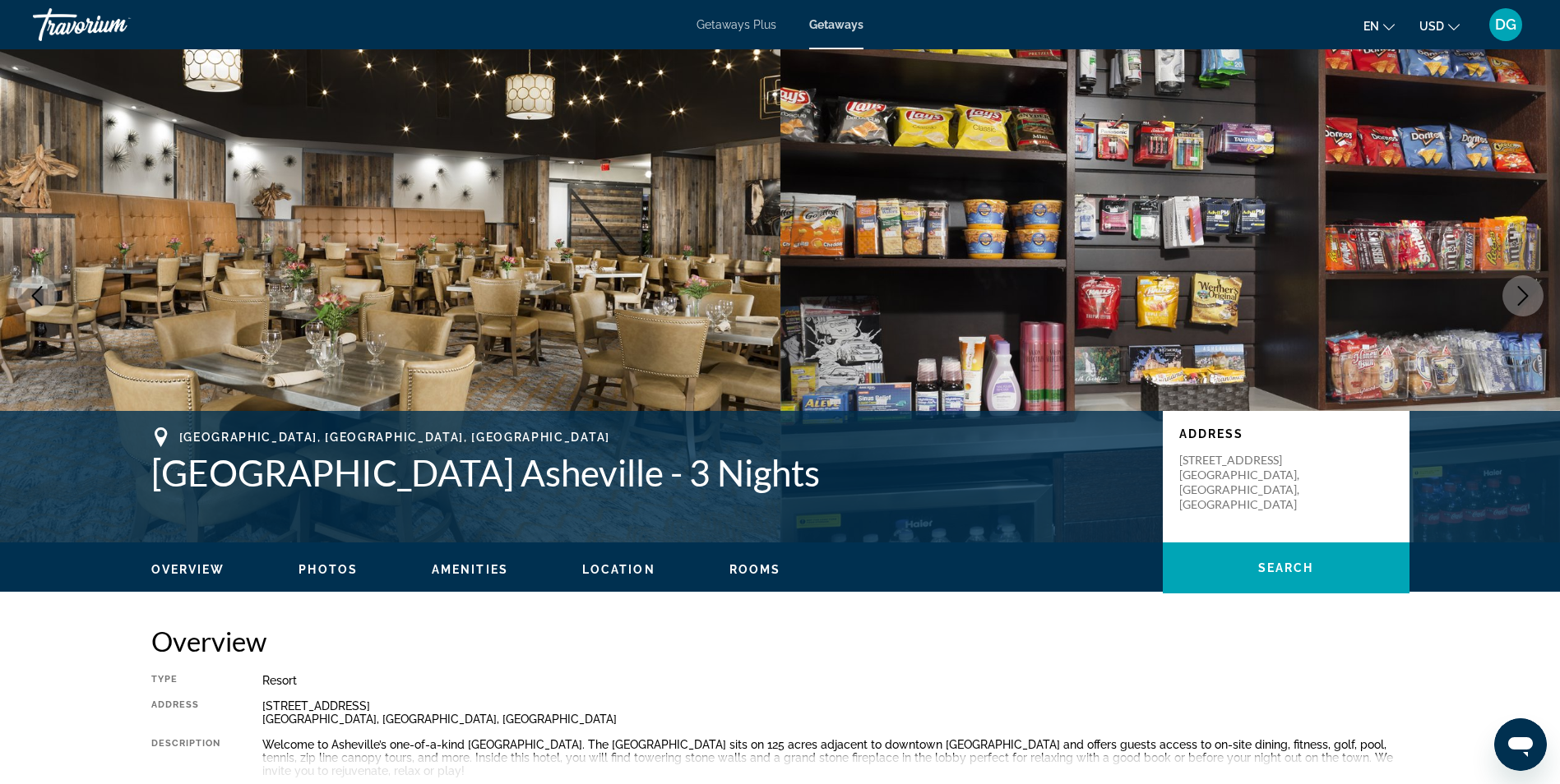
click at [1531, 299] on icon "Next image" at bounding box center [1523, 296] width 20 height 20
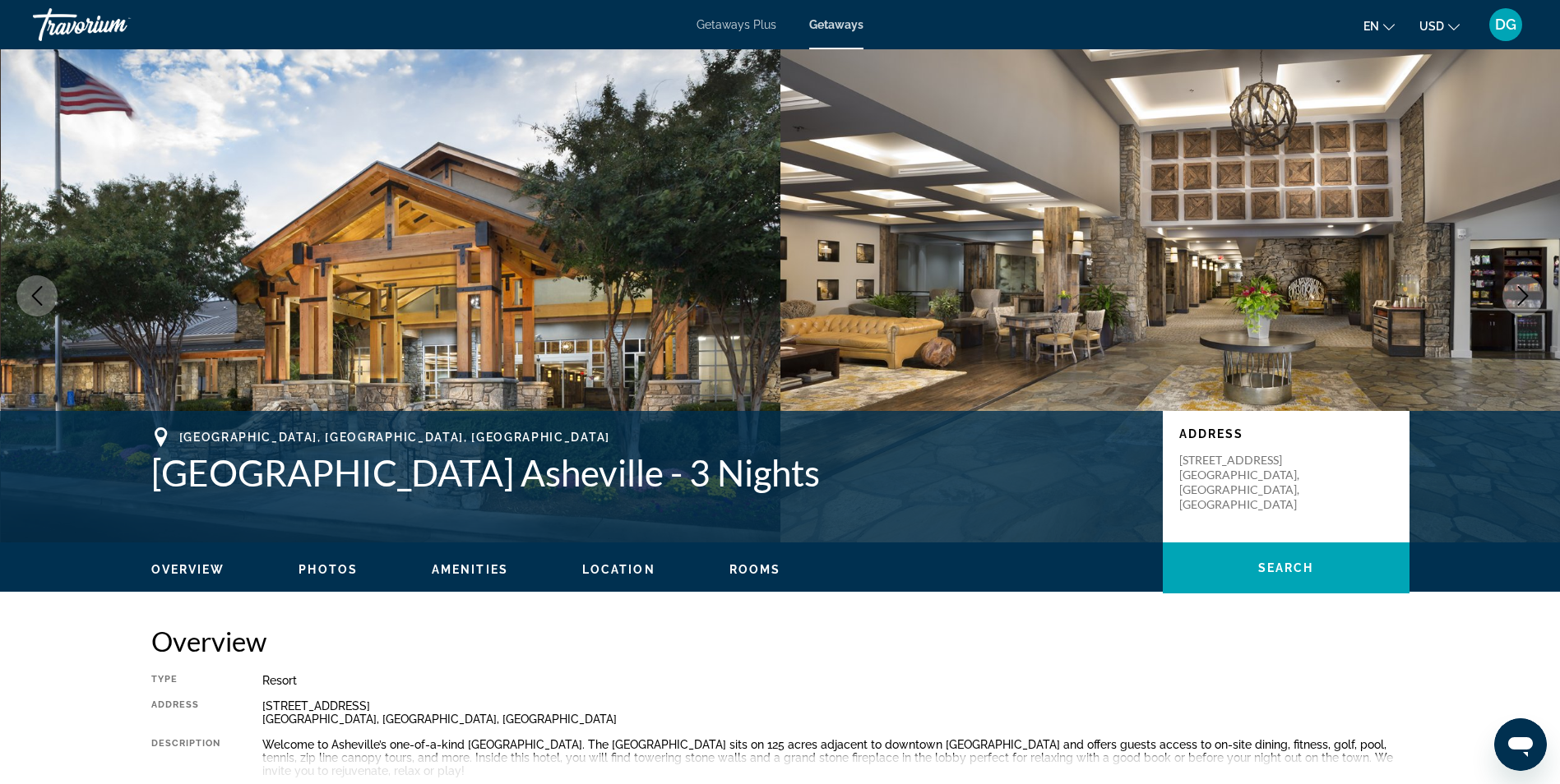
click at [1511, 289] on button "Next image" at bounding box center [1522, 295] width 41 height 41
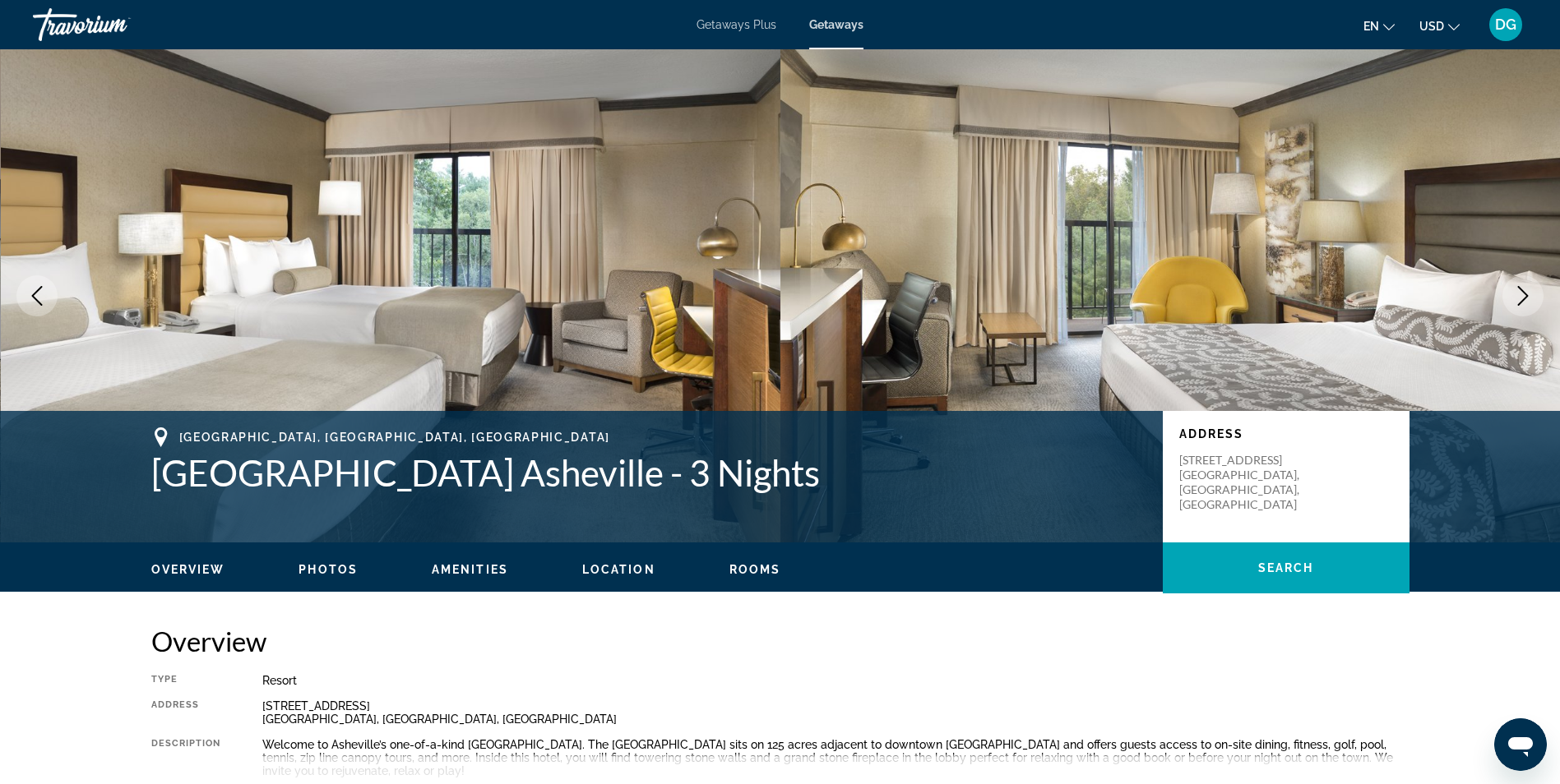
click at [1518, 303] on icon "Next image" at bounding box center [1523, 296] width 20 height 20
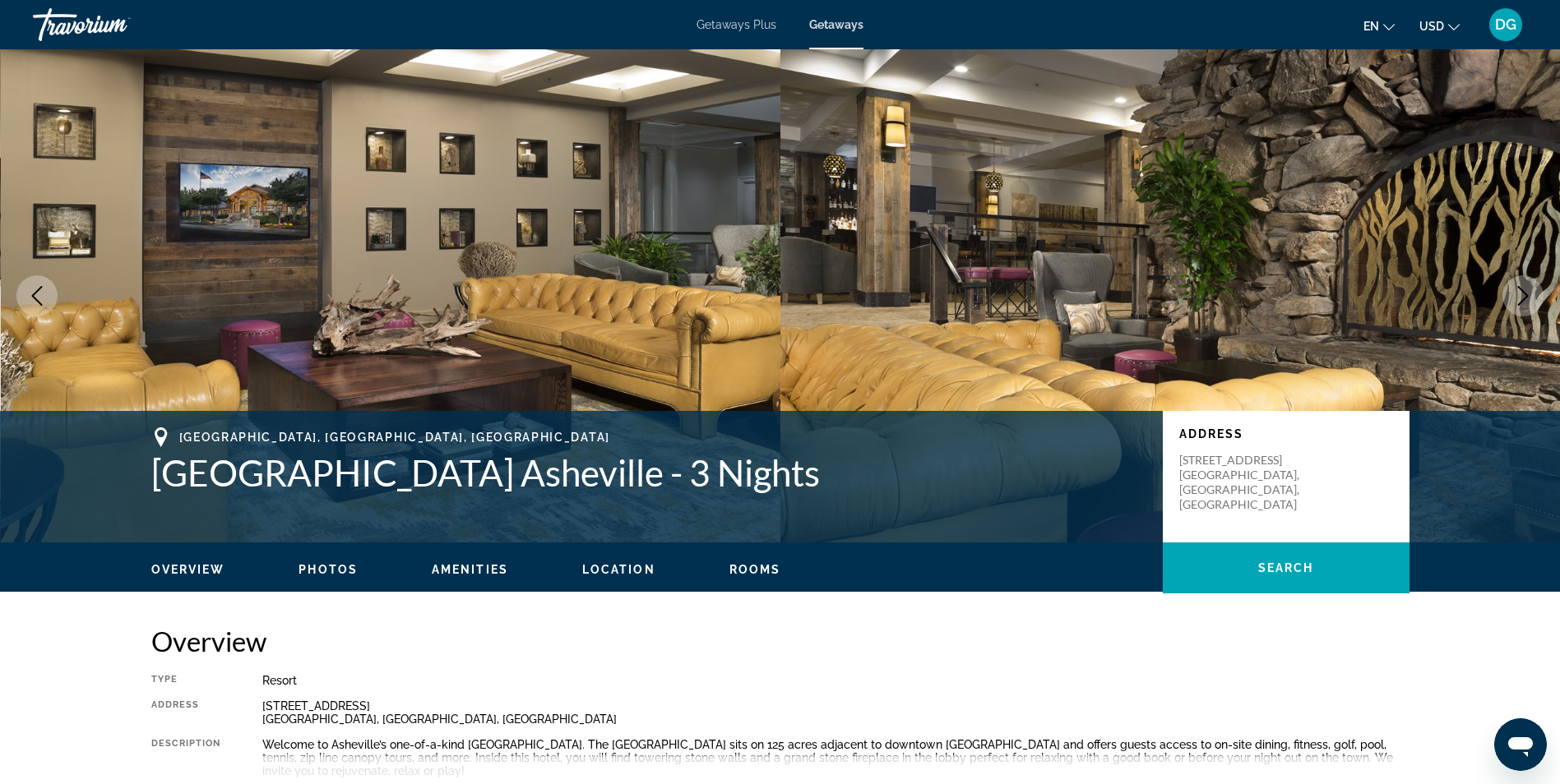
click at [1530, 294] on icon "Next image" at bounding box center [1523, 296] width 20 height 20
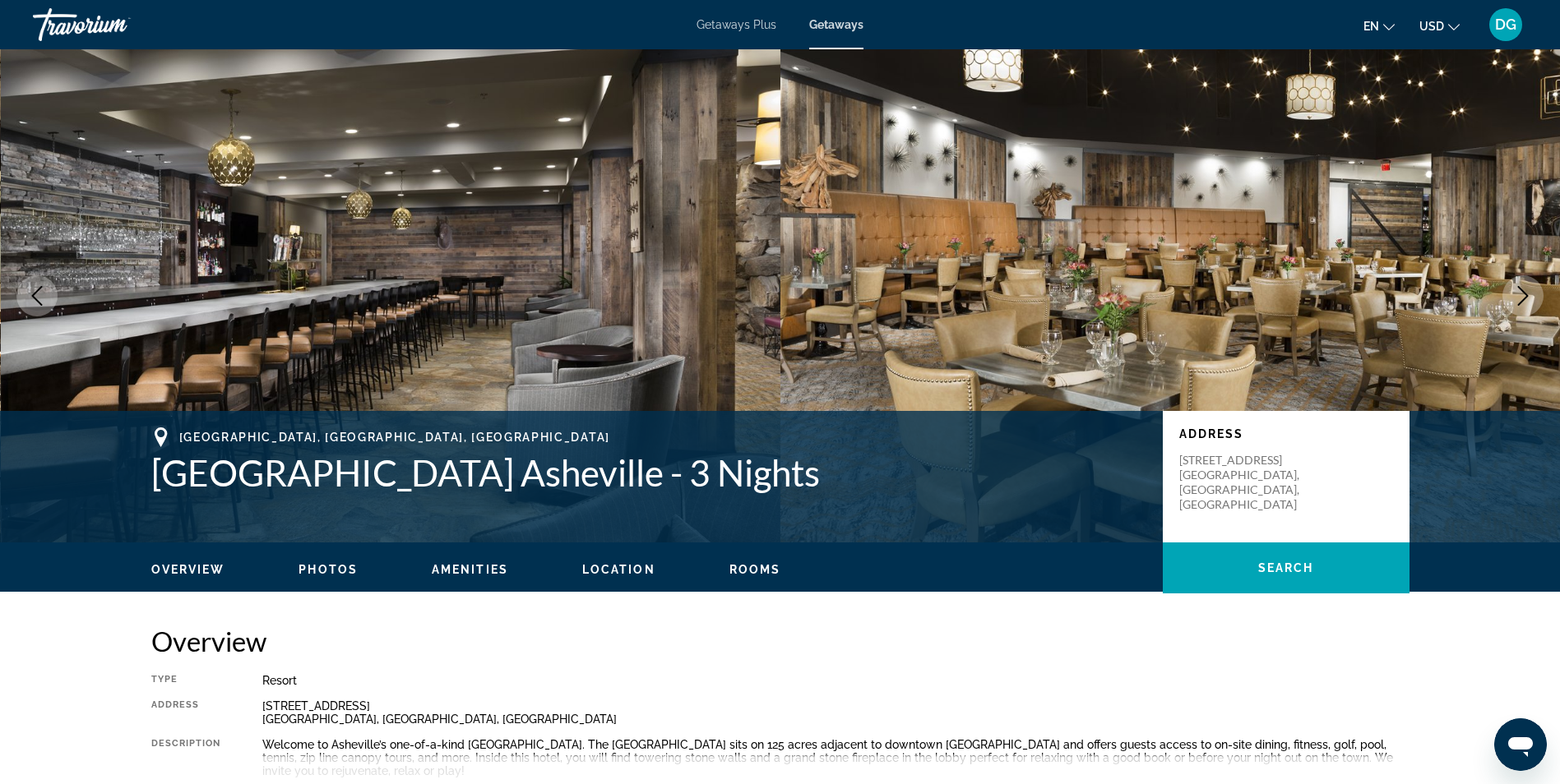
click at [1518, 297] on icon "Next image" at bounding box center [1523, 296] width 20 height 20
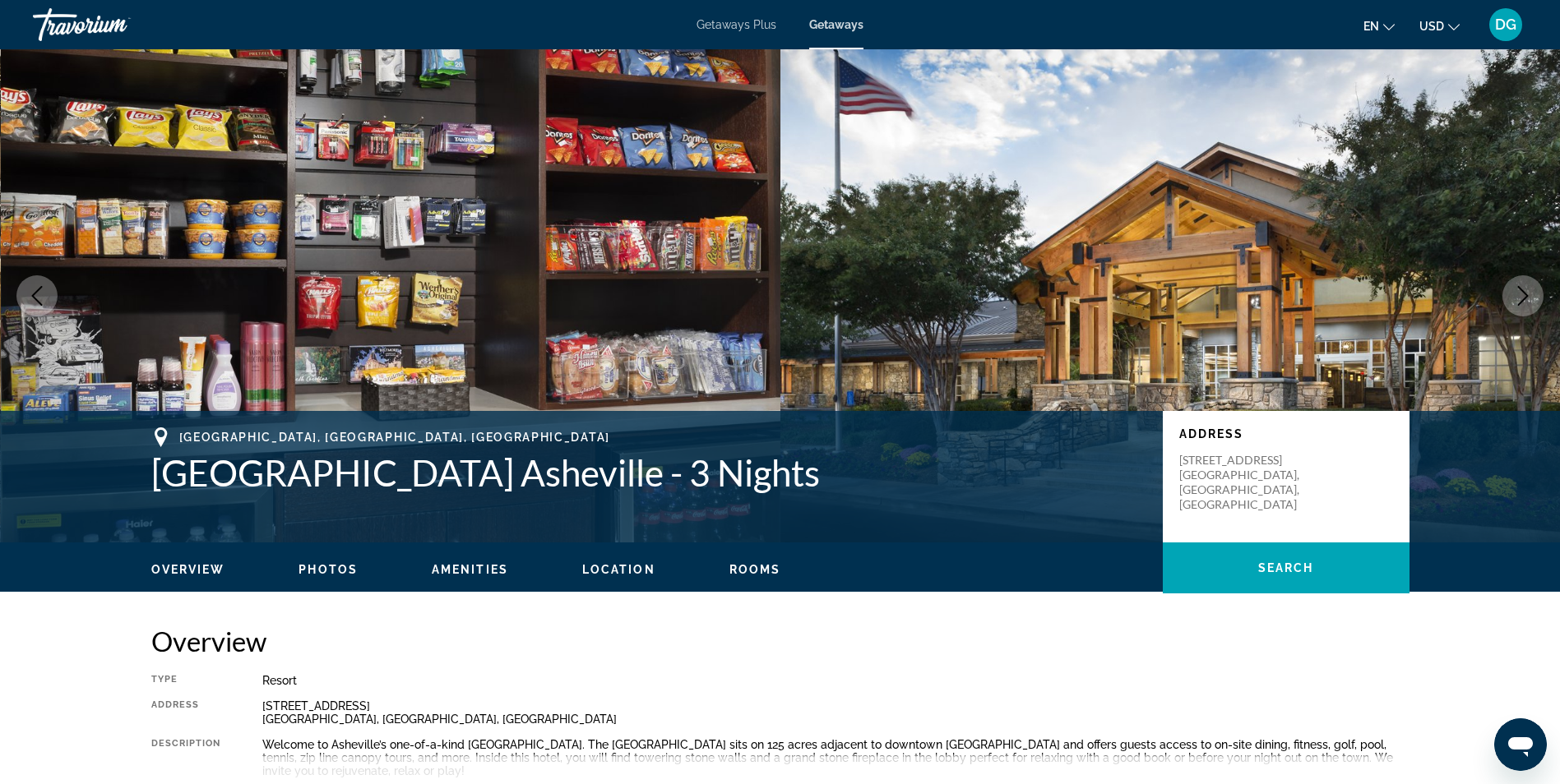
click at [1514, 300] on icon "Next image" at bounding box center [1523, 296] width 20 height 20
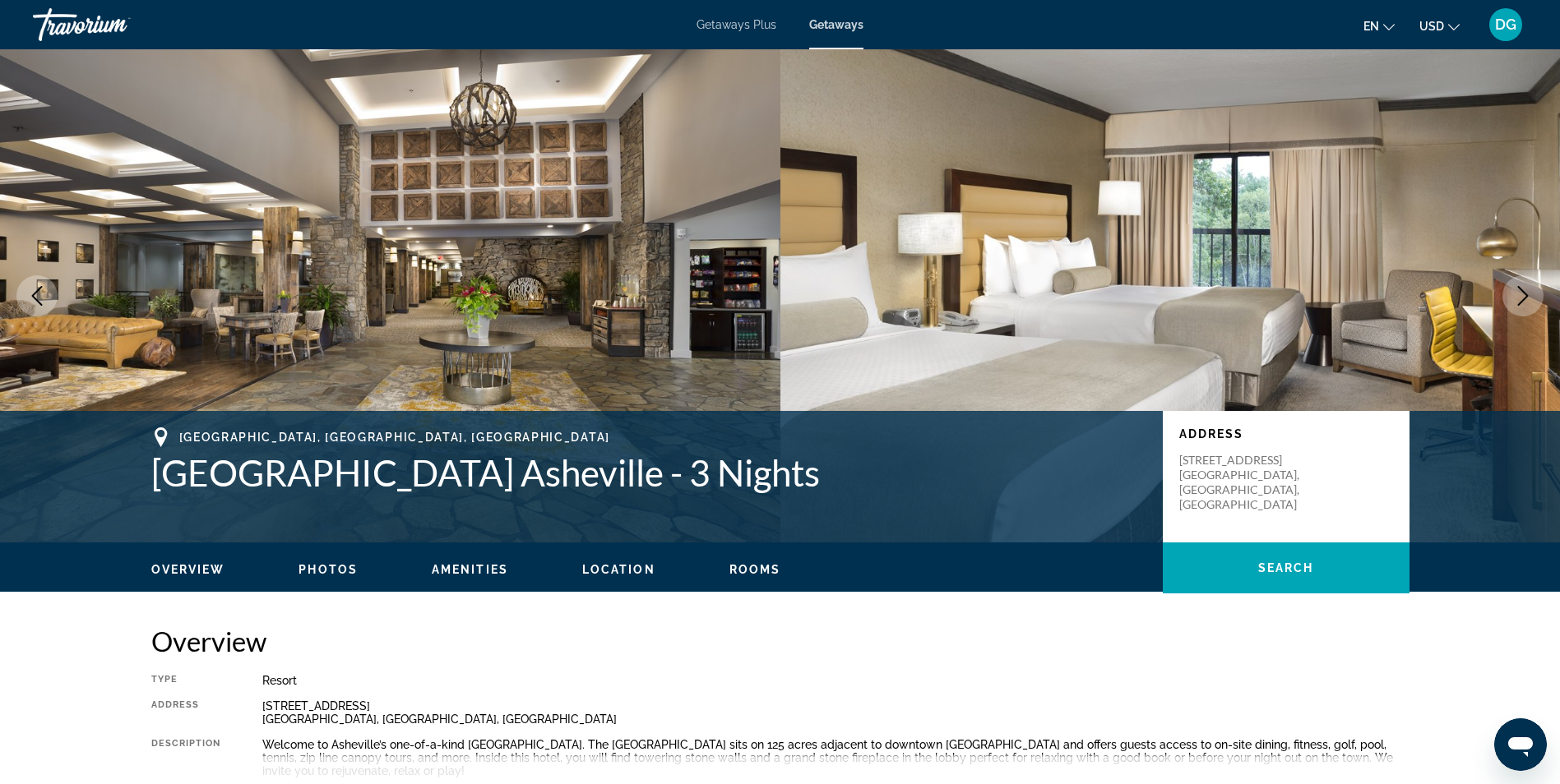
click at [1522, 299] on icon "Next image" at bounding box center [1523, 296] width 20 height 20
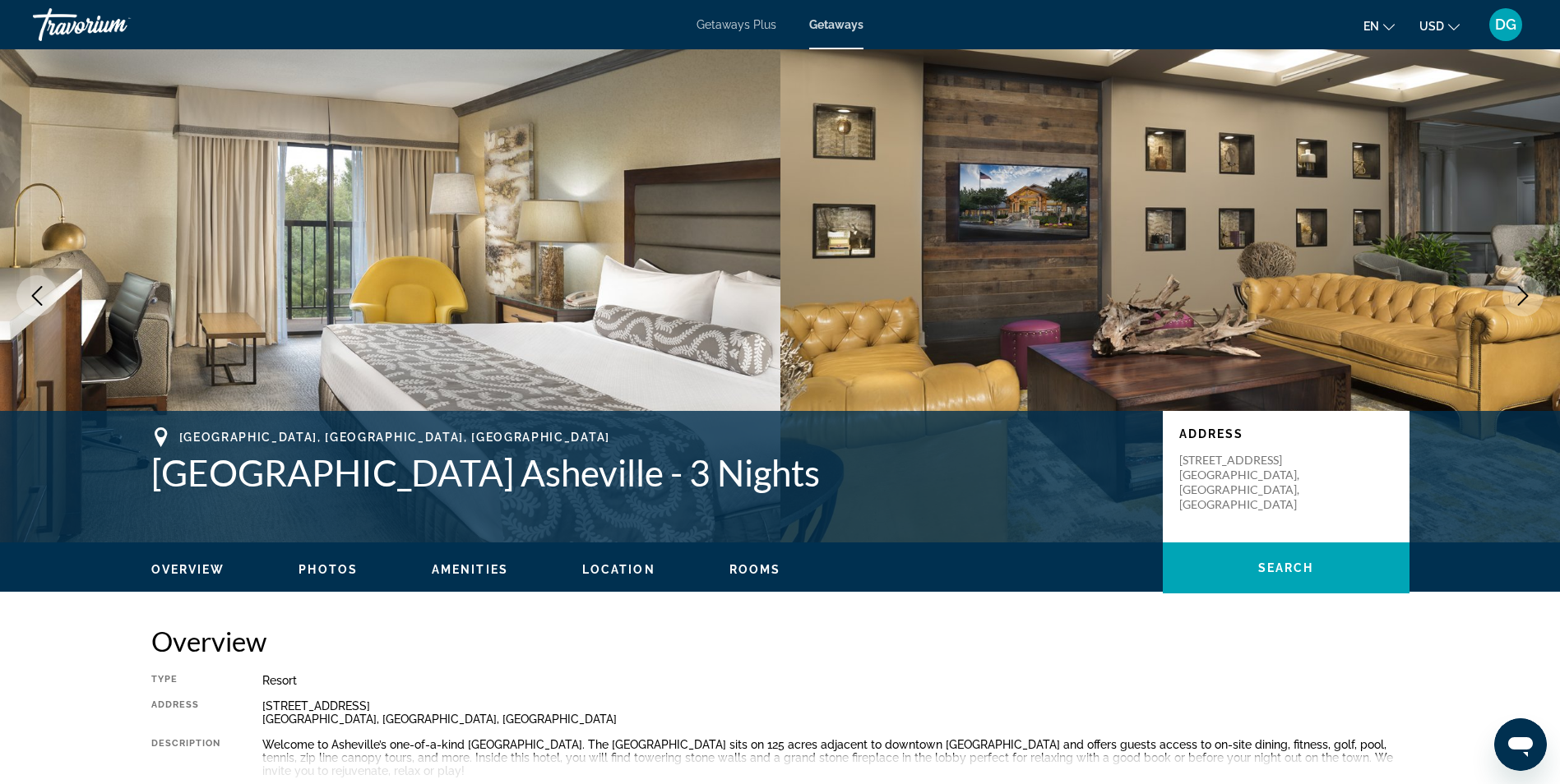
click at [1519, 300] on icon "Next image" at bounding box center [1523, 296] width 20 height 20
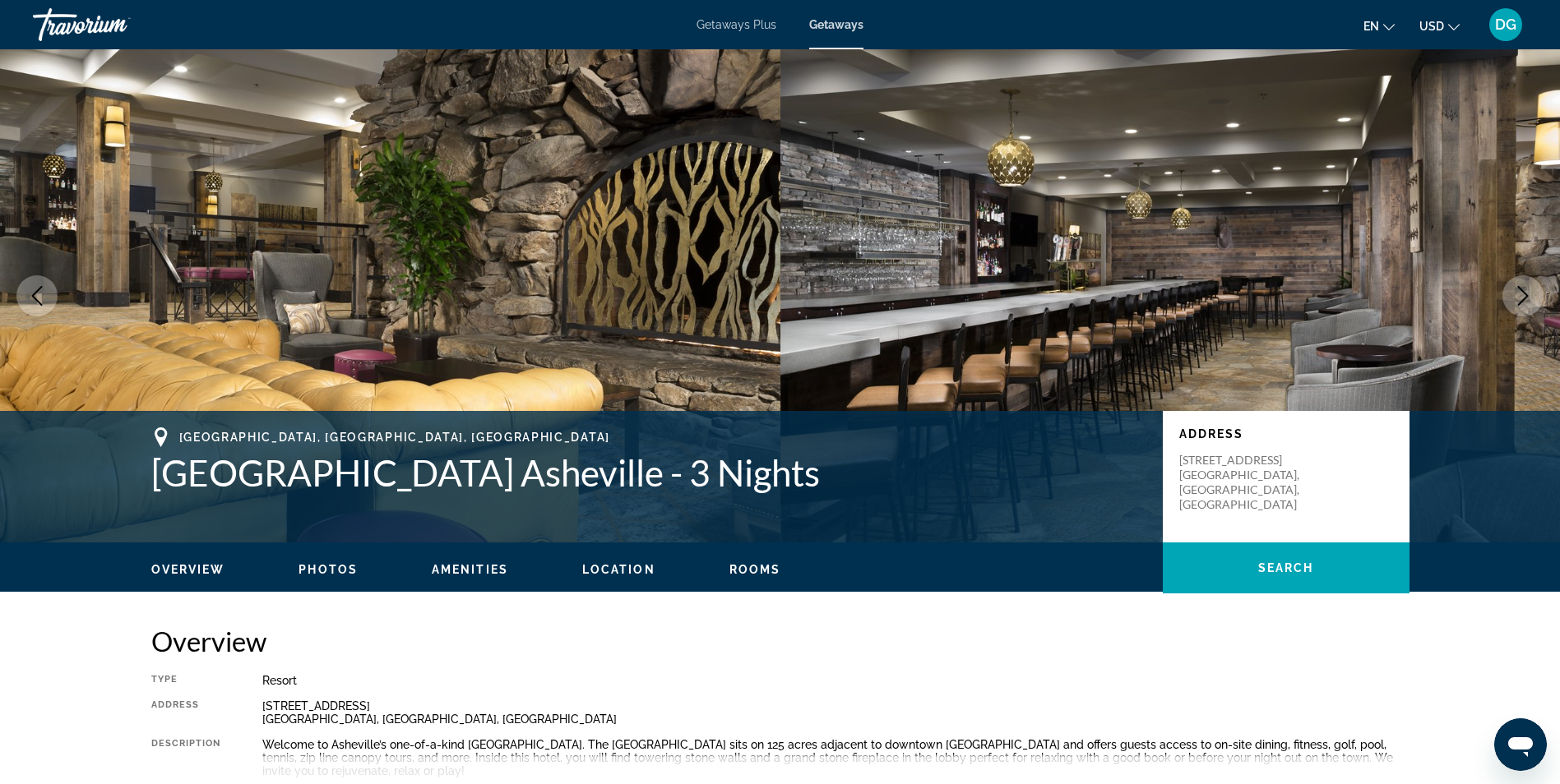
click at [1527, 293] on icon "Next image" at bounding box center [1523, 296] width 20 height 20
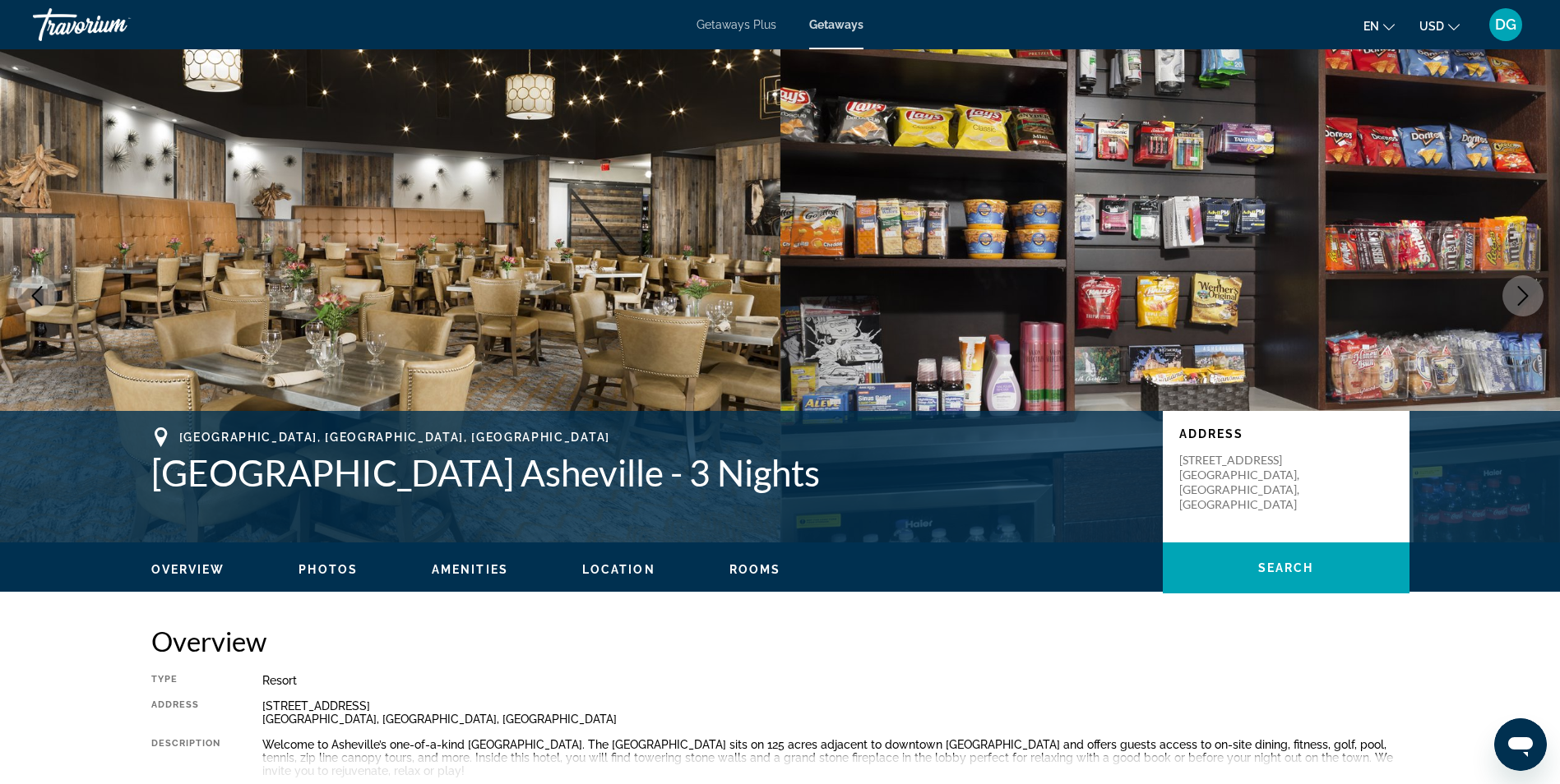
click at [1530, 297] on icon "Next image" at bounding box center [1523, 296] width 20 height 20
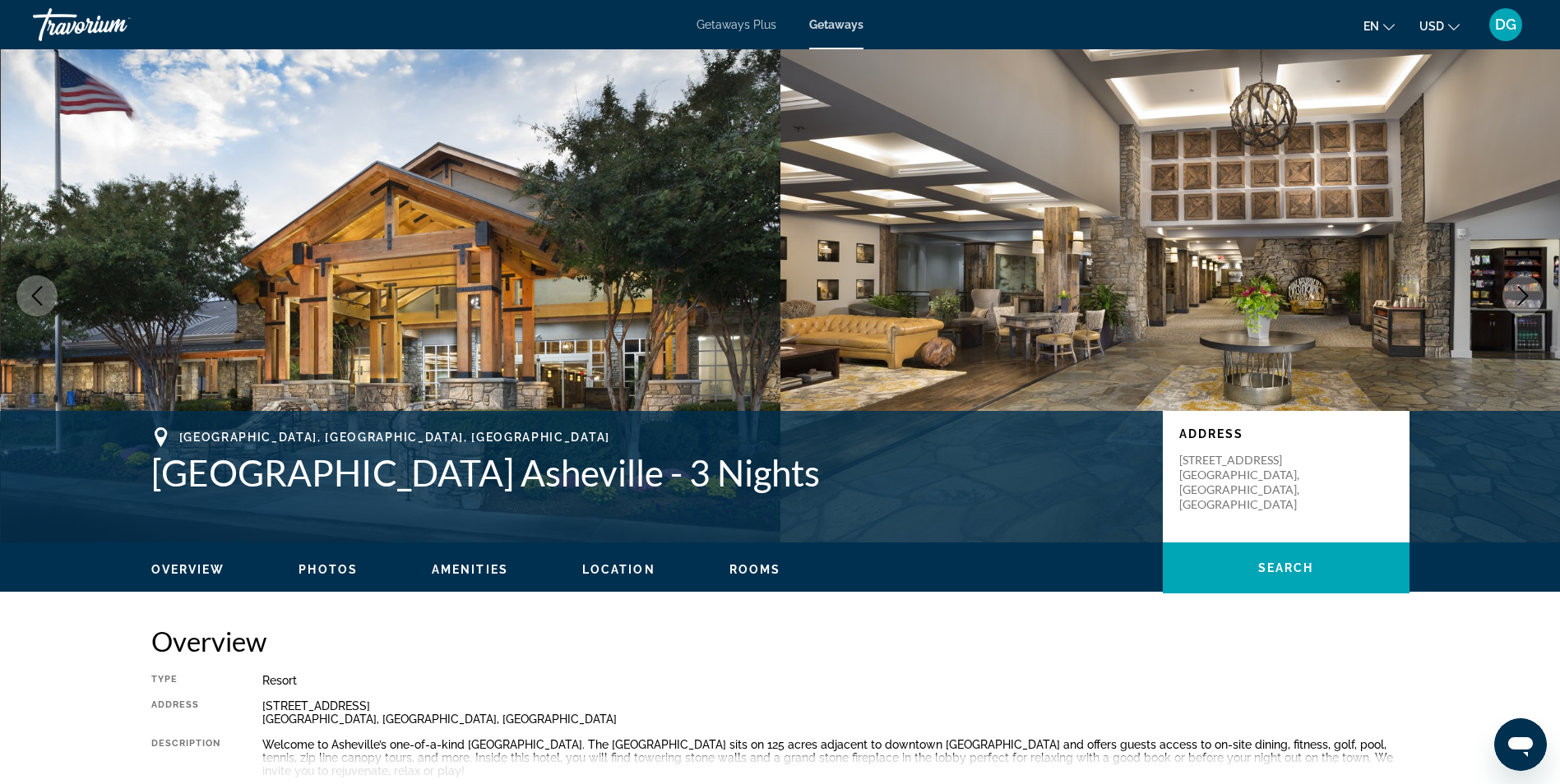
click at [1521, 301] on icon "Next image" at bounding box center [1523, 296] width 20 height 20
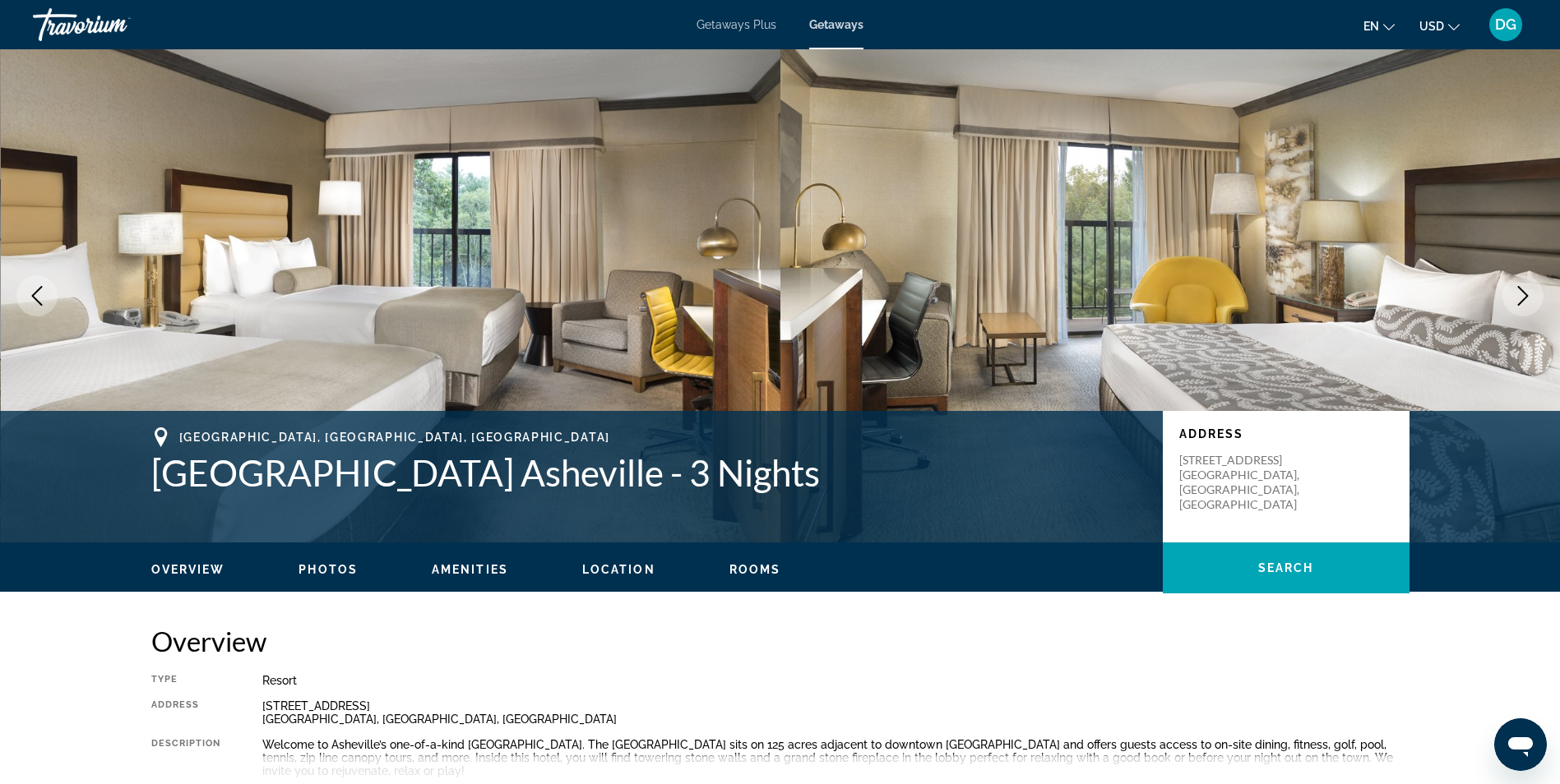
click at [1517, 301] on icon "Next image" at bounding box center [1523, 296] width 20 height 20
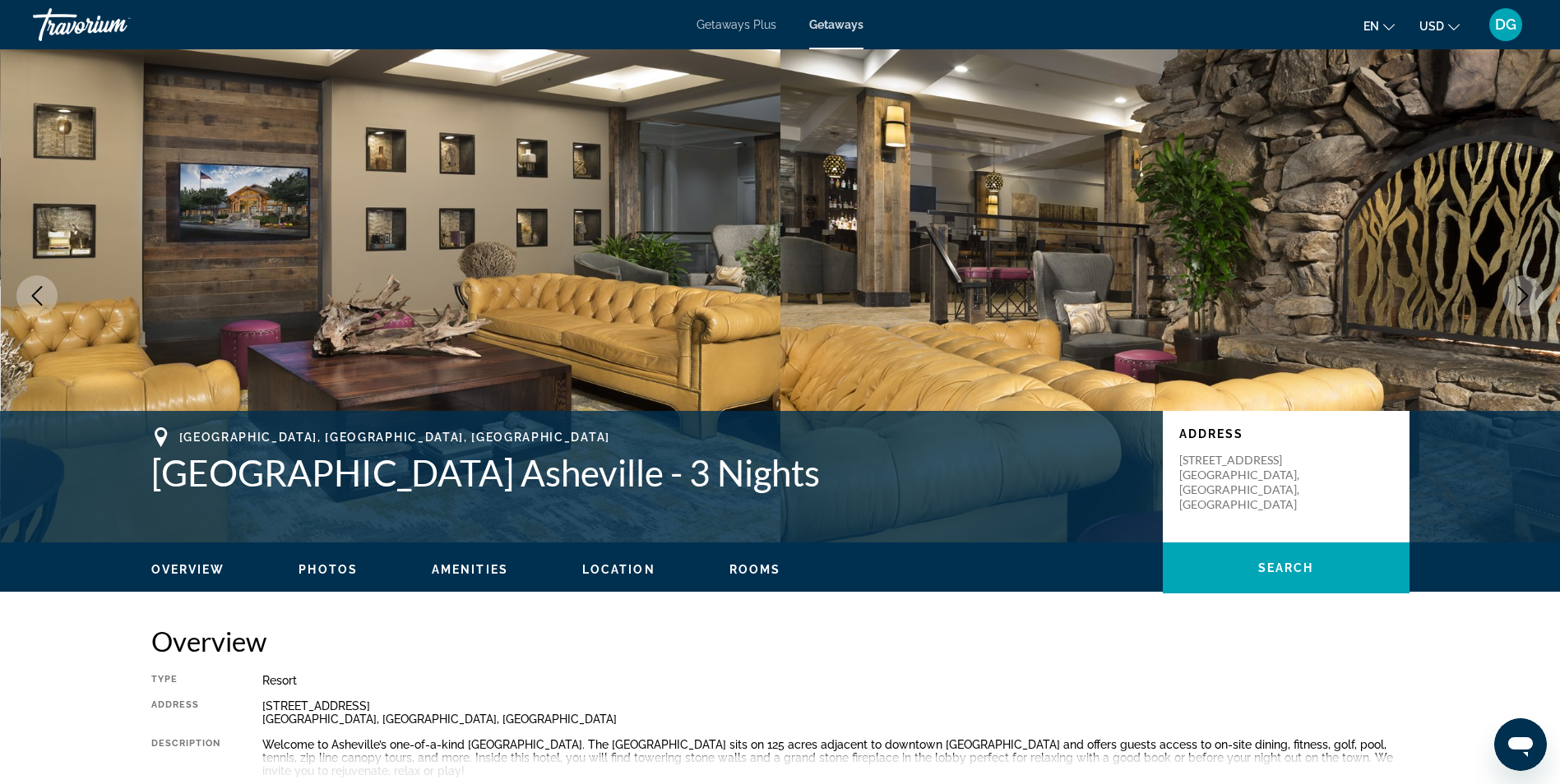
click at [1522, 298] on icon "Next image" at bounding box center [1523, 296] width 20 height 20
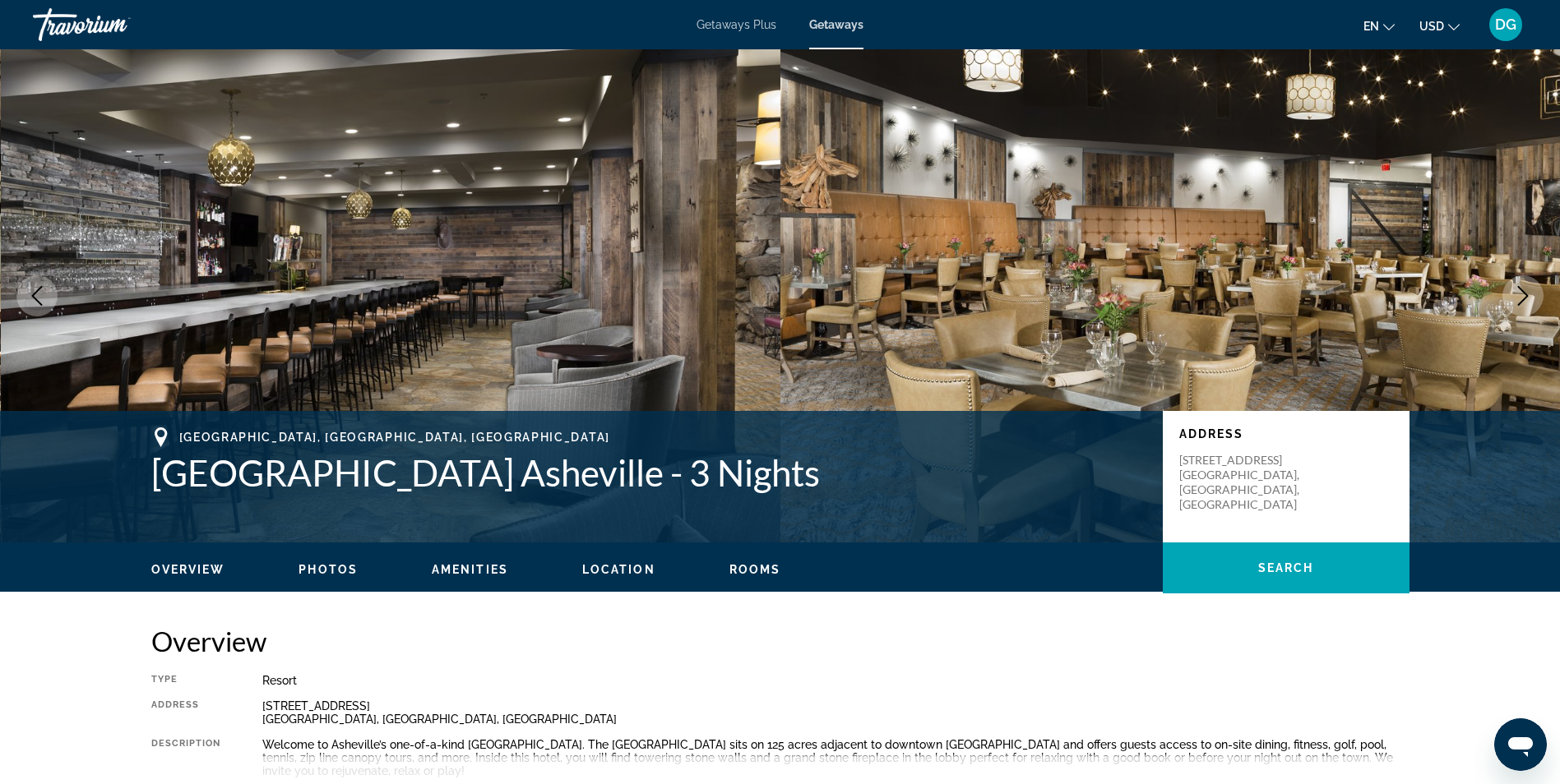
click at [1526, 302] on icon "Next image" at bounding box center [1523, 296] width 20 height 20
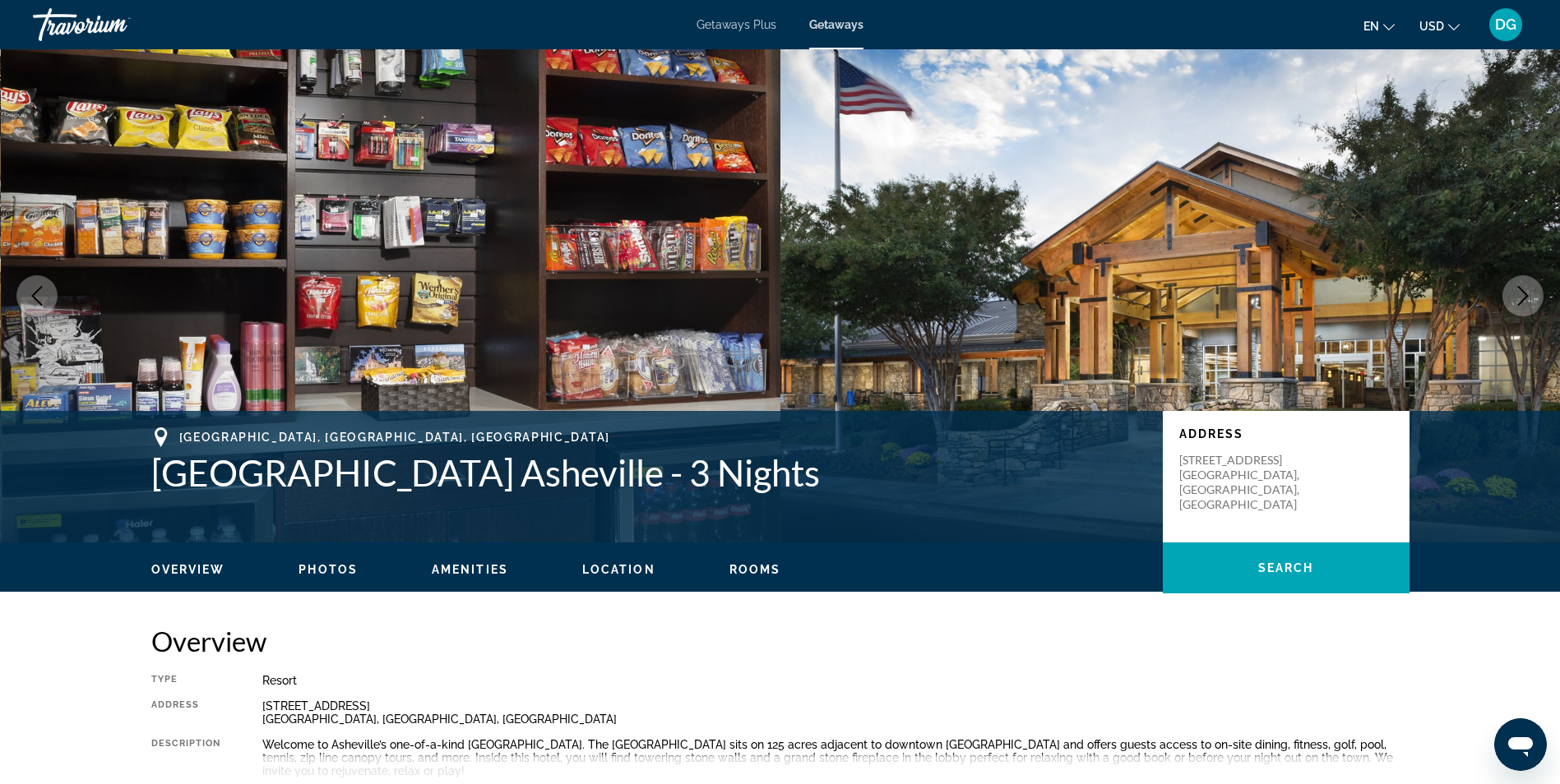
click at [1519, 288] on icon "Next image" at bounding box center [1523, 296] width 11 height 20
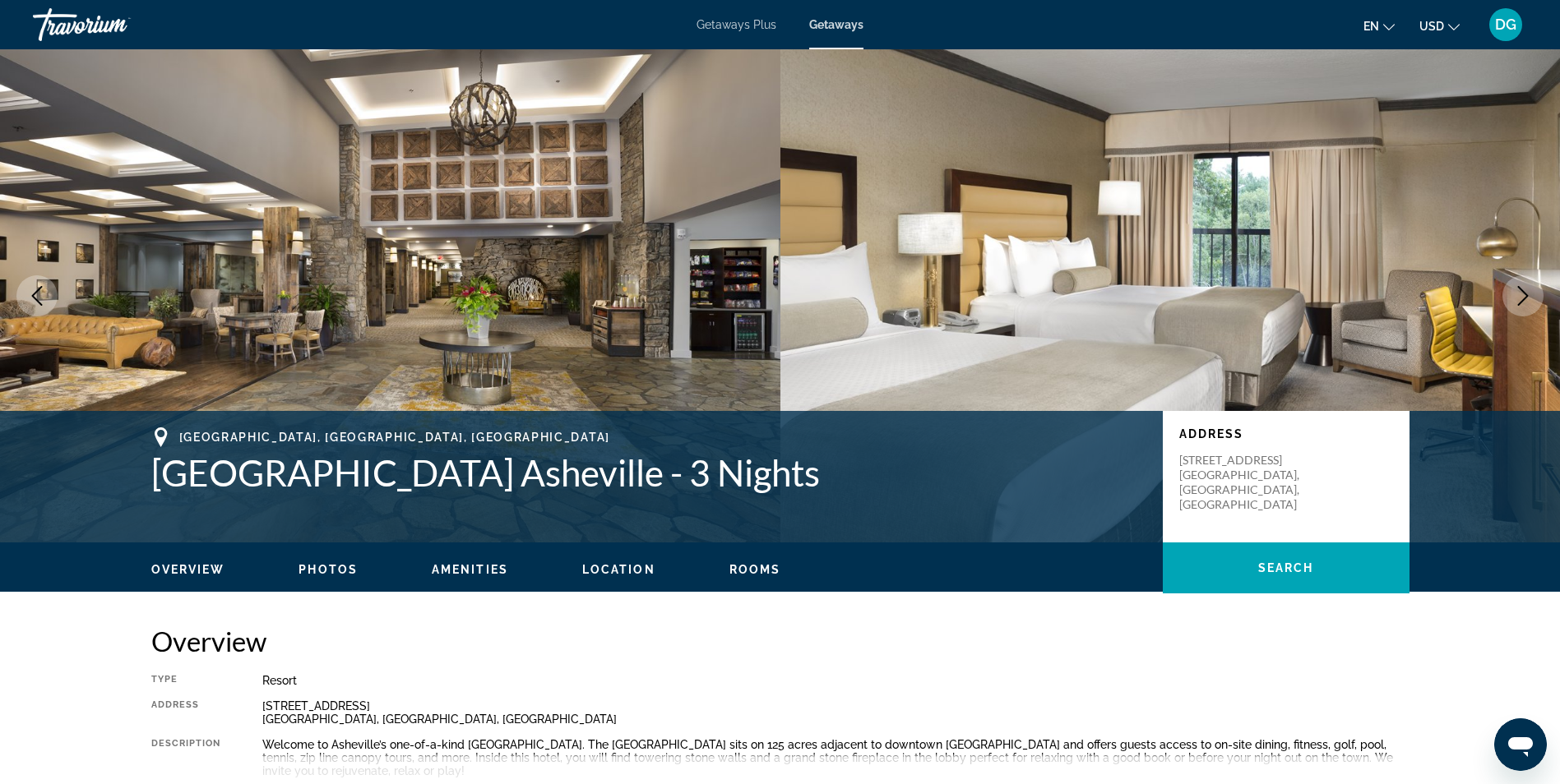
click at [1526, 290] on icon "Next image" at bounding box center [1523, 296] width 20 height 20
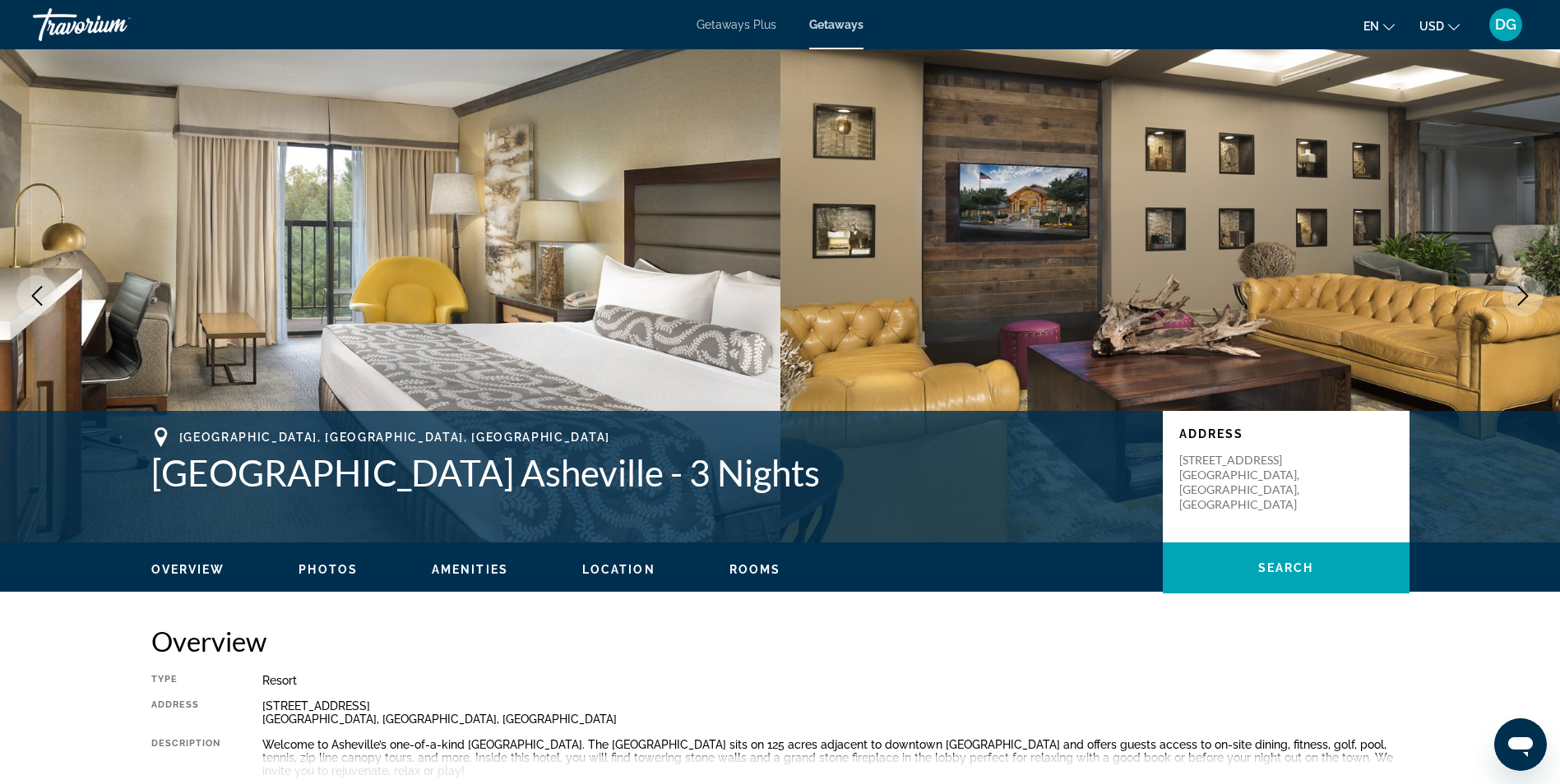
click at [1519, 288] on icon "Next image" at bounding box center [1523, 296] width 11 height 20
